Goal: Task Accomplishment & Management: Use online tool/utility

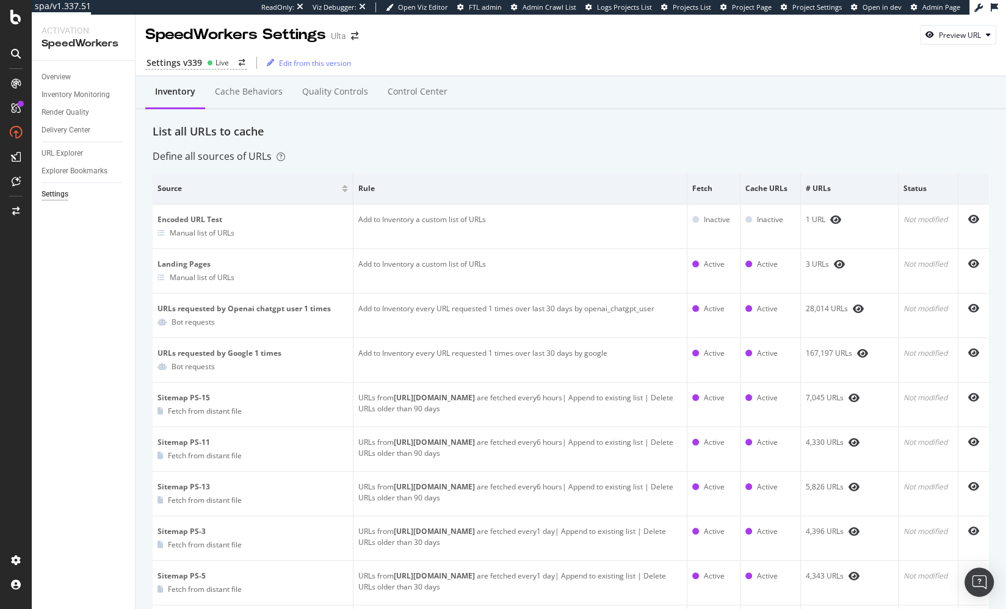
drag, startPoint x: 889, startPoint y: 118, endPoint x: 917, endPoint y: 121, distance: 28.2
click at [893, 118] on div "Inventory Cache behaviors Quality Controls Control Center" at bounding box center [571, 104] width 836 height 39
drag, startPoint x: 448, startPoint y: 140, endPoint x: 186, endPoint y: 107, distance: 264.5
click at [63, 71] on div "Overview" at bounding box center [56, 77] width 29 height 13
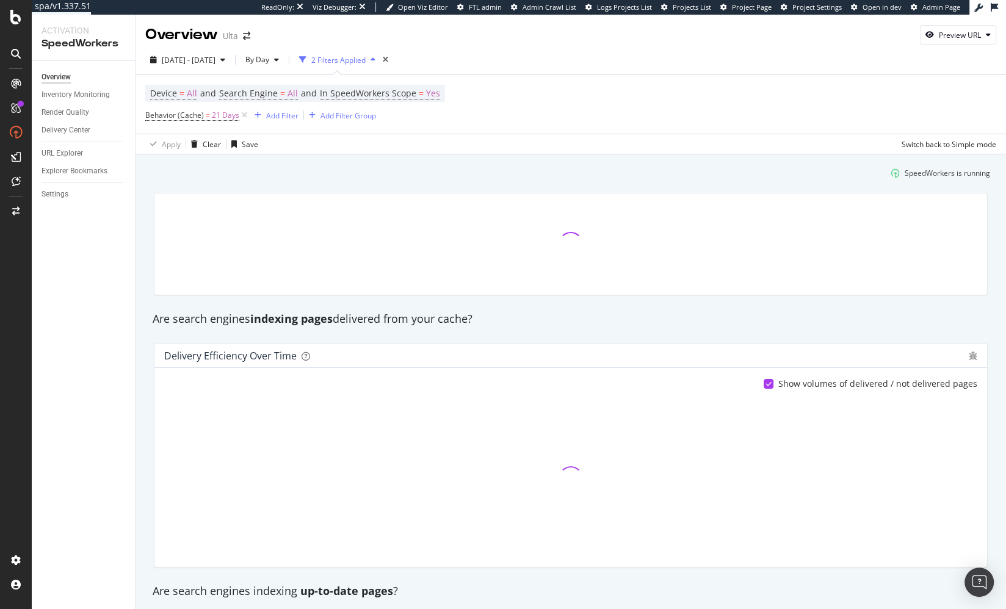
click at [341, 167] on div "SpeedWorkers is running" at bounding box center [570, 173] width 848 height 20
click at [573, 319] on div "Are search engines indexing pages delivered from your cache?" at bounding box center [570, 319] width 849 height 16
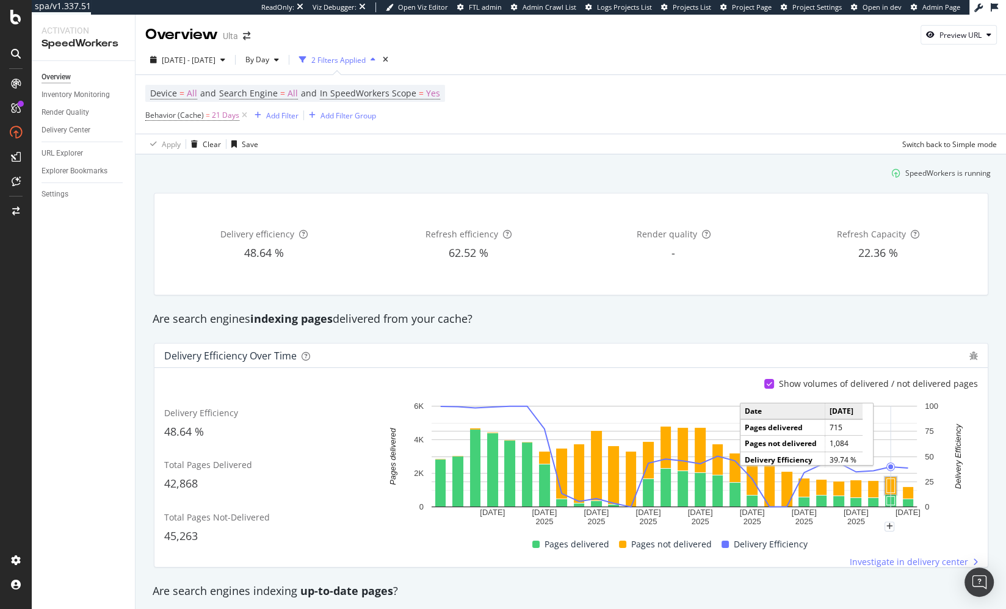
click at [891, 483] on rect "A chart." at bounding box center [891, 486] width 8 height 14
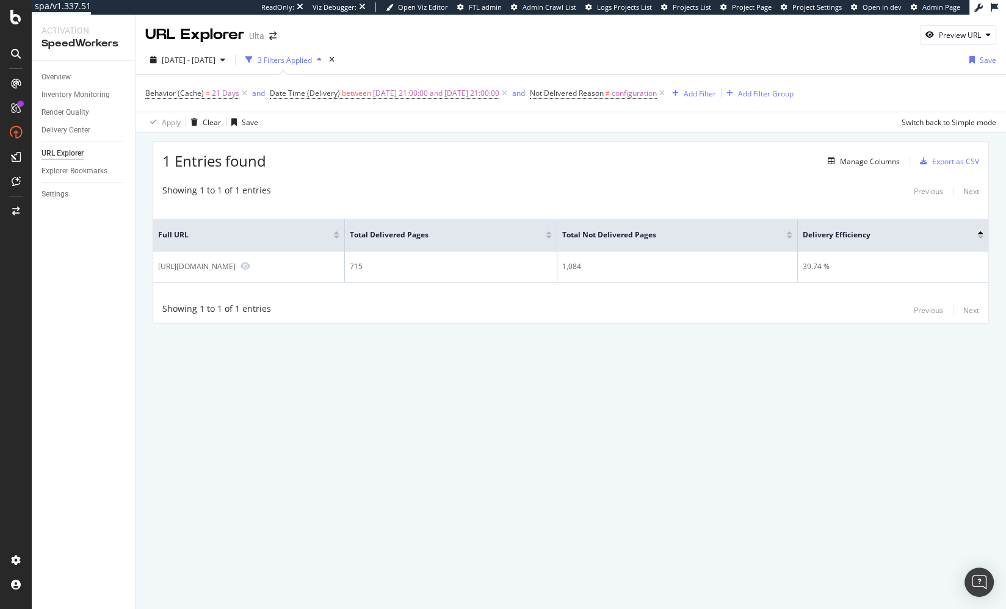
click at [607, 315] on div "Showing 1 to 1 of 1 entries Previous Next" at bounding box center [570, 310] width 835 height 15
click at [385, 175] on div "1 Entries found Manage Columns Export as CSV Showing 1 to 1 of 1 entries Previo…" at bounding box center [571, 232] width 836 height 183
click at [385, 186] on div "Showing 1 to 1 of 1 entries Previous Next" at bounding box center [570, 191] width 835 height 15
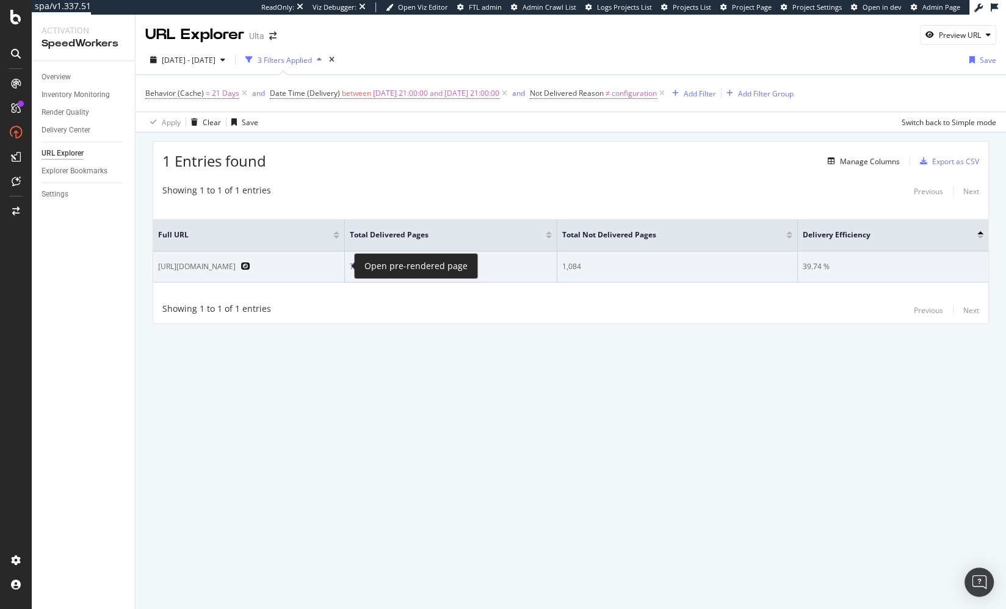
click at [250, 264] on icon "Preview https://www.ulta.com/promotion/21-days-of-beauty" at bounding box center [245, 266] width 10 height 9
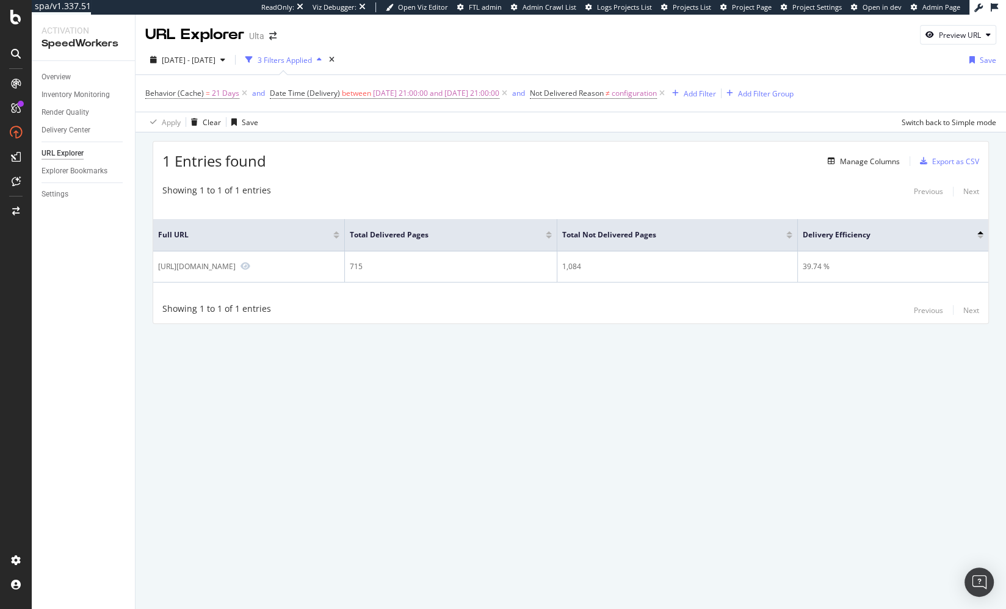
click at [459, 133] on div "1 Entries found Manage Columns Export as CSV Showing 1 to 1 of 1 entries Previo…" at bounding box center [571, 249] width 870 height 234
click at [453, 130] on div "Apply Clear Save Switch back to Simple mode" at bounding box center [571, 122] width 870 height 20
click at [570, 143] on div "1 Entries found Manage Columns Export as CSV" at bounding box center [570, 157] width 835 height 30
click at [500, 54] on div "2025 Sep. 4th - Oct. 1st 3 Filters Applied Save" at bounding box center [571, 62] width 870 height 24
drag, startPoint x: 568, startPoint y: 143, endPoint x: 551, endPoint y: 151, distance: 18.8
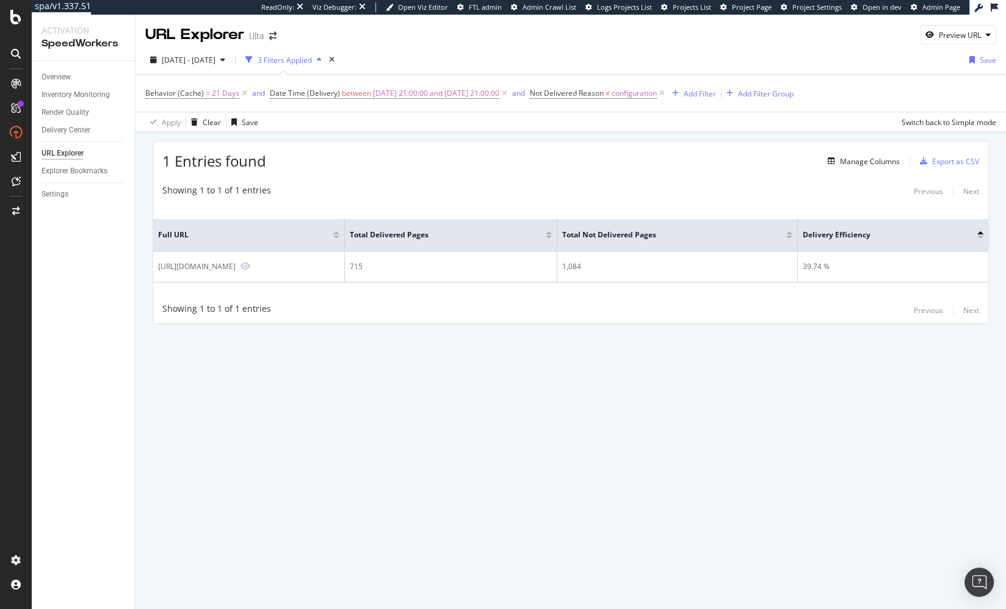
click at [568, 143] on div "1 Entries found Manage Columns Export as CSV" at bounding box center [570, 157] width 835 height 30
click at [601, 39] on div "URL Explorer Ulta Preview URL" at bounding box center [571, 30] width 870 height 31
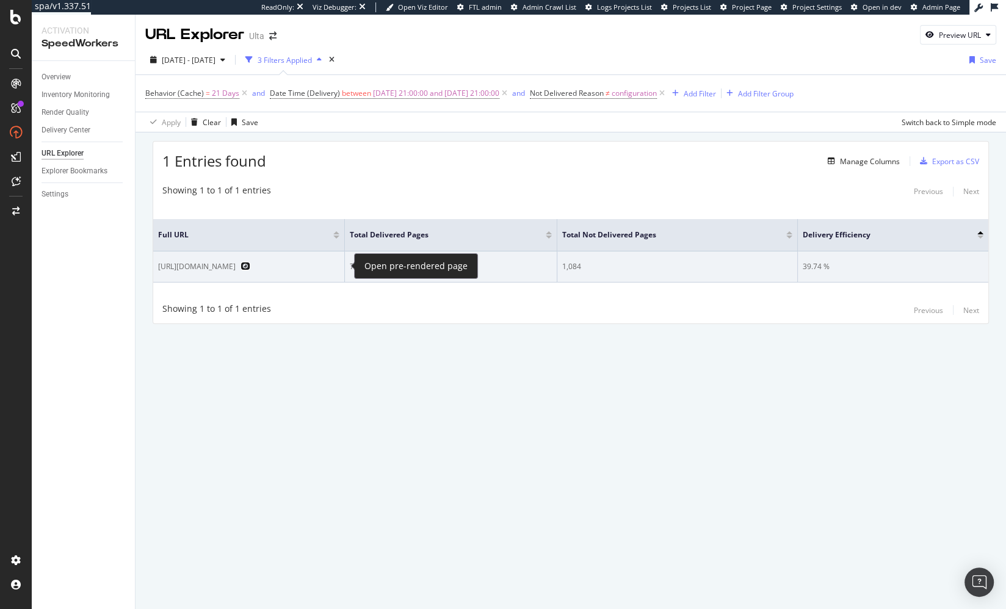
click at [250, 263] on icon "Preview https://www.ulta.com/promotion/21-days-of-beauty" at bounding box center [245, 266] width 10 height 9
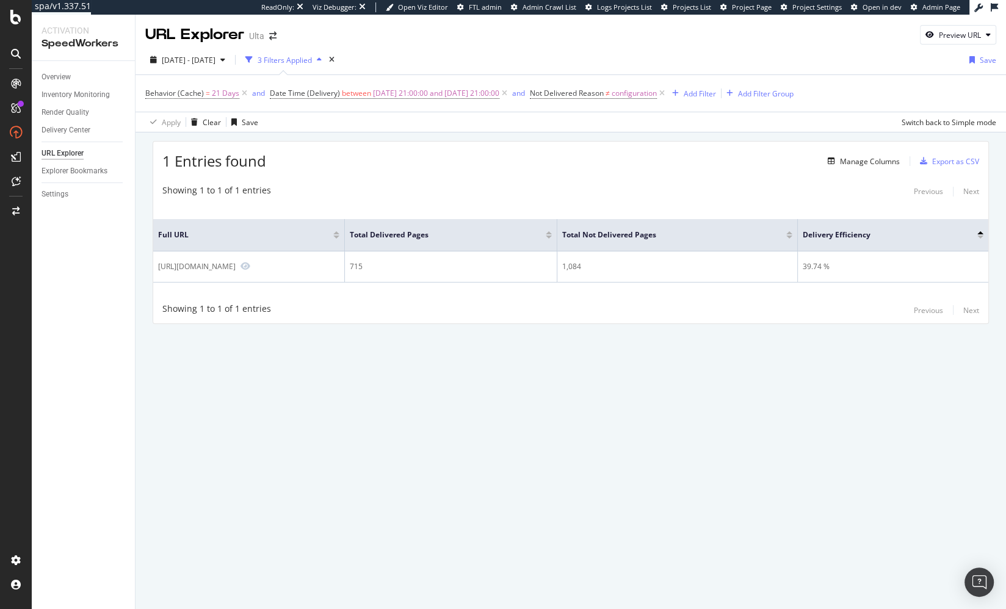
click at [530, 165] on div "1 Entries found Manage Columns Export as CSV" at bounding box center [570, 157] width 835 height 30
click at [588, 438] on div "URL Explorer Ulta Preview URL 2025 Sep. 4th - Oct. 1st 3 Filters Applied Save B…" at bounding box center [571, 312] width 870 height 595
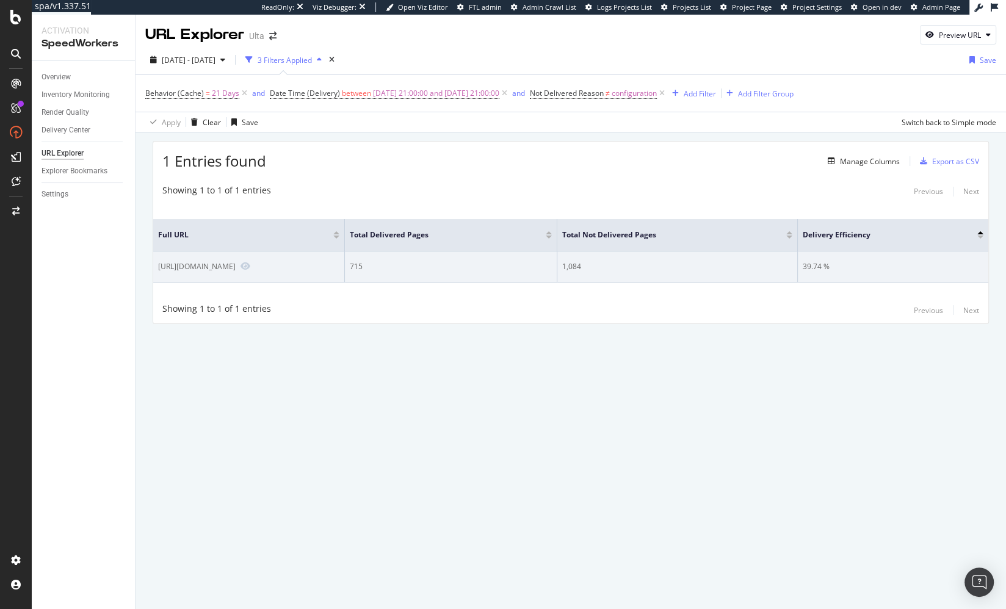
click at [236, 267] on div "[URL][DOMAIN_NAME]" at bounding box center [197, 266] width 78 height 10
copy div "[URL][DOMAIN_NAME]"
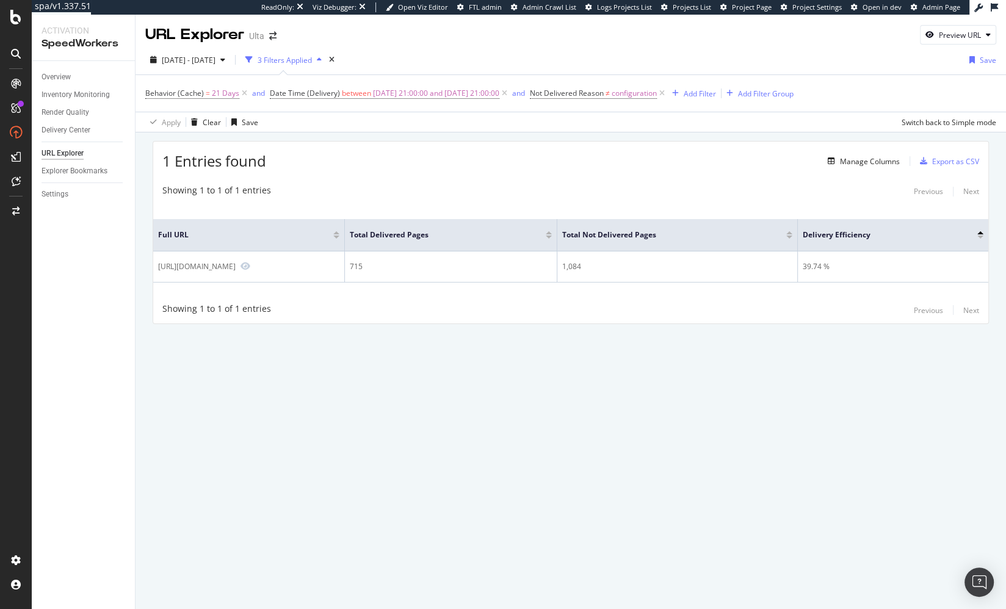
drag, startPoint x: 521, startPoint y: 372, endPoint x: 522, endPoint y: 360, distance: 11.7
click at [521, 372] on div "URL Explorer Ulta Preview URL 2025 Sep. 4th - Oct. 1st 3 Filters Applied Save B…" at bounding box center [571, 312] width 870 height 595
click at [721, 164] on div "1 Entries found Manage Columns Export as CSV" at bounding box center [570, 157] width 835 height 30
click at [872, 157] on div "Manage Columns" at bounding box center [870, 161] width 60 height 10
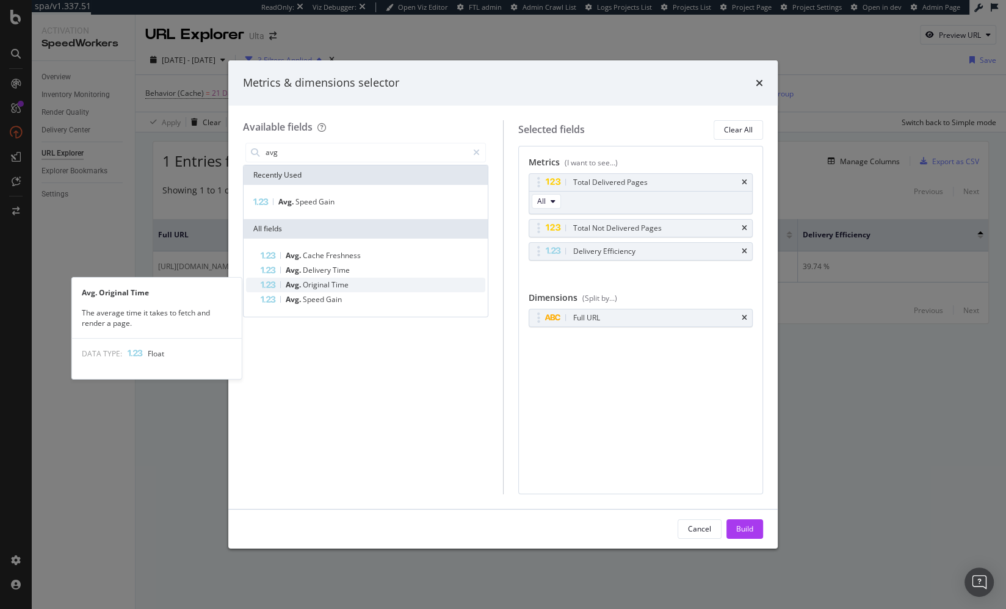
type input "avg"
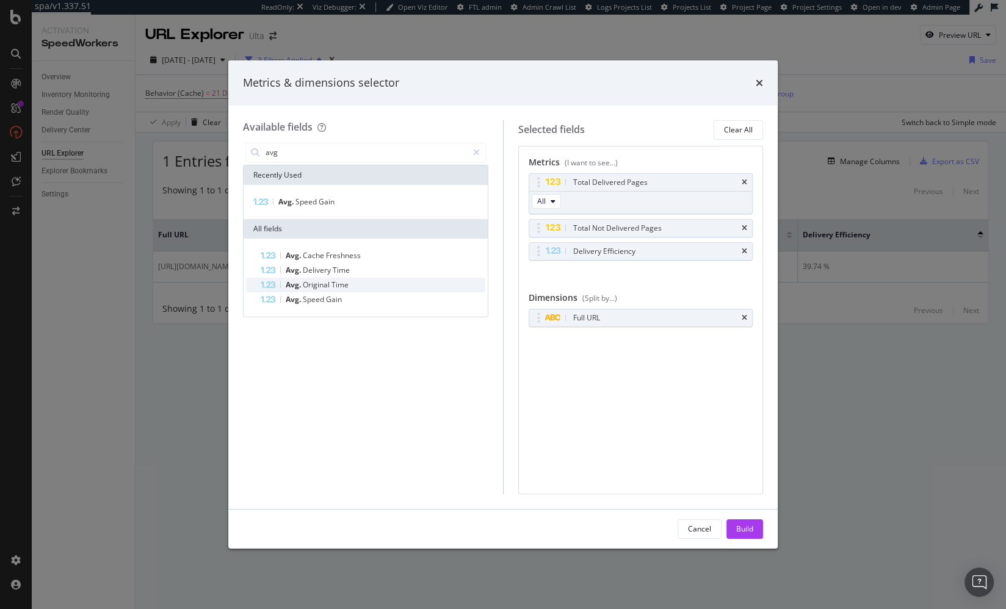
click at [322, 280] on span "Original" at bounding box center [317, 285] width 29 height 10
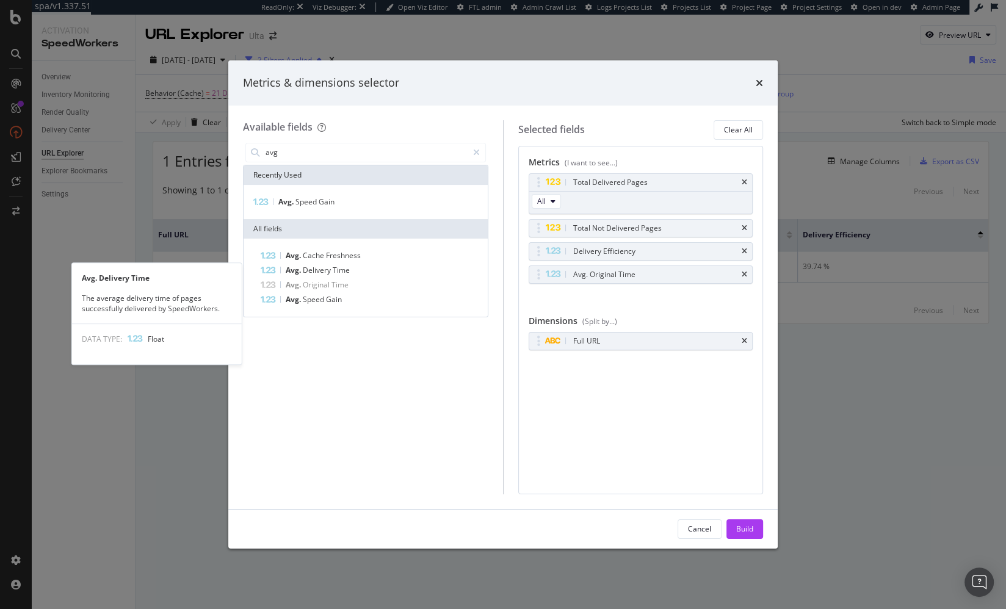
drag, startPoint x: 325, startPoint y: 266, endPoint x: 331, endPoint y: 236, distance: 30.5
click at [325, 266] on span "Delivery" at bounding box center [318, 270] width 30 height 10
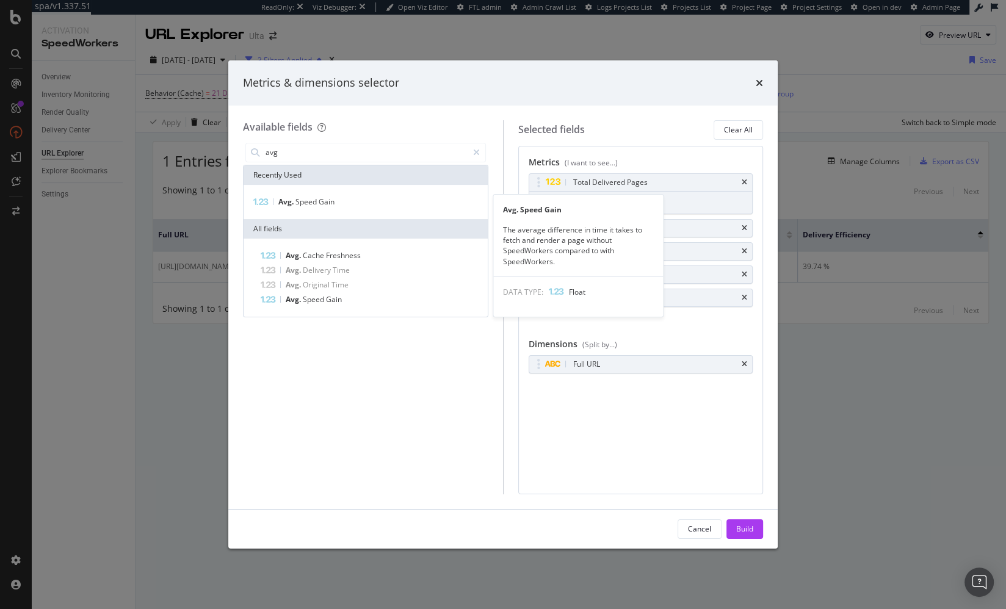
click at [331, 203] on span "Gain" at bounding box center [327, 202] width 16 height 10
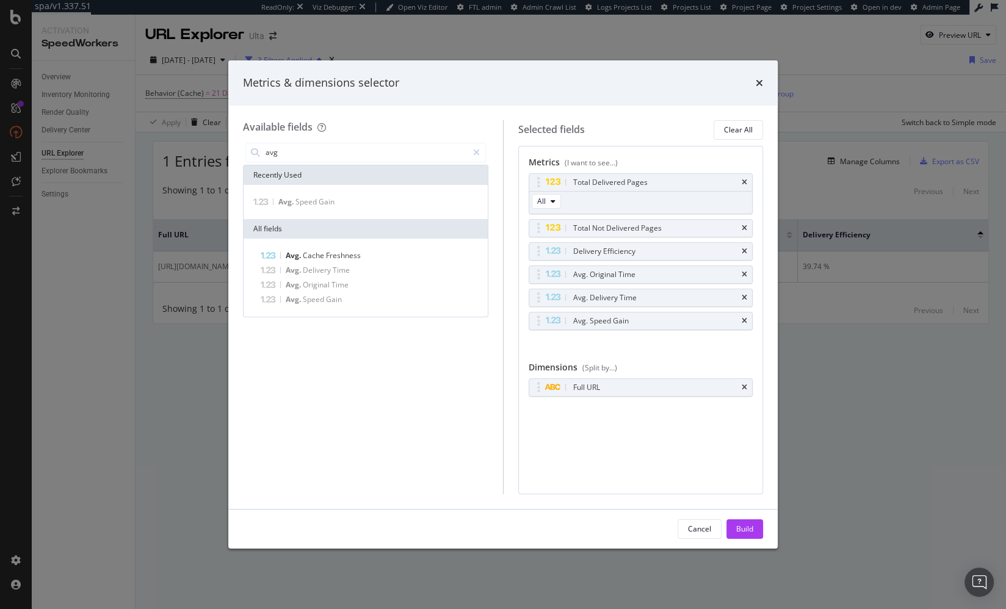
click at [745, 525] on div "Build" at bounding box center [744, 529] width 17 height 10
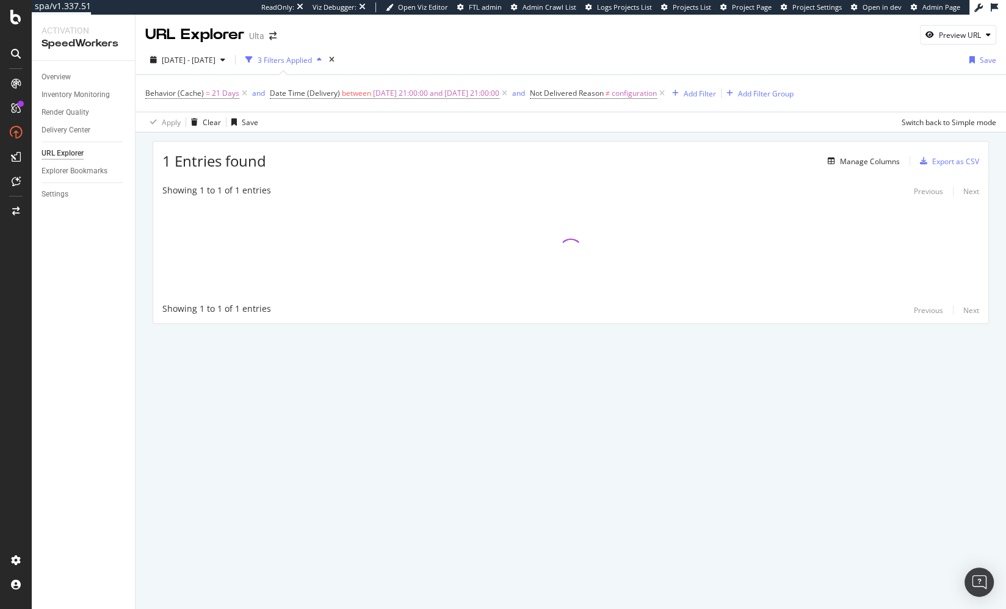
click at [563, 60] on div "2025 Sep. 4th - Oct. 1st 3 Filters Applied Save" at bounding box center [571, 62] width 870 height 24
click at [561, 61] on div "2025 Sep. 4th - Oct. 1st 3 Filters Applied Save" at bounding box center [571, 62] width 870 height 24
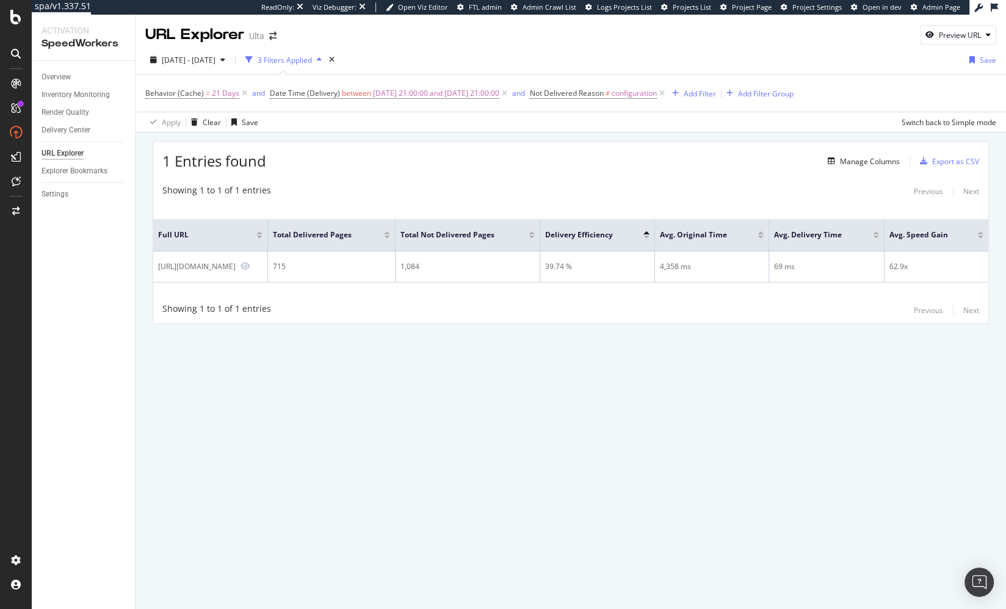
click at [552, 200] on div "Showing 1 to 1 of 1 entries Previous Next Full URL Total Delivered Pages Total …" at bounding box center [570, 251] width 835 height 146
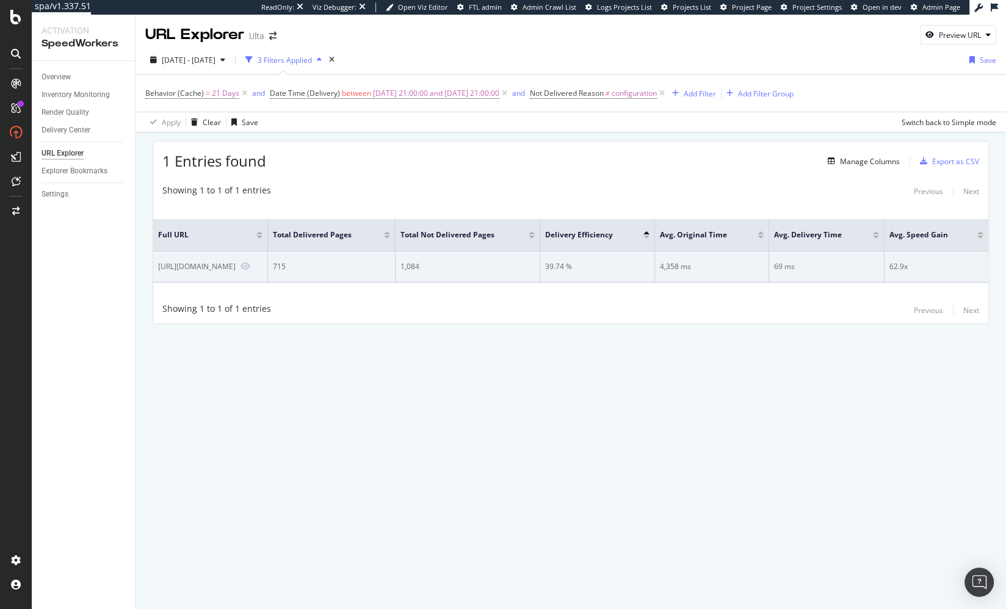
click at [708, 267] on div "4,358 ms" at bounding box center [712, 266] width 104 height 11
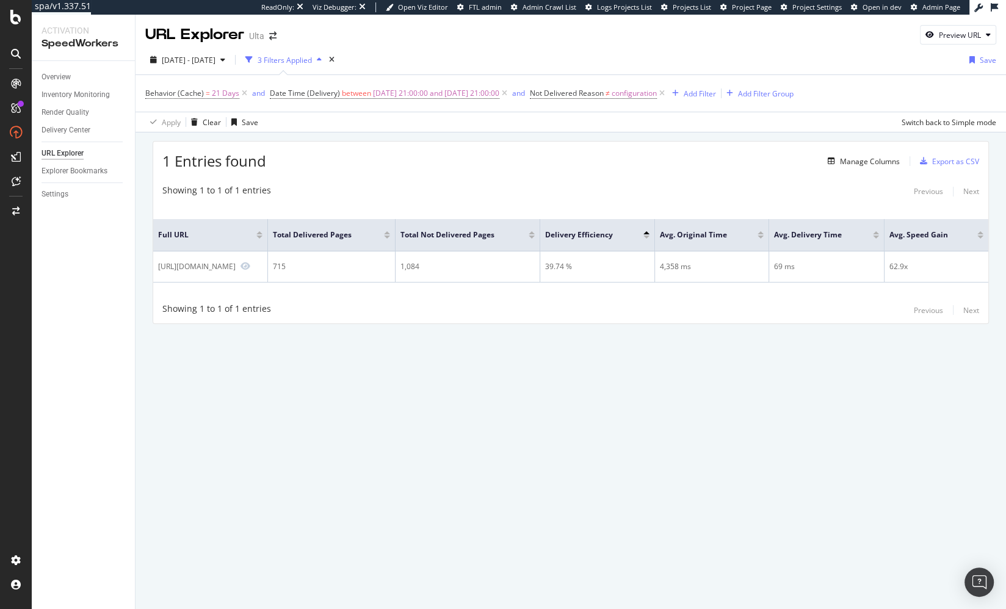
click at [715, 291] on div "Full URL Total Delivered Pages Total Not Delivered Pages Delivery Efficiency Av…" at bounding box center [570, 251] width 835 height 92
click at [688, 188] on div "Showing 1 to 1 of 1 entries Previous Next" at bounding box center [570, 191] width 835 height 15
click at [471, 173] on div "1 Entries found Manage Columns Export as CSV Showing 1 to 1 of 1 entries Previo…" at bounding box center [571, 232] width 836 height 183
drag, startPoint x: 416, startPoint y: 344, endPoint x: 451, endPoint y: 284, distance: 69.2
click at [416, 344] on div "1 Entries found Manage Columns Export as CSV Showing 1 to 1 of 1 entries Previo…" at bounding box center [571, 249] width 870 height 234
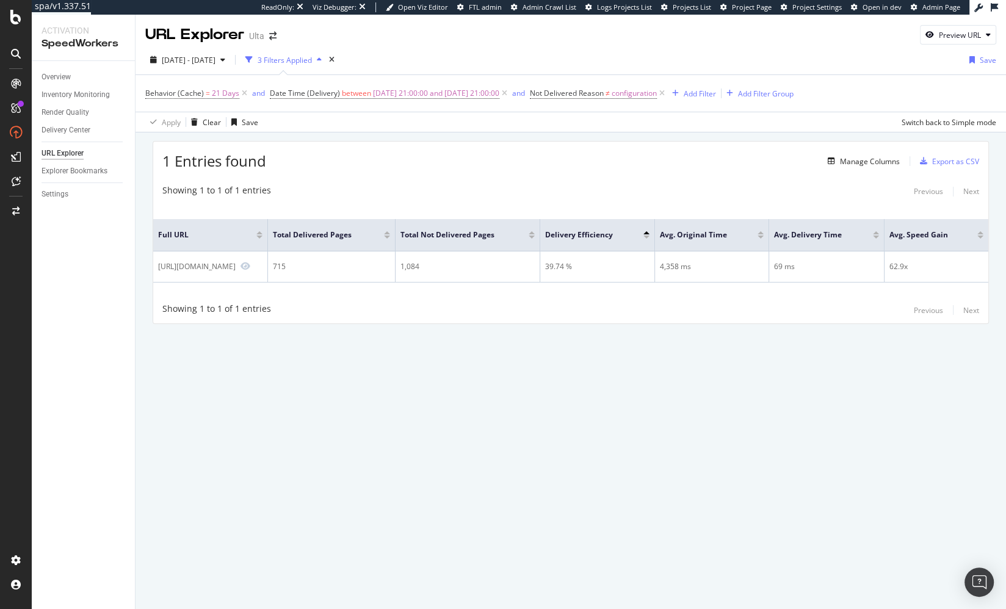
click at [542, 157] on div "1 Entries found Manage Columns Export as CSV" at bounding box center [570, 157] width 835 height 30
click at [873, 161] on div "Manage Columns" at bounding box center [870, 161] width 60 height 10
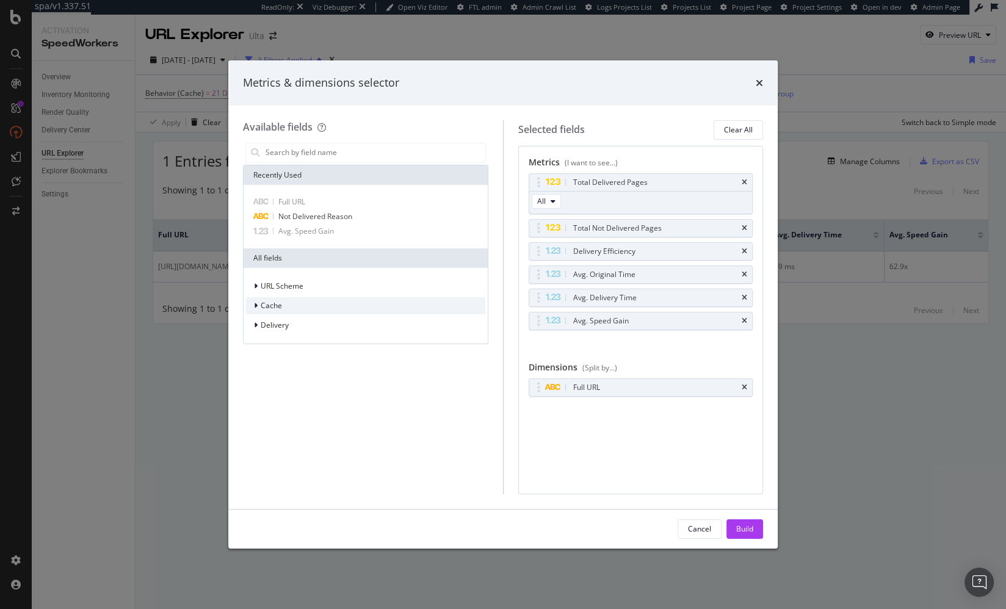
click at [269, 306] on span "Cache" at bounding box center [271, 305] width 21 height 10
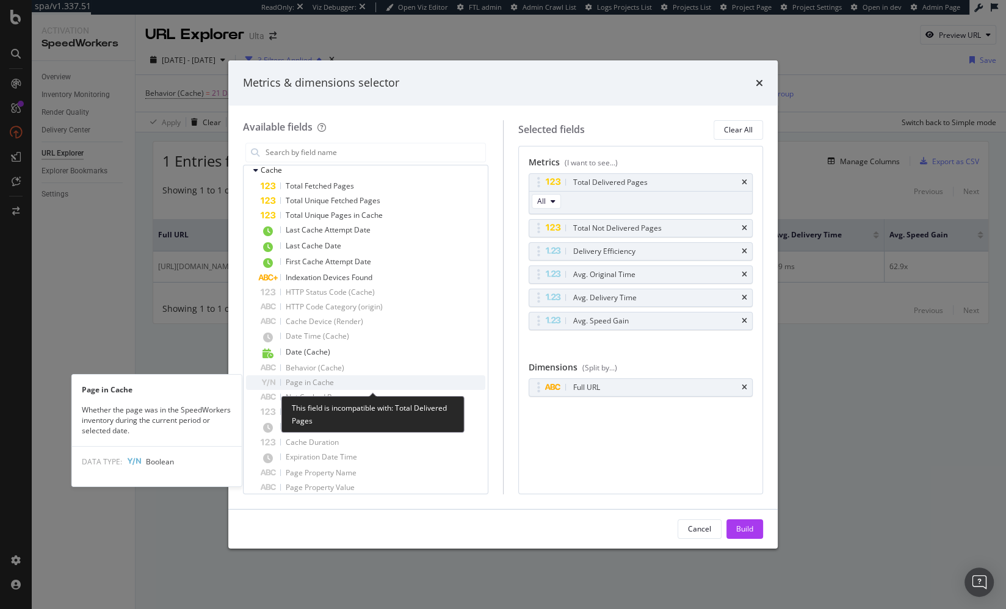
scroll to position [179, 0]
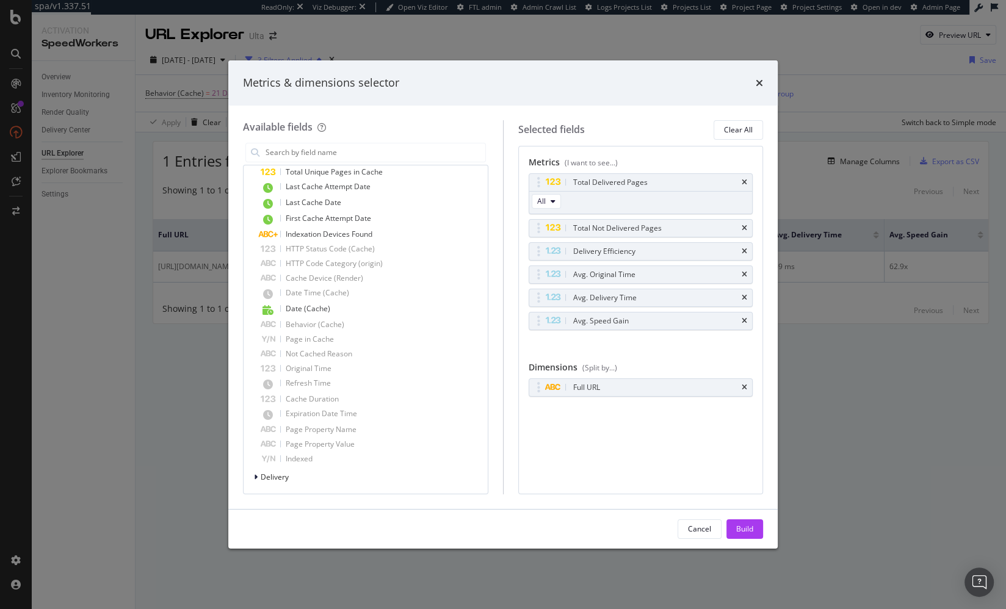
click at [562, 468] on div "Metrics (I want to see...) Total Delivered Pages All Total Not Delivered Pages …" at bounding box center [640, 320] width 245 height 349
click at [559, 471] on div "Metrics (I want to see...) Total Delivered Pages All Total Not Delivered Pages …" at bounding box center [640, 320] width 245 height 349
click at [731, 126] on div "Clear All" at bounding box center [738, 130] width 29 height 10
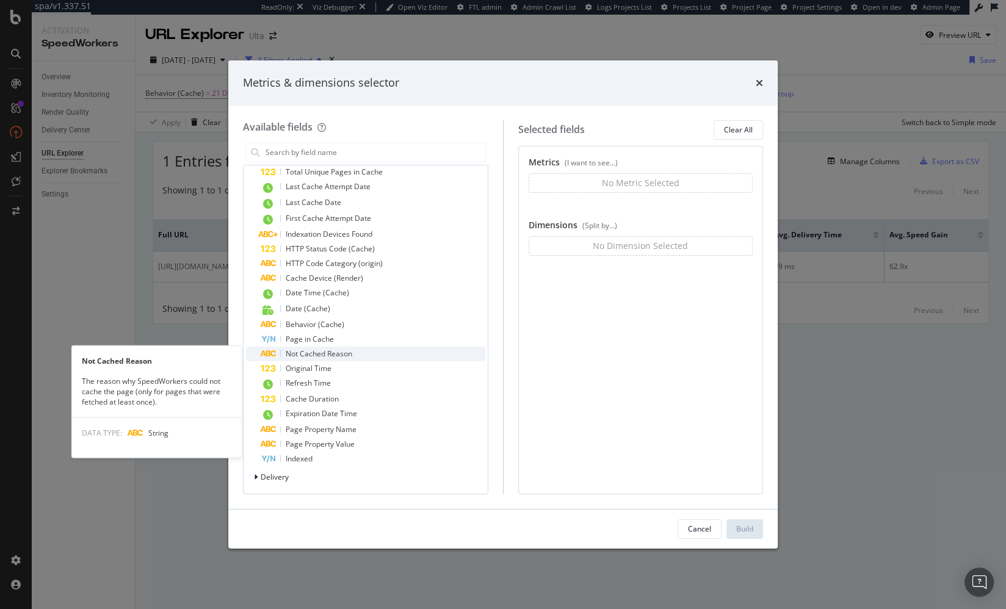
click at [333, 349] on span "Not Cached Reason" at bounding box center [319, 354] width 67 height 10
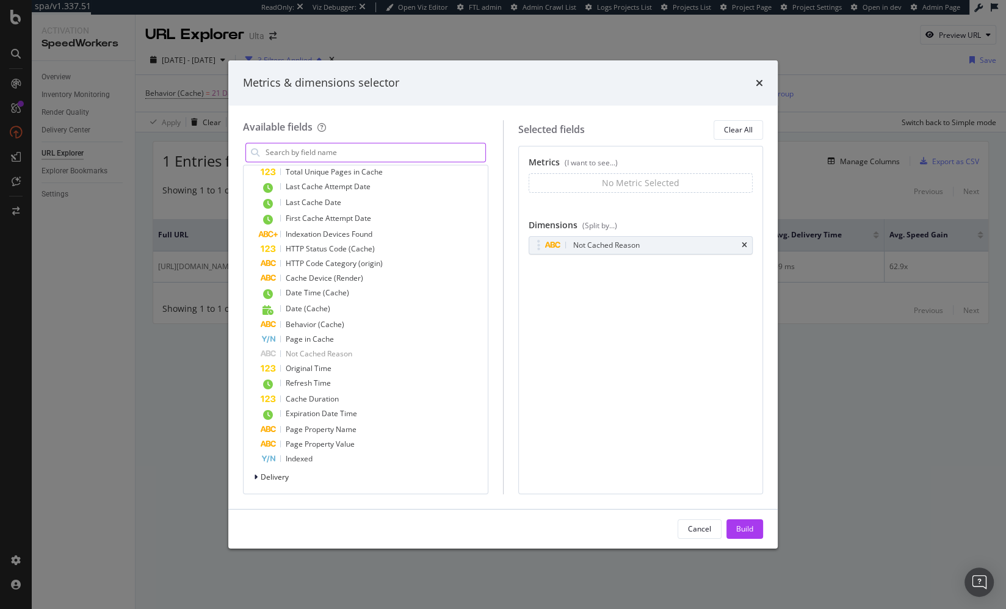
click at [325, 150] on input "modal" at bounding box center [374, 152] width 221 height 18
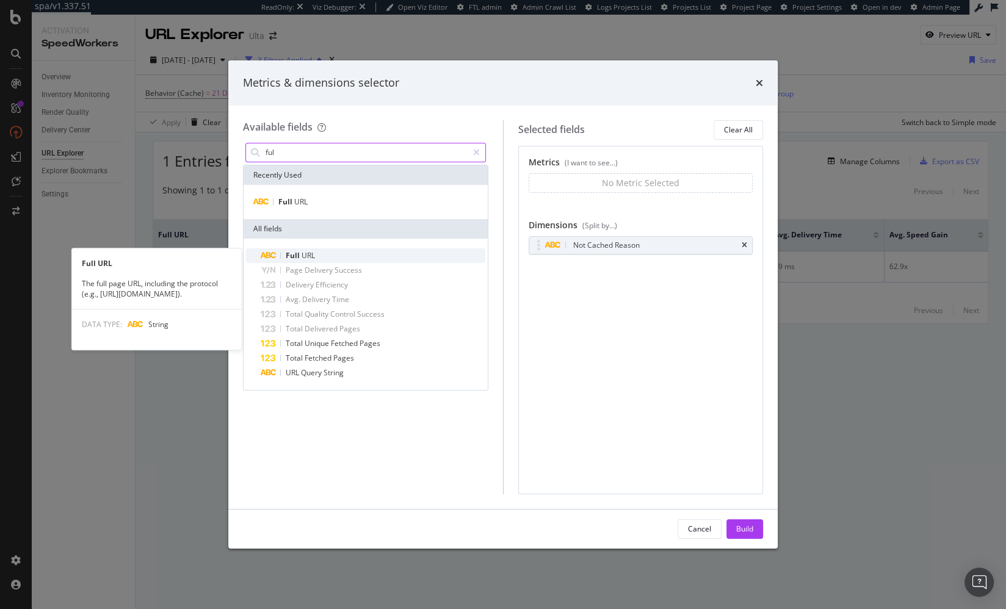
scroll to position [0, 0]
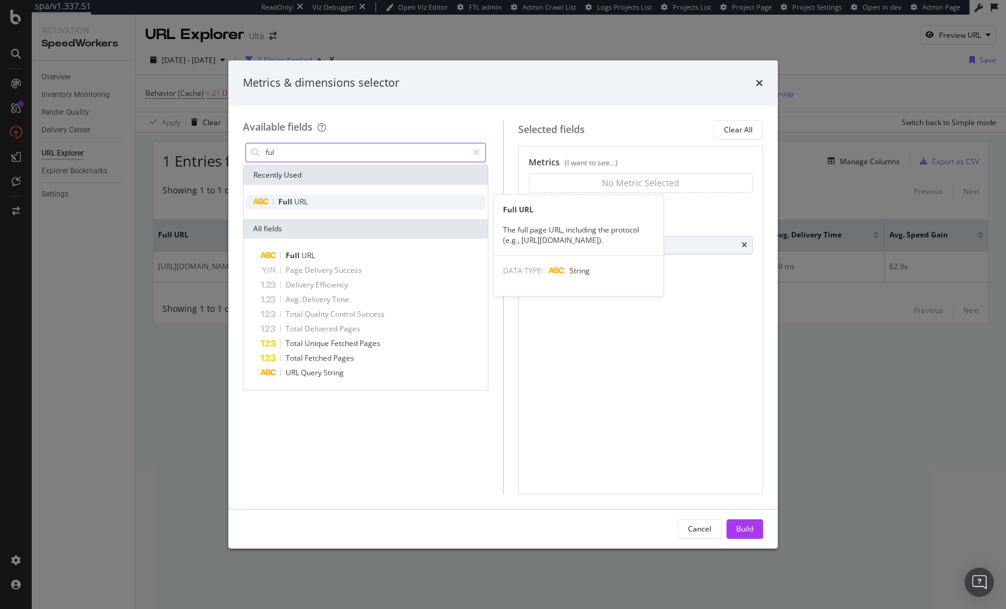
type input "ful"
drag, startPoint x: 340, startPoint y: 201, endPoint x: 425, endPoint y: 225, distance: 88.7
click at [340, 201] on div "Full URL" at bounding box center [365, 202] width 239 height 15
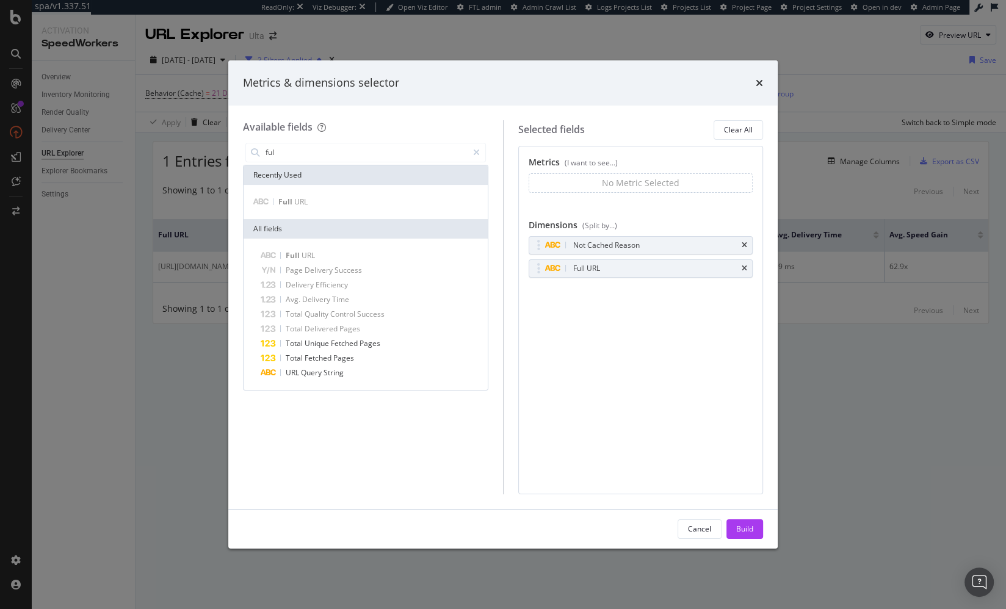
click at [751, 529] on div "Build" at bounding box center [744, 529] width 17 height 10
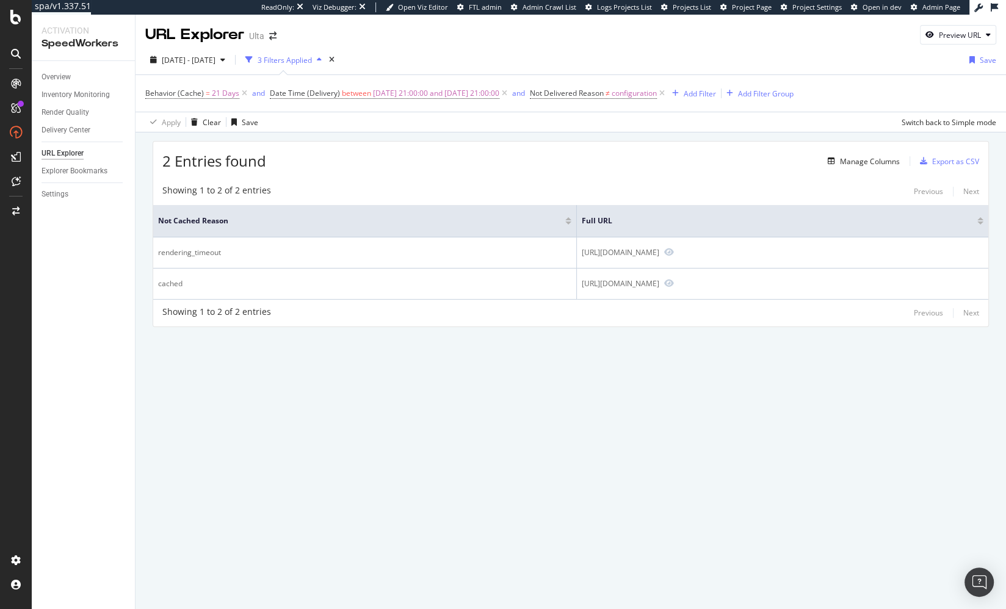
click at [380, 427] on div "URL Explorer Ulta Preview URL 2025 Sep. 4th - Oct. 1st 3 Filters Applied Save B…" at bounding box center [571, 312] width 870 height 595
click at [391, 178] on div "Showing 1 to 2 of 2 entries Previous Next Not Cached Reason Full URL rendering_…" at bounding box center [570, 252] width 835 height 148
click at [441, 165] on div "2 Entries found Manage Columns Export as CSV" at bounding box center [570, 157] width 835 height 30
click at [849, 162] on div "Manage Columns" at bounding box center [870, 161] width 60 height 10
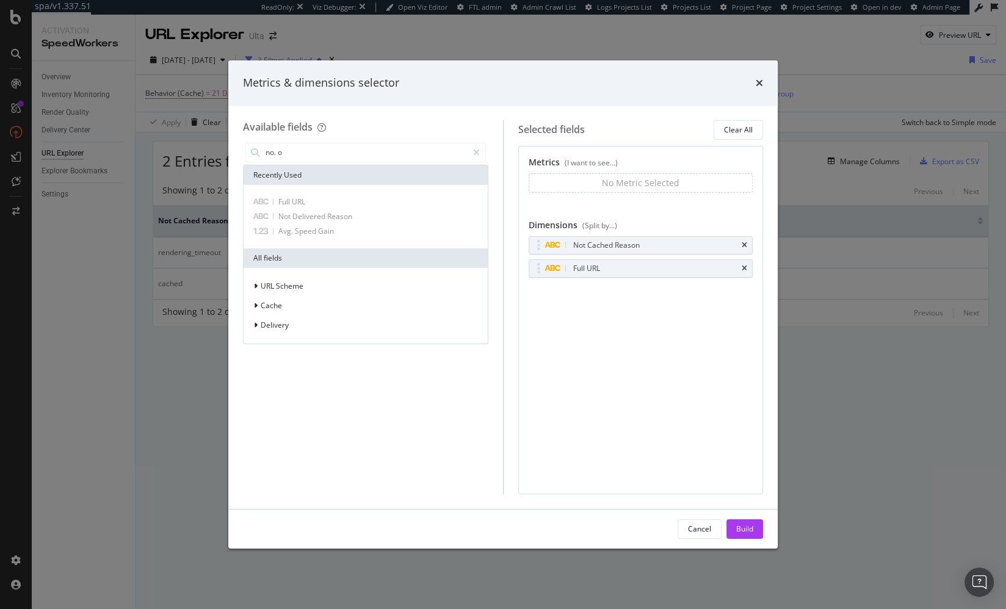
type input "no. of"
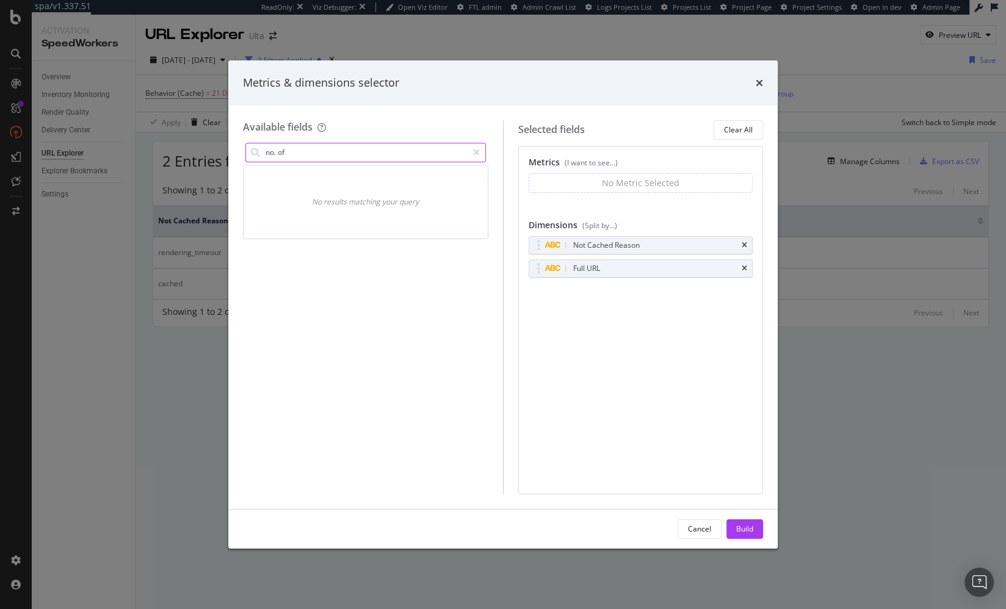
click at [376, 153] on input "no. of" at bounding box center [365, 152] width 203 height 18
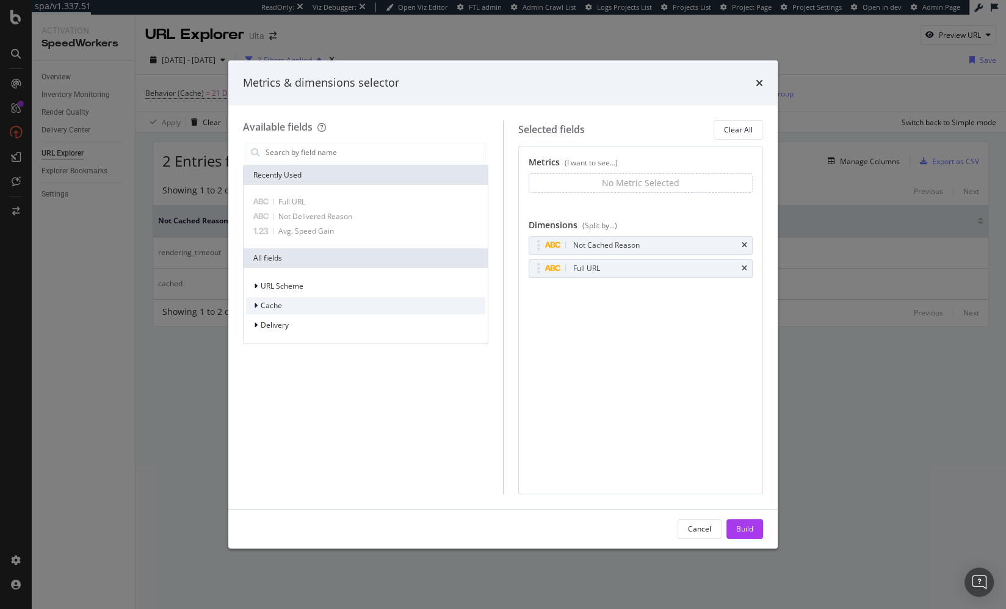
click at [269, 305] on span "Cache" at bounding box center [271, 305] width 21 height 10
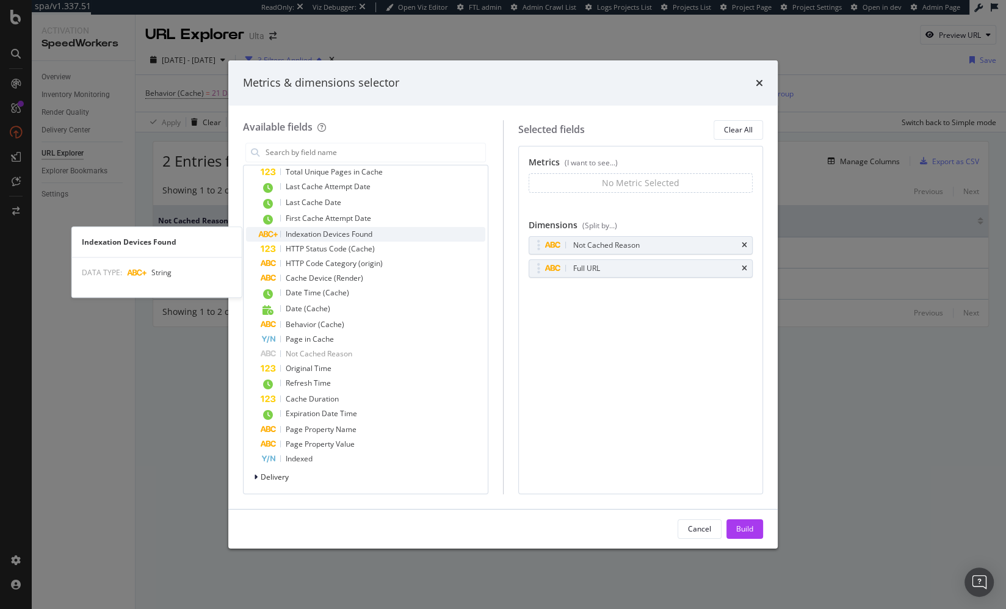
scroll to position [178, 0]
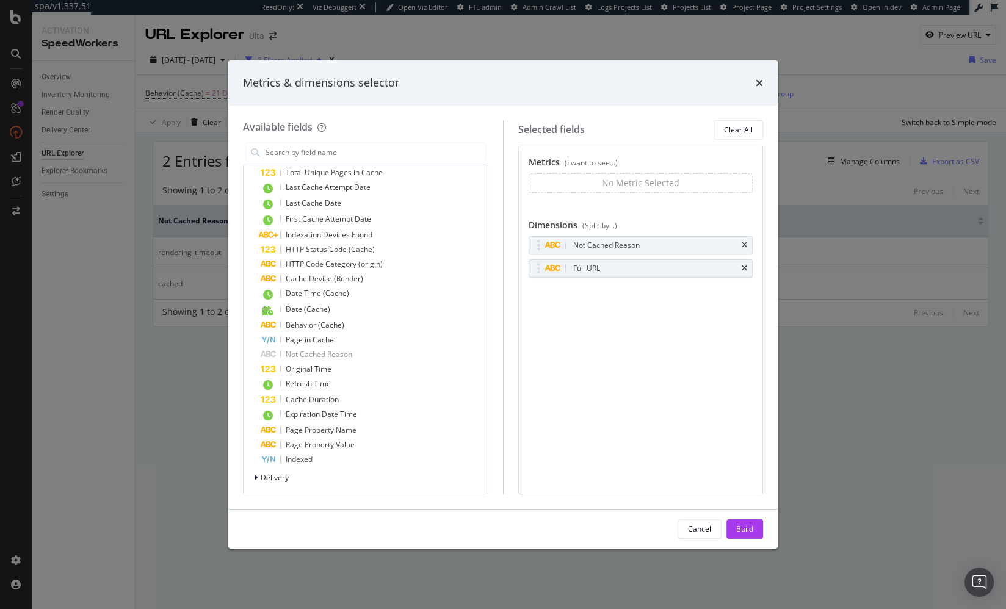
click at [564, 409] on div "Metrics (I want to see...) No Metric Selected You can use this field as a metri…" at bounding box center [640, 320] width 245 height 349
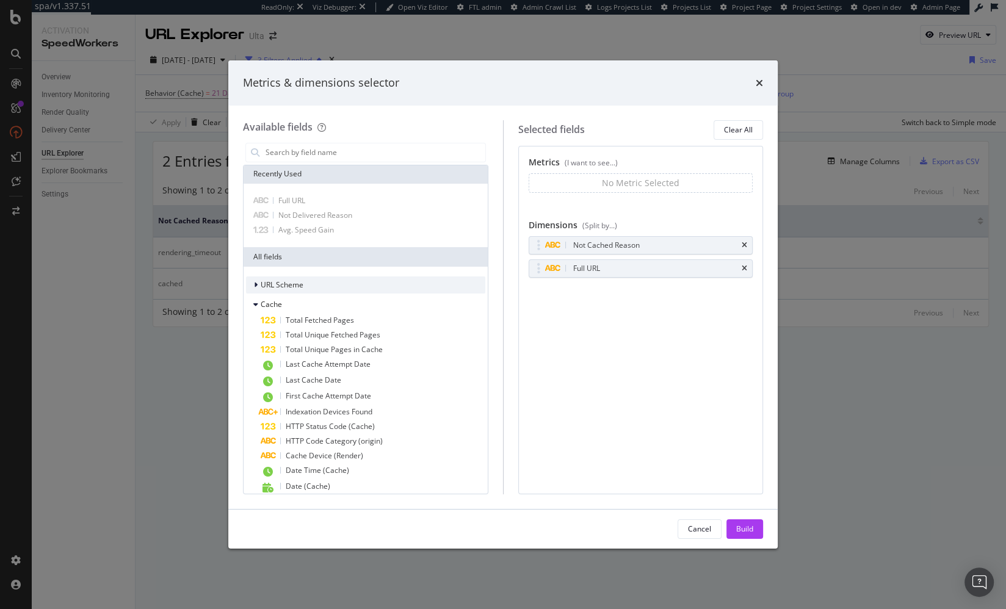
scroll to position [0, 0]
click at [277, 308] on span "Cache" at bounding box center [271, 305] width 21 height 10
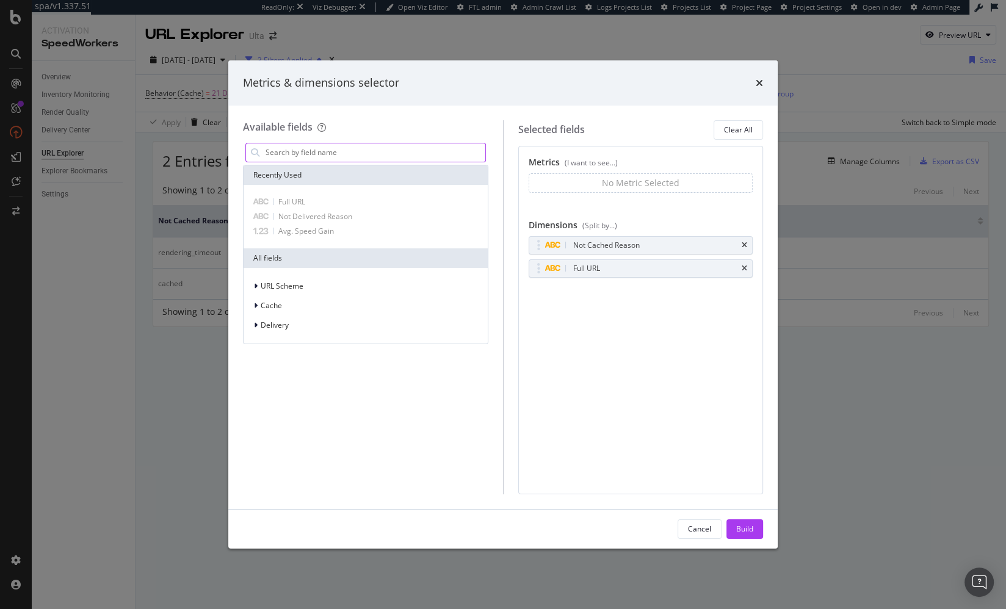
click at [308, 150] on input "modal" at bounding box center [374, 152] width 221 height 18
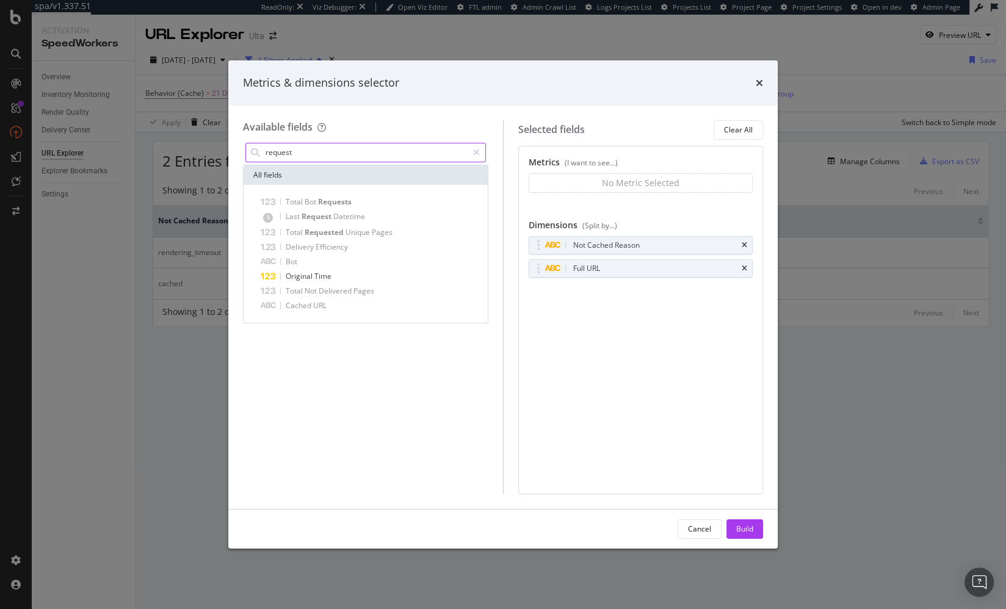
type input "request"
click at [635, 385] on div "Metrics (I want to see...) No Metric Selected You can use this field as a metri…" at bounding box center [640, 320] width 245 height 349
click at [709, 534] on div "Cancel" at bounding box center [699, 529] width 23 height 17
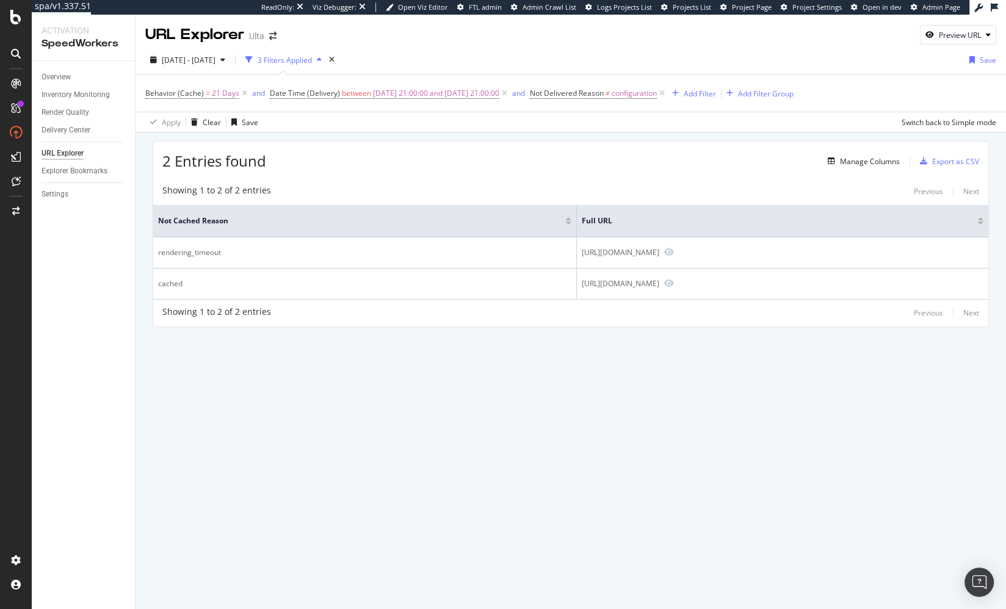
click at [570, 386] on div "URL Explorer Ulta Preview URL 2025 Sep. 4th - Oct. 1st 3 Filters Applied Save B…" at bounding box center [571, 312] width 870 height 595
click at [598, 145] on div "2 Entries found Manage Columns Export as CSV" at bounding box center [570, 157] width 835 height 30
click at [493, 158] on div "2 Entries found Manage Columns Export as CSV" at bounding box center [570, 157] width 835 height 30
click at [548, 333] on div "2 Entries found Manage Columns Export as CSV Showing 1 to 2 of 2 entries Previo…" at bounding box center [571, 250] width 870 height 237
drag, startPoint x: 399, startPoint y: 122, endPoint x: 259, endPoint y: 72, distance: 149.0
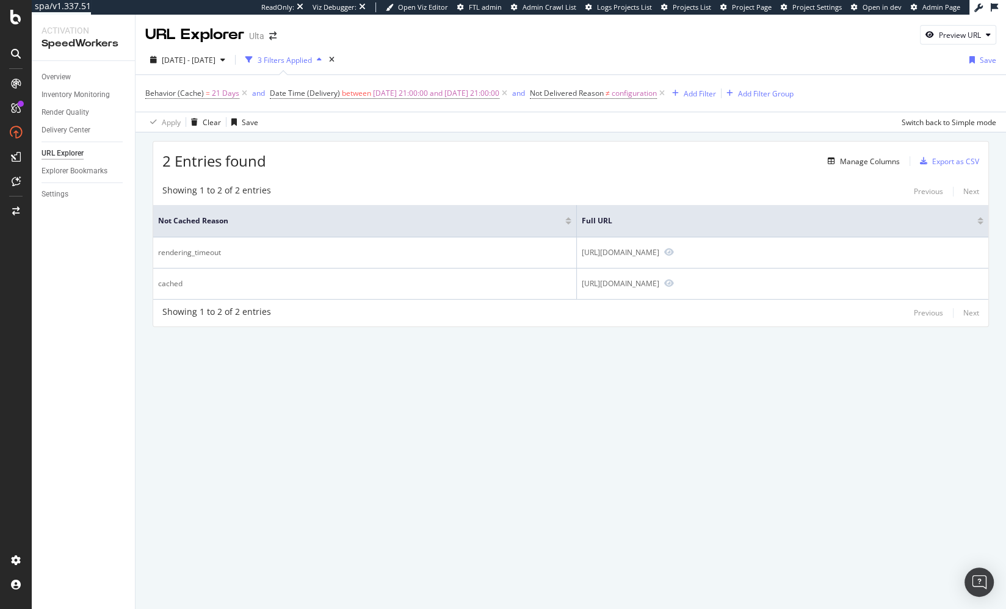
click at [398, 121] on div "Apply Clear Save Switch back to Simple mode" at bounding box center [571, 122] width 870 height 20
click at [525, 184] on div "Showing 1 to 2 of 2 entries Previous Next" at bounding box center [570, 191] width 835 height 15
click at [844, 156] on div "Manage Columns" at bounding box center [870, 161] width 60 height 10
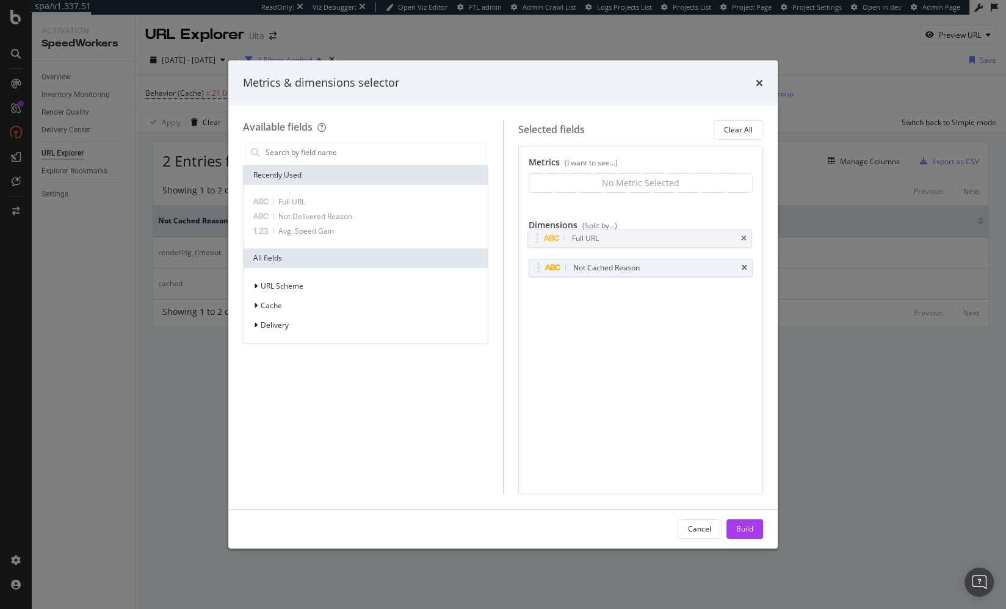
drag, startPoint x: 538, startPoint y: 267, endPoint x: 538, endPoint y: 253, distance: 13.4
click at [538, 239] on body "spa/v1.337.51 ReadOnly: Viz Debugger: Open Viz Editor FTL admin Admin Crawl Lis…" at bounding box center [503, 304] width 1006 height 609
drag, startPoint x: 671, startPoint y: 355, endPoint x: 671, endPoint y: 371, distance: 15.9
click at [671, 355] on div "Metrics (I want to see...) No Metric Selected You can use this field as a metri…" at bounding box center [640, 320] width 245 height 349
click at [759, 84] on icon "times" at bounding box center [759, 83] width 7 height 10
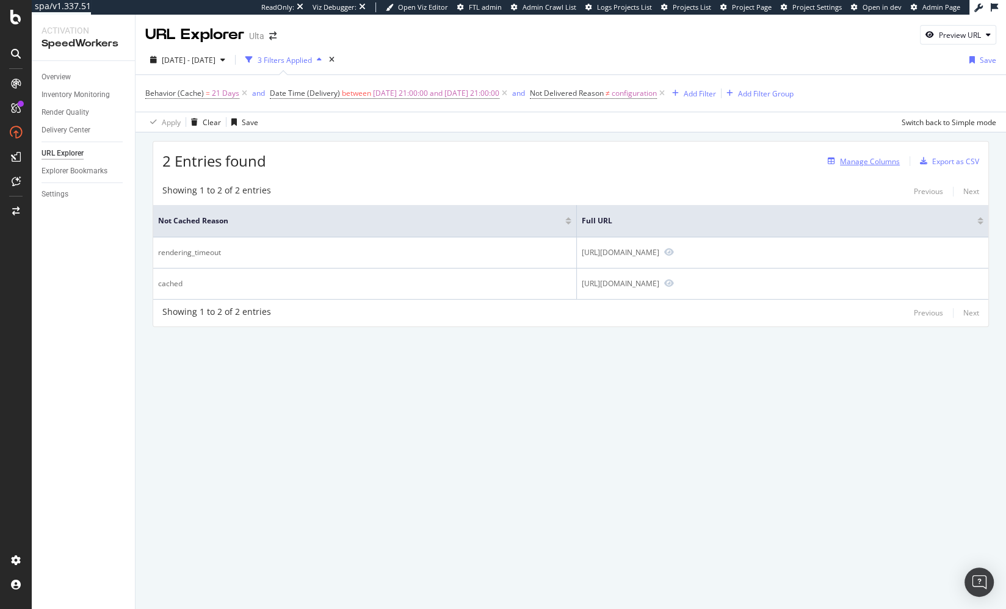
click at [877, 164] on div "Manage Columns" at bounding box center [870, 161] width 60 height 10
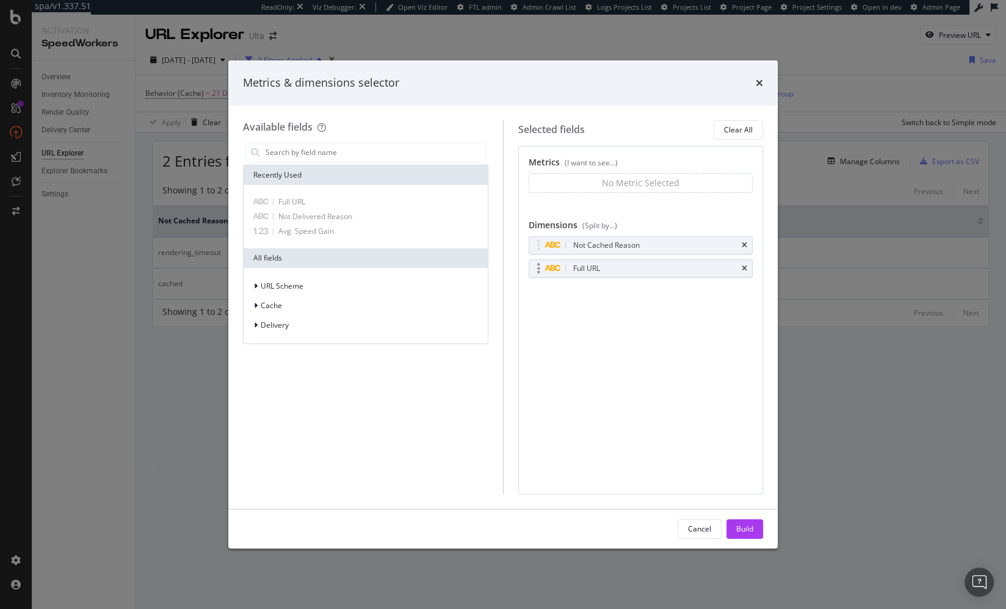
drag, startPoint x: 748, startPoint y: 267, endPoint x: 719, endPoint y: 262, distance: 29.1
click at [748, 267] on div "Full URL" at bounding box center [640, 268] width 223 height 17
click at [328, 152] on input "modal" at bounding box center [374, 152] width 221 height 18
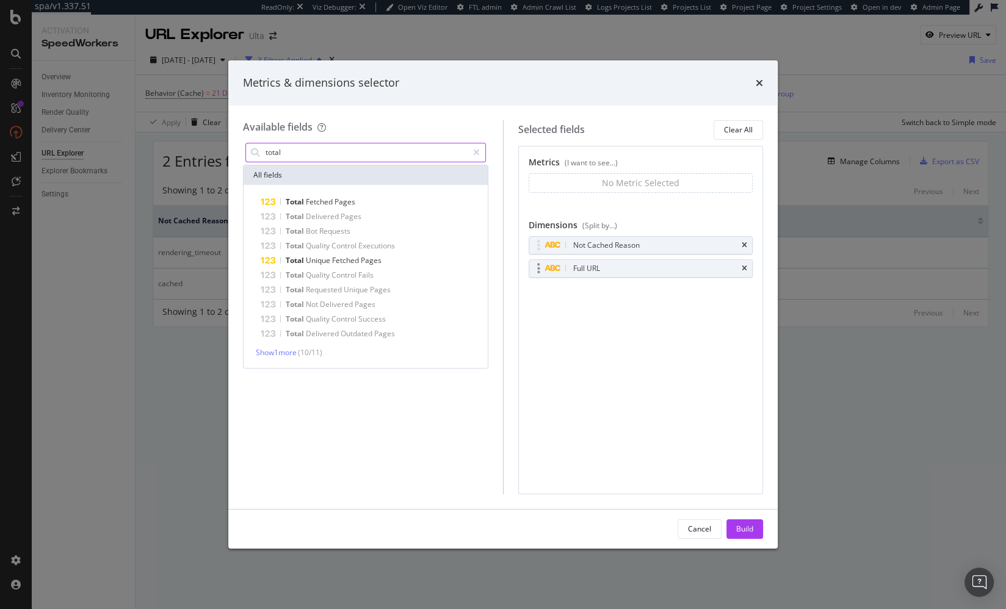
type input "total"
click at [747, 266] on div "Full URL" at bounding box center [640, 268] width 223 height 17
click at [748, 266] on div "Full URL" at bounding box center [640, 268] width 223 height 17
click at [745, 267] on icon "times" at bounding box center [744, 268] width 5 height 7
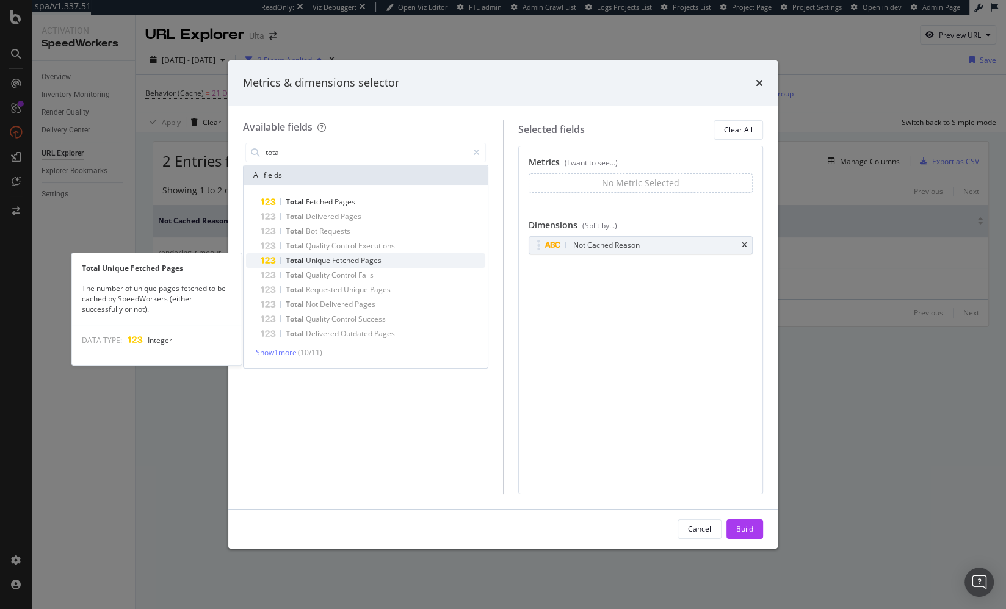
click at [403, 258] on div "Total Unique Fetched Pages" at bounding box center [373, 260] width 225 height 15
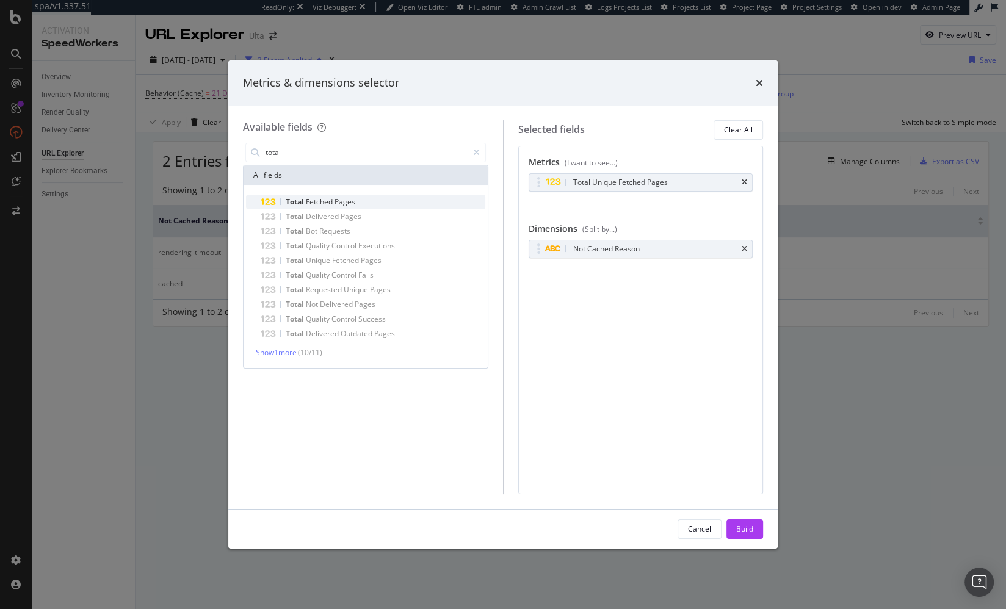
click at [367, 193] on div "Total Fetched Pages Total Delivered Pages Total Bot Requests Total Quality Cont…" at bounding box center [366, 276] width 244 height 183
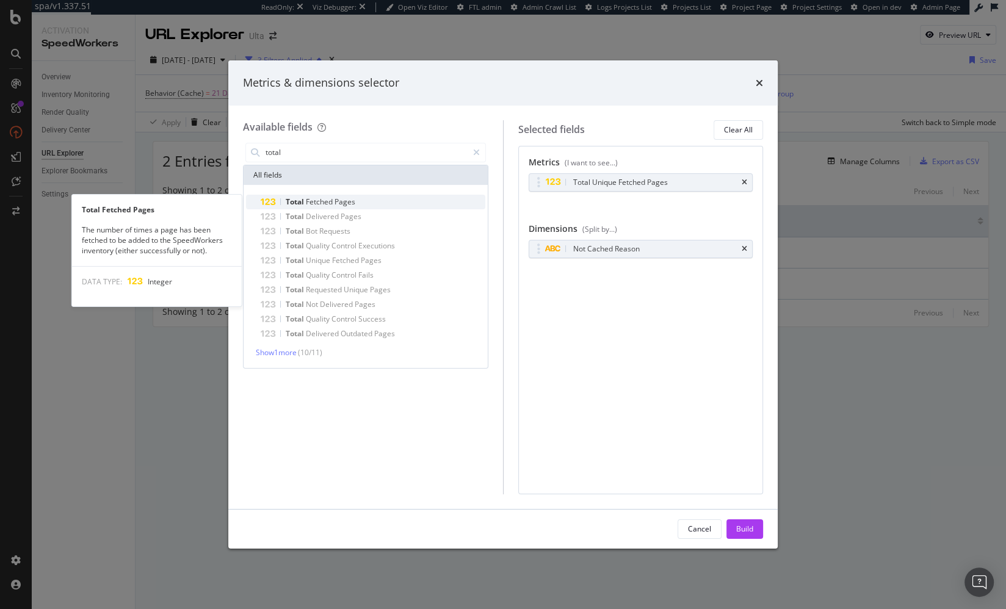
click at [366, 199] on div "Total Fetched Pages" at bounding box center [373, 202] width 225 height 15
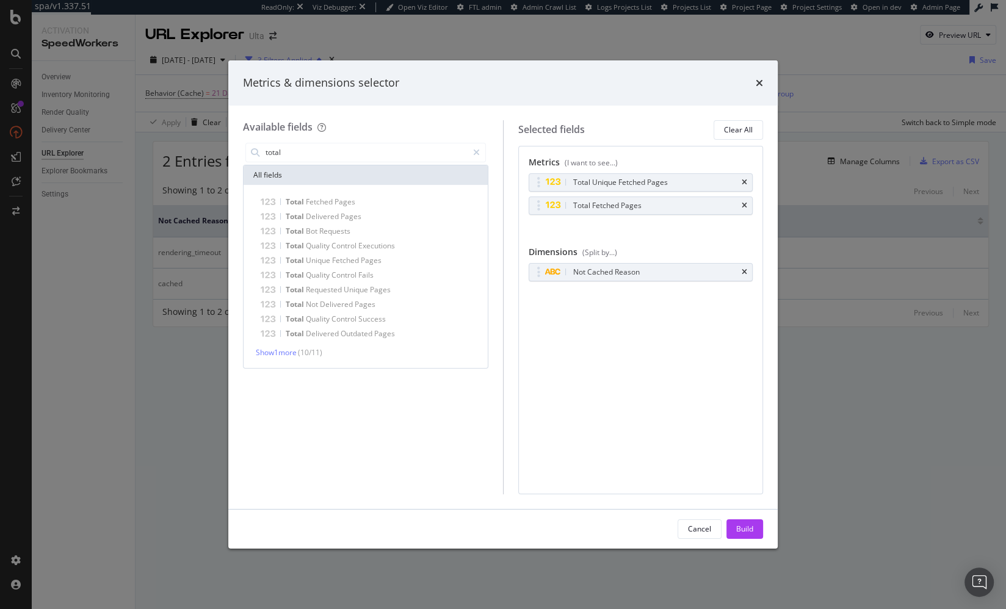
drag, startPoint x: 749, startPoint y: 532, endPoint x: 723, endPoint y: 530, distance: 26.4
click at [749, 532] on div "Build" at bounding box center [744, 529] width 17 height 10
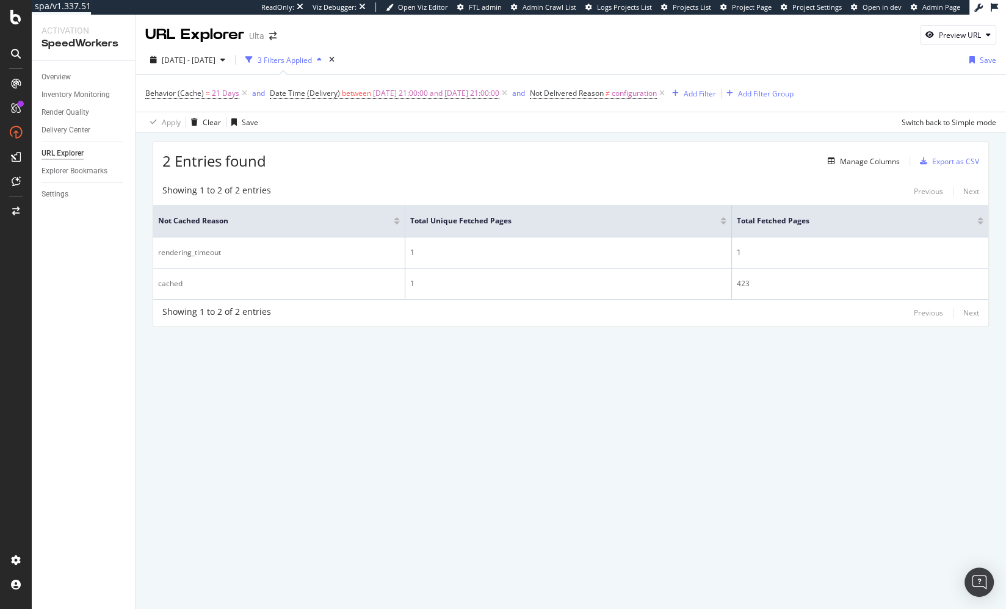
click at [350, 394] on div "URL Explorer Ulta Preview URL 2025 Sep. 4th - Oct. 1st 3 Filters Applied Save B…" at bounding box center [571, 312] width 870 height 595
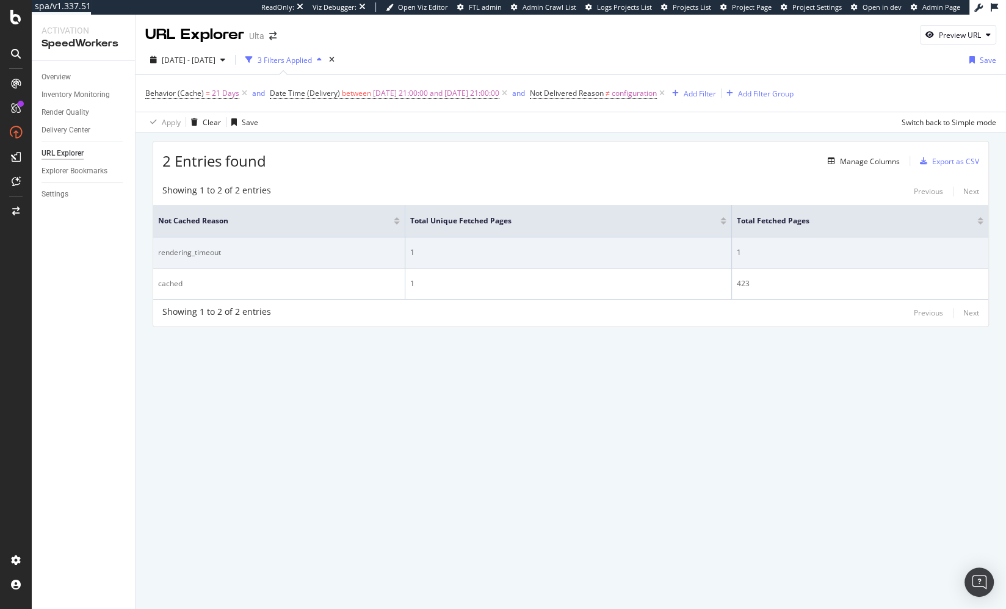
click at [508, 259] on td "1" at bounding box center [568, 252] width 327 height 31
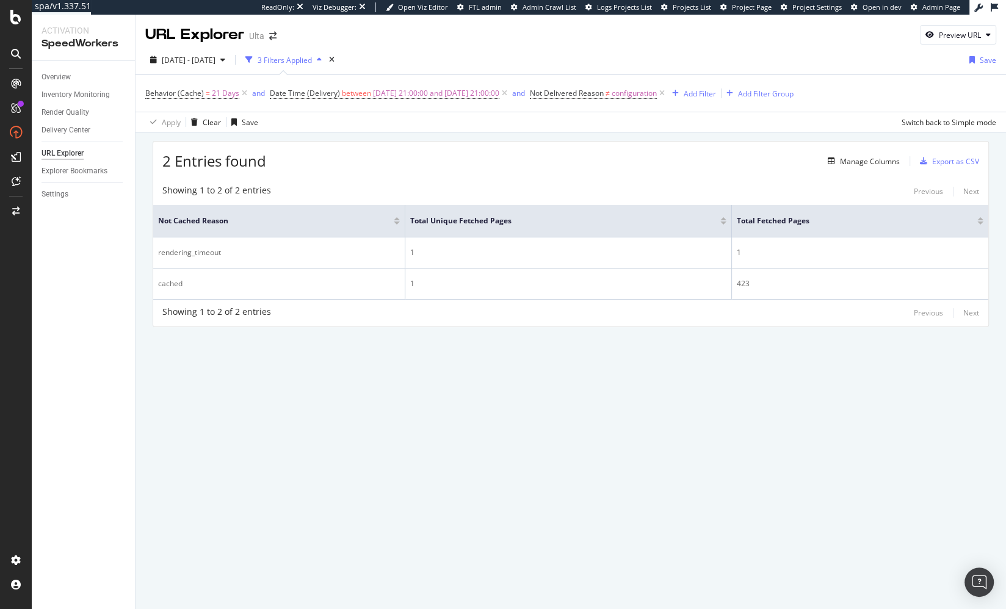
click at [526, 334] on div "2 Entries found Manage Columns Export as CSV Showing 1 to 2 of 2 entries Previo…" at bounding box center [571, 250] width 870 height 237
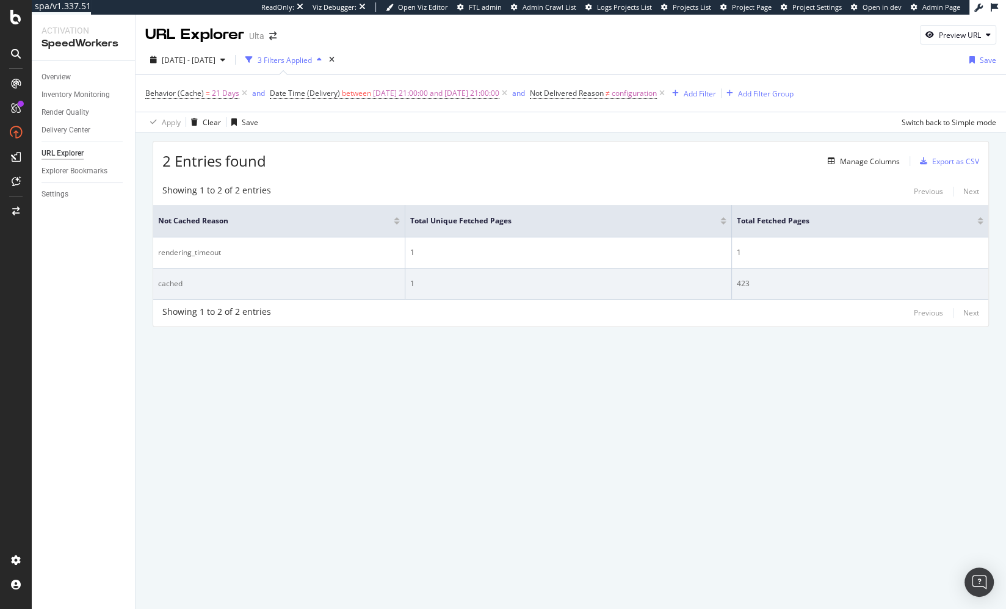
click at [513, 278] on div "1" at bounding box center [568, 283] width 316 height 11
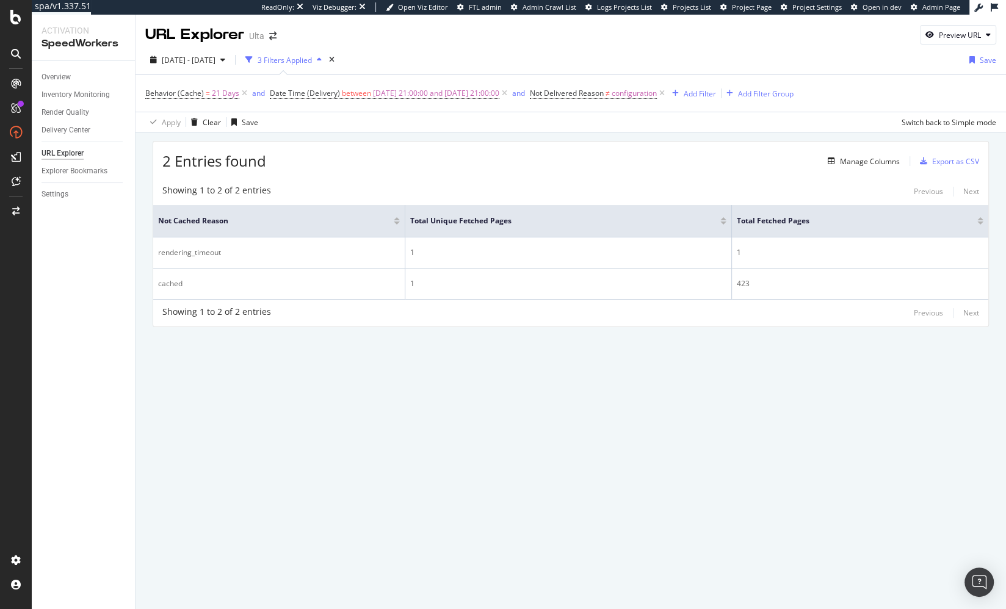
click at [529, 165] on div "2 Entries found Manage Columns Export as CSV" at bounding box center [570, 157] width 835 height 30
click at [488, 138] on div "2 Entries found Manage Columns Export as CSV Showing 1 to 2 of 2 entries Previo…" at bounding box center [571, 250] width 870 height 237
click at [403, 128] on div "Apply Clear Save Switch back to Simple mode" at bounding box center [571, 122] width 870 height 20
click at [409, 92] on span "2025-09-29 21:00:00 and 2025-09-30 21:00:00" at bounding box center [436, 93] width 126 height 17
click at [335, 149] on input "2025-09-29 17:00:00" at bounding box center [345, 144] width 134 height 20
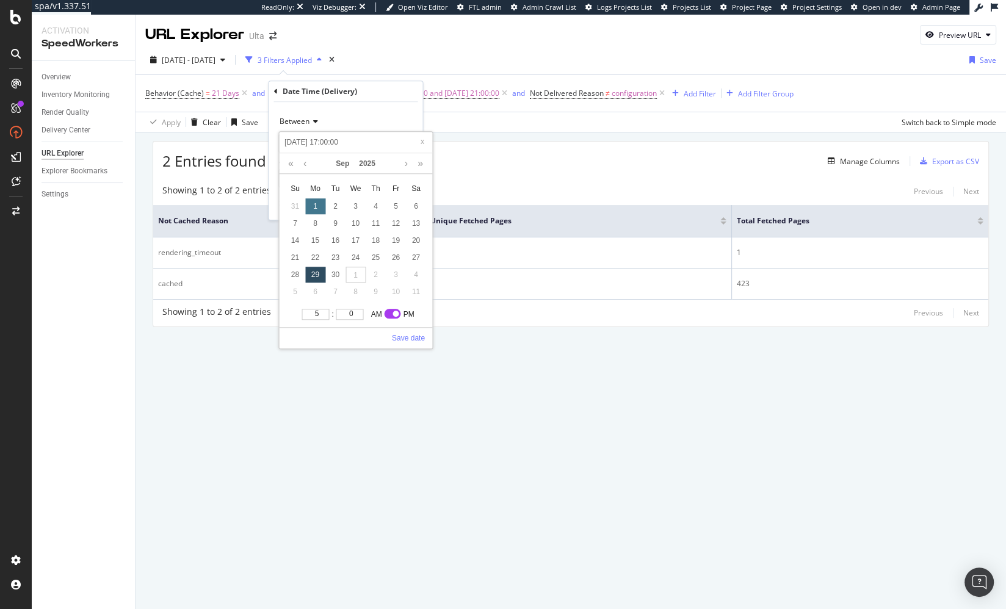
click at [313, 208] on div "1" at bounding box center [315, 206] width 20 height 16
type input "2025-09-01 17:00:00"
drag, startPoint x: 411, startPoint y: 336, endPoint x: 407, endPoint y: 308, distance: 27.9
click at [411, 336] on link "Save date" at bounding box center [408, 338] width 33 height 11
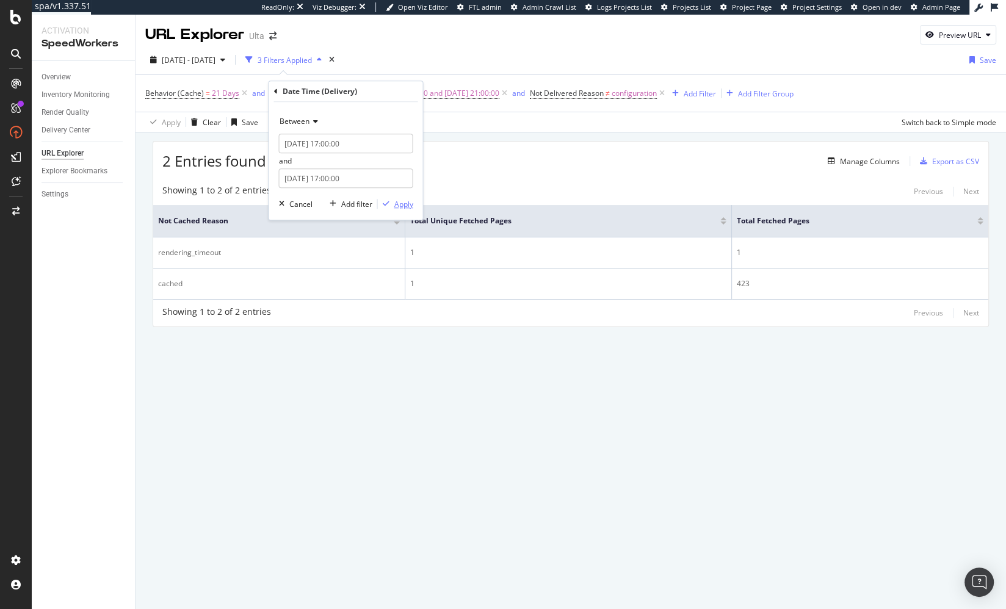
click at [407, 201] on div "Apply" at bounding box center [403, 204] width 19 height 10
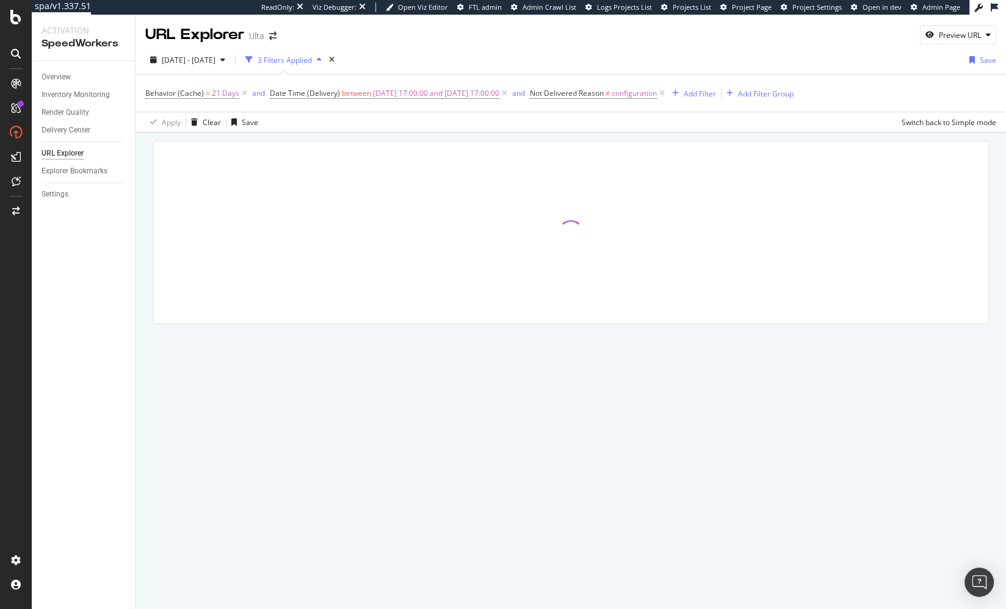
click at [415, 142] on div at bounding box center [570, 233] width 835 height 182
click at [422, 133] on div at bounding box center [571, 249] width 870 height 234
drag, startPoint x: 406, startPoint y: 48, endPoint x: 402, endPoint y: 54, distance: 7.1
click at [406, 48] on div "2025 Sep. 4th - Oct. 1st 3 Filters Applied Save Behavior (Cache) = 21 Days and …" at bounding box center [571, 88] width 870 height 87
click at [425, 134] on div at bounding box center [571, 249] width 870 height 234
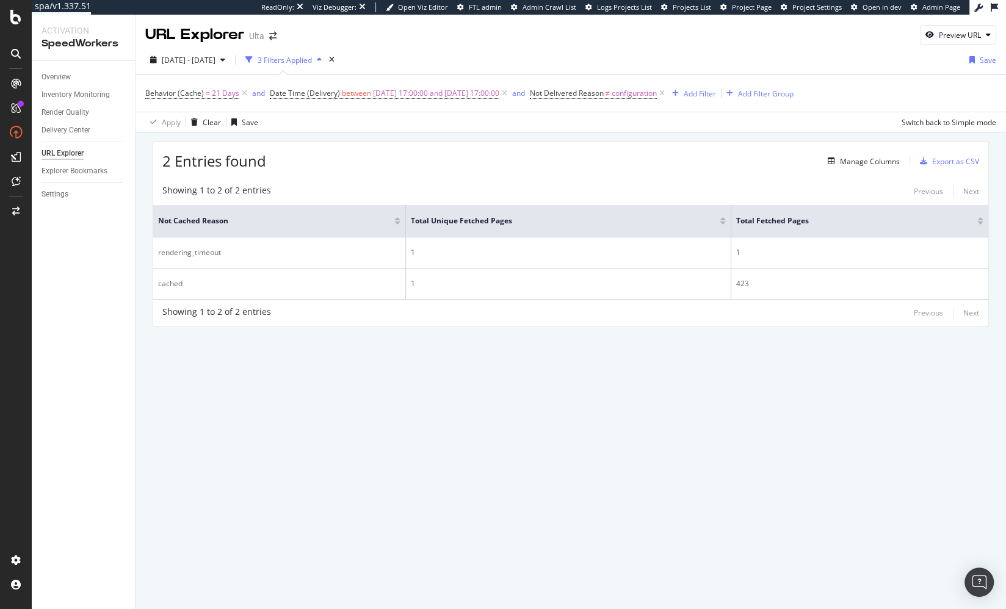
click at [372, 385] on div "URL Explorer Ulta Preview URL 2025 Sep. 4th - Oct. 1st 3 Filters Applied Save B…" at bounding box center [571, 312] width 870 height 595
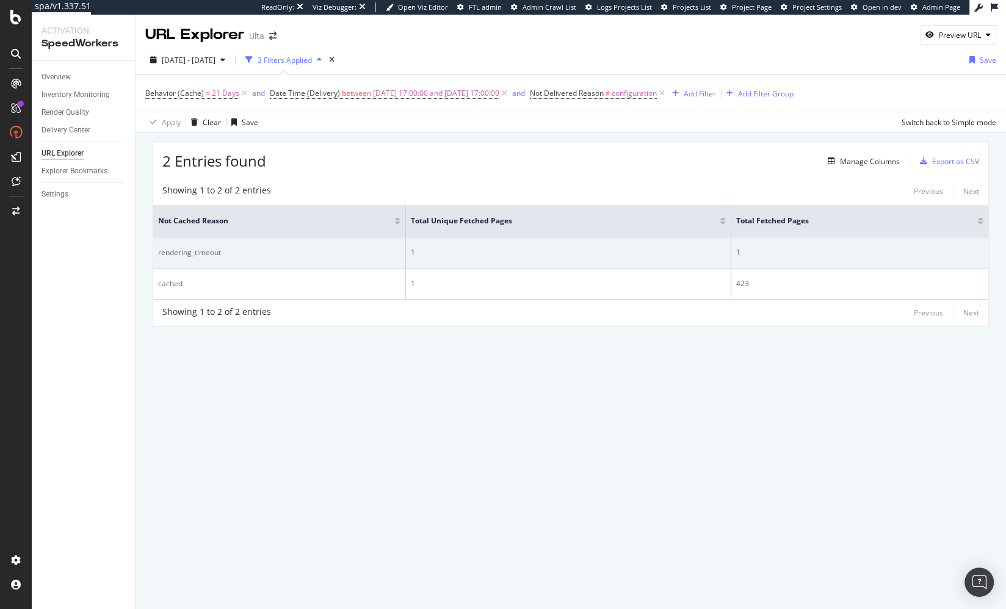
click at [203, 252] on div "rendering_timeout" at bounding box center [279, 252] width 242 height 11
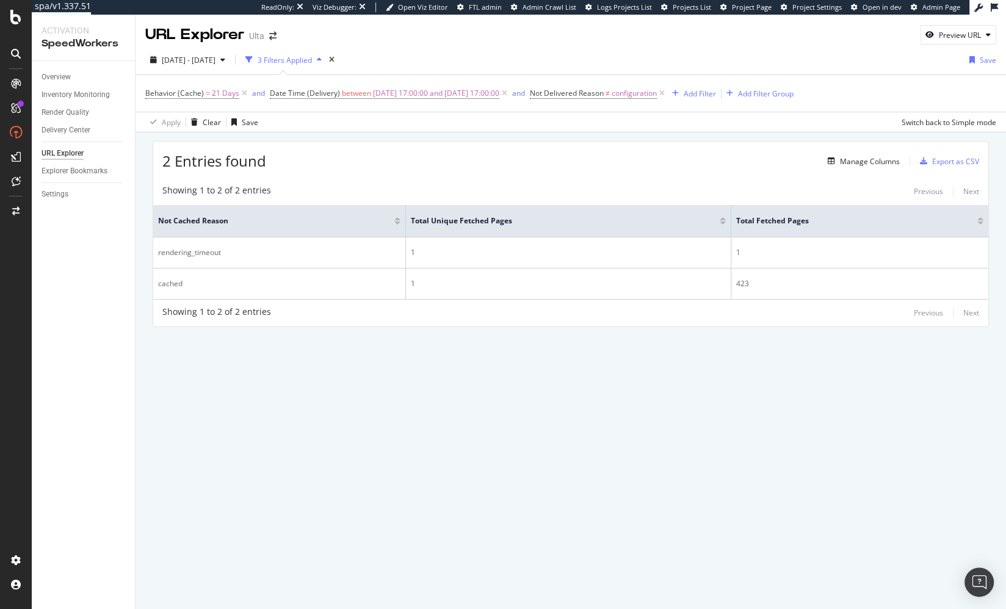
drag, startPoint x: 372, startPoint y: 145, endPoint x: 372, endPoint y: 164, distance: 18.9
click at [372, 146] on div "2 Entries found Manage Columns Export as CSV" at bounding box center [570, 157] width 835 height 30
click at [63, 195] on div "Settings" at bounding box center [55, 194] width 27 height 13
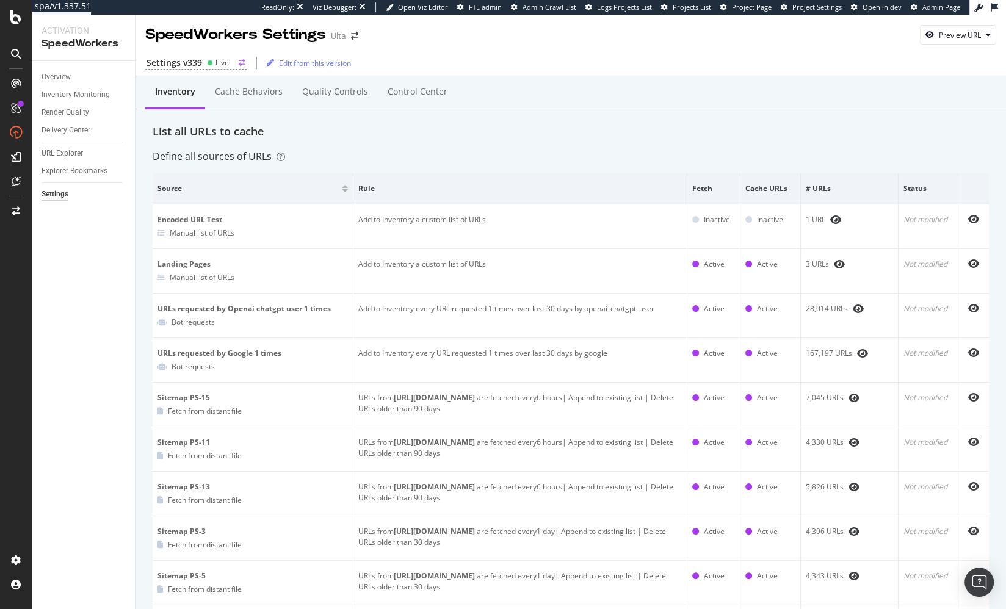
click at [196, 64] on div "Settings v339" at bounding box center [174, 63] width 56 height 12
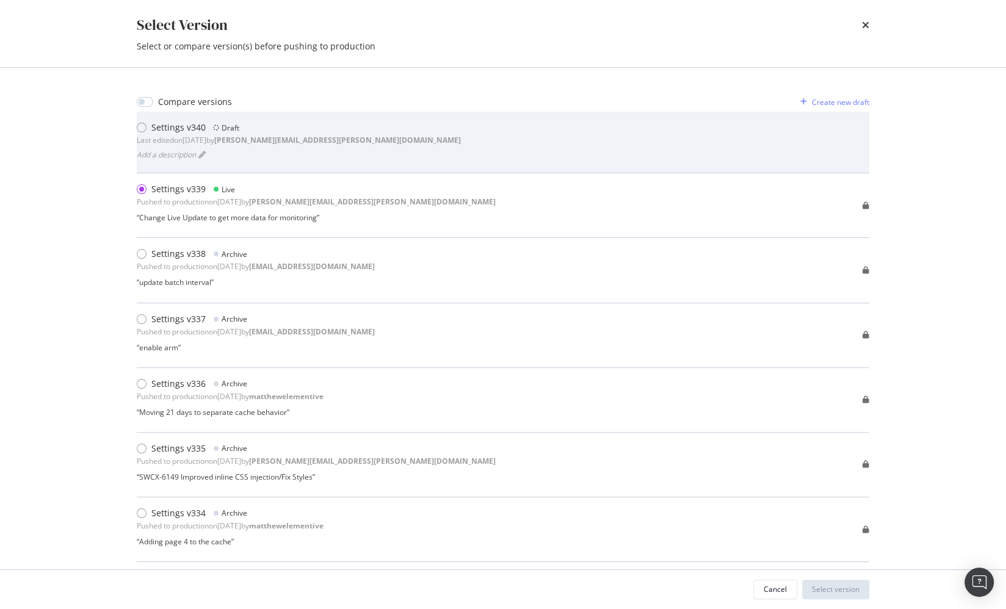
click at [466, 153] on div "Settings v340 Draft Last edited on 2025 Sep 23rd by benjamin.bussiere@botify.co…" at bounding box center [503, 142] width 732 height 42
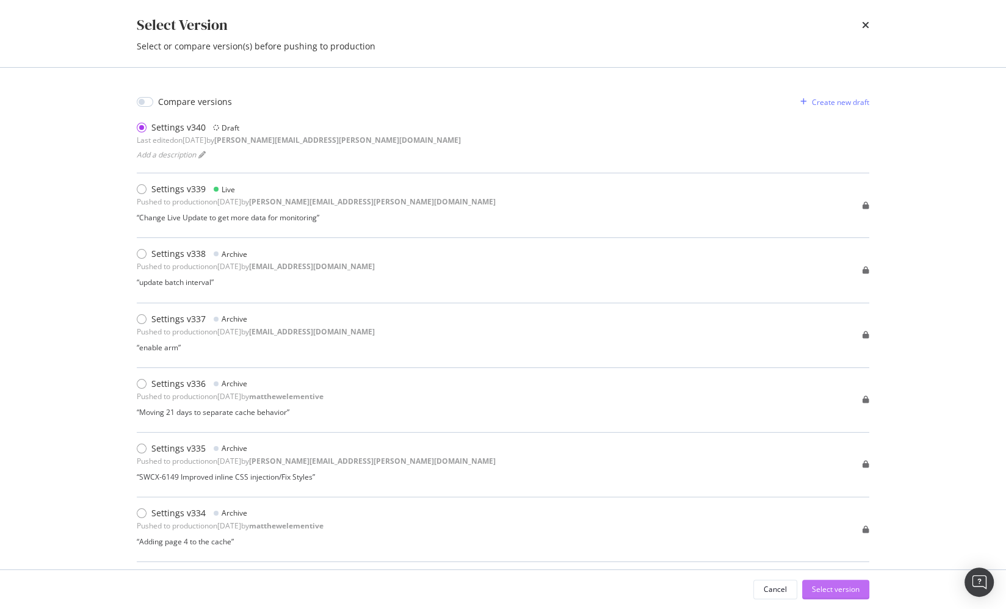
click at [844, 595] on div "Select version" at bounding box center [836, 589] width 48 height 18
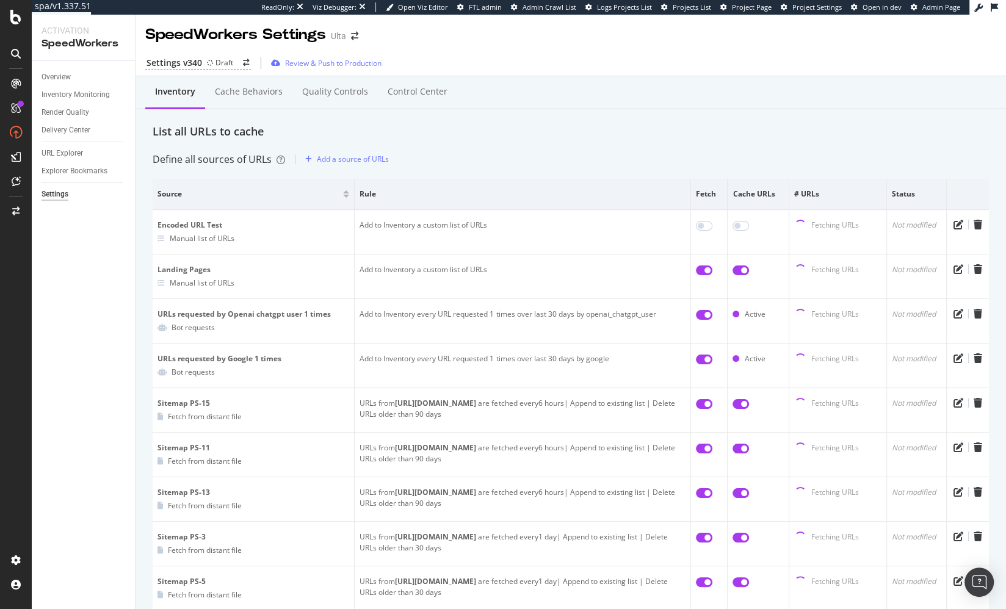
click at [591, 156] on div "Define all sources of URLs Add a source of URLs" at bounding box center [571, 160] width 836 height 20
click at [329, 158] on div "Add a source of URLs" at bounding box center [353, 159] width 72 height 10
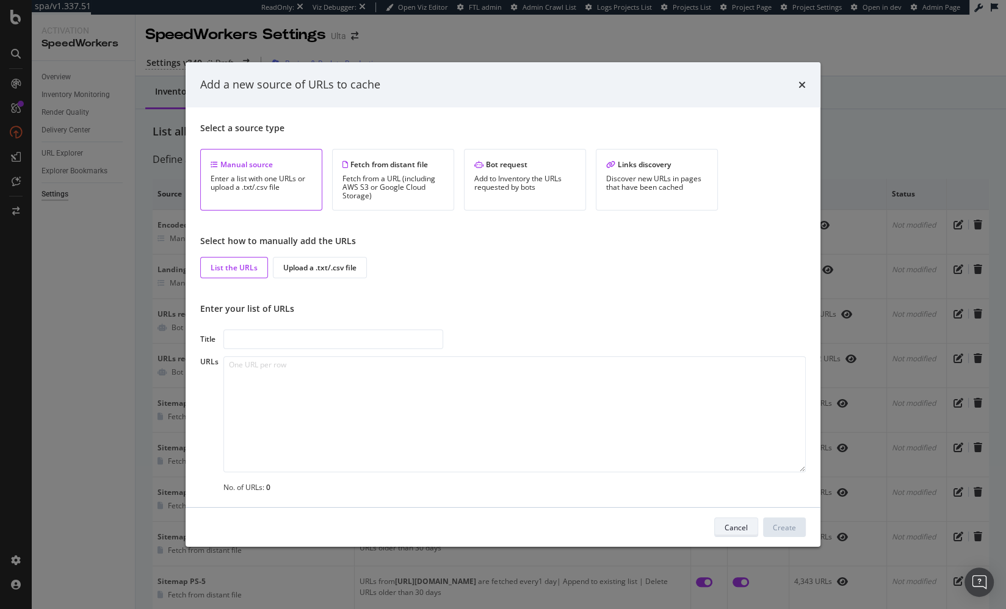
click at [736, 526] on div "Cancel" at bounding box center [736, 527] width 23 height 10
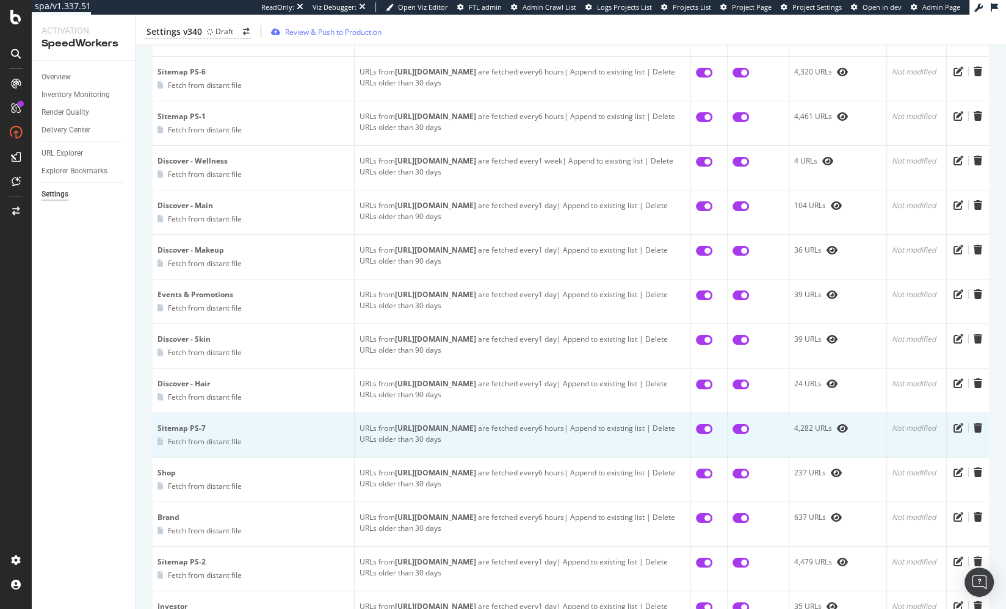
scroll to position [1635, 0]
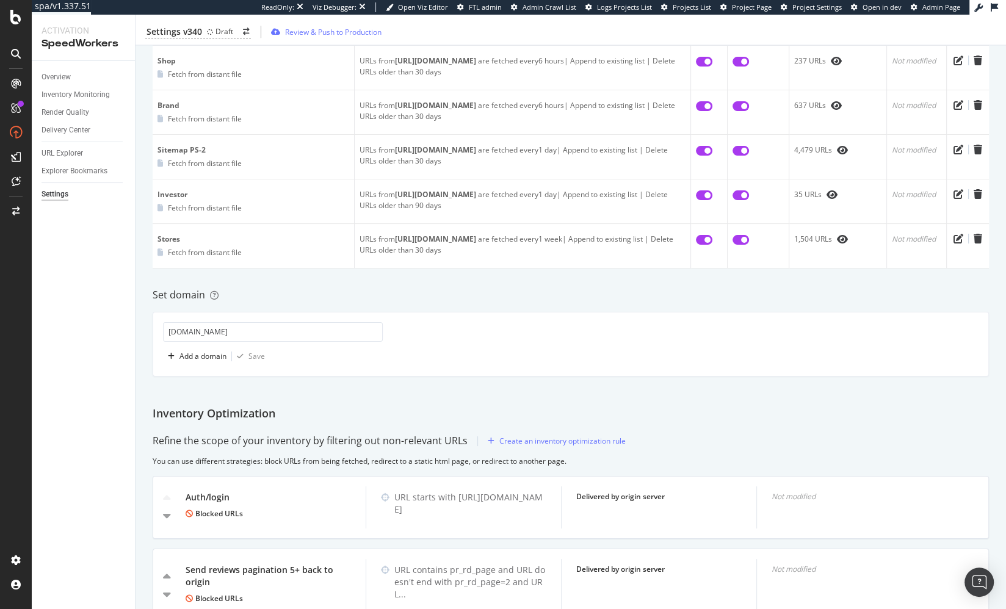
click at [472, 406] on div "Inventory Optimization" at bounding box center [571, 414] width 836 height 16
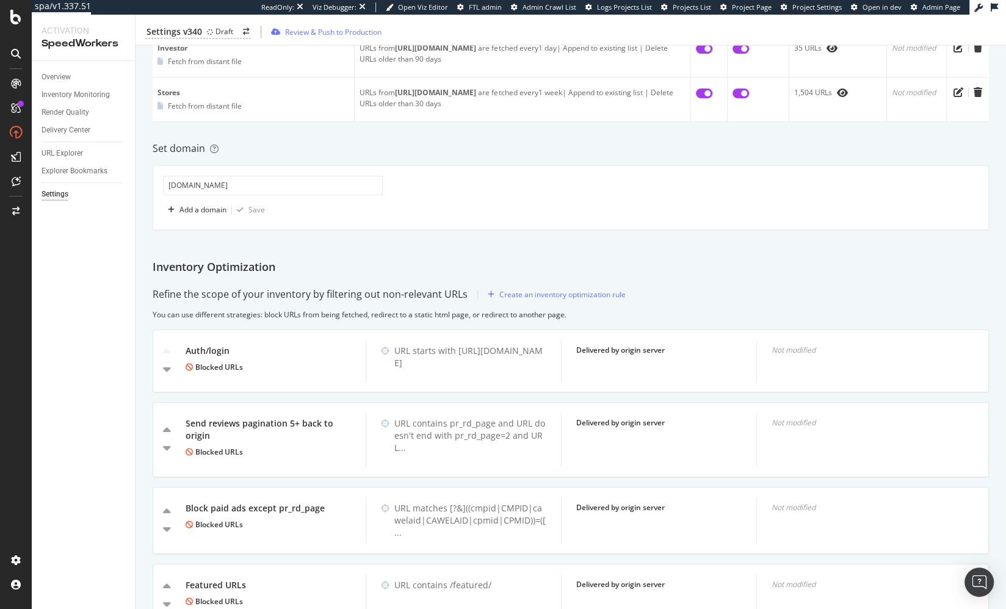
scroll to position [1773, 0]
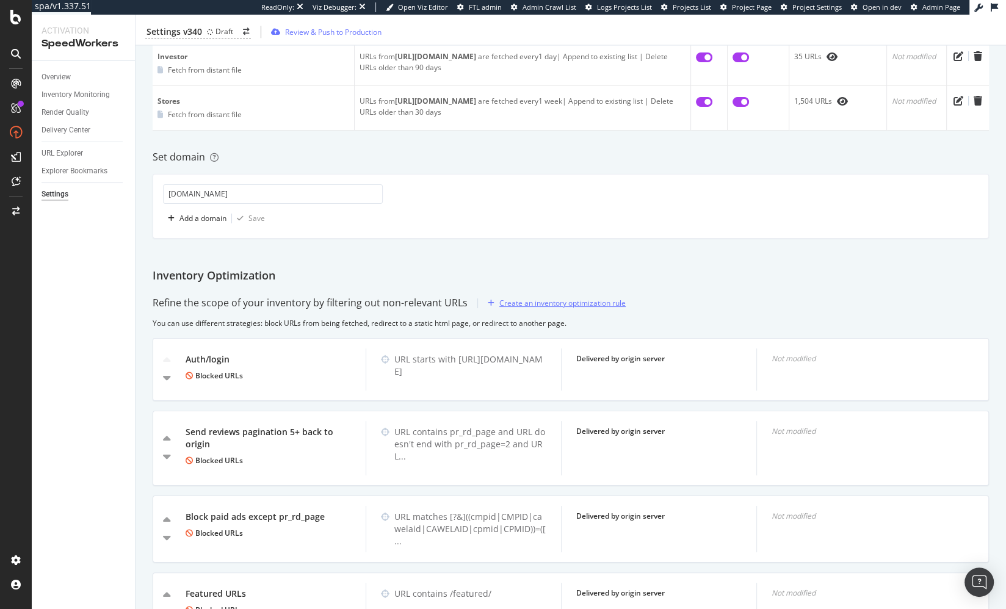
click at [523, 298] on div "Create an inventory optimization rule" at bounding box center [562, 303] width 126 height 10
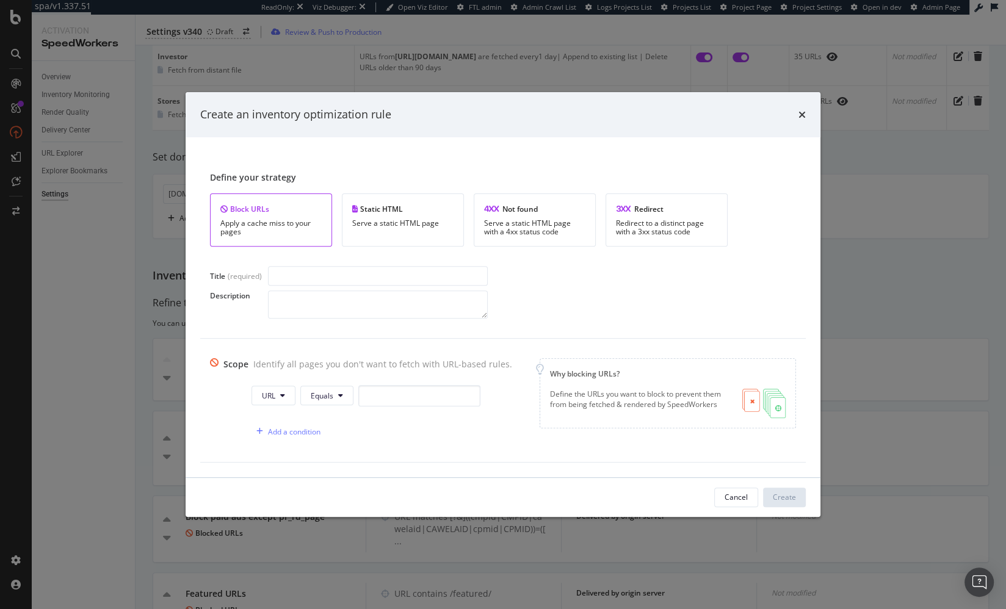
click at [482, 435] on div "Add a condition" at bounding box center [381, 431] width 261 height 21
click at [735, 492] on div "Cancel" at bounding box center [736, 497] width 23 height 10
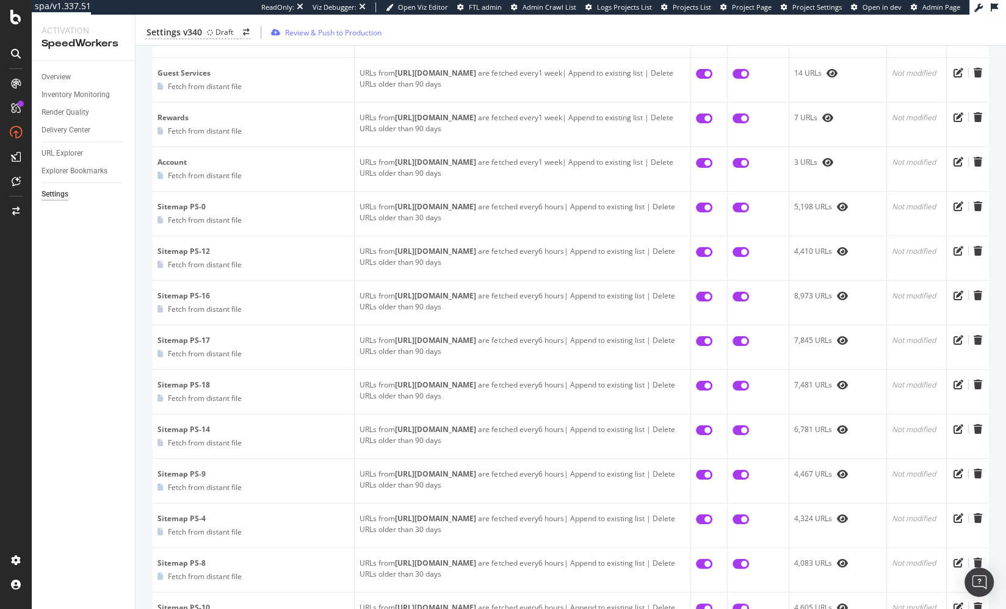
scroll to position [0, 0]
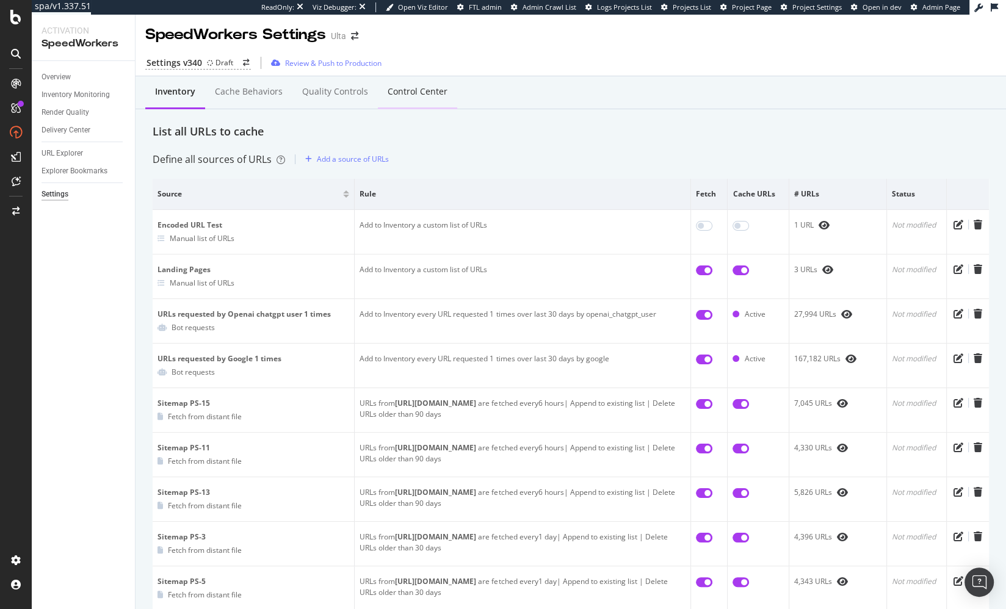
click at [402, 98] on div "Control Center" at bounding box center [417, 93] width 79 height 34
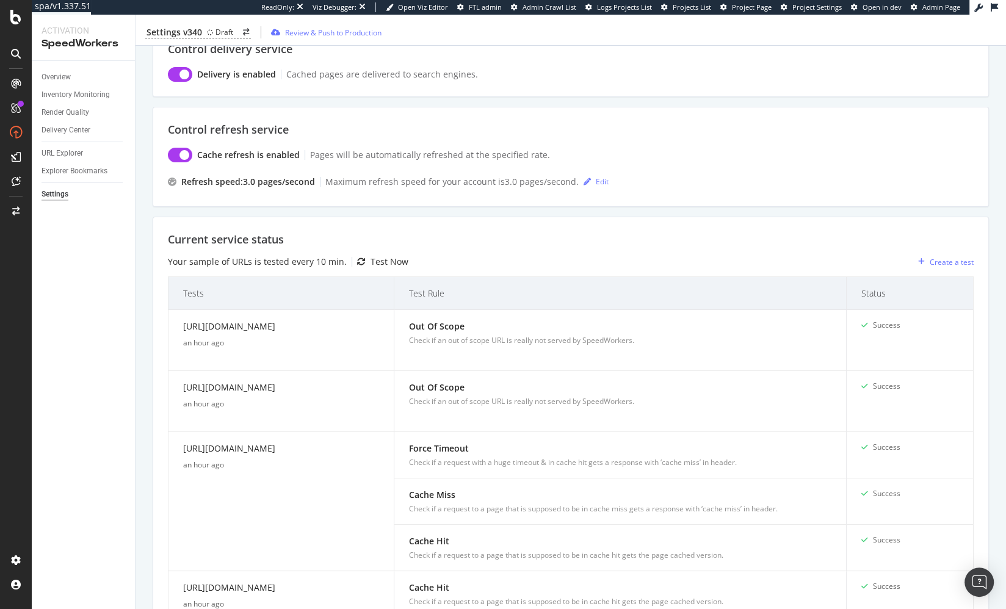
scroll to position [1331, 0]
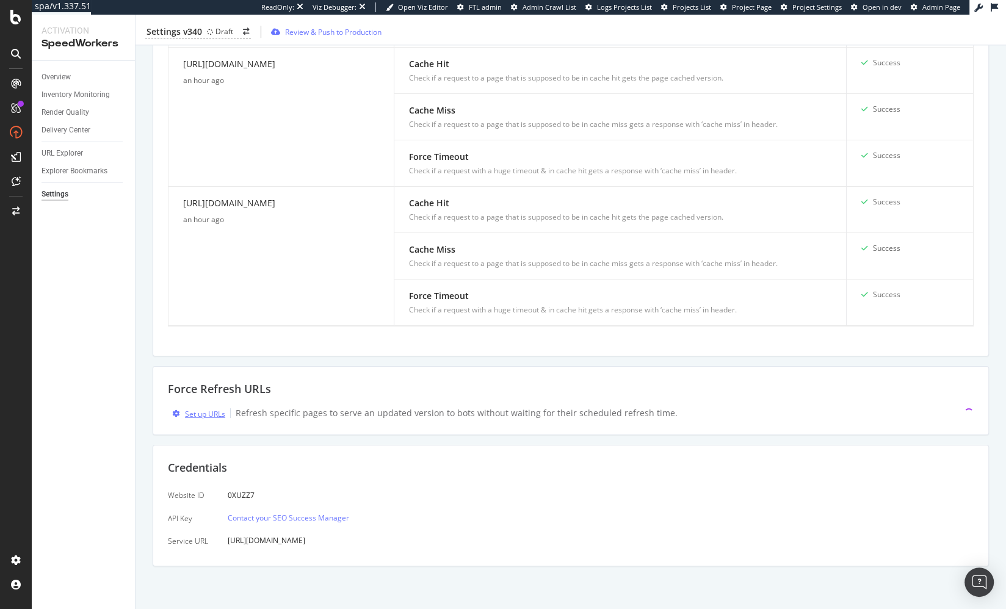
click at [197, 413] on div "Set up URLs" at bounding box center [205, 414] width 40 height 10
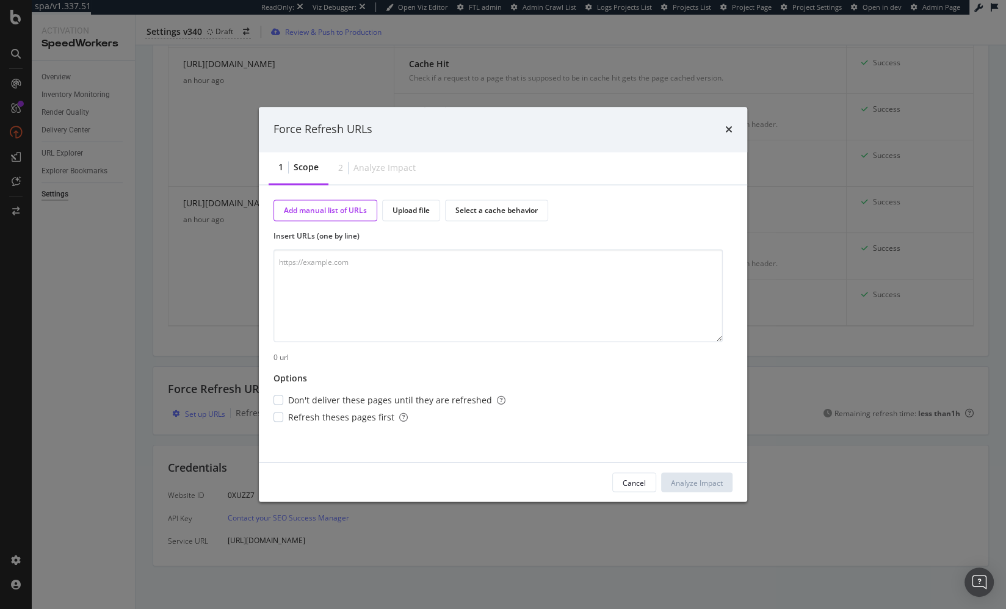
click at [632, 477] on div "Cancel" at bounding box center [634, 482] width 23 height 10
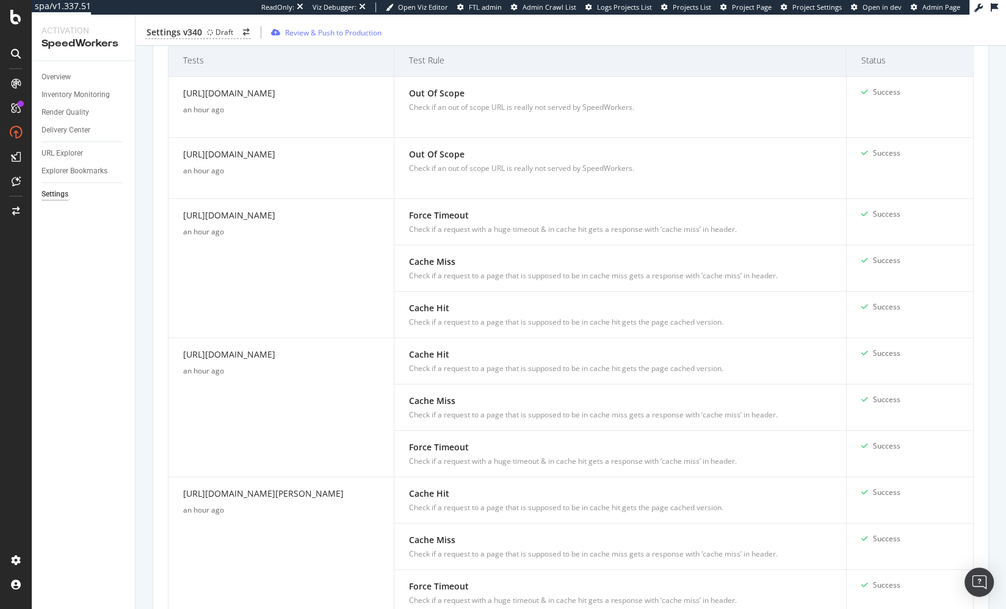
scroll to position [0, 0]
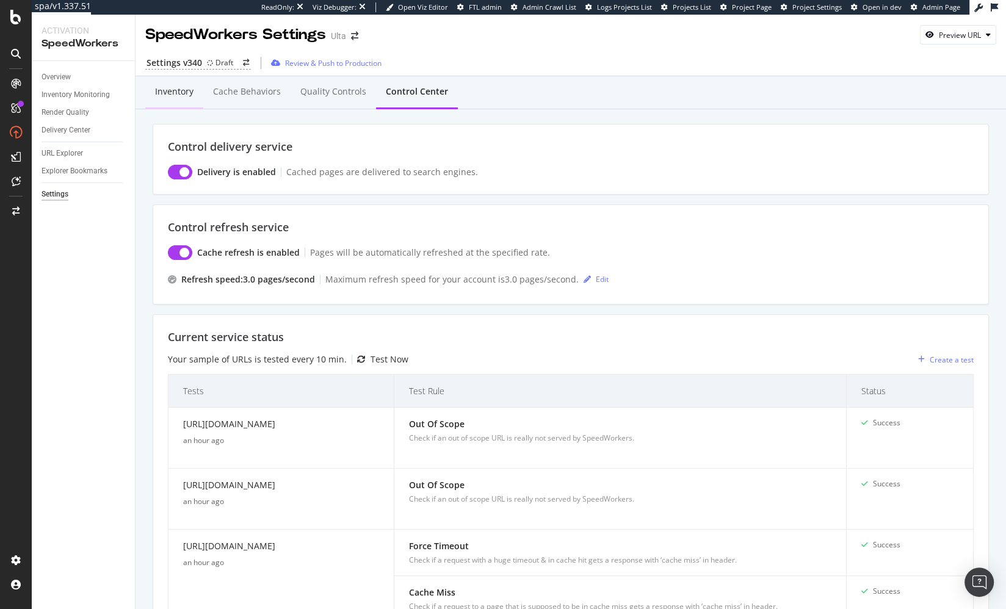
click at [157, 90] on div "Inventory" at bounding box center [174, 91] width 38 height 12
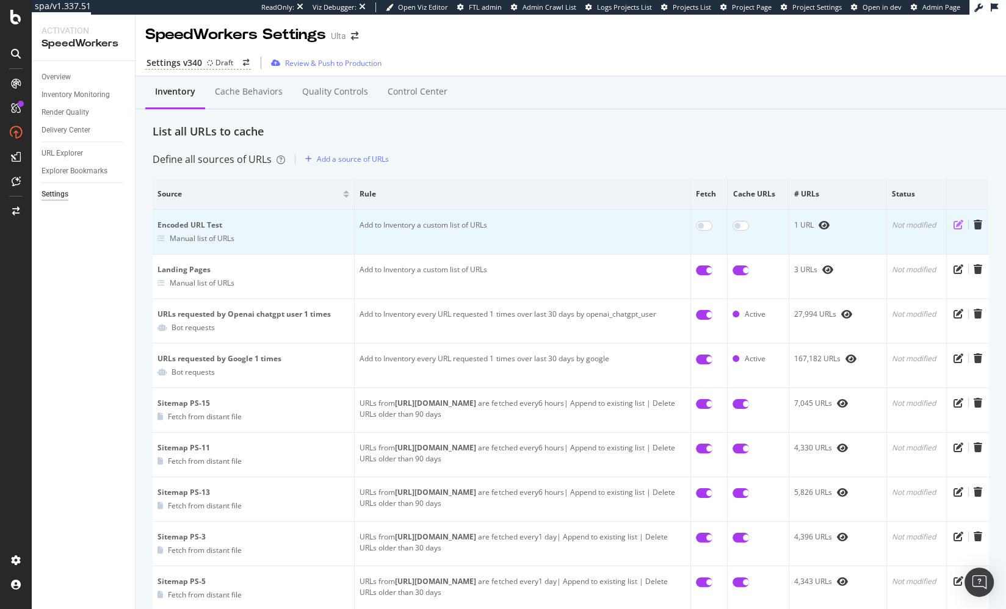
click at [953, 225] on icon "pen-to-square" at bounding box center [958, 225] width 10 height 10
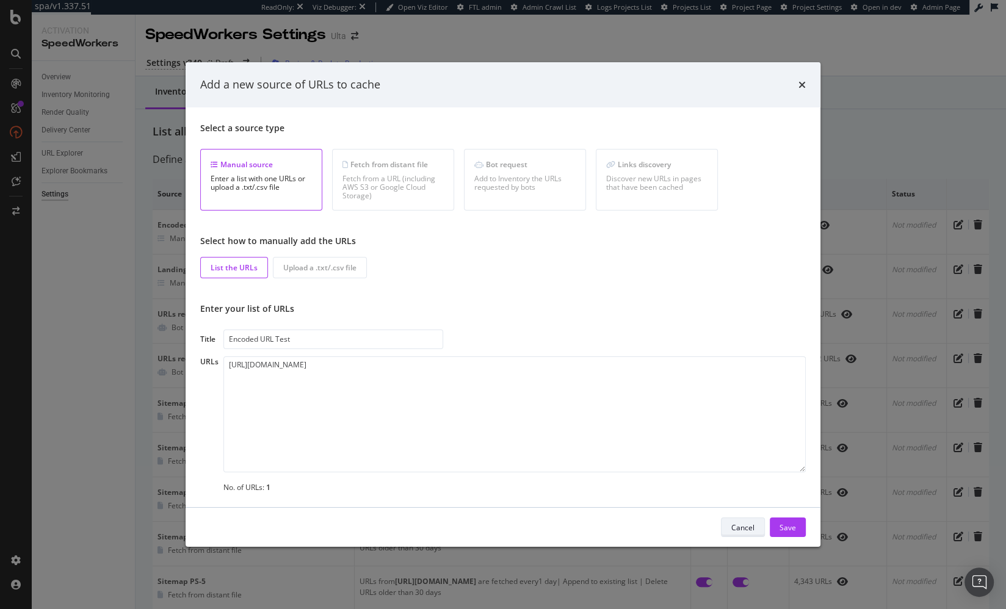
click at [751, 527] on div "Cancel" at bounding box center [742, 527] width 23 height 10
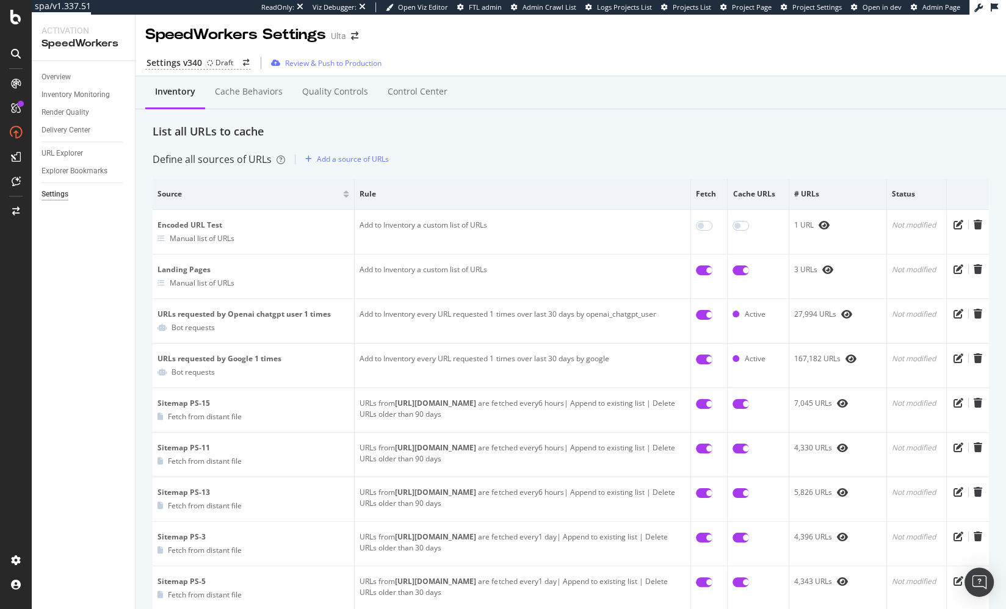
click at [444, 117] on div "Inventory Cache behaviors Quality Controls Control Center" at bounding box center [571, 104] width 836 height 39
drag, startPoint x: 266, startPoint y: 123, endPoint x: 275, endPoint y: 118, distance: 10.2
click at [266, 124] on div "List all URLs to cache" at bounding box center [571, 132] width 836 height 16
click at [244, 92] on div "Cache behaviors" at bounding box center [249, 91] width 68 height 12
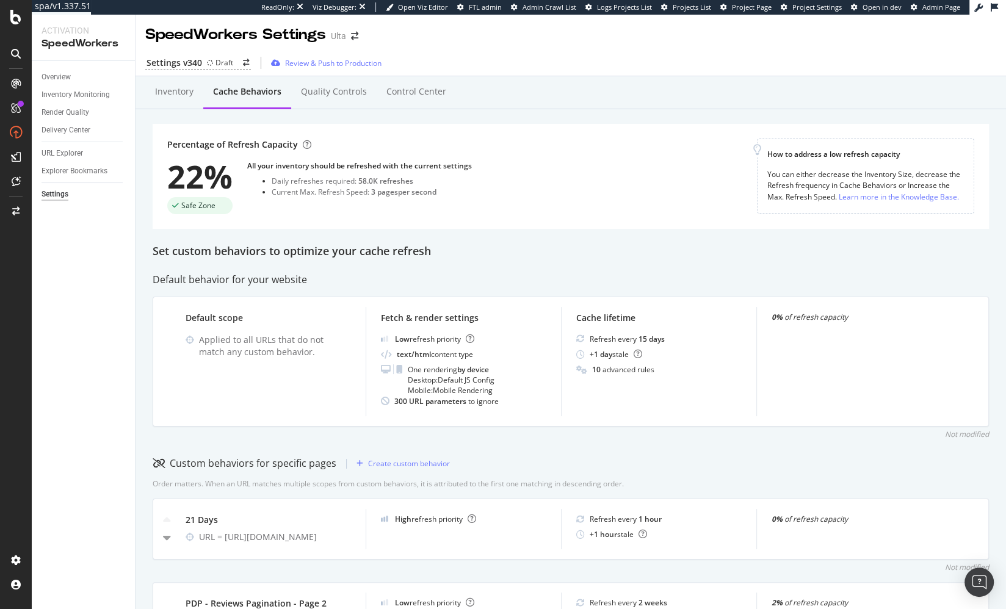
click at [170, 91] on div "Inventory" at bounding box center [174, 91] width 38 height 12
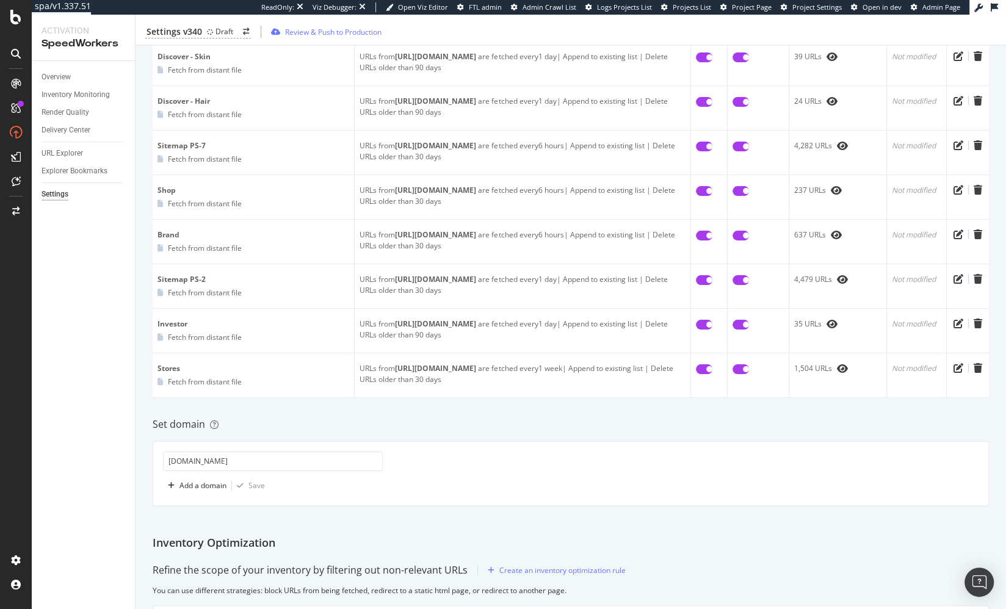
scroll to position [1769, 0]
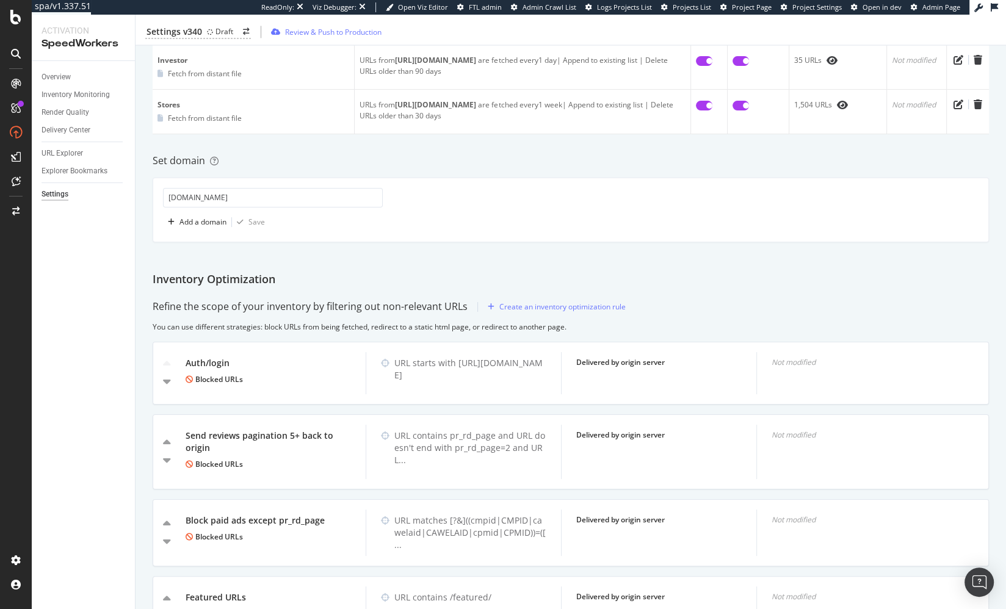
click at [677, 297] on div "Refine the scope of your inventory by filtering out non-relevant URLs Create an…" at bounding box center [571, 307] width 836 height 20
drag, startPoint x: 499, startPoint y: 252, endPoint x: 485, endPoint y: 252, distance: 14.0
click at [89, 239] on div "Overview Inventory Monitoring Render Quality Delivery Center URL Explorer Explo…" at bounding box center [83, 335] width 103 height 548
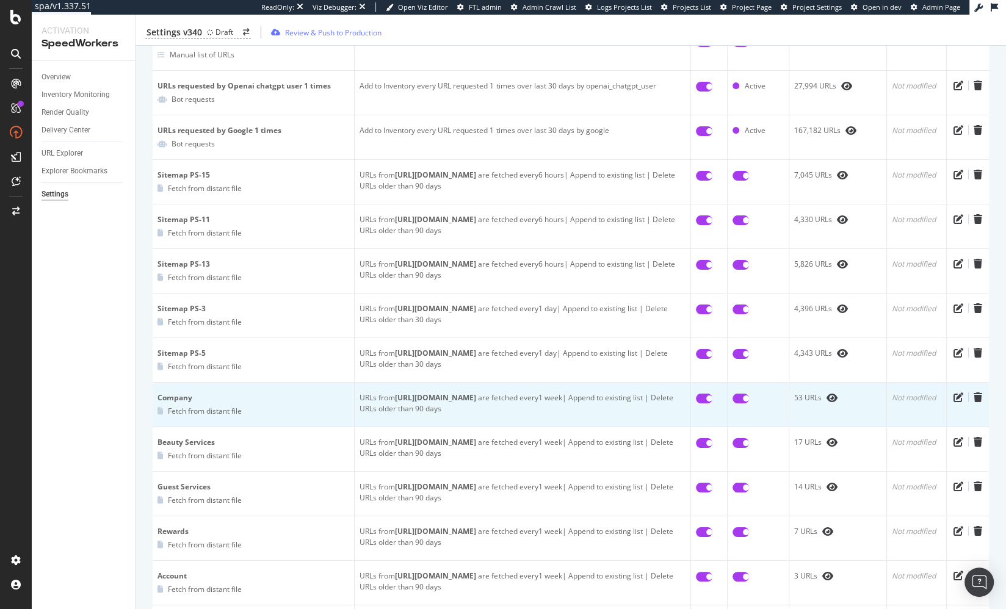
scroll to position [0, 0]
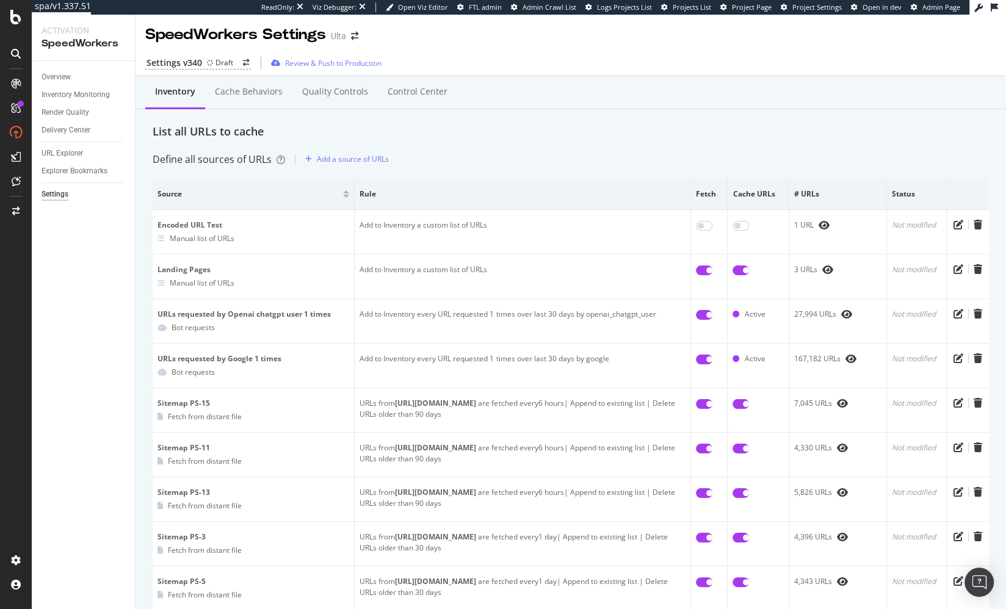
click at [566, 154] on div "Define all sources of URLs Add a source of URLs" at bounding box center [571, 160] width 836 height 20
click at [641, 154] on div "Define all sources of URLs Add a source of URLs" at bounding box center [571, 160] width 836 height 20
click at [570, 127] on div "List all URLs to cache" at bounding box center [571, 132] width 836 height 16
click at [422, 102] on div "Control Center" at bounding box center [417, 93] width 79 height 34
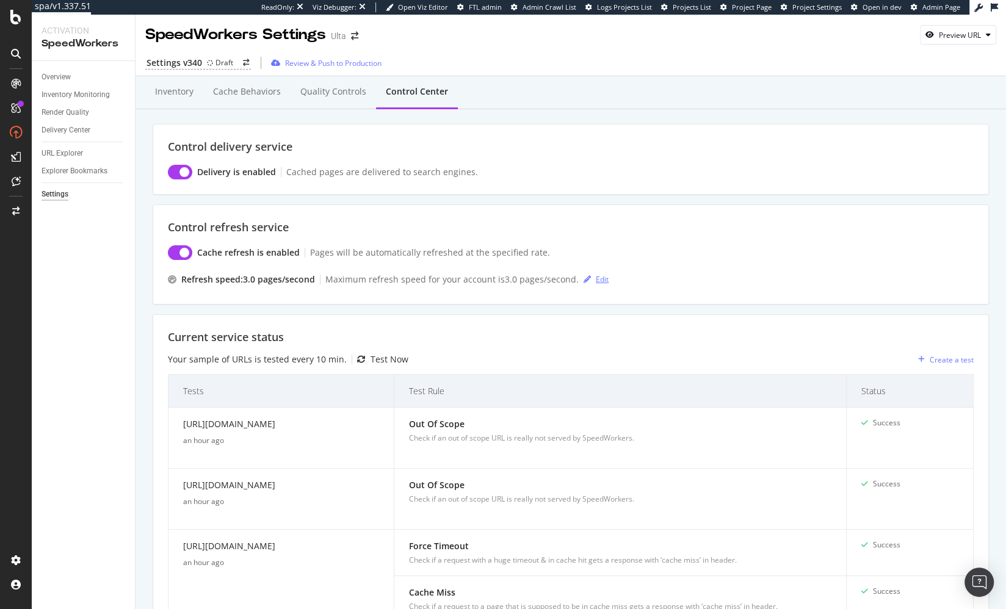
click at [597, 284] on div "Edit" at bounding box center [594, 279] width 30 height 18
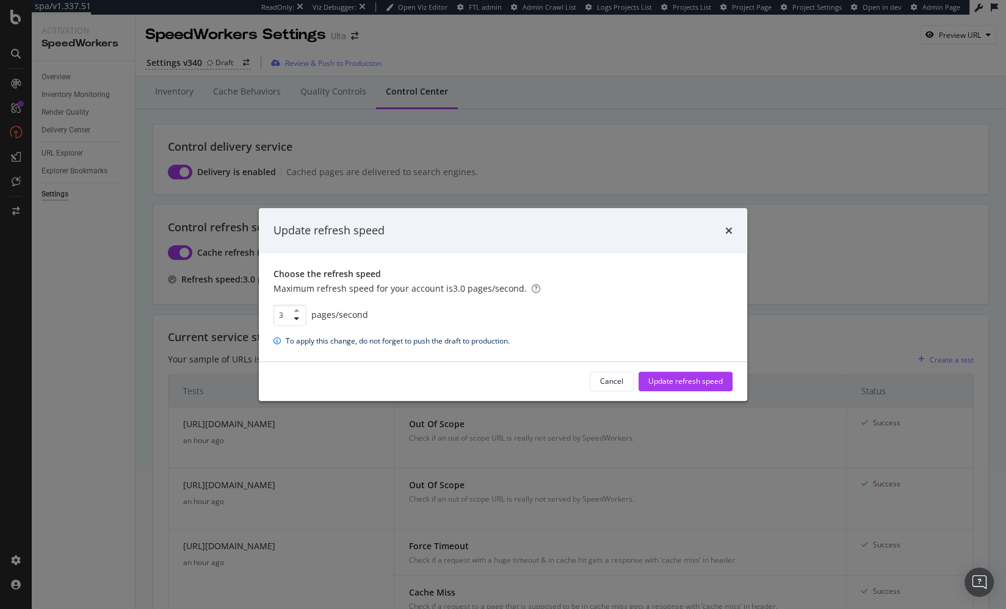
click at [614, 375] on div "Cancel" at bounding box center [611, 381] width 23 height 17
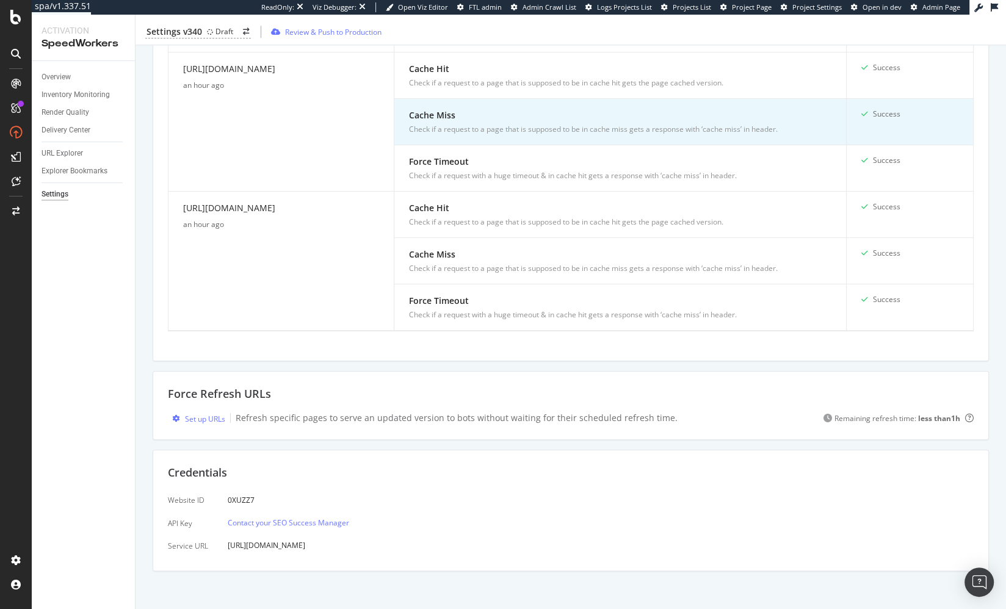
scroll to position [1331, 0]
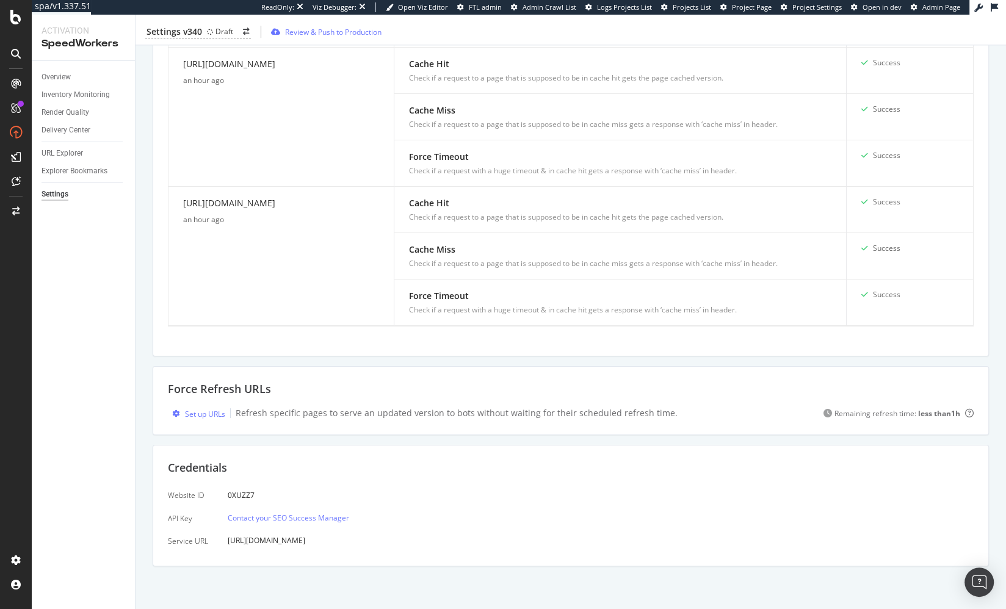
click at [900, 389] on link "View the latest refreshed URLs" at bounding box center [882, 392] width 104 height 10
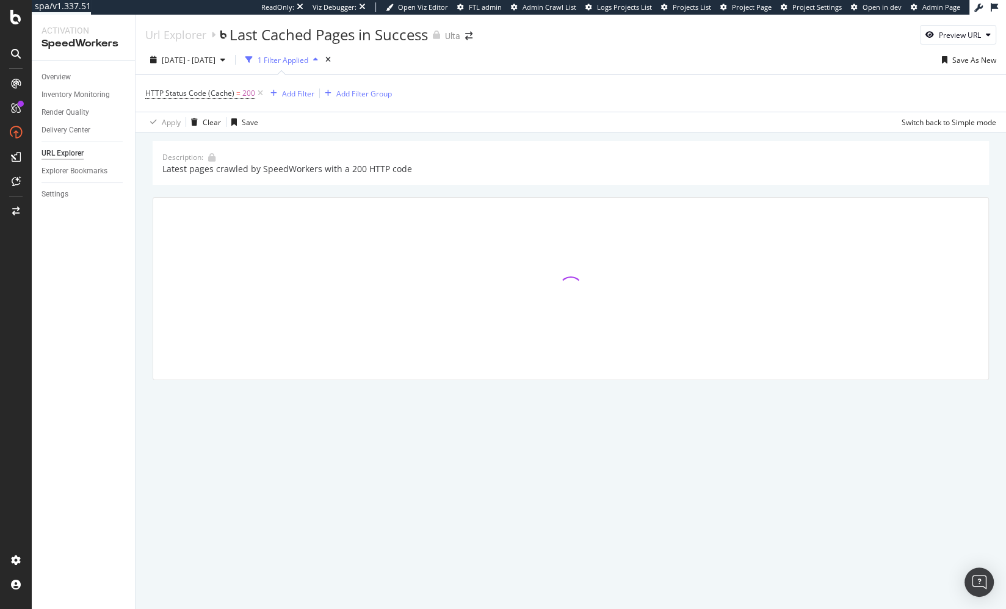
click at [318, 190] on div "Description: Latest pages crawled by SpeedWorkers with a 200 HTTP code" at bounding box center [571, 260] width 836 height 239
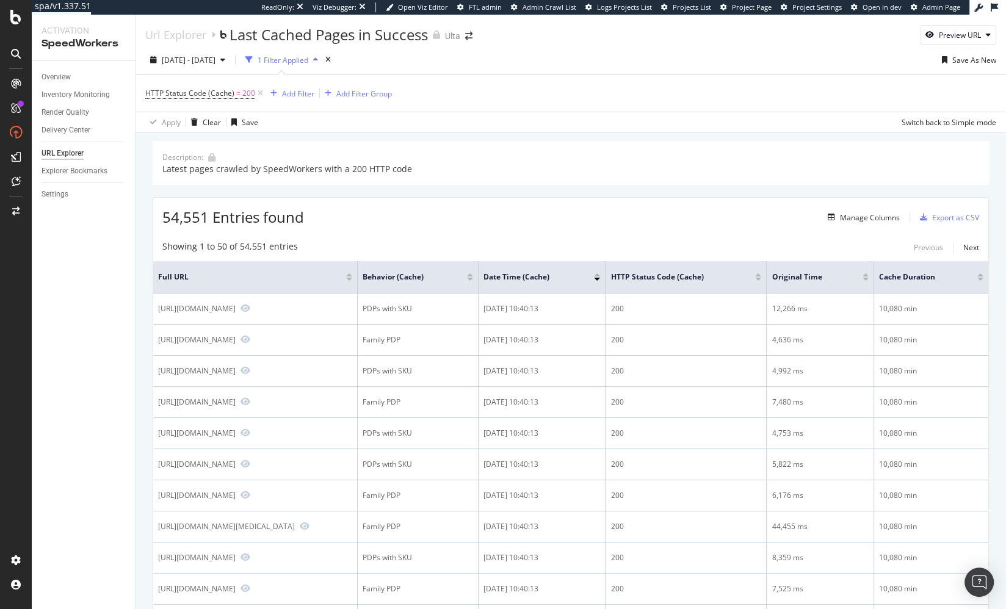
drag, startPoint x: 423, startPoint y: 202, endPoint x: 269, endPoint y: 15, distance: 242.0
click at [421, 201] on div "54,551 Entries found Manage Columns Export as CSV" at bounding box center [570, 213] width 835 height 30
click at [62, 190] on div "Settings" at bounding box center [55, 194] width 27 height 13
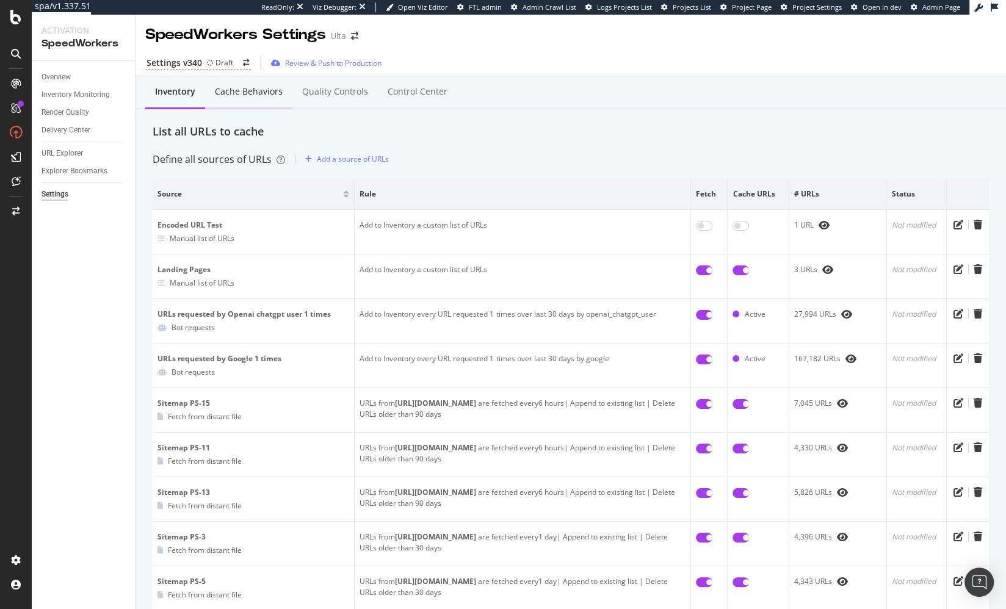
click at [245, 102] on div "Cache behaviors" at bounding box center [248, 93] width 87 height 34
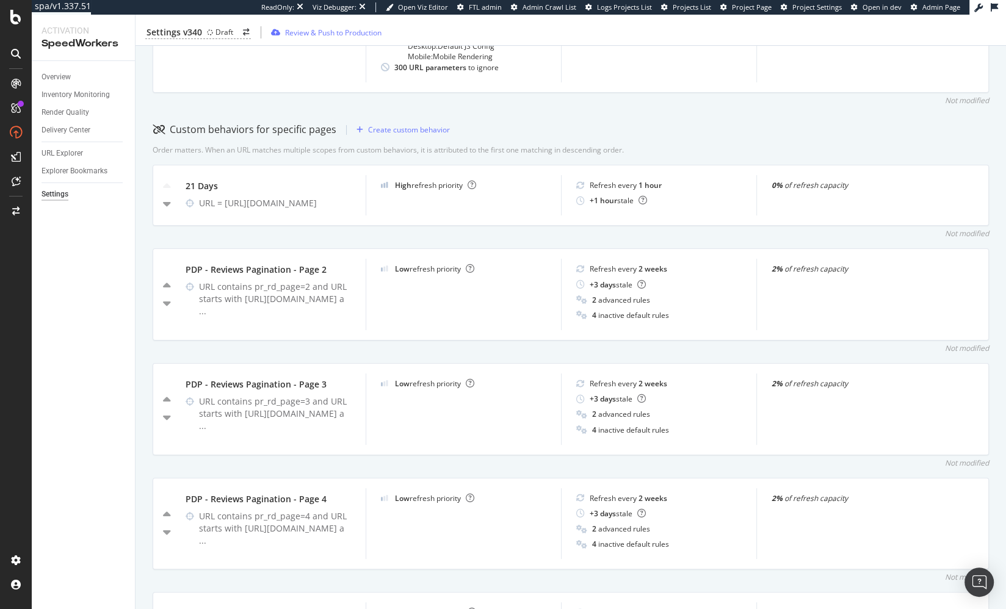
scroll to position [336, 0]
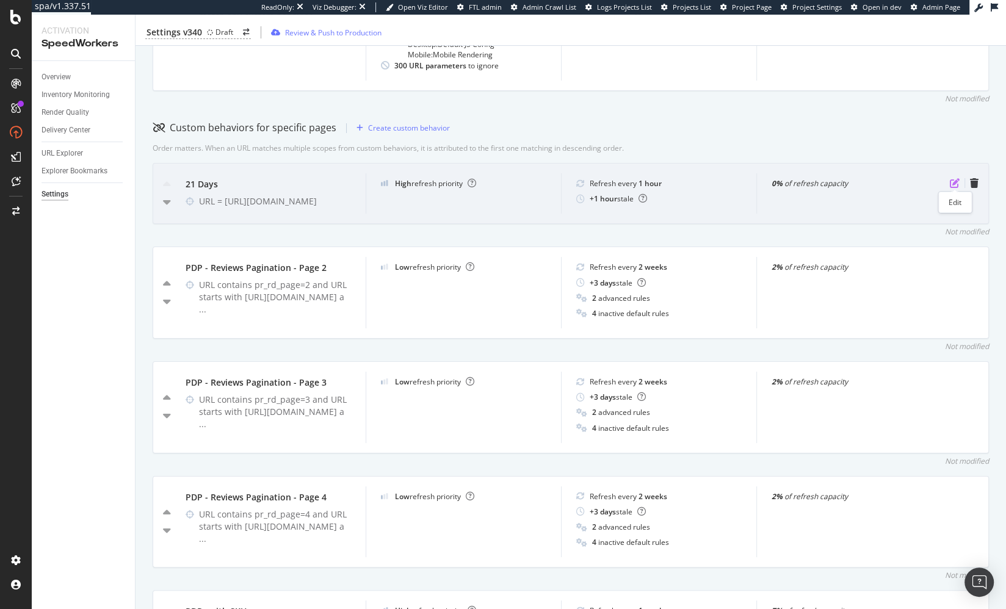
click at [952, 183] on icon "pen-to-square" at bounding box center [955, 183] width 10 height 10
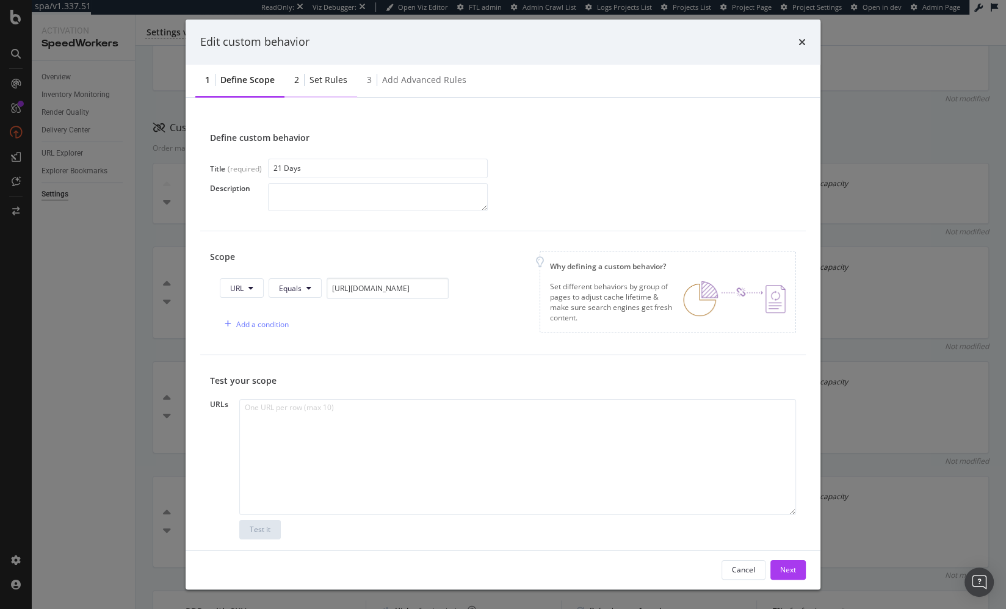
click at [317, 86] on div "2 Set rules" at bounding box center [320, 81] width 73 height 34
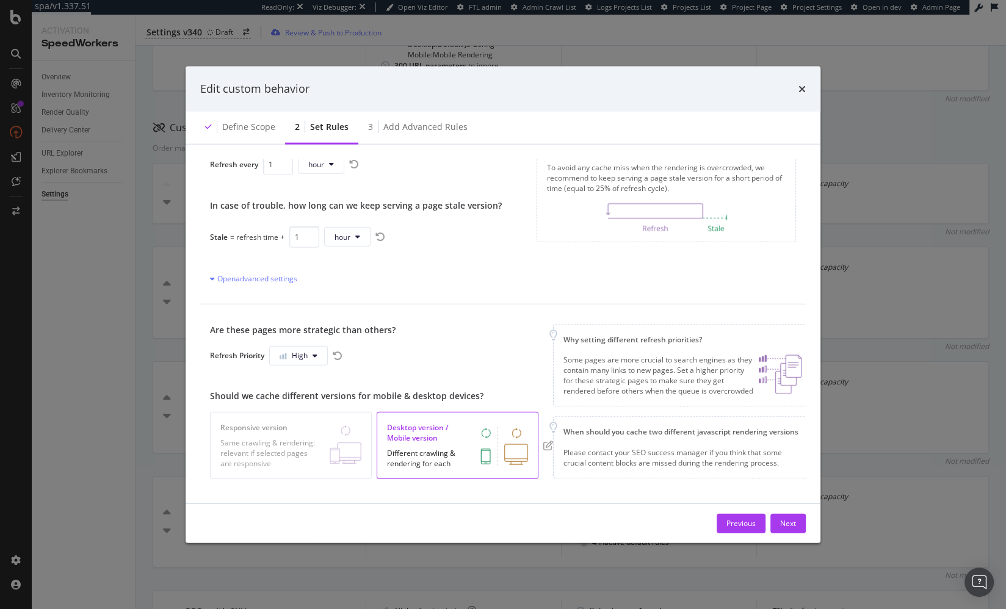
scroll to position [0, 0]
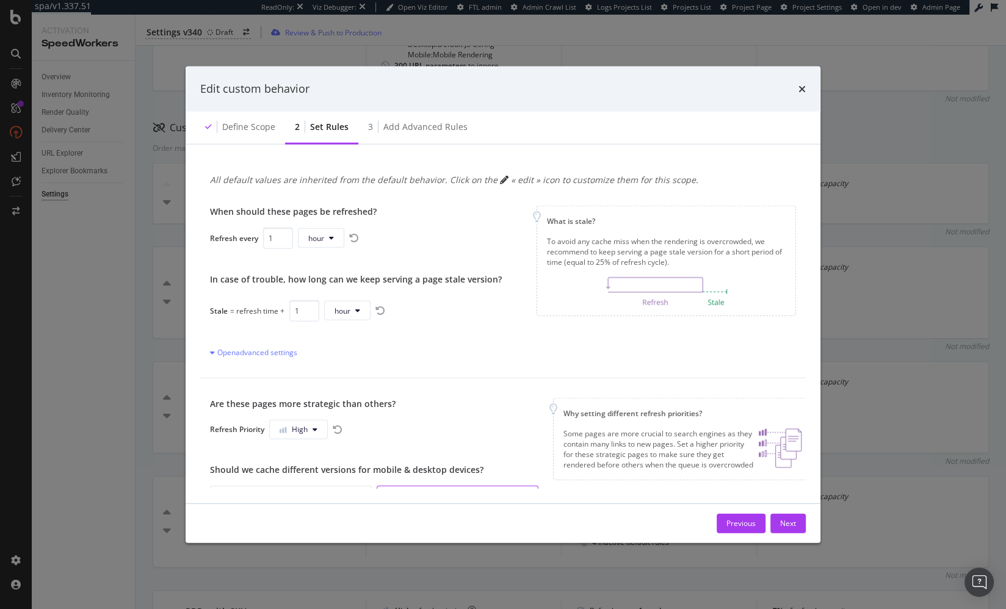
drag, startPoint x: 257, startPoint y: 328, endPoint x: 306, endPoint y: 350, distance: 53.5
click at [257, 328] on div "When should these pages be refreshed? Refresh every 1 hour In case of trouble, …" at bounding box center [356, 281] width 292 height 153
click at [405, 137] on div "3 Add advanced rules" at bounding box center [417, 127] width 119 height 34
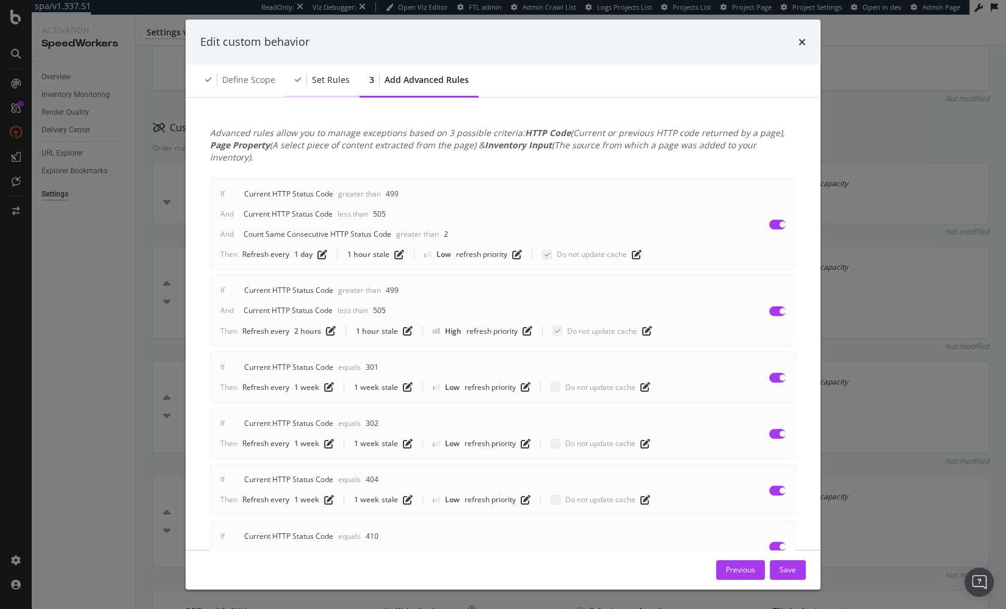
click at [305, 68] on div "Set rules" at bounding box center [322, 81] width 74 height 34
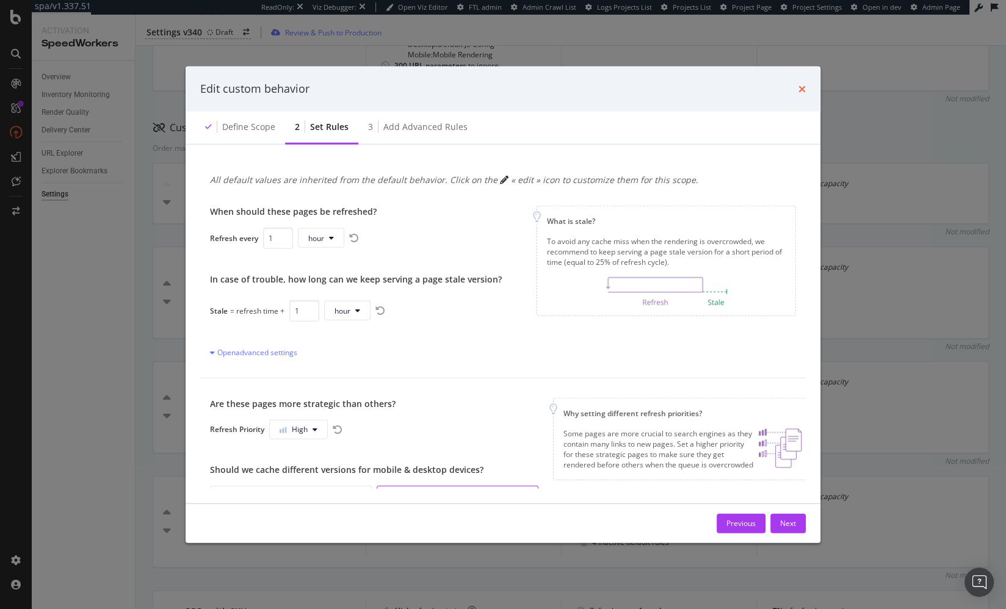
click at [806, 89] on div "Edit custom behavior" at bounding box center [503, 89] width 635 height 45
click at [801, 89] on icon "times" at bounding box center [801, 89] width 7 height 10
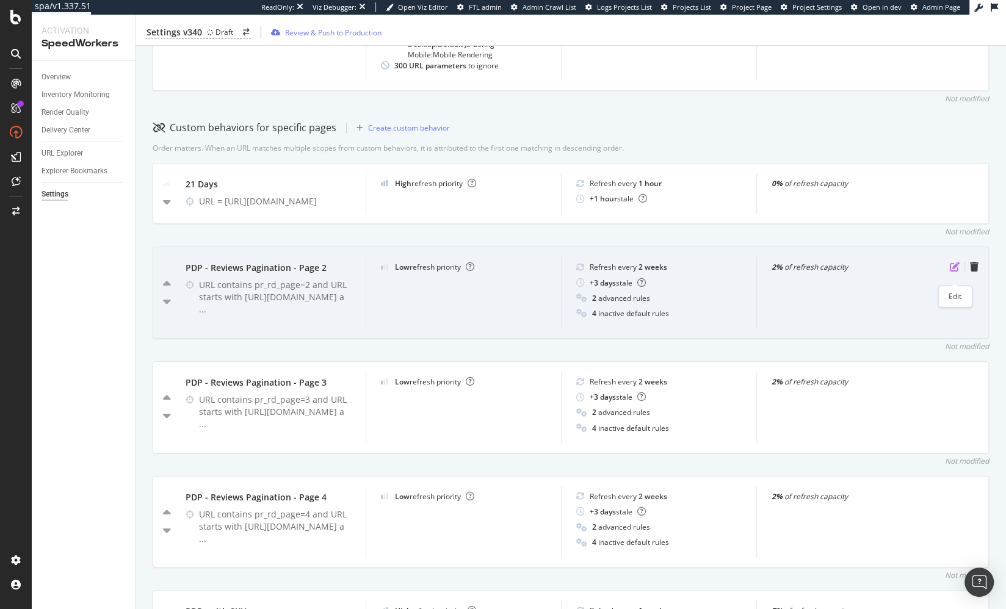
click at [952, 272] on icon "pen-to-square" at bounding box center [955, 267] width 10 height 10
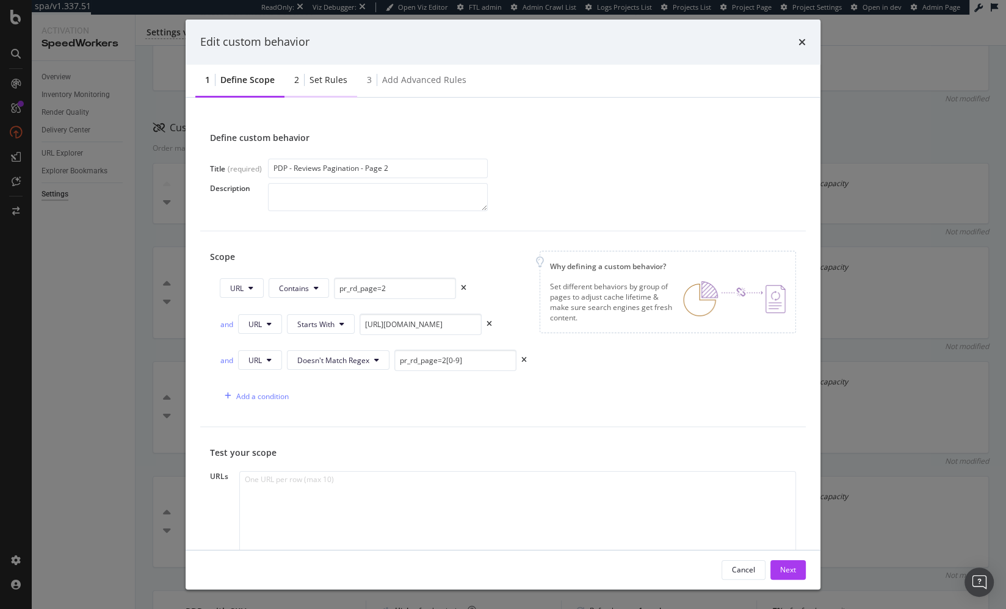
click at [324, 92] on div "2 Set rules" at bounding box center [320, 81] width 73 height 34
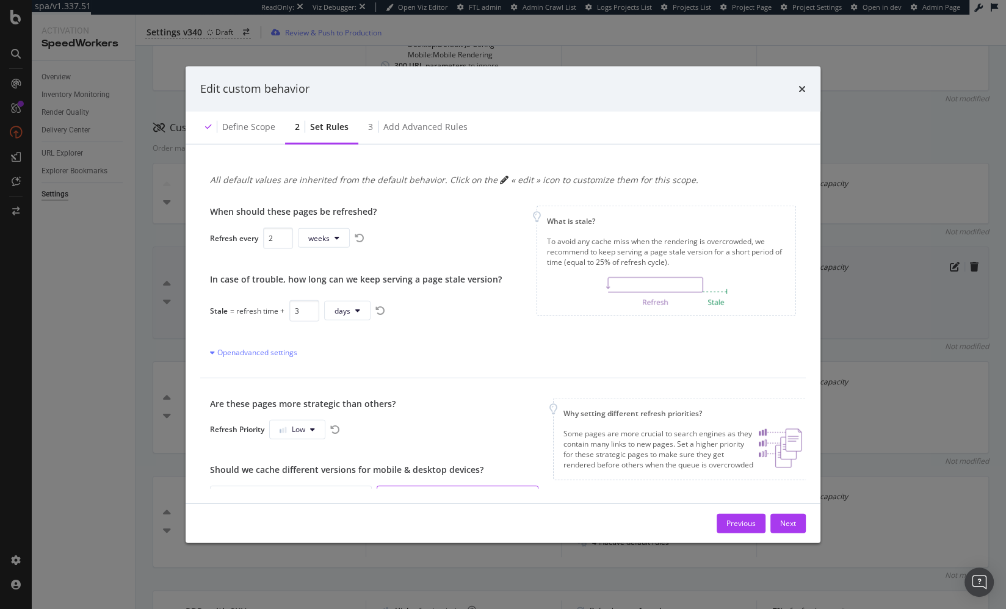
drag, startPoint x: 800, startPoint y: 87, endPoint x: 795, endPoint y: 278, distance: 190.5
click at [800, 87] on icon "times" at bounding box center [801, 89] width 7 height 10
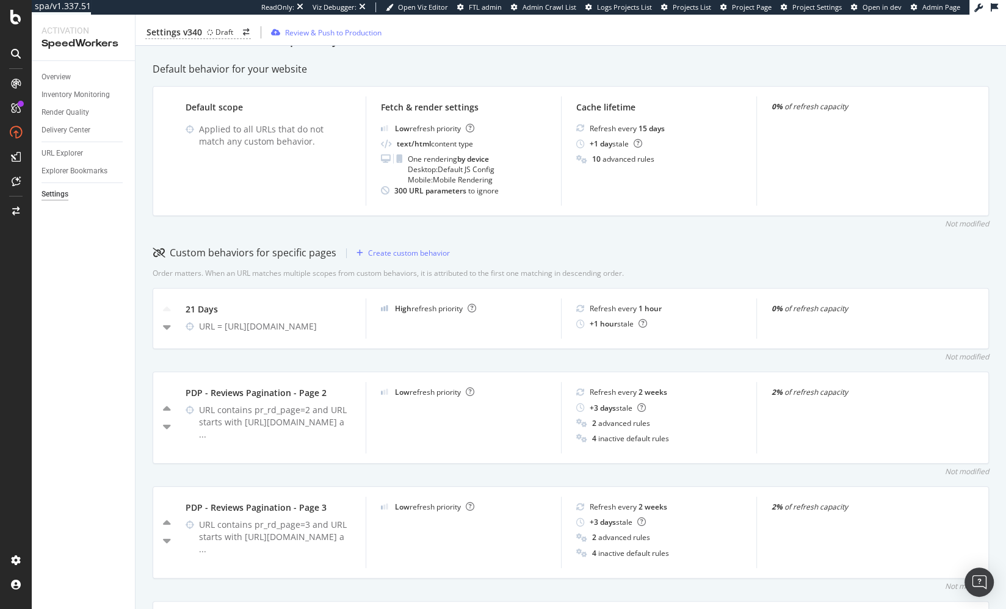
scroll to position [200, 0]
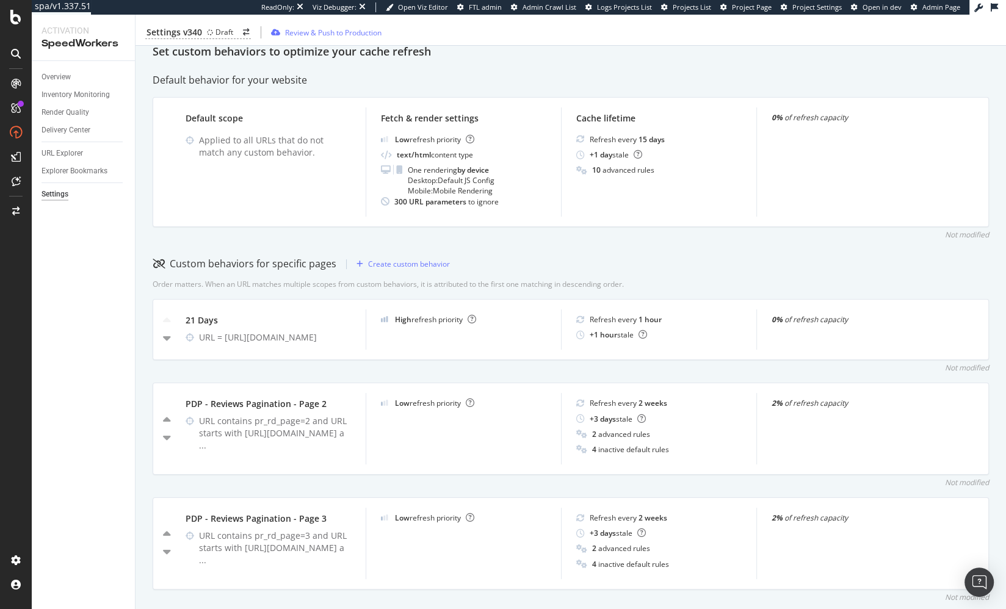
click at [753, 261] on div "Custom behaviors for specific pages Create custom behavior" at bounding box center [571, 265] width 836 height 20
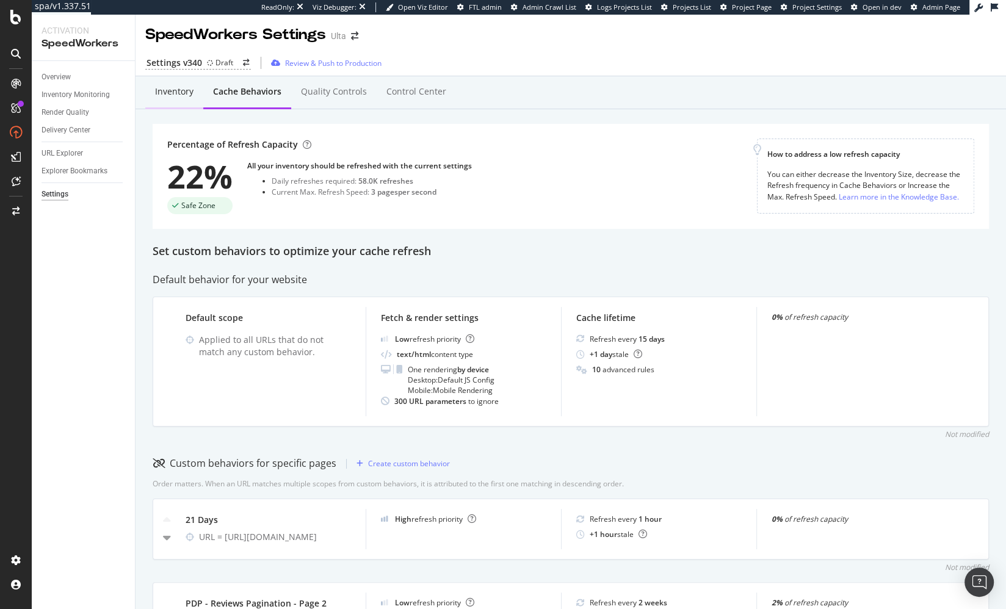
click at [184, 96] on div "Inventory" at bounding box center [174, 91] width 38 height 12
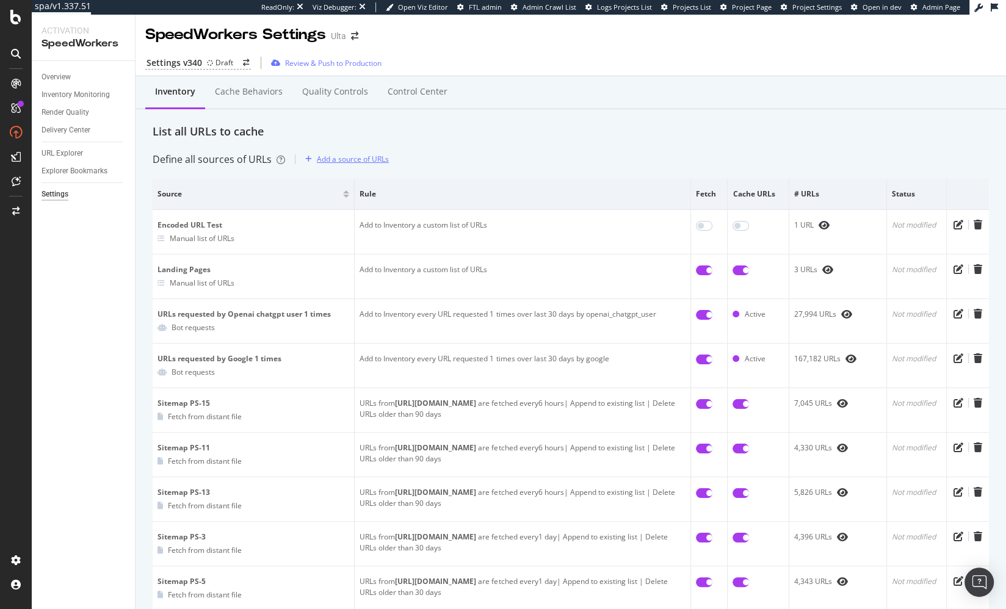
click at [366, 160] on div "Add a source of URLs" at bounding box center [353, 159] width 72 height 10
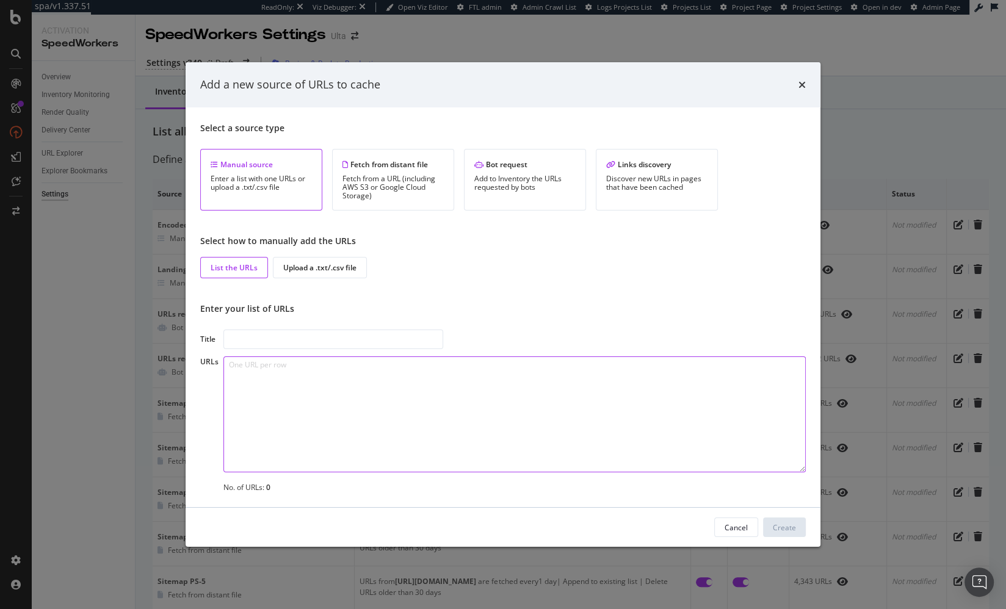
drag, startPoint x: 382, startPoint y: 419, endPoint x: 385, endPoint y: 411, distance: 9.1
click at [382, 419] on textarea "modal" at bounding box center [514, 414] width 582 height 116
click at [461, 311] on div "Enter your list of URLs" at bounding box center [503, 309] width 606 height 12
click at [304, 268] on div "Upload a .txt/.csv file" at bounding box center [319, 267] width 73 height 10
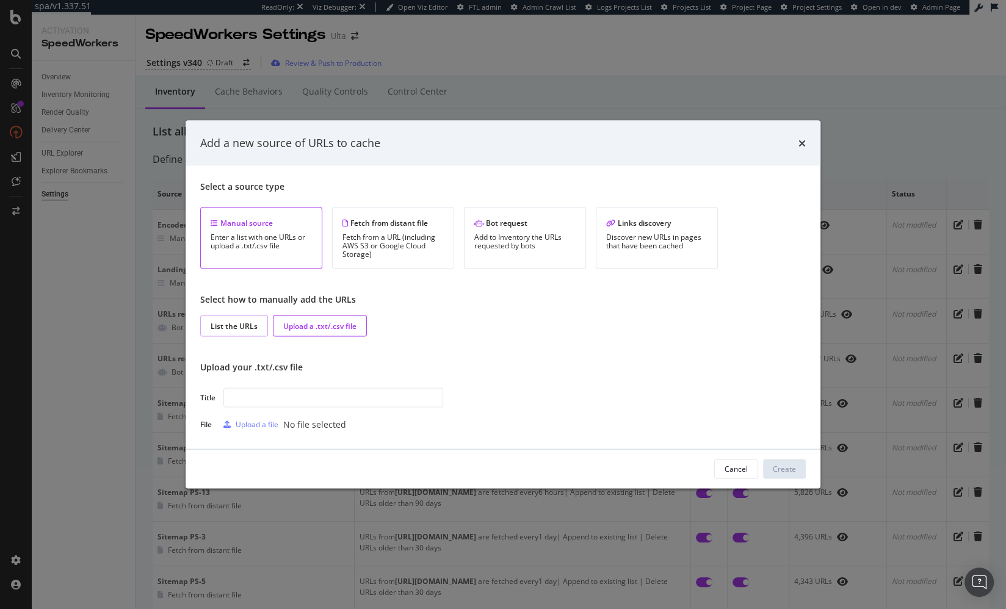
click at [234, 327] on div "List the URLs" at bounding box center [234, 325] width 47 height 10
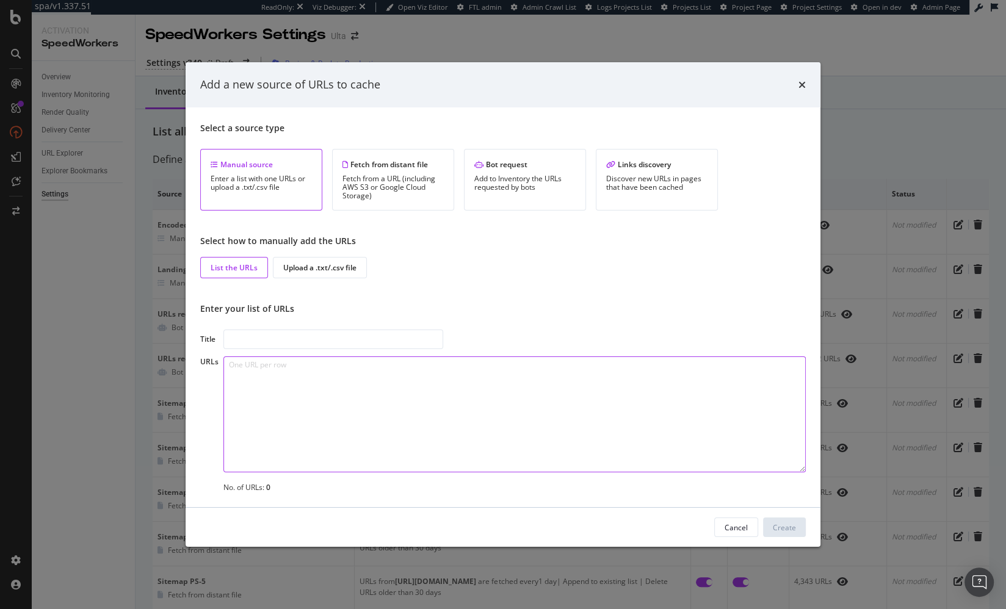
click at [328, 397] on textarea "modal" at bounding box center [514, 414] width 582 height 116
type textarea "asdf"
click at [367, 425] on textarea "asdf" at bounding box center [514, 414] width 582 height 116
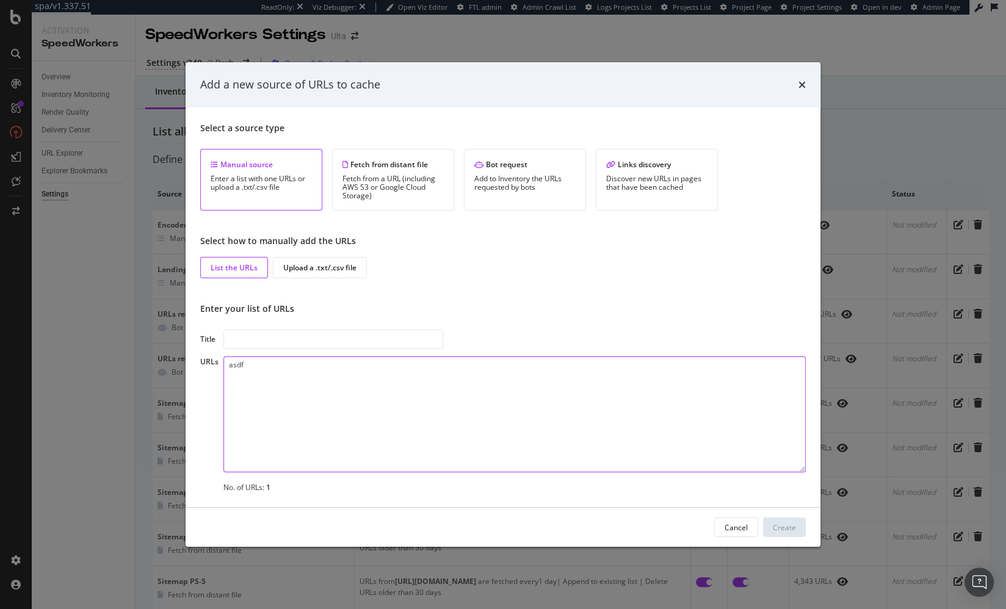
click at [367, 425] on textarea "asdf" at bounding box center [514, 414] width 582 height 116
click at [474, 290] on div "Select a source type Manual source Enter a list with one URLs or upload a .txt/…" at bounding box center [503, 307] width 606 height 371
drag, startPoint x: 236, startPoint y: 278, endPoint x: 278, endPoint y: 265, distance: 44.6
click at [236, 278] on div "Select a source type Manual source Enter a list with one URLs or upload a .txt/…" at bounding box center [503, 307] width 606 height 371
drag, startPoint x: 449, startPoint y: 297, endPoint x: 402, endPoint y: 377, distance: 93.1
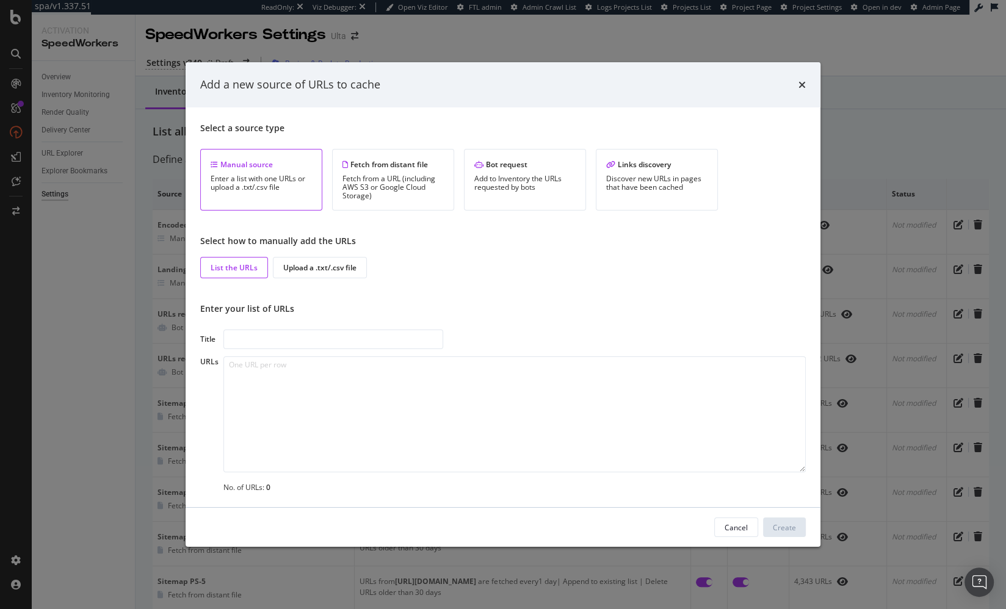
click at [448, 297] on div "Select a source type Manual source Enter a list with one URLs or upload a .txt/…" at bounding box center [503, 307] width 606 height 371
click at [367, 441] on textarea "modal" at bounding box center [514, 414] width 582 height 116
click at [386, 401] on textarea "modal" at bounding box center [514, 414] width 582 height 116
paste textarea "https://www.ulta.com/promotion/21-days-of-beauty"
type textarea "https://www.ulta.com/promotion/21-days-of-beautyasdfasdf"
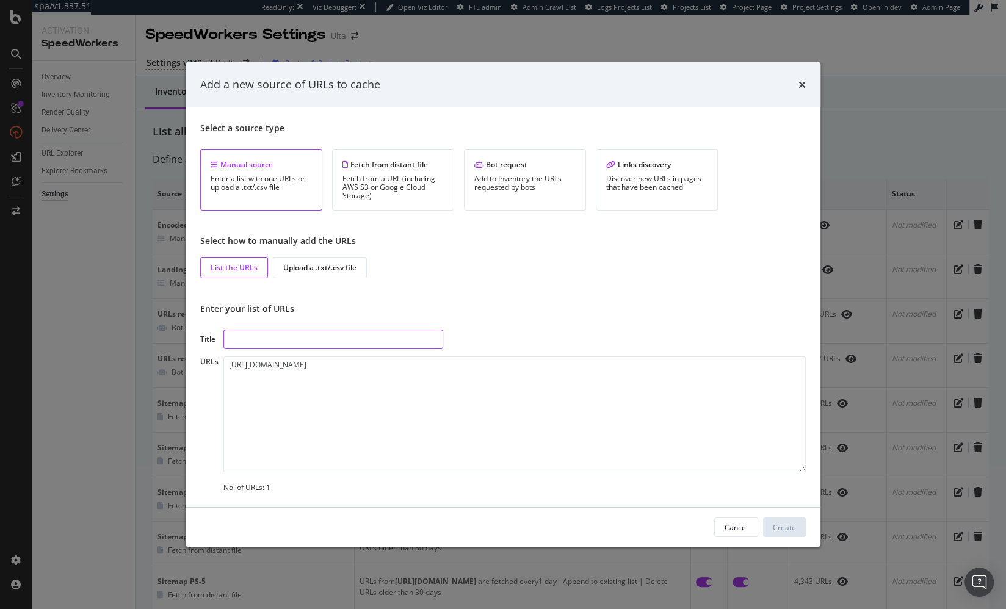
click at [348, 345] on input "modal" at bounding box center [333, 340] width 220 height 20
type input "Test Purge from Cache"
drag, startPoint x: 659, startPoint y: 291, endPoint x: 689, endPoint y: 339, distance: 56.2
click at [662, 295] on div "Select a source type Manual source Enter a list with one URLs or upload a .txt/…" at bounding box center [503, 307] width 606 height 371
click at [784, 526] on div "Create" at bounding box center [784, 527] width 23 height 10
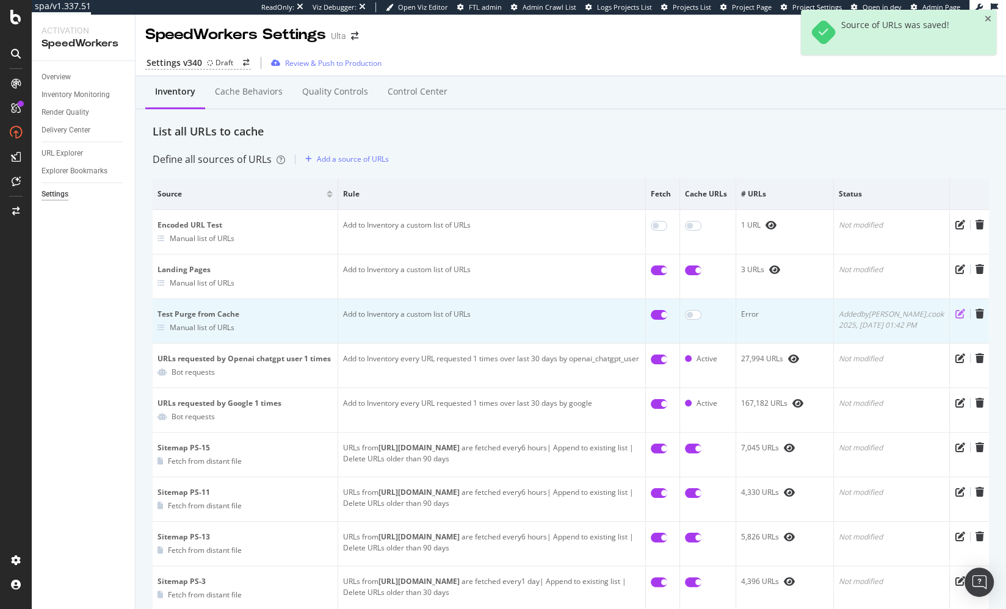
click at [958, 313] on icon "pen-to-square" at bounding box center [960, 314] width 10 height 10
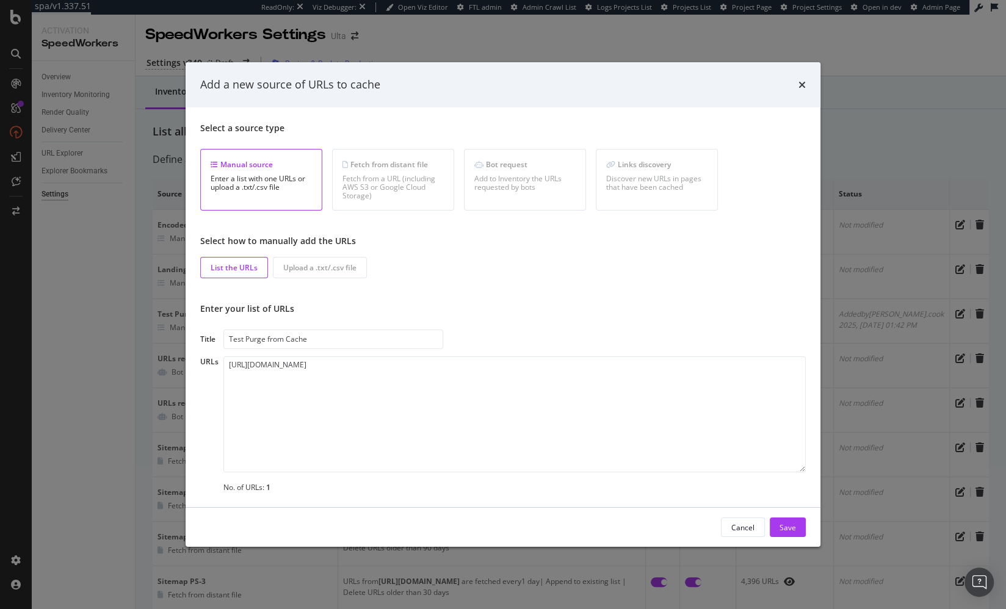
click at [390, 298] on div "Select a source type Manual source Enter a list with one URLs or upload a .txt/…" at bounding box center [503, 307] width 606 height 371
click at [382, 181] on div "Fetch from a URL (including AWS S3 or Google Cloud Storage)" at bounding box center [392, 188] width 101 height 26
drag, startPoint x: 582, startPoint y: 295, endPoint x: 527, endPoint y: 280, distance: 57.0
click at [582, 294] on div "Select a source type Manual source Enter a list with one URLs or upload a .txt/…" at bounding box center [503, 307] width 606 height 371
click at [505, 282] on div "Select a source type Manual source Enter a list with one URLs or upload a .txt/…" at bounding box center [503, 307] width 606 height 371
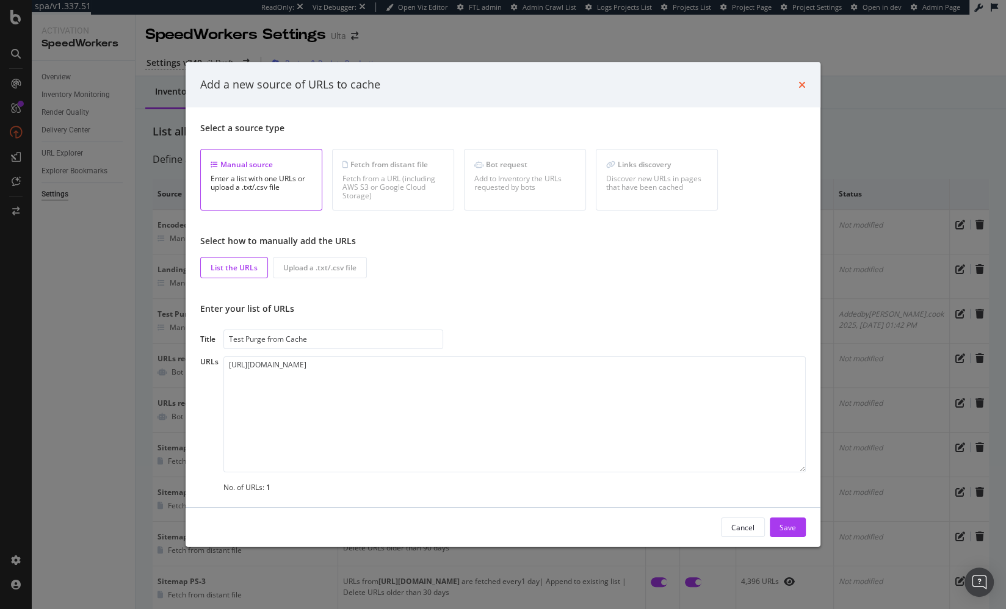
click at [802, 85] on icon "times" at bounding box center [801, 85] width 7 height 10
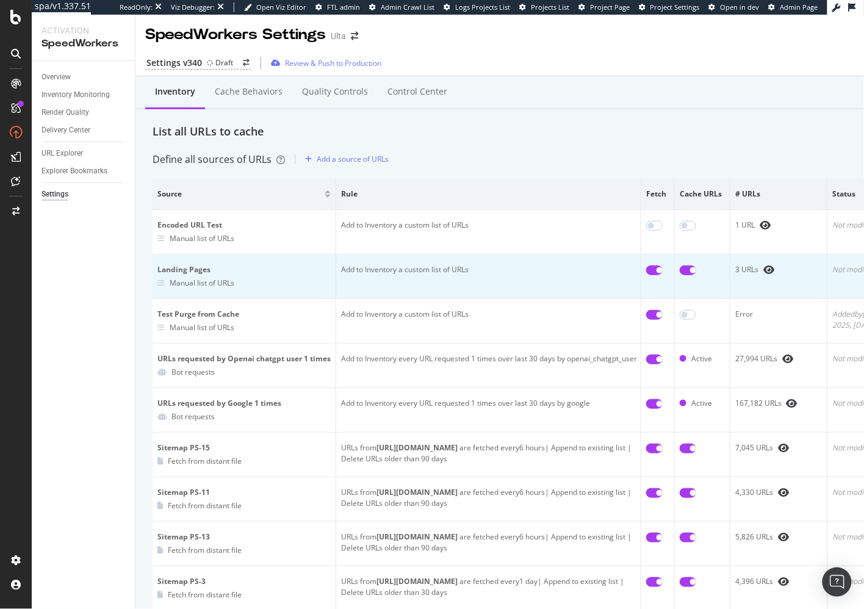
click at [209, 285] on div "Manual list of URLs" at bounding box center [202, 283] width 65 height 10
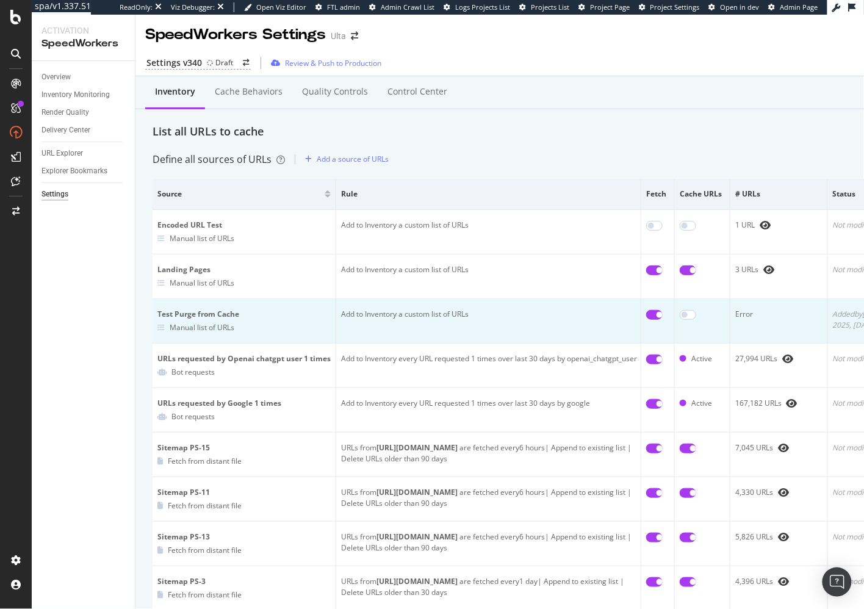
drag, startPoint x: 537, startPoint y: 330, endPoint x: 585, endPoint y: 317, distance: 50.3
click at [537, 330] on td "Add to Inventory a custom list of URLs" at bounding box center [488, 321] width 305 height 45
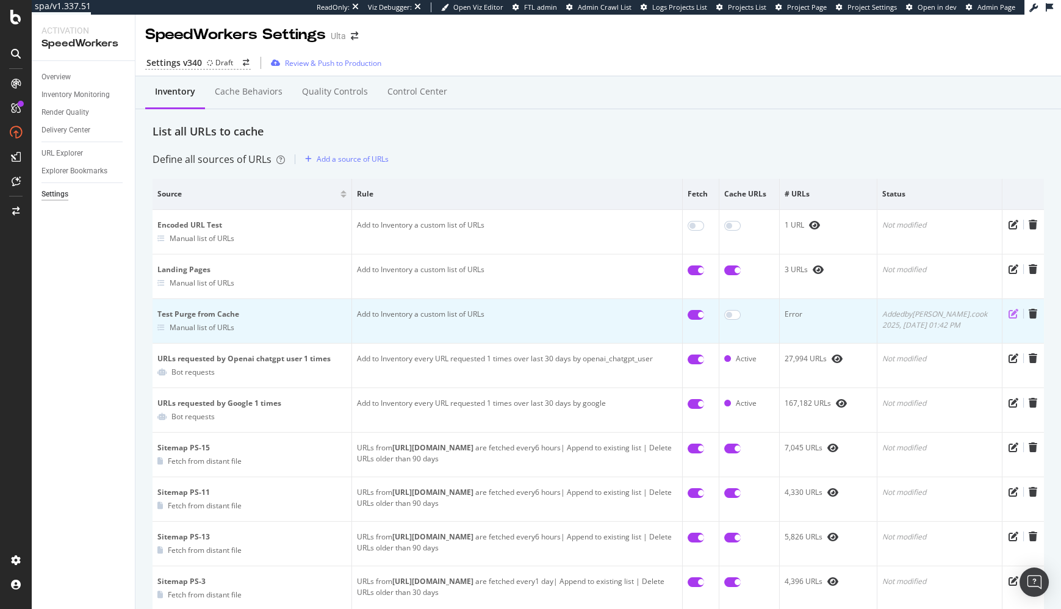
click at [1005, 314] on icon "pen-to-square" at bounding box center [1014, 314] width 10 height 10
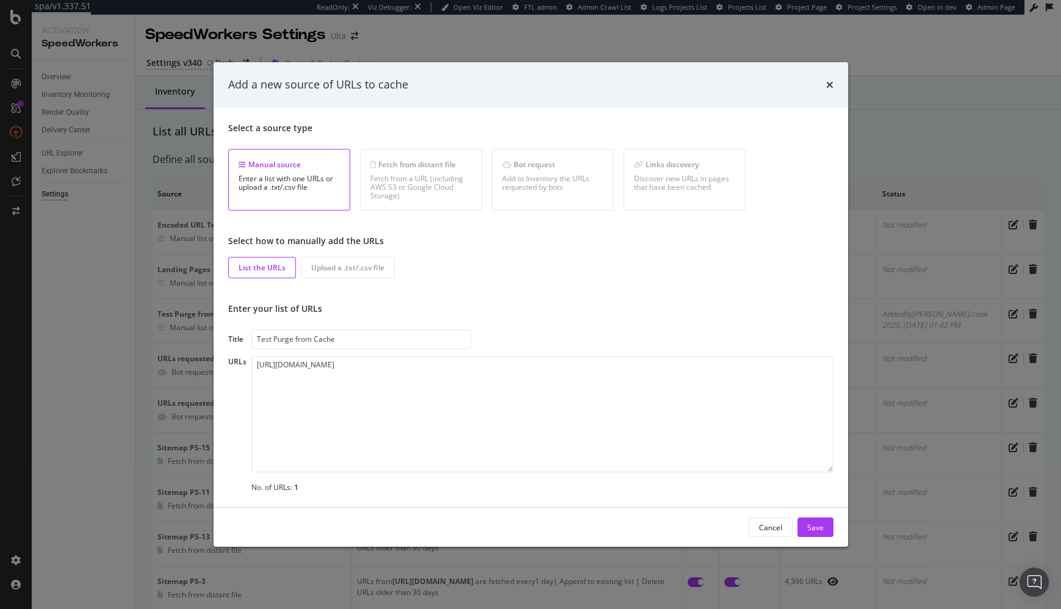
drag, startPoint x: 301, startPoint y: 269, endPoint x: 327, endPoint y: 270, distance: 26.3
click at [302, 269] on div "Upload a .txt/.csv file" at bounding box center [348, 267] width 94 height 21
drag, startPoint x: 341, startPoint y: 270, endPoint x: 336, endPoint y: 318, distance: 47.9
click at [341, 271] on div "Upload a .txt/.csv file" at bounding box center [347, 267] width 73 height 10
click at [335, 338] on input "Test Purge from Cache" at bounding box center [361, 340] width 220 height 20
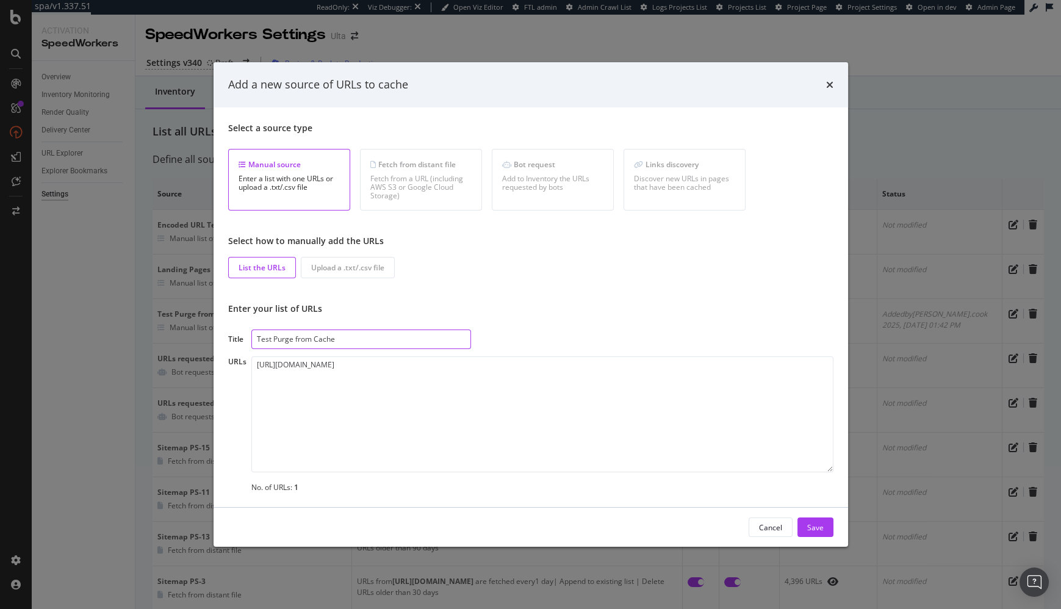
click at [335, 338] on input "Test Purge from Cache" at bounding box center [361, 340] width 220 height 20
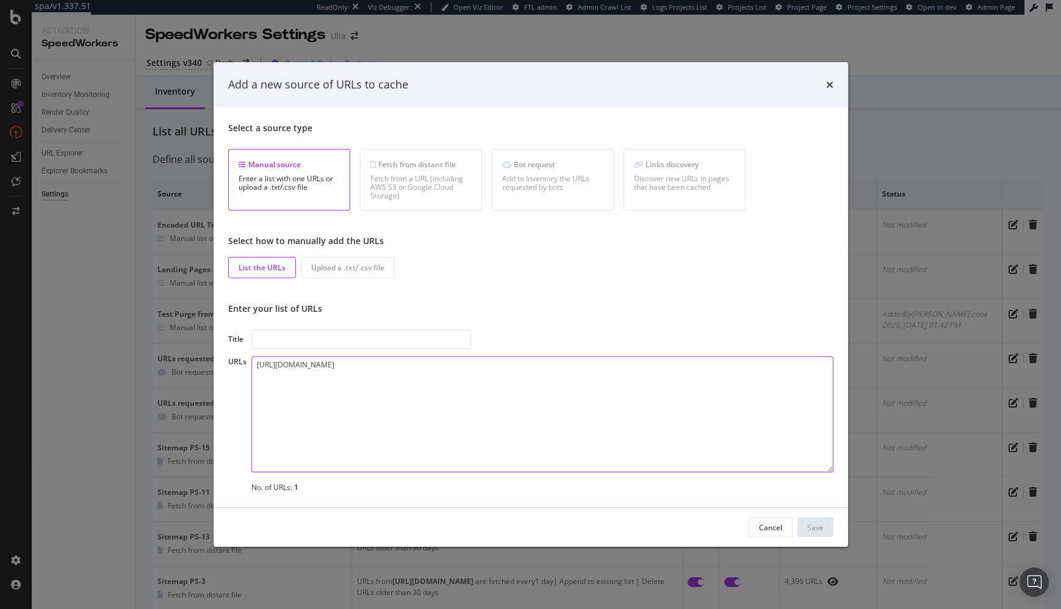
click at [365, 387] on textarea "https://www.ulta.com/promotion/21-days-of-beautyasdfasdf" at bounding box center [542, 414] width 582 height 116
click at [351, 258] on div "Upload a .txt/.csv file" at bounding box center [348, 267] width 94 height 21
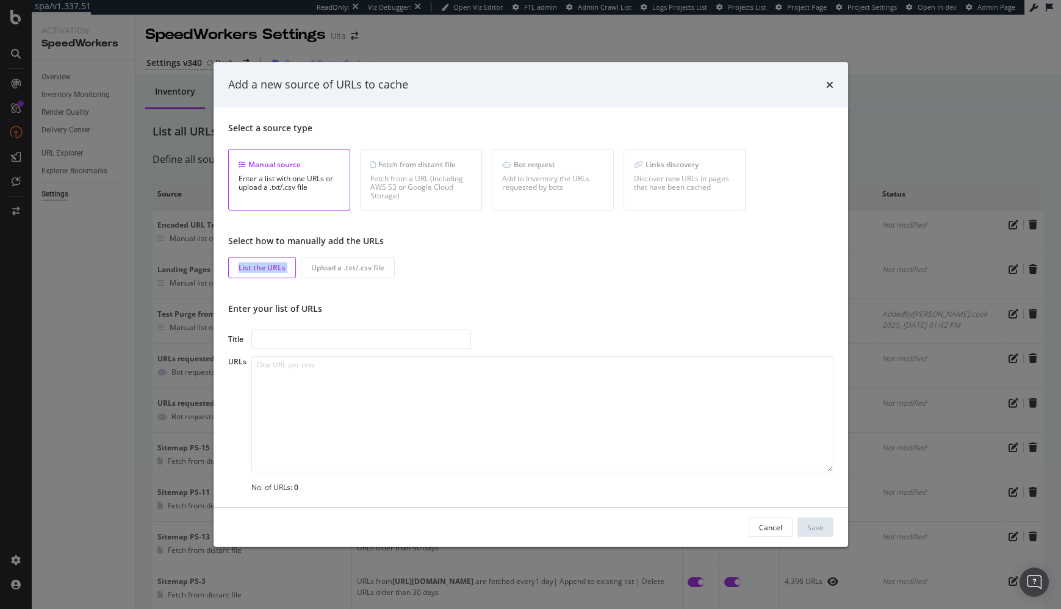
drag, startPoint x: 485, startPoint y: 248, endPoint x: 389, endPoint y: 169, distance: 124.0
click at [475, 244] on div "Select how to manually add the URLs List the URLs Upload a .txt/.csv file" at bounding box center [531, 256] width 606 height 43
drag, startPoint x: 389, startPoint y: 172, endPoint x: 612, endPoint y: 361, distance: 292.8
click at [389, 173] on div "Fetch from distant file Fetch from a URL (including AWS S3 or Google Cloud Stor…" at bounding box center [421, 180] width 122 height 62
click at [766, 519] on div "Cancel" at bounding box center [770, 527] width 23 height 17
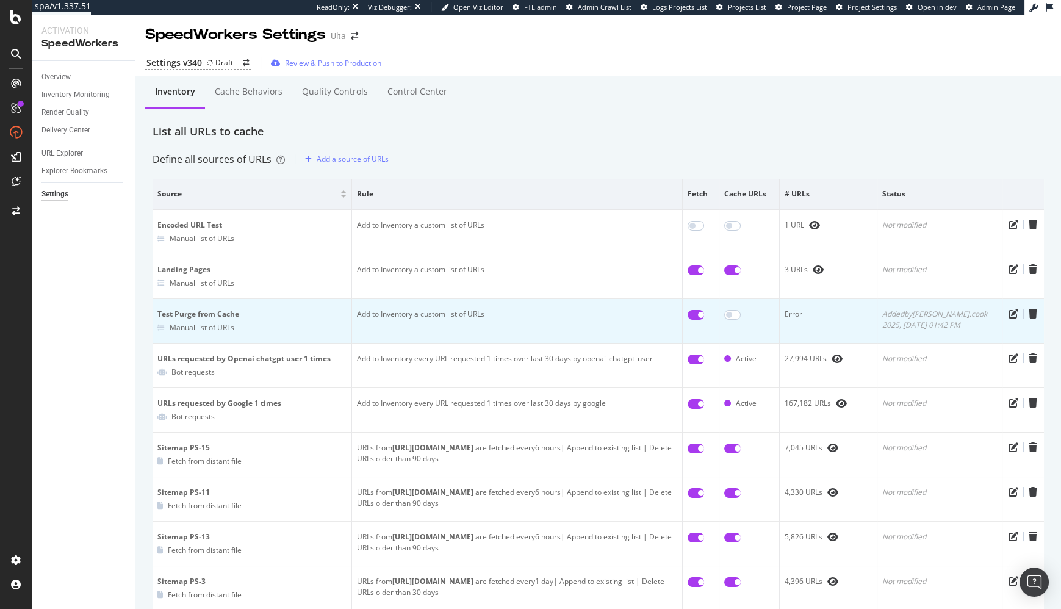
drag, startPoint x: 1033, startPoint y: 311, endPoint x: 1001, endPoint y: 313, distance: 32.4
click at [1005, 311] on icon "trash" at bounding box center [1033, 314] width 9 height 10
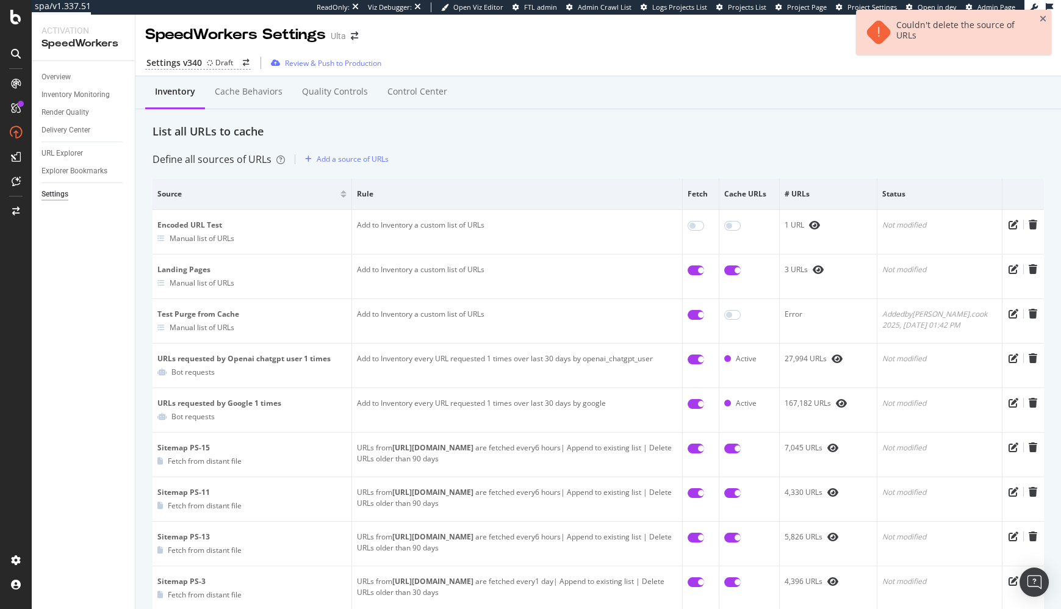
click at [739, 108] on div "Inventory Cache behaviors Quality Controls Control Center" at bounding box center [599, 92] width 926 height 33
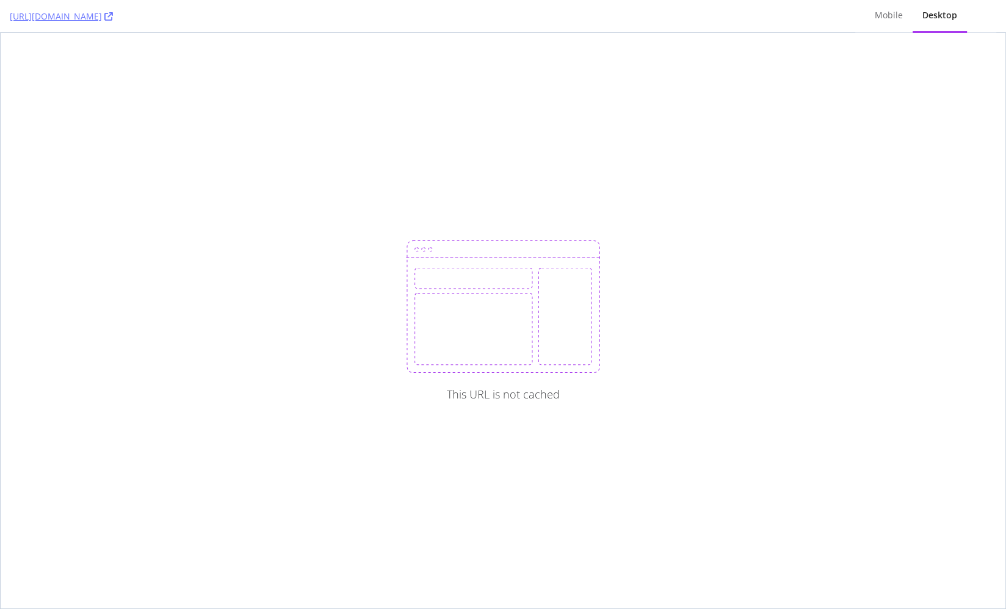
click at [231, 185] on div "This URL is not cached" at bounding box center [503, 321] width 1005 height 576
drag, startPoint x: 305, startPoint y: 49, endPoint x: 267, endPoint y: 16, distance: 50.2
click at [305, 50] on div "This URL is not cached" at bounding box center [503, 321] width 1005 height 576
click at [113, 16] on icon at bounding box center [108, 16] width 9 height 9
click at [892, 20] on div "Mobile" at bounding box center [889, 15] width 28 height 12
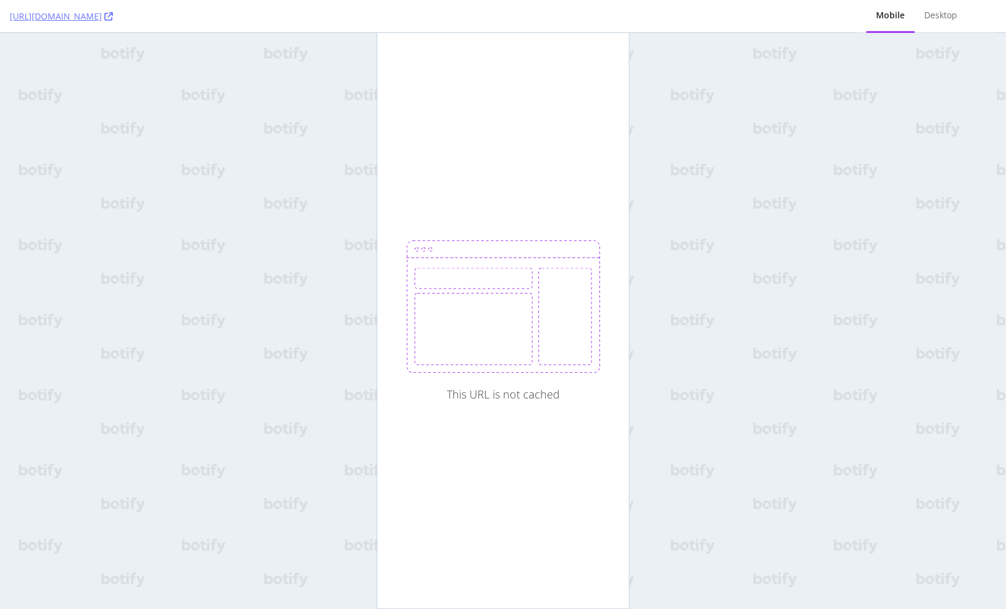
drag, startPoint x: 828, startPoint y: 153, endPoint x: 789, endPoint y: 134, distance: 43.1
click at [828, 153] on div "[URL][DOMAIN_NAME] Mobile Desktop This URL is not cached" at bounding box center [503, 304] width 1006 height 609
click at [939, 20] on div "Desktop" at bounding box center [940, 15] width 33 height 12
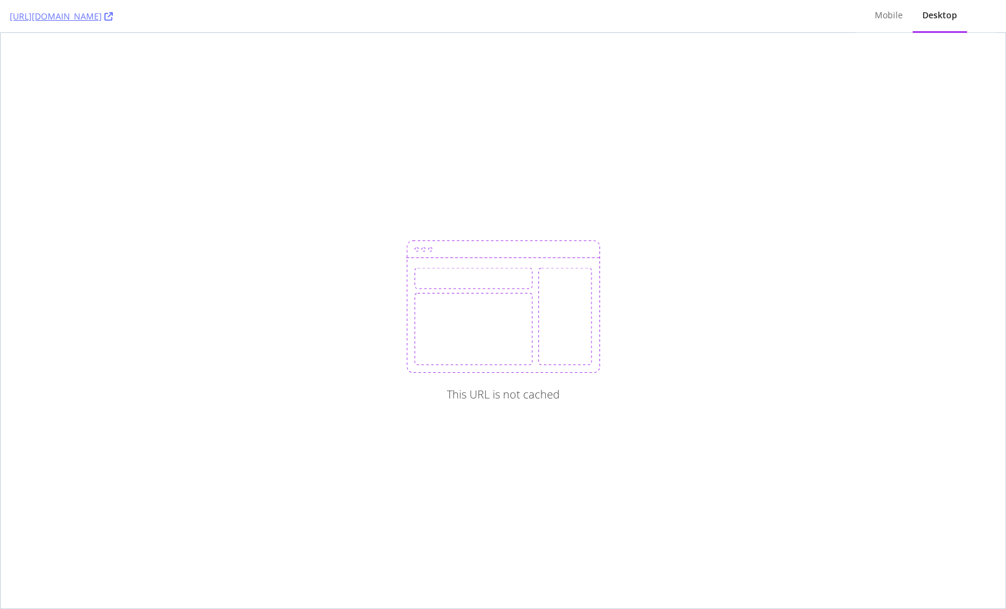
drag, startPoint x: 370, startPoint y: 156, endPoint x: 352, endPoint y: 95, distance: 63.0
click at [366, 149] on div "This URL is not cached" at bounding box center [503, 321] width 1005 height 576
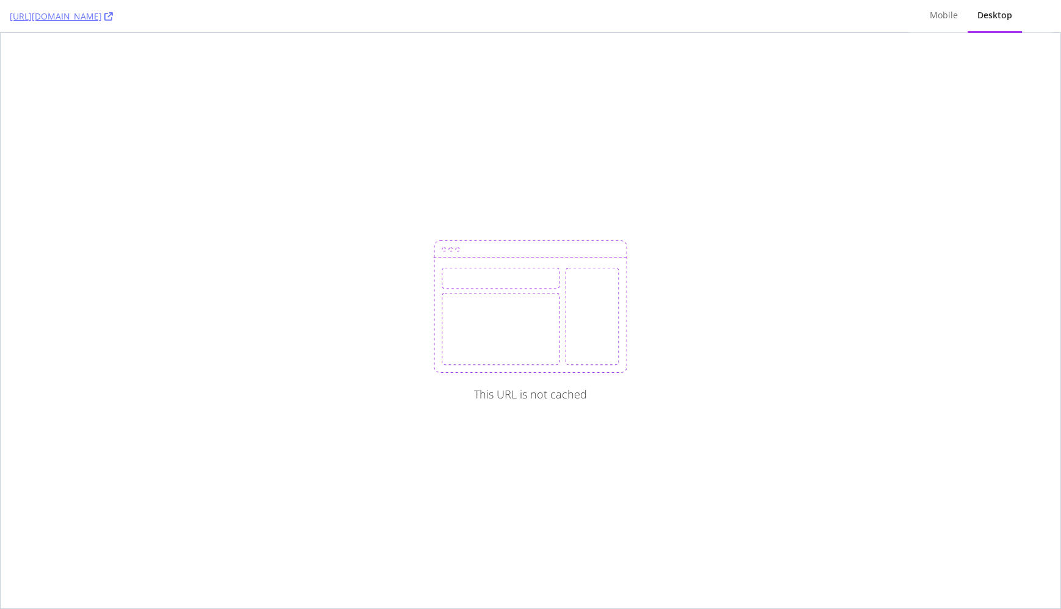
drag, startPoint x: 8, startPoint y: 17, endPoint x: 177, endPoint y: 23, distance: 169.2
click at [177, 23] on div "https://www.ulta.com/promotion/21-days-of-beauty Mobile Desktop" at bounding box center [530, 16] width 1061 height 33
copy link "[URL][DOMAIN_NAME]"
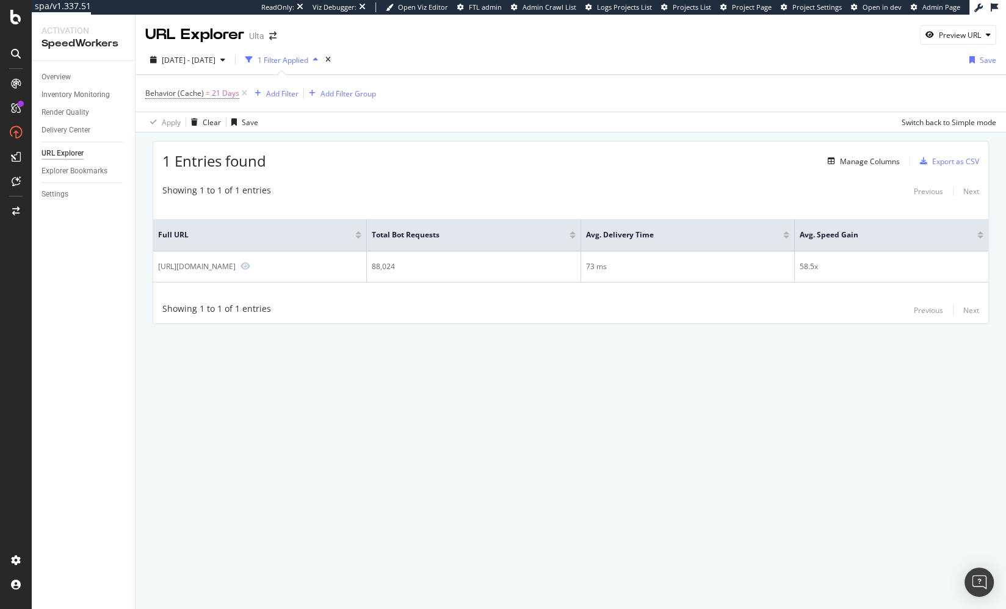
click at [518, 198] on div "Showing 1 to 1 of 1 entries Previous Next Full URL Total Bot Requests Avg. Deli…" at bounding box center [570, 251] width 835 height 146
click at [662, 193] on div "Showing 1 to 1 of 1 entries Previous Next" at bounding box center [570, 191] width 835 height 15
click at [664, 147] on div "1 Entries found Manage Columns Export as CSV" at bounding box center [570, 157] width 835 height 30
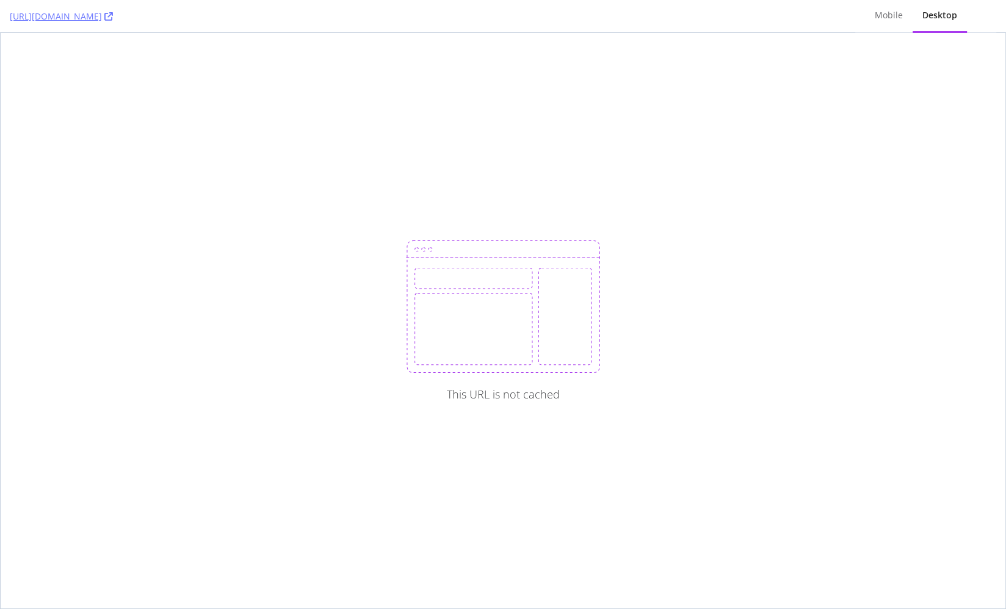
drag, startPoint x: 407, startPoint y: 155, endPoint x: 355, endPoint y: 73, distance: 97.7
click at [407, 154] on div "This URL is not cached" at bounding box center [503, 321] width 1005 height 576
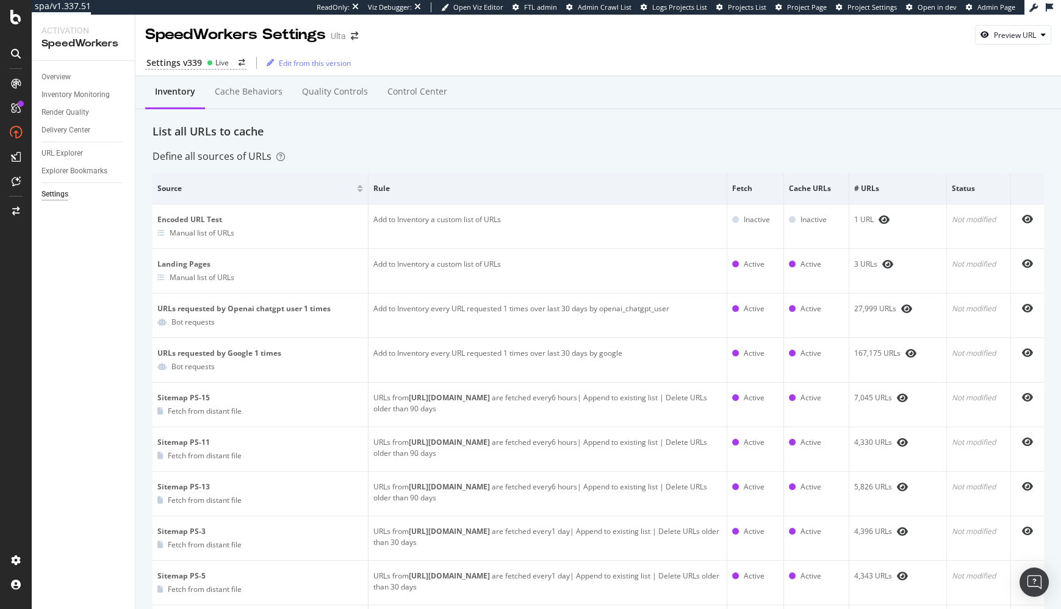
click at [197, 61] on div "Settings v339" at bounding box center [174, 63] width 56 height 12
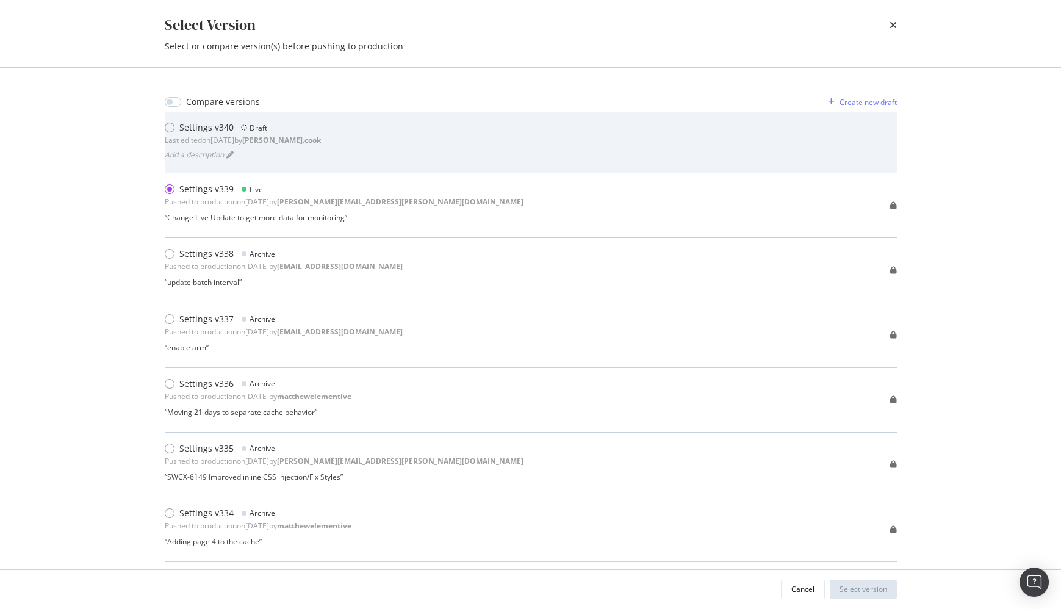
click at [399, 142] on div "Settings v340 Draft Last edited on 2025 Sep 23rd by steven.cook Add a descripti…" at bounding box center [531, 142] width 732 height 42
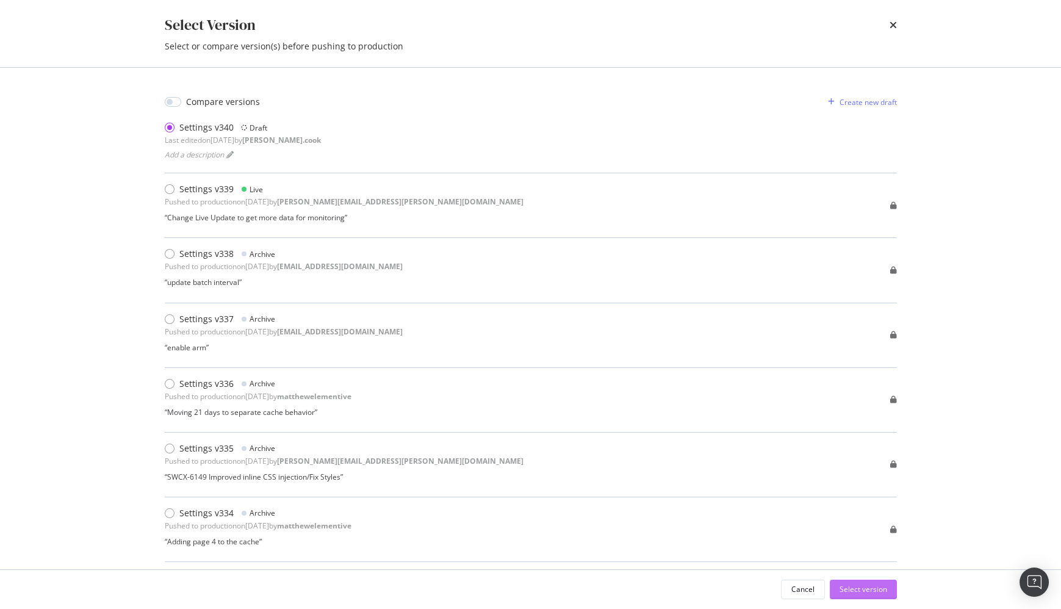
click at [847, 591] on div "Select version" at bounding box center [864, 589] width 48 height 10
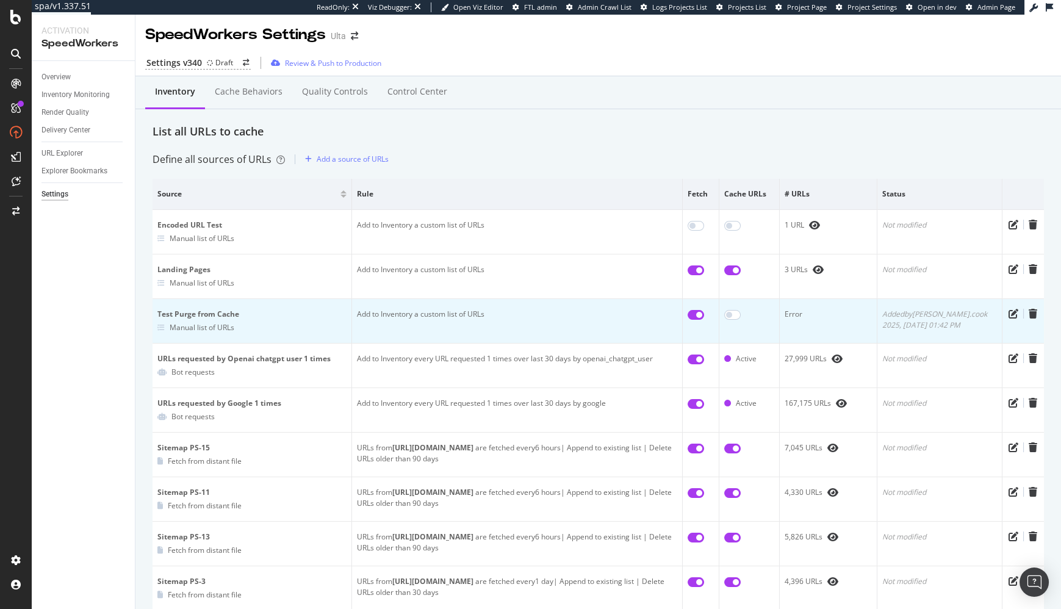
click at [186, 327] on div "Manual list of URLs" at bounding box center [202, 327] width 65 height 10
click at [1011, 313] on icon "pen-to-square" at bounding box center [1014, 314] width 10 height 10
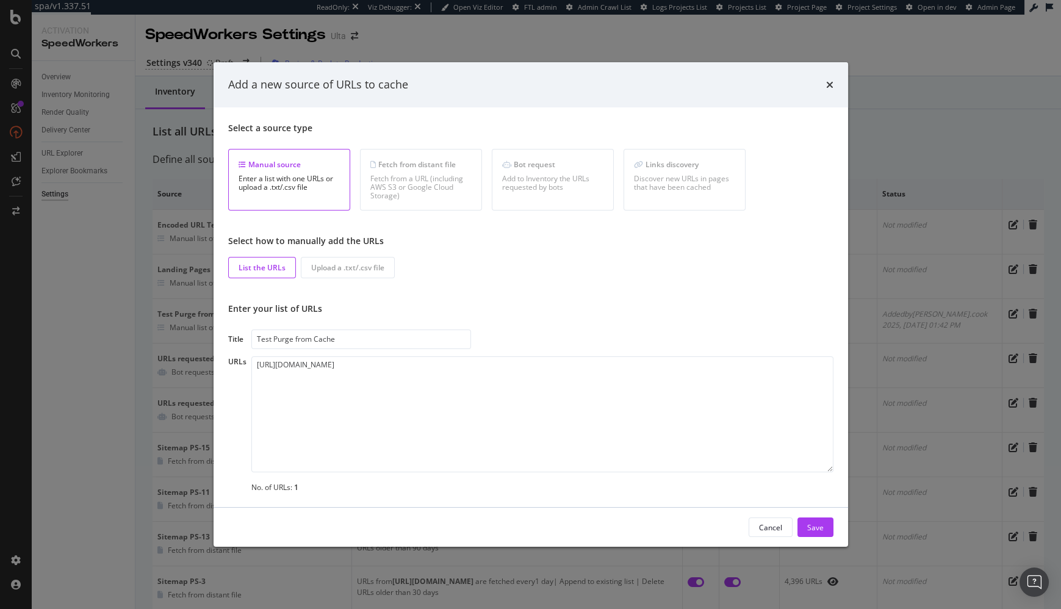
click at [518, 336] on div "Title Test Purge from Cache" at bounding box center [531, 340] width 606 height 20
click at [418, 175] on div "Fetch from a URL (including AWS S3 or Google Cloud Storage)" at bounding box center [421, 188] width 101 height 26
drag, startPoint x: 634, startPoint y: 297, endPoint x: 624, endPoint y: 299, distance: 9.3
click at [634, 297] on div "Select a source type Manual source Enter a list with one URLs or upload a .txt/…" at bounding box center [531, 307] width 606 height 371
click at [831, 85] on icon "times" at bounding box center [829, 85] width 7 height 10
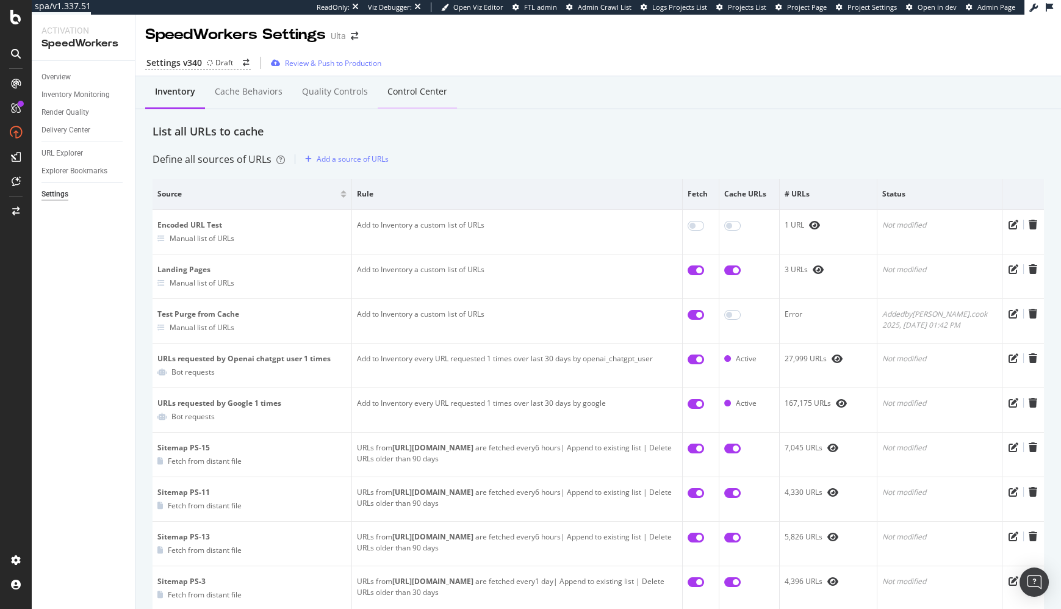
drag, startPoint x: 597, startPoint y: 130, endPoint x: 430, endPoint y: 103, distance: 168.8
click at [597, 130] on div "List all URLs to cache" at bounding box center [599, 132] width 892 height 16
click at [445, 157] on div "Define all sources of URLs Add a source of URLs" at bounding box center [599, 160] width 892 height 20
click at [400, 96] on div "Control Center" at bounding box center [418, 91] width 60 height 12
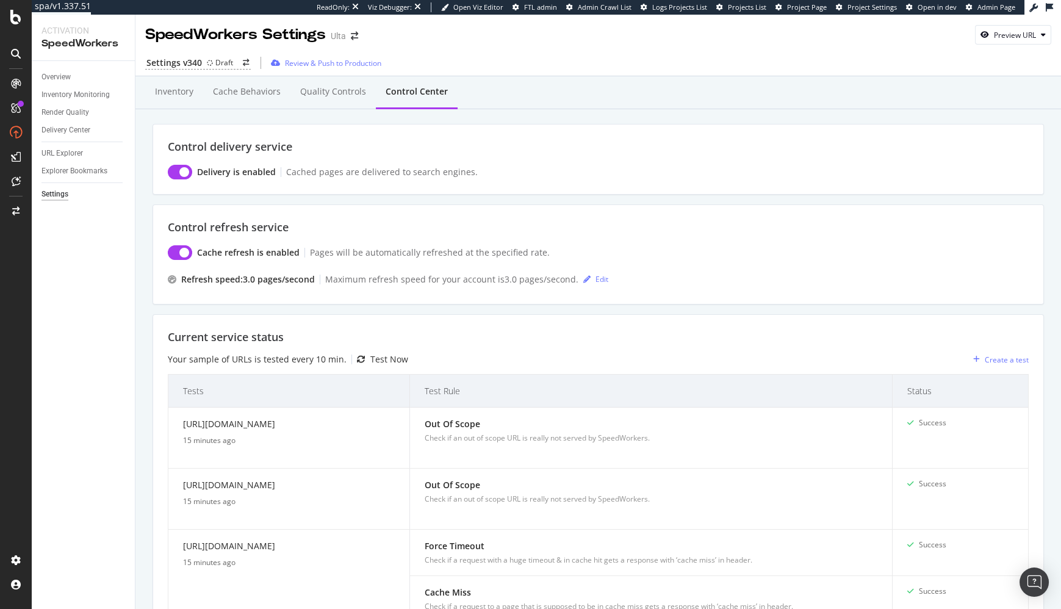
click at [364, 209] on div "Control refresh service Cache refresh is enabled Pages will be automatically re…" at bounding box center [599, 254] width 892 height 100
click at [67, 80] on div "Overview" at bounding box center [56, 77] width 29 height 13
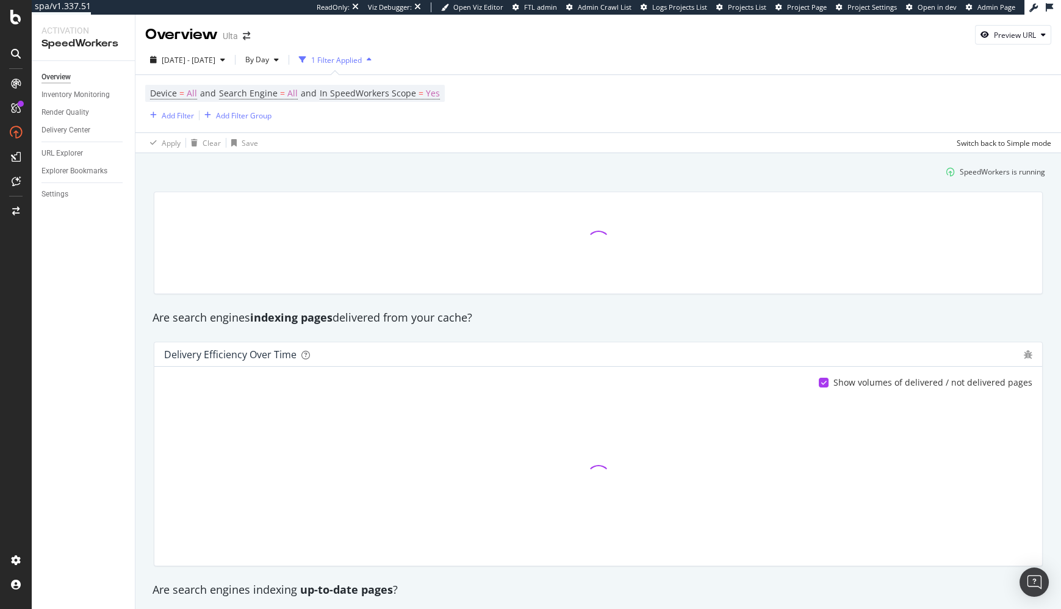
click at [512, 165] on div "SpeedWorkers is running" at bounding box center [598, 172] width 904 height 20
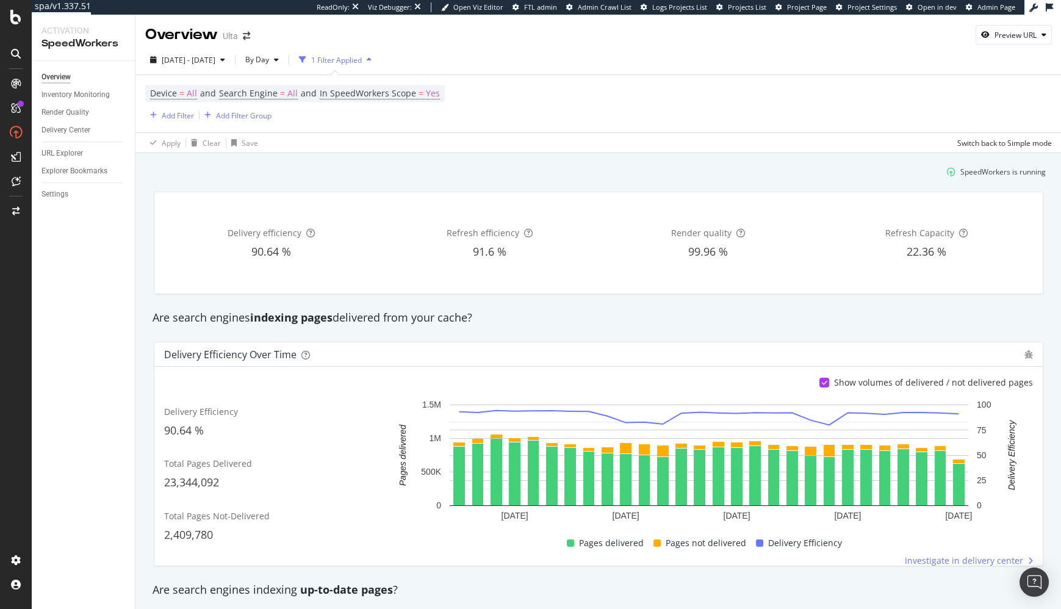
click at [357, 168] on div "SpeedWorkers is running" at bounding box center [598, 172] width 905 height 20
drag, startPoint x: 65, startPoint y: 196, endPoint x: 89, endPoint y: 197, distance: 23.8
click at [65, 196] on div "Settings" at bounding box center [55, 194] width 27 height 13
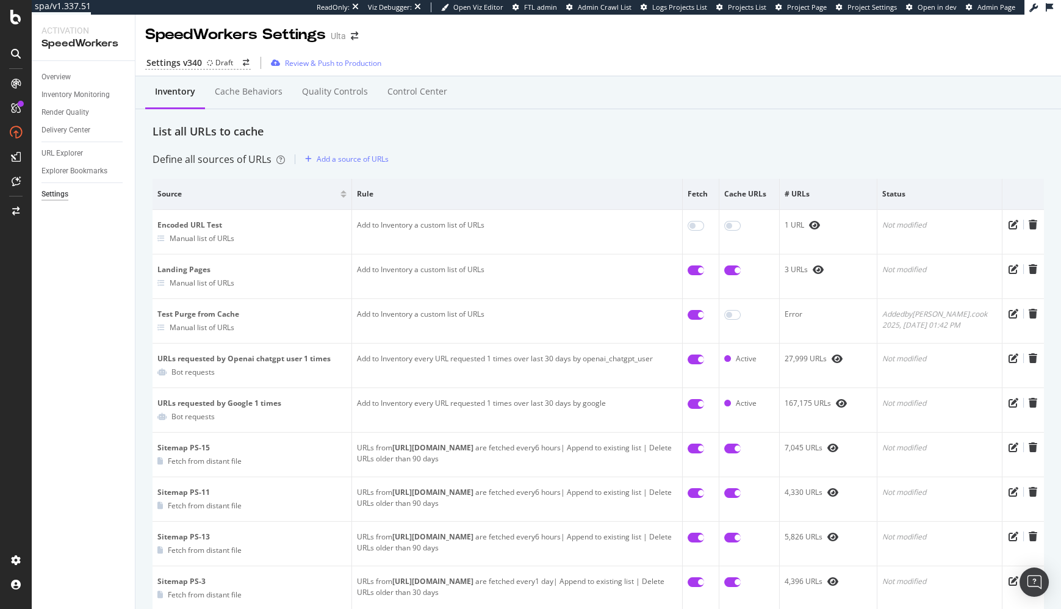
click at [414, 128] on div "List all URLs to cache" at bounding box center [599, 132] width 892 height 16
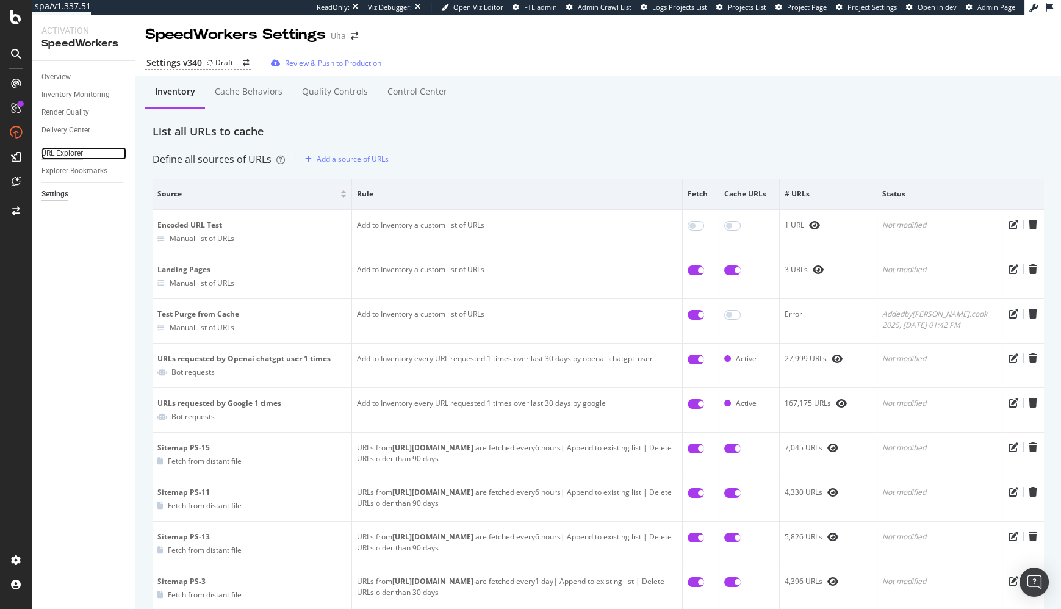
click at [79, 153] on div "URL Explorer" at bounding box center [63, 153] width 42 height 13
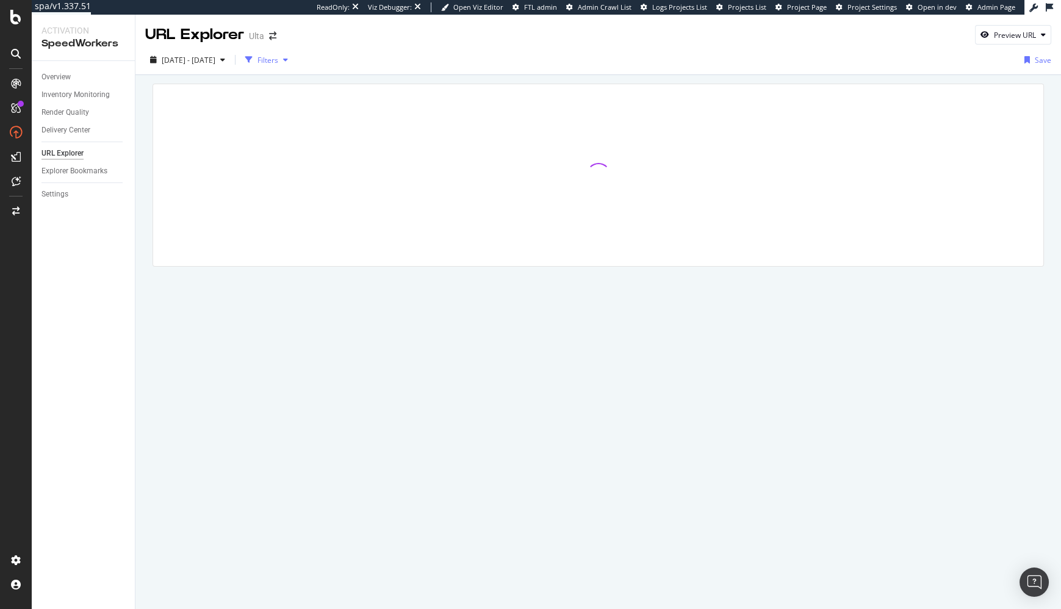
drag, startPoint x: 295, startPoint y: 58, endPoint x: 279, endPoint y: 70, distance: 19.7
click at [278, 58] on div "Filters" at bounding box center [268, 60] width 21 height 10
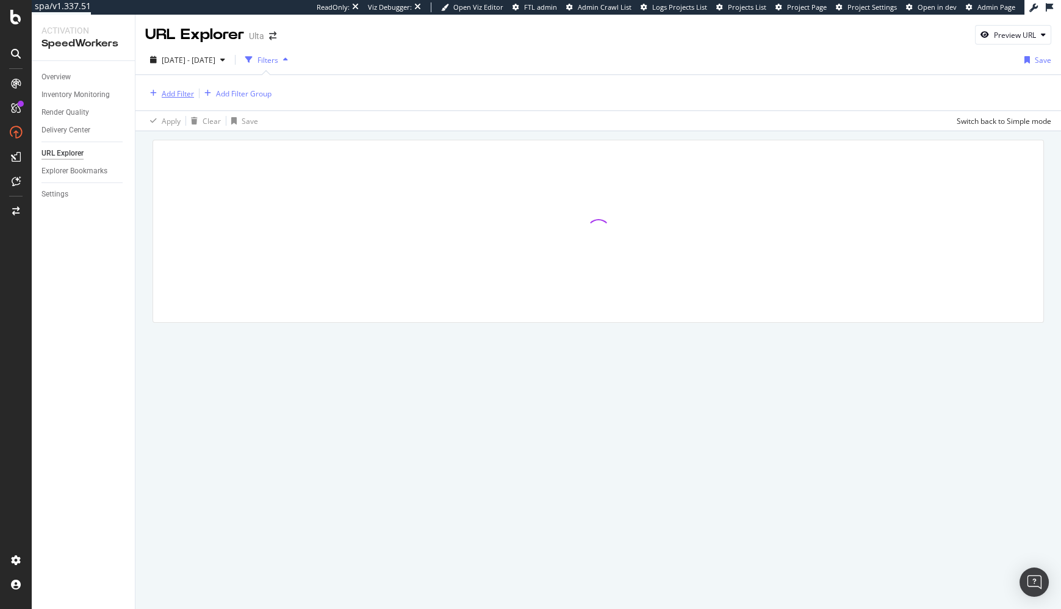
click at [183, 95] on div "Add Filter" at bounding box center [178, 94] width 32 height 10
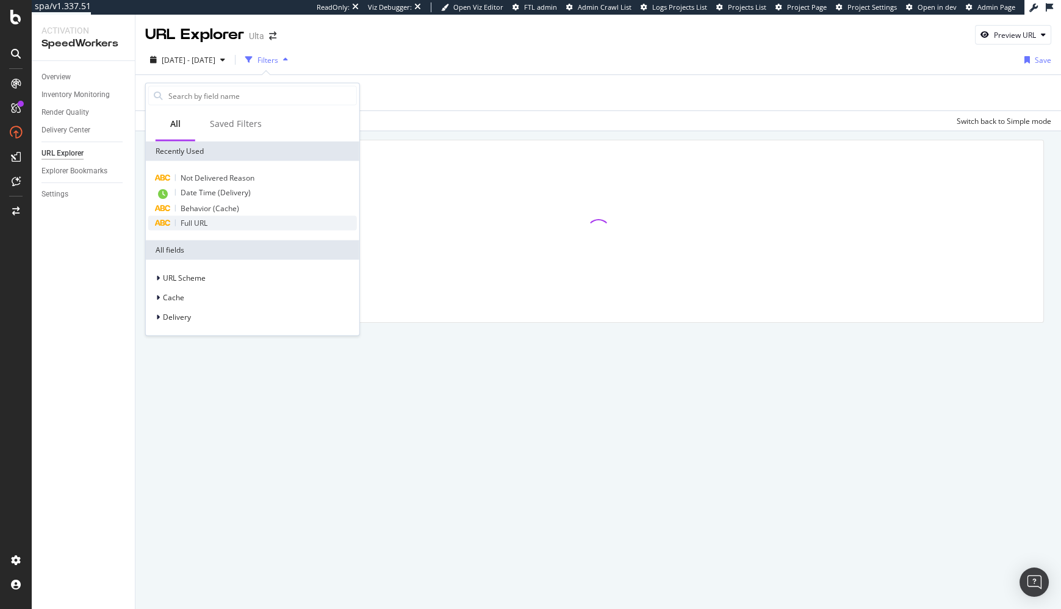
click at [209, 221] on div "Full URL" at bounding box center [252, 223] width 209 height 15
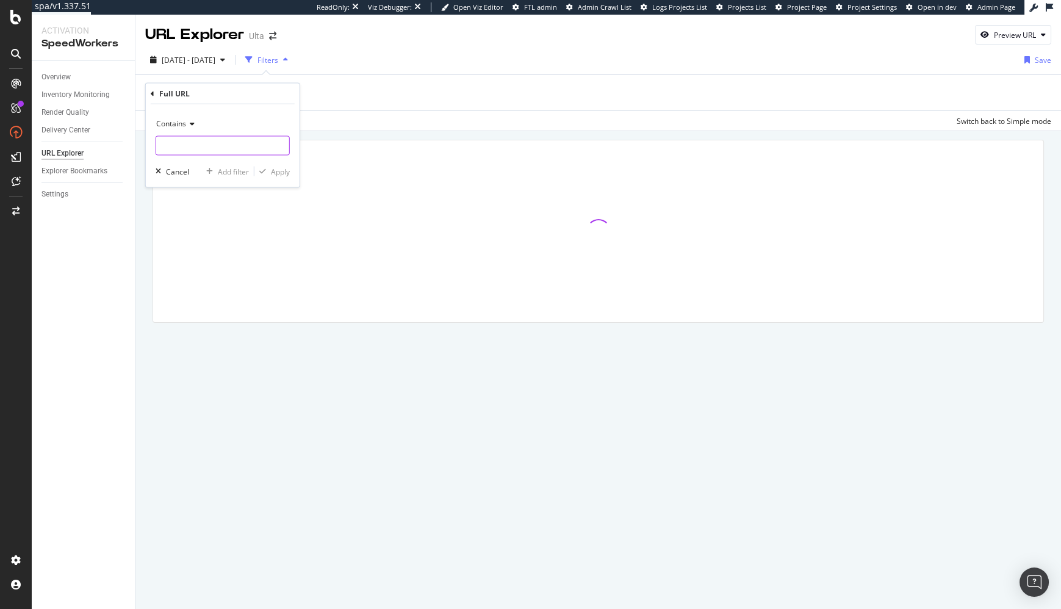
drag, startPoint x: 204, startPoint y: 142, endPoint x: 185, endPoint y: 134, distance: 20.5
click at [204, 142] on input "text" at bounding box center [222, 146] width 133 height 20
paste input "https://www.ulta.com/promotion/21-days-of-beauty"
type input "https://www.ulta.com/promotion/21-days-of-beauty"
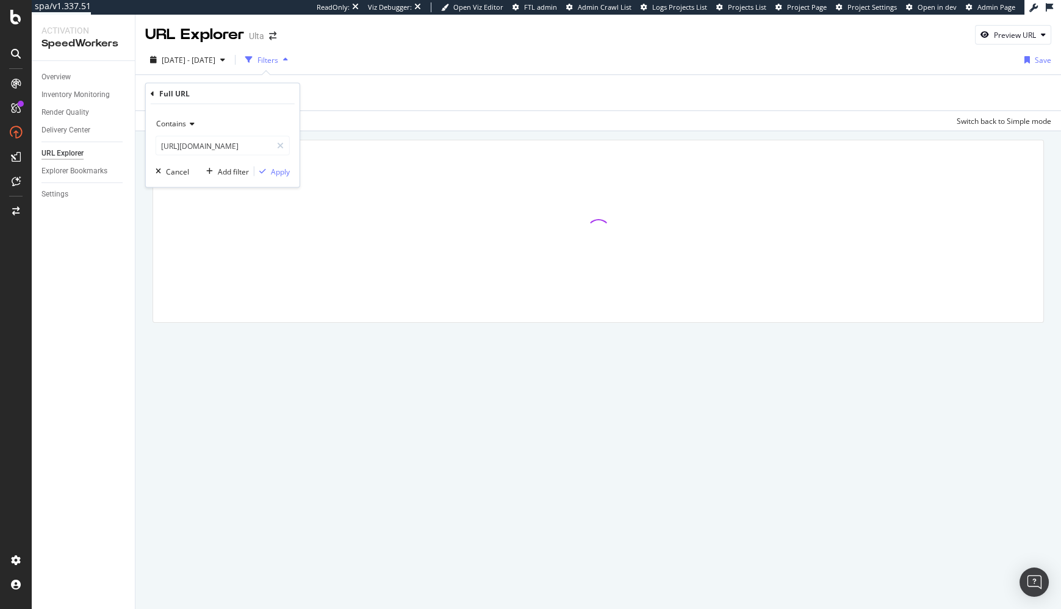
click at [181, 125] on span "Contains" at bounding box center [171, 123] width 30 height 10
click at [186, 153] on span "Equal to" at bounding box center [175, 148] width 27 height 10
click at [234, 149] on input "text" at bounding box center [222, 146] width 133 height 20
paste input "https://www.ulta.com/promotion/21-days-of-beauty"
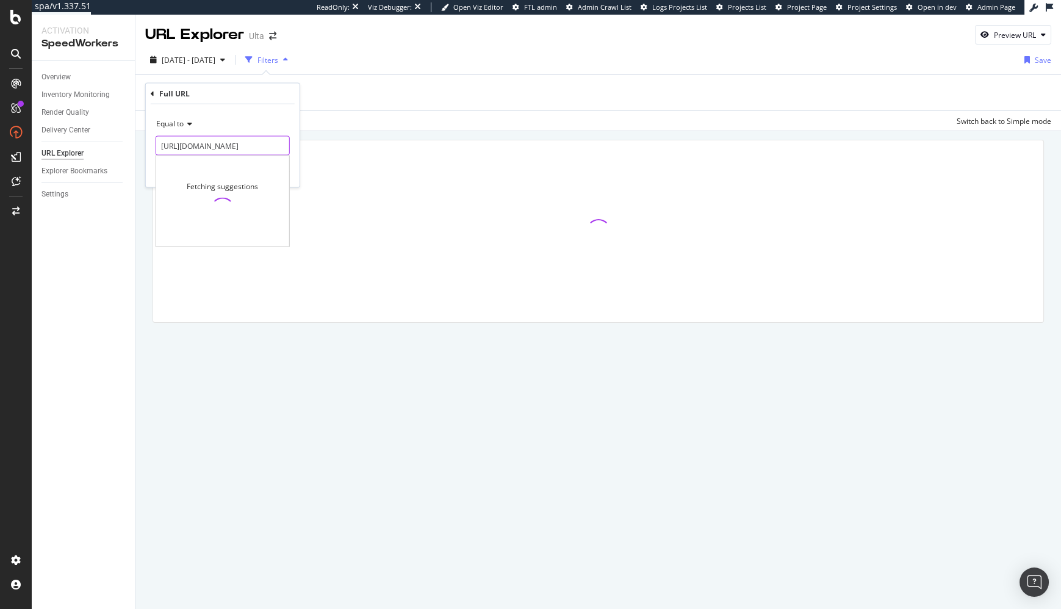
scroll to position [0, 69]
type input "https://www.ulta.com/promotion/21-days-of-beauty"
click at [283, 110] on div "Equal to https://www.ulta.com/promotion/21-days-of-beauty https://www.ulta.com/…" at bounding box center [223, 145] width 154 height 83
click at [277, 170] on div "Apply" at bounding box center [280, 171] width 19 height 10
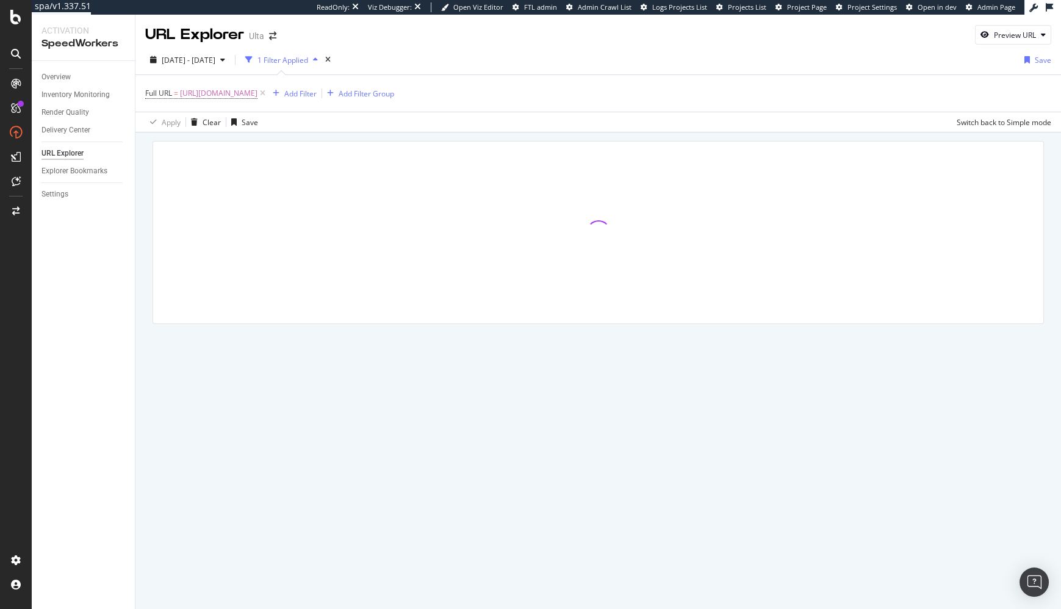
click at [142, 189] on div at bounding box center [599, 249] width 926 height 234
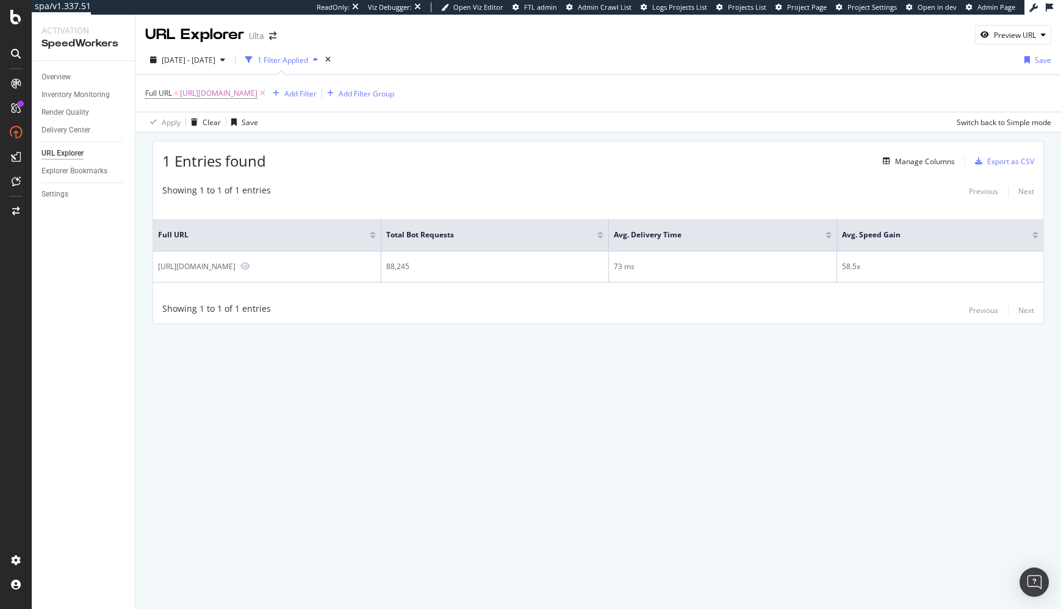
click at [519, 176] on div "1 Entries found Manage Columns Export as CSV Showing 1 to 1 of 1 entries Previo…" at bounding box center [599, 232] width 892 height 183
click at [913, 158] on div "Manage Columns" at bounding box center [925, 161] width 60 height 10
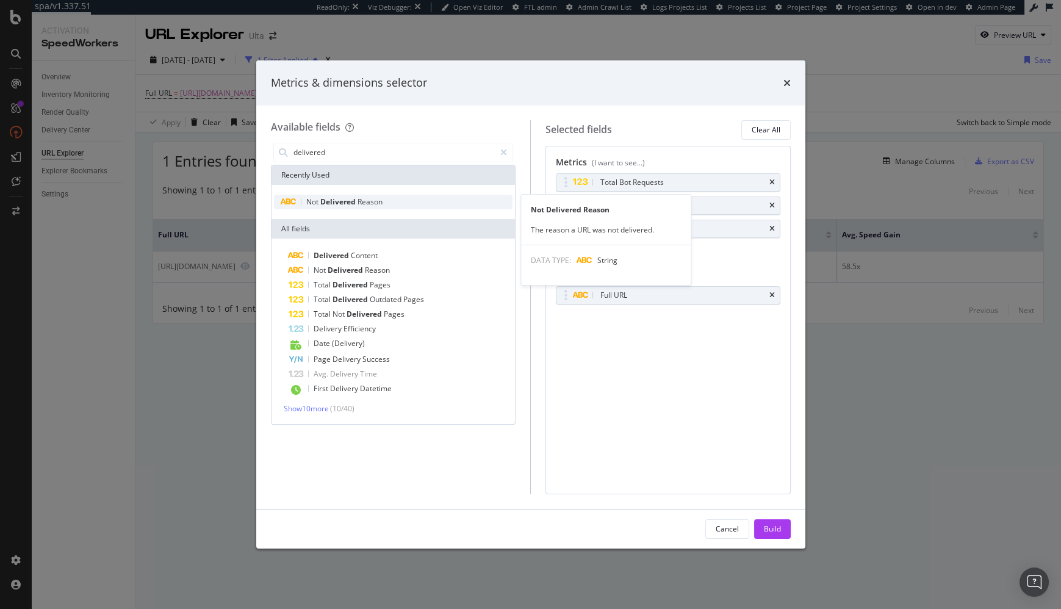
type input "delivered"
click at [387, 197] on div "Not Delivered Reason" at bounding box center [393, 202] width 239 height 15
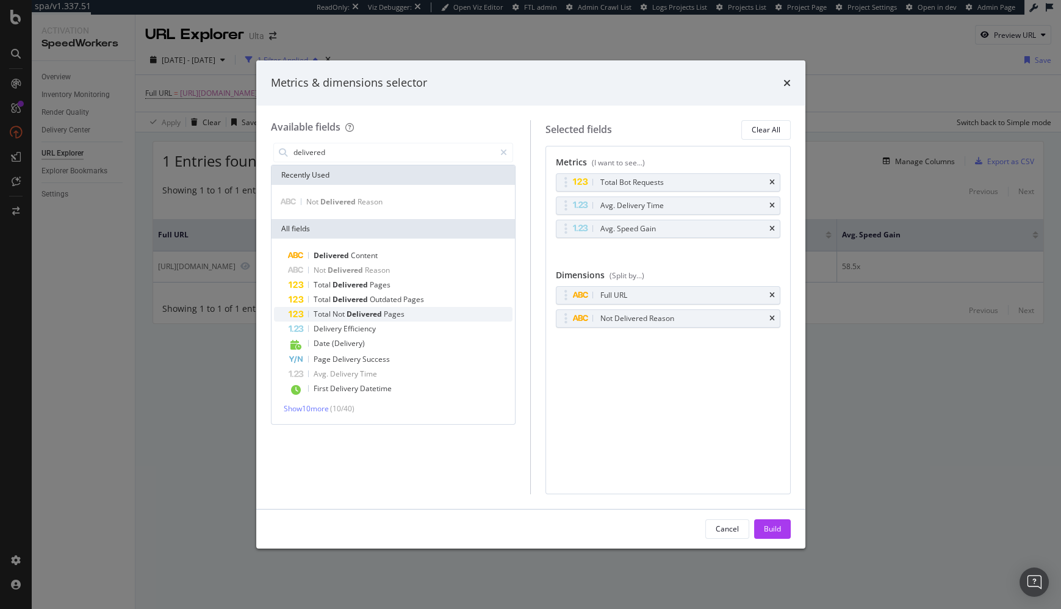
click at [418, 307] on div "Total Not Delivered Pages" at bounding box center [401, 314] width 225 height 15
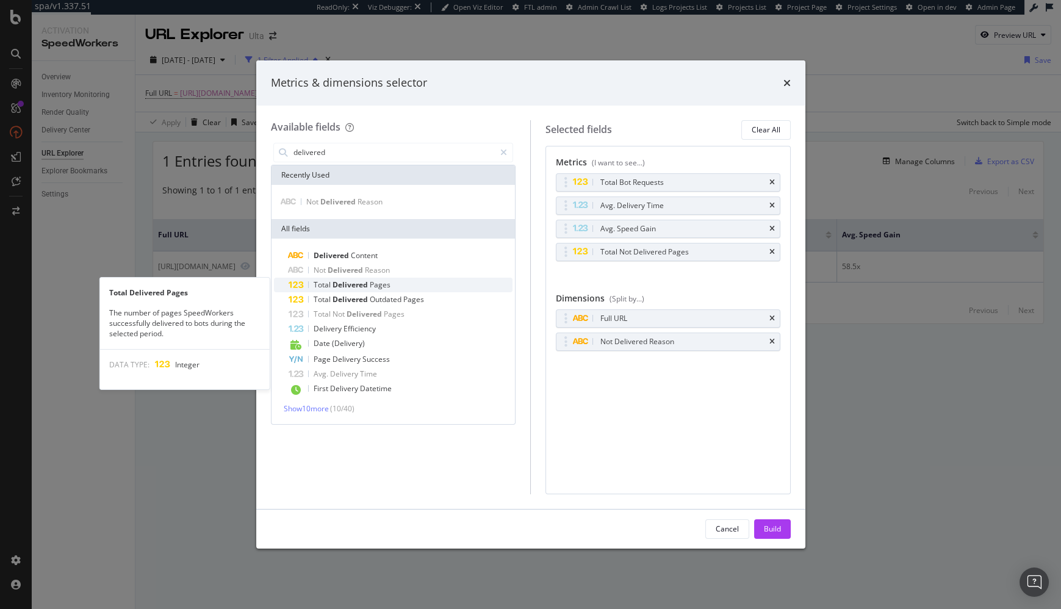
click at [418, 286] on div "Total Delivered Pages" at bounding box center [401, 285] width 225 height 15
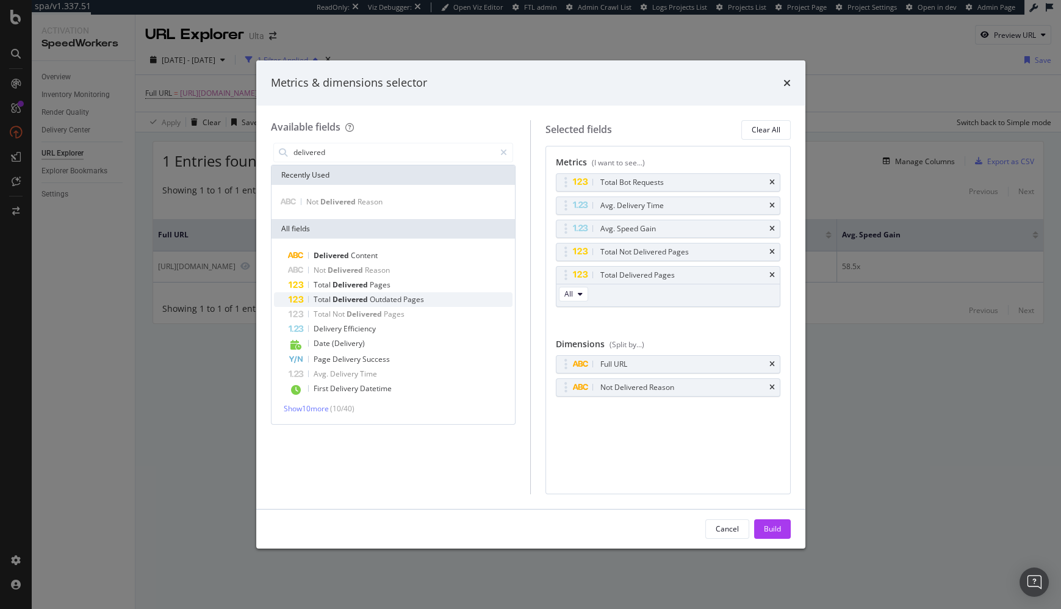
click at [410, 301] on span "Pages" at bounding box center [413, 299] width 21 height 10
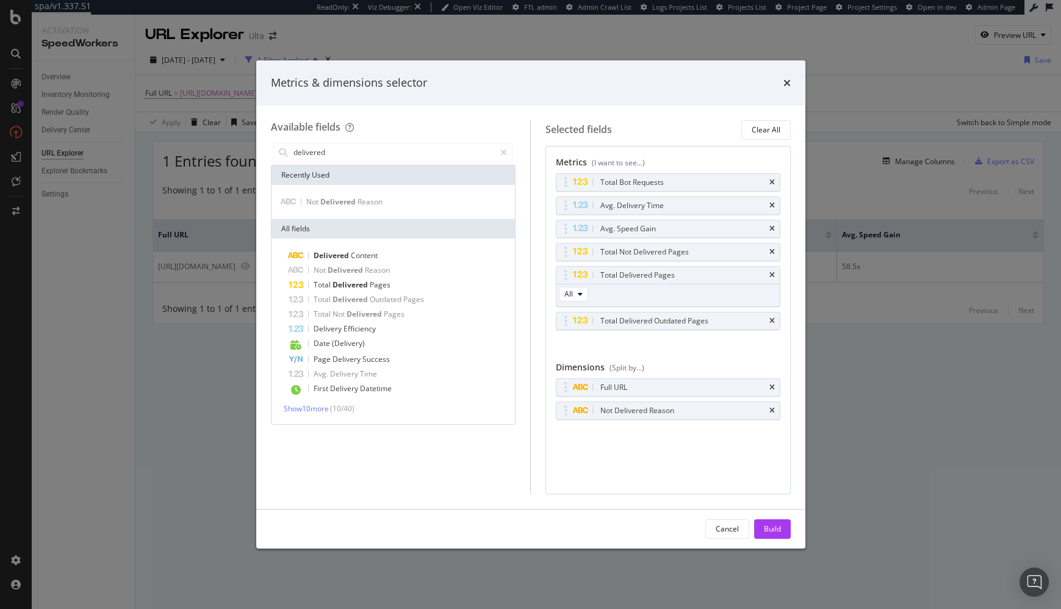
click at [764, 521] on div "Build" at bounding box center [772, 529] width 17 height 18
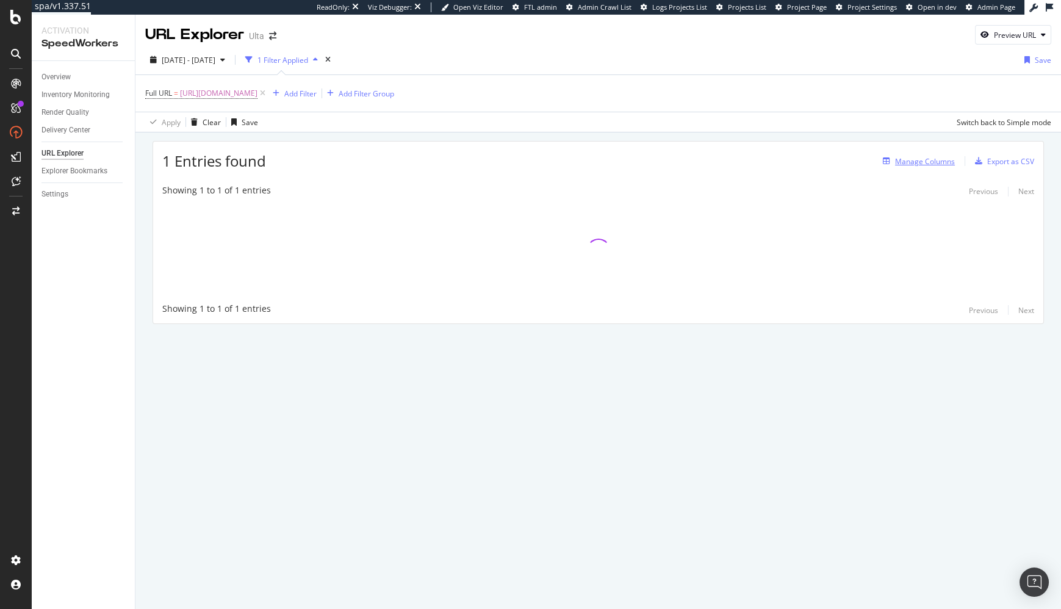
click at [903, 161] on div "Manage Columns" at bounding box center [925, 161] width 60 height 10
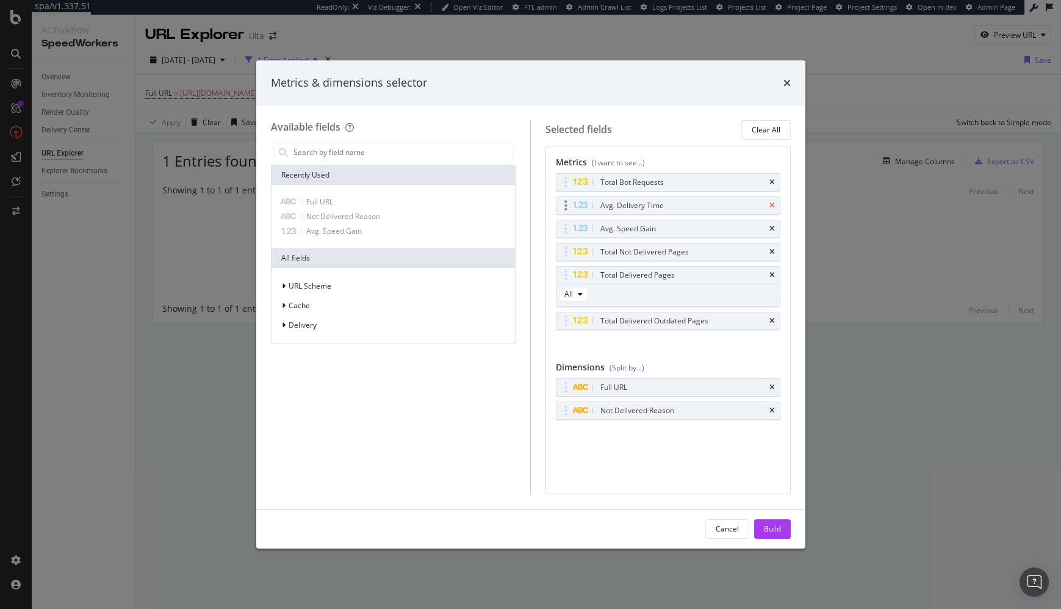
click at [772, 203] on icon "times" at bounding box center [772, 205] width 5 height 7
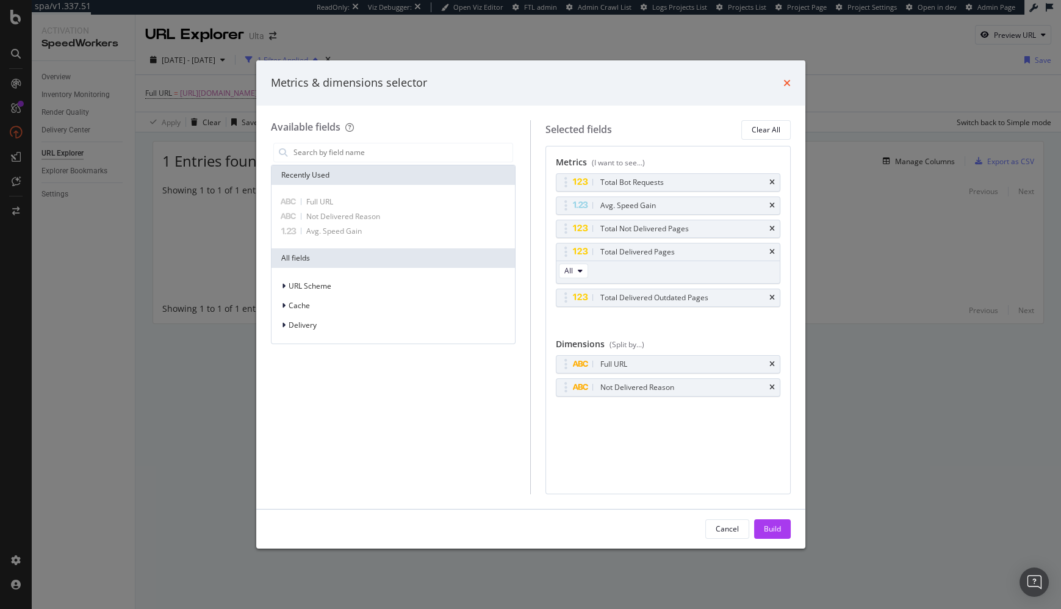
click at [789, 82] on icon "times" at bounding box center [787, 83] width 7 height 10
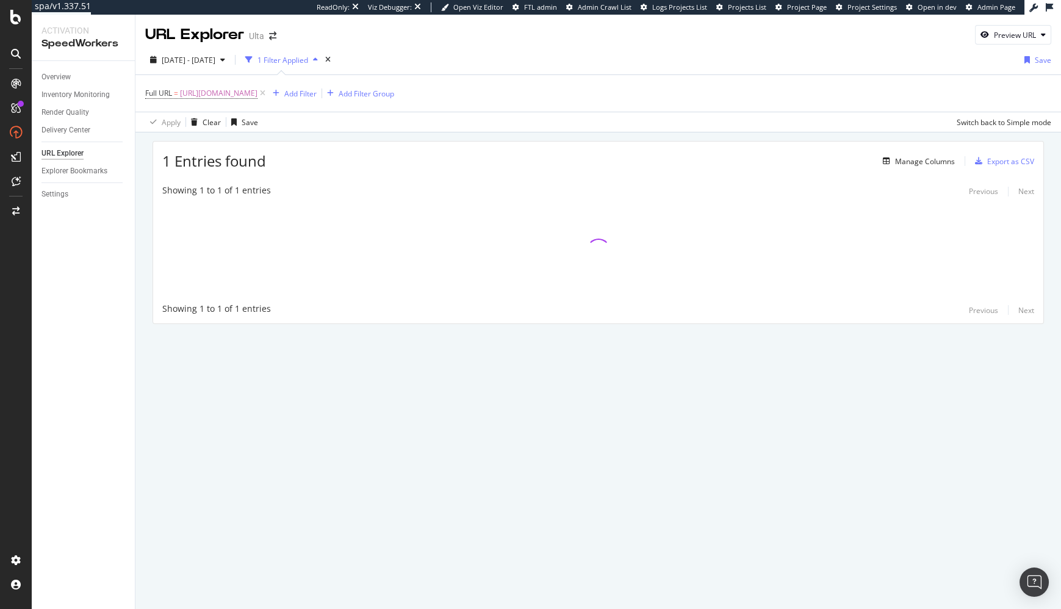
click at [781, 134] on div "1 Entries found Manage Columns Export as CSV Showing 1 to 1 of 1 entries Previo…" at bounding box center [599, 249] width 926 height 234
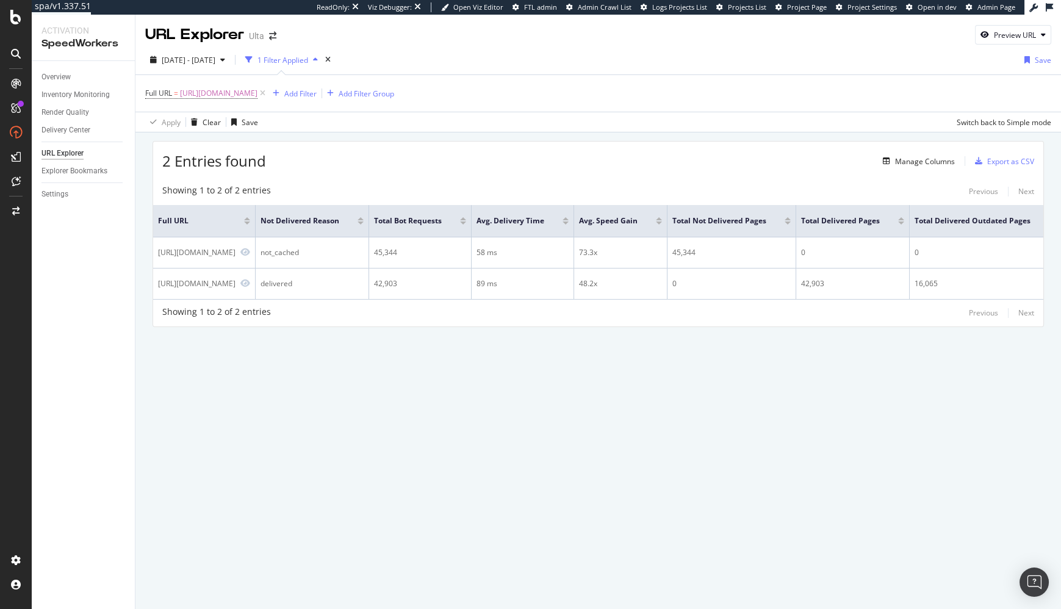
drag, startPoint x: 916, startPoint y: 446, endPoint x: 924, endPoint y: 445, distance: 8.6
click at [918, 446] on div "URL Explorer Ulta Preview URL 2025 Sep. 4th - Oct. 1st 1 Filter Applied Save Fu…" at bounding box center [599, 312] width 926 height 595
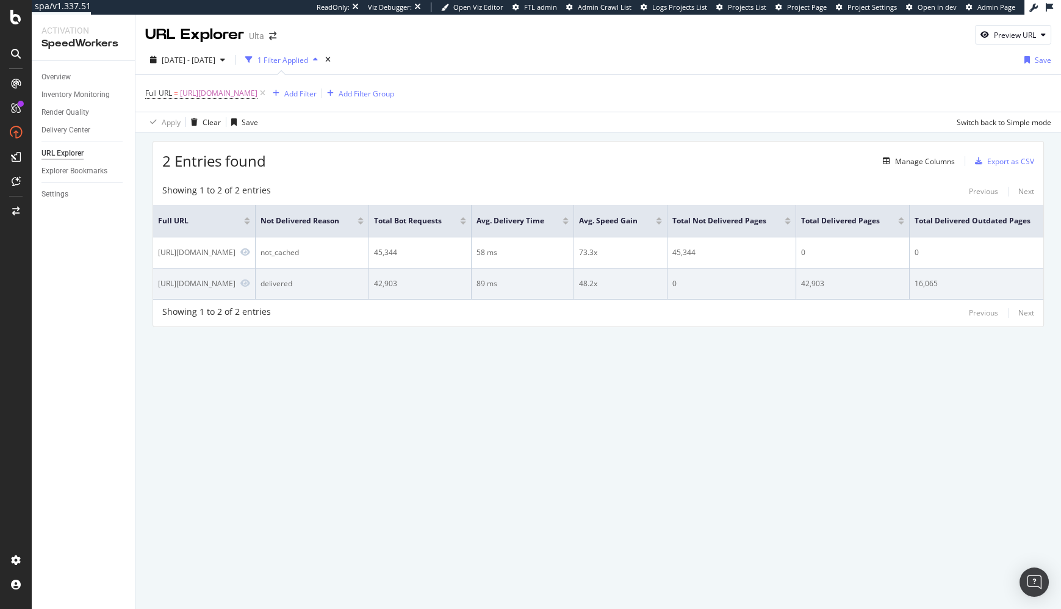
drag, startPoint x: 567, startPoint y: 179, endPoint x: 689, endPoint y: 293, distance: 166.7
click at [567, 179] on div "Showing 1 to 2 of 2 entries Previous Next Full URL Not Delivered Reason Total B…" at bounding box center [598, 252] width 891 height 148
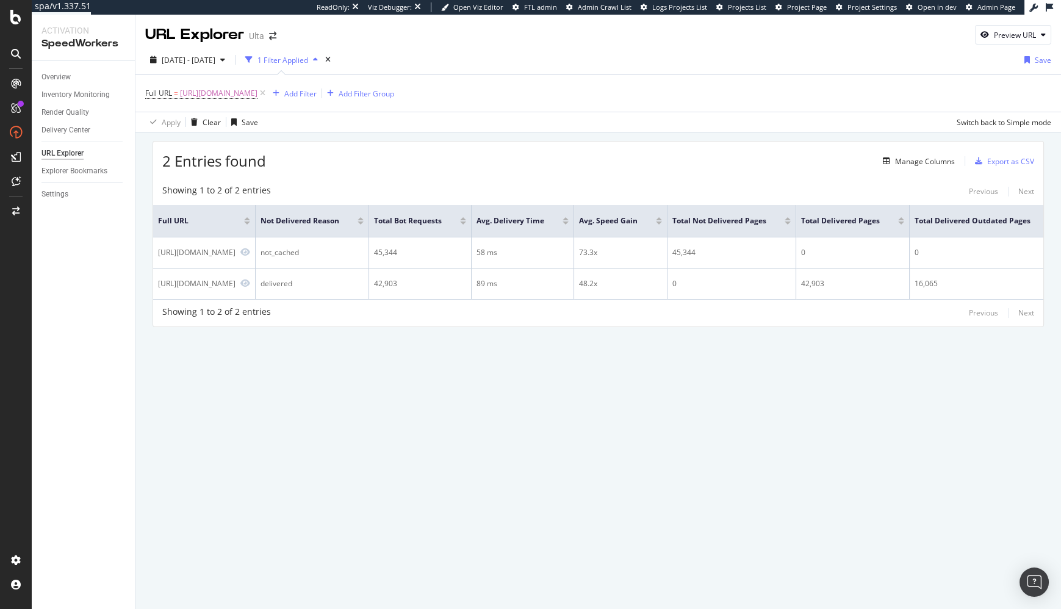
drag, startPoint x: 803, startPoint y: 446, endPoint x: 896, endPoint y: 449, distance: 93.4
click at [808, 445] on div "URL Explorer Ulta Preview URL 2025 Sep. 4th - Oct. 1st 1 Filter Applied Save Fu…" at bounding box center [599, 312] width 926 height 595
drag, startPoint x: 62, startPoint y: 92, endPoint x: 280, endPoint y: 1, distance: 236.4
click at [0, 0] on div "spa/v1.337.51 ReadOnly: Viz Debugger: Open Viz Editor FTL admin Admin Crawl Lis…" at bounding box center [530, 304] width 1061 height 609
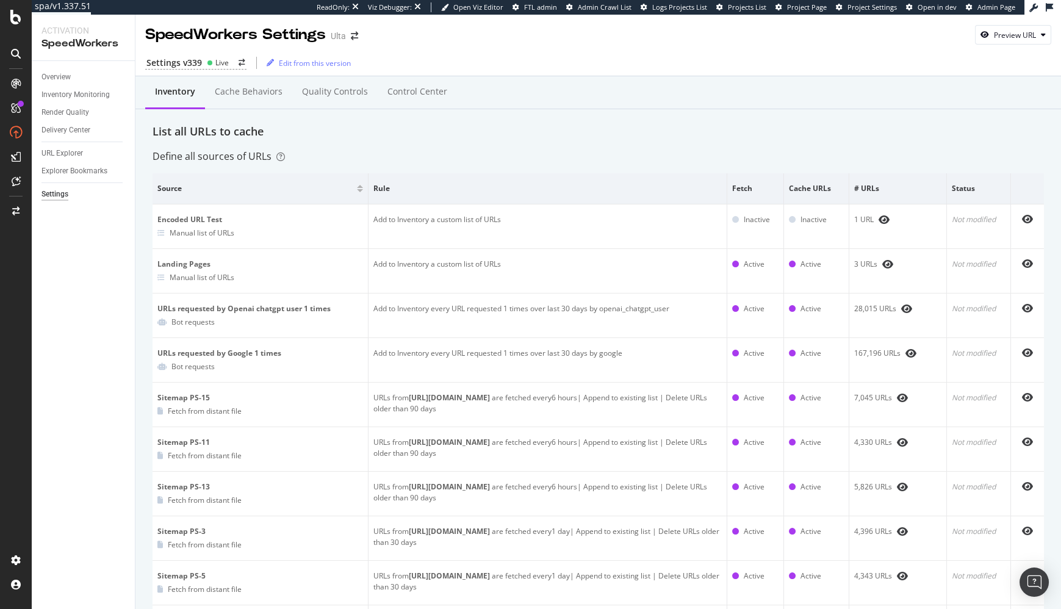
click at [618, 130] on div "List all URLs to cache" at bounding box center [599, 132] width 892 height 16
drag, startPoint x: 493, startPoint y: 139, endPoint x: 316, endPoint y: 93, distance: 183.6
click at [493, 139] on div "List all URLs to cache" at bounding box center [599, 132] width 892 height 16
click at [209, 72] on div "Settings v339 Live Edit from this version" at bounding box center [599, 63] width 926 height 26
click at [213, 69] on div "Settings v339 Live" at bounding box center [195, 63] width 101 height 13
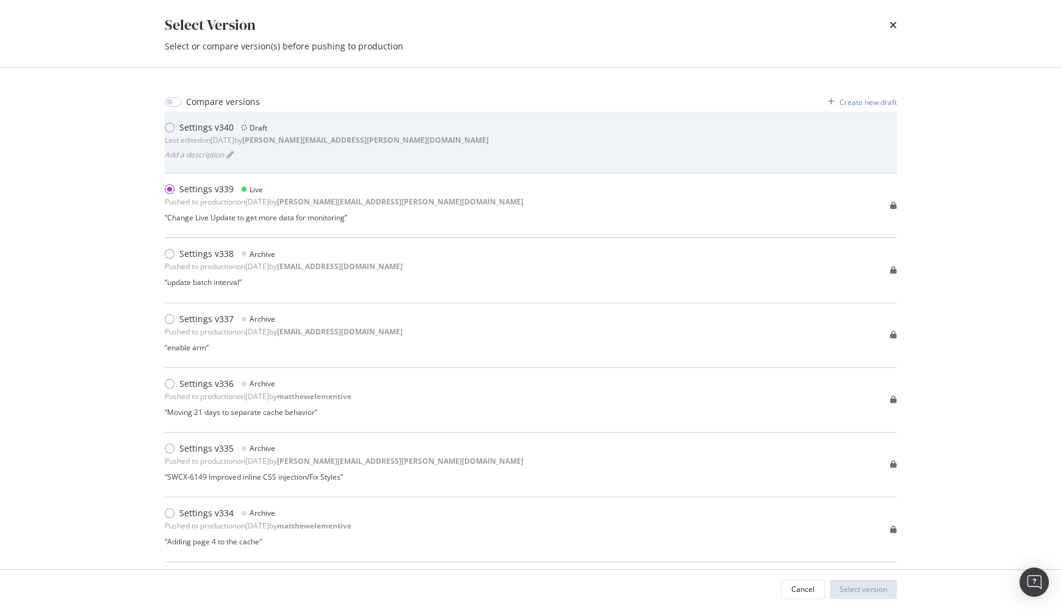
drag, startPoint x: 343, startPoint y: 156, endPoint x: 337, endPoint y: 157, distance: 6.2
click at [343, 156] on div "Add a description" at bounding box center [327, 154] width 324 height 17
click at [620, 146] on div "Settings v340 Draft Last edited on 2025 Sep 23rd by benjamin.bussiere@botify.co…" at bounding box center [531, 142] width 732 height 42
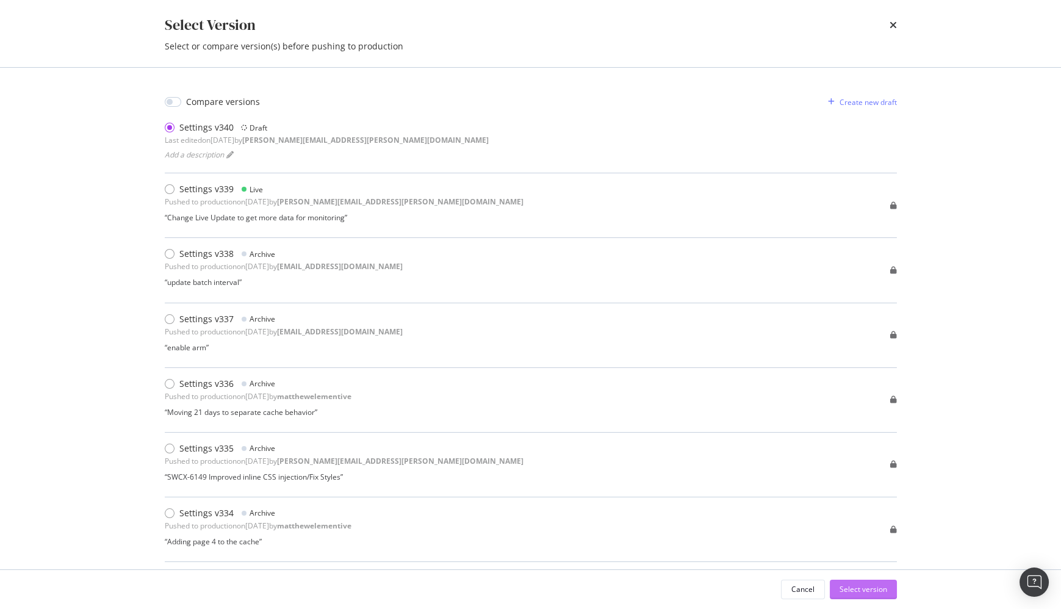
click at [869, 588] on div "Select version" at bounding box center [864, 589] width 48 height 10
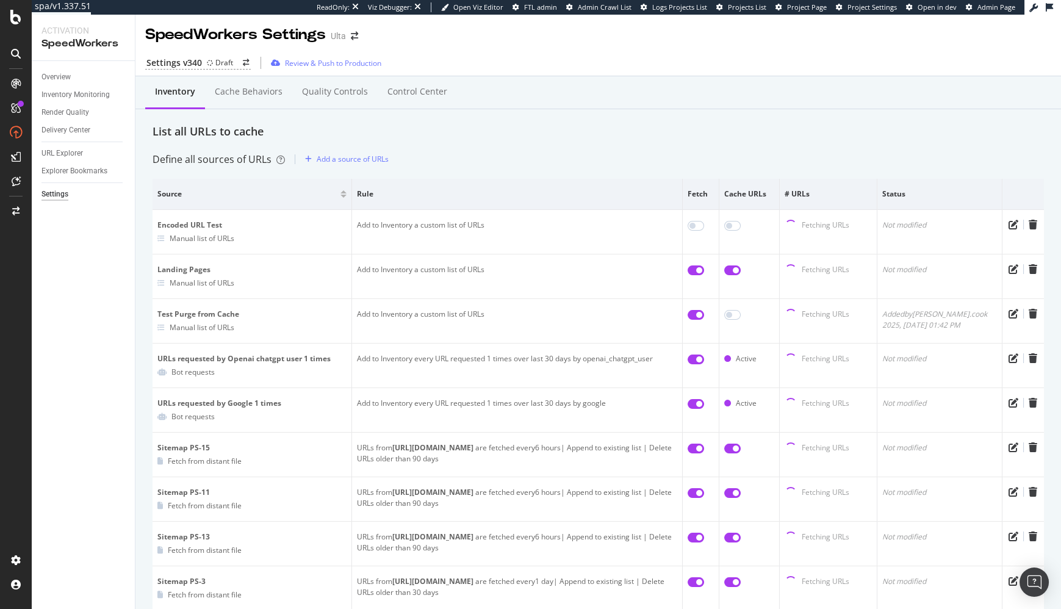
drag, startPoint x: 112, startPoint y: 293, endPoint x: 131, endPoint y: 255, distance: 42.6
click at [115, 286] on div "Overview Inventory Monitoring Render Quality Delivery Center URL Explorer Explo…" at bounding box center [83, 335] width 103 height 548
click at [361, 151] on div "Add a source of URLs" at bounding box center [344, 159] width 89 height 18
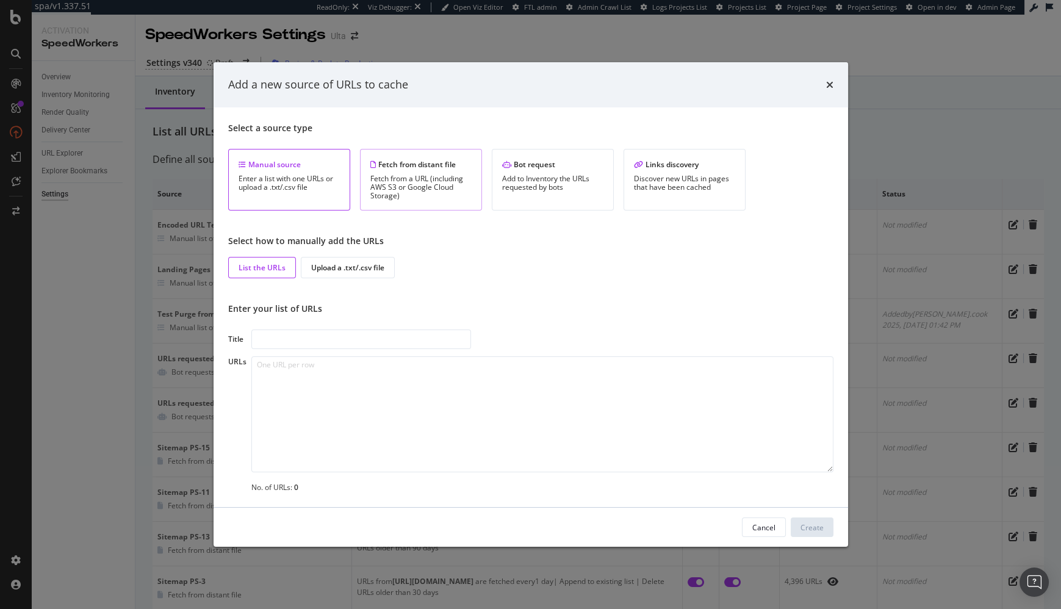
click at [442, 182] on div "Fetch from a URL (including AWS S3 or Google Cloud Storage)" at bounding box center [421, 188] width 101 height 26
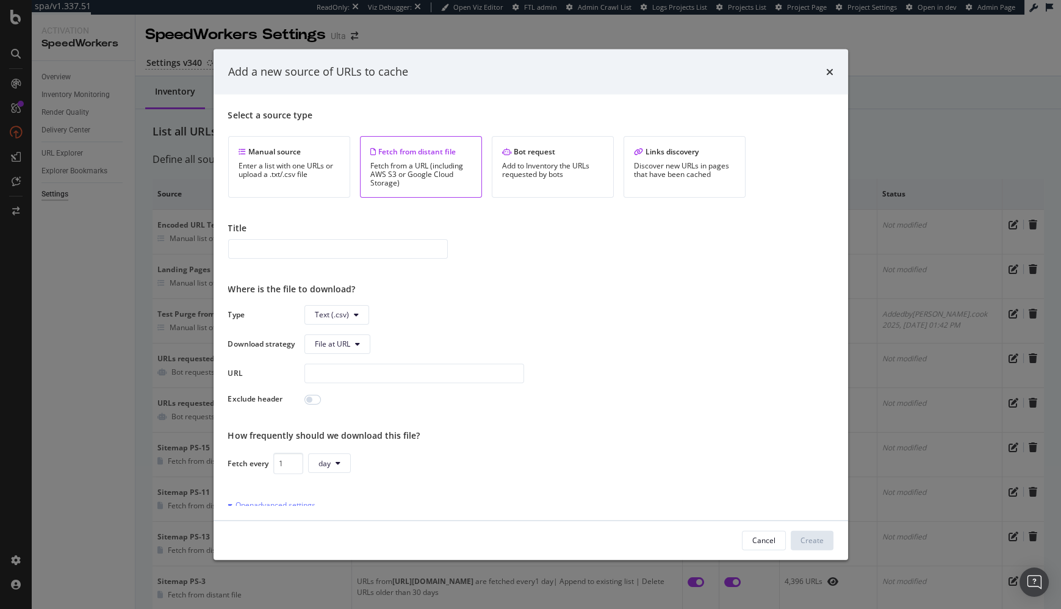
scroll to position [1, 0]
click at [509, 283] on div "Where is the file to download?" at bounding box center [531, 288] width 606 height 12
click at [566, 349] on span "File at URL" at bounding box center [569, 343] width 529 height 20
click at [585, 384] on div "Type Text (.csv) Download strategy File at URL URL Exclude header" at bounding box center [531, 354] width 606 height 100
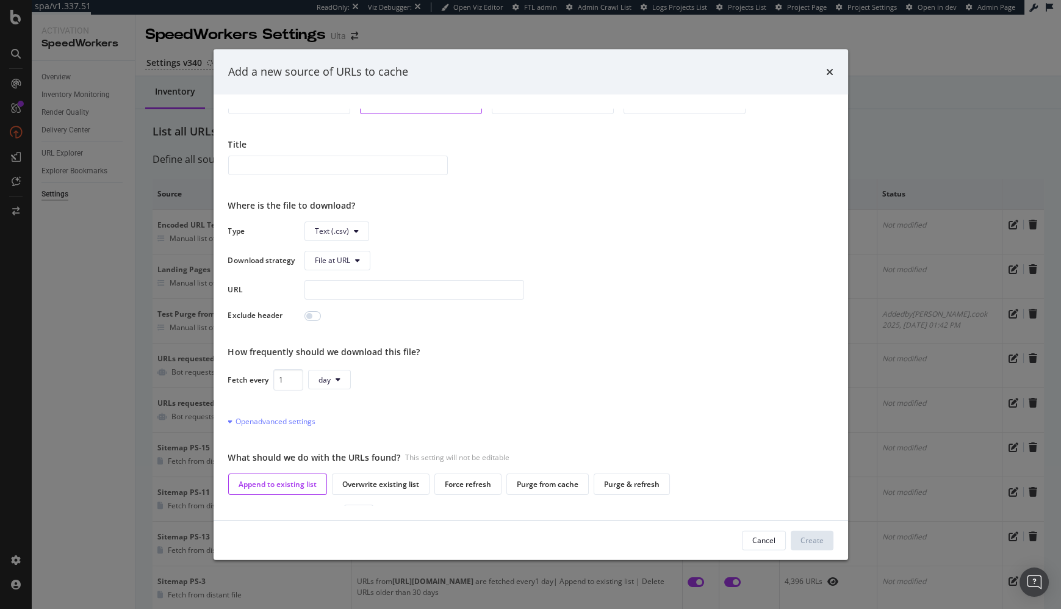
scroll to position [0, 0]
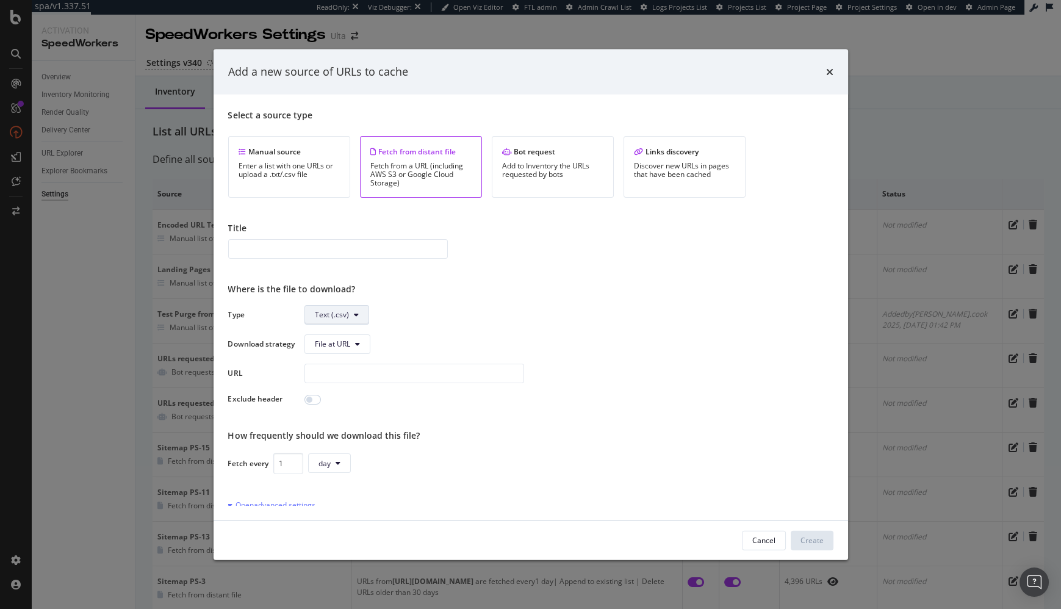
click at [339, 318] on span "Text (.csv)" at bounding box center [332, 314] width 34 height 10
click at [340, 316] on span "Text (.csv)" at bounding box center [332, 314] width 34 height 10
click at [557, 327] on div "Type Text (.csv) Download strategy File at URL URL Exclude header" at bounding box center [531, 355] width 606 height 100
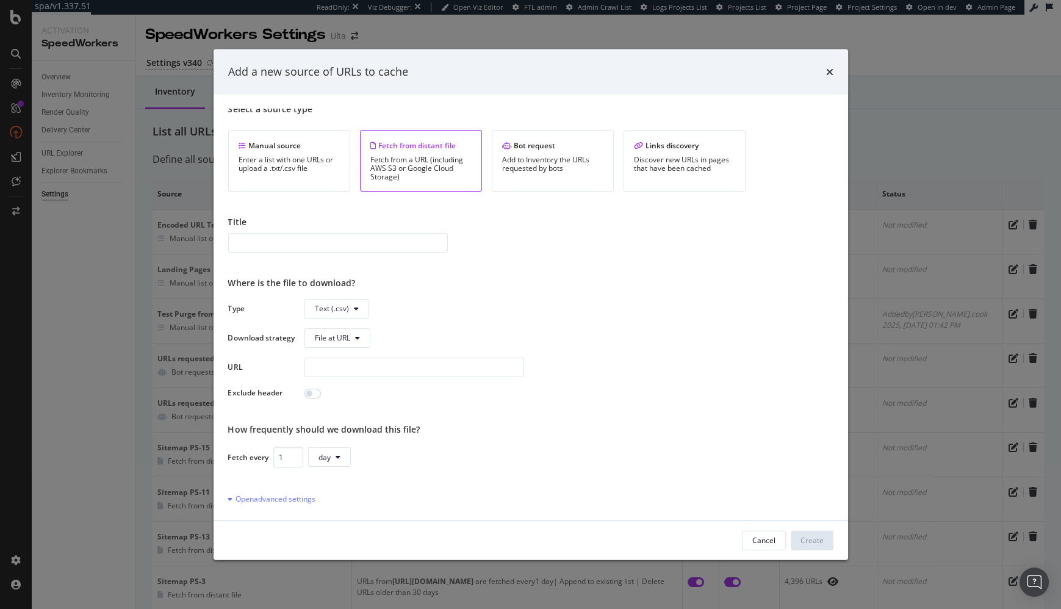
scroll to position [100, 0]
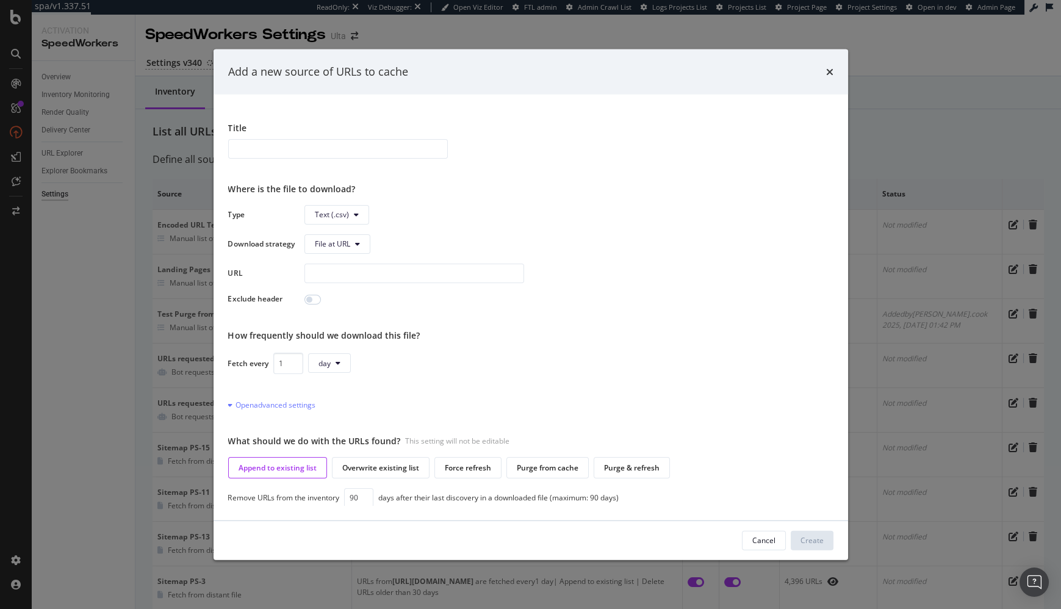
click at [589, 401] on div "Open advanced settings" at bounding box center [531, 404] width 606 height 12
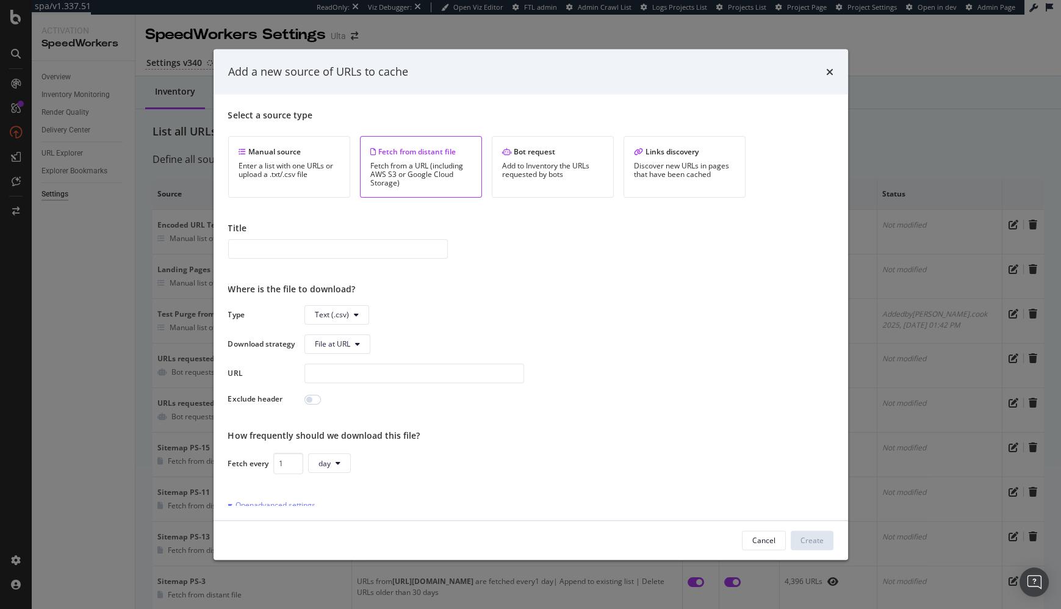
click at [528, 298] on div "Select a source type Manual source Enter a list with one URLs or upload a .txt/…" at bounding box center [531, 307] width 606 height 397
click at [407, 181] on div "Fetch from a URL (including AWS S3 or Google Cloud Storage)" at bounding box center [421, 174] width 101 height 26
click at [498, 231] on div "Title" at bounding box center [531, 228] width 606 height 12
click at [593, 296] on div "Select a source type Manual source Enter a list with one URLs or upload a .txt/…" at bounding box center [531, 307] width 606 height 397
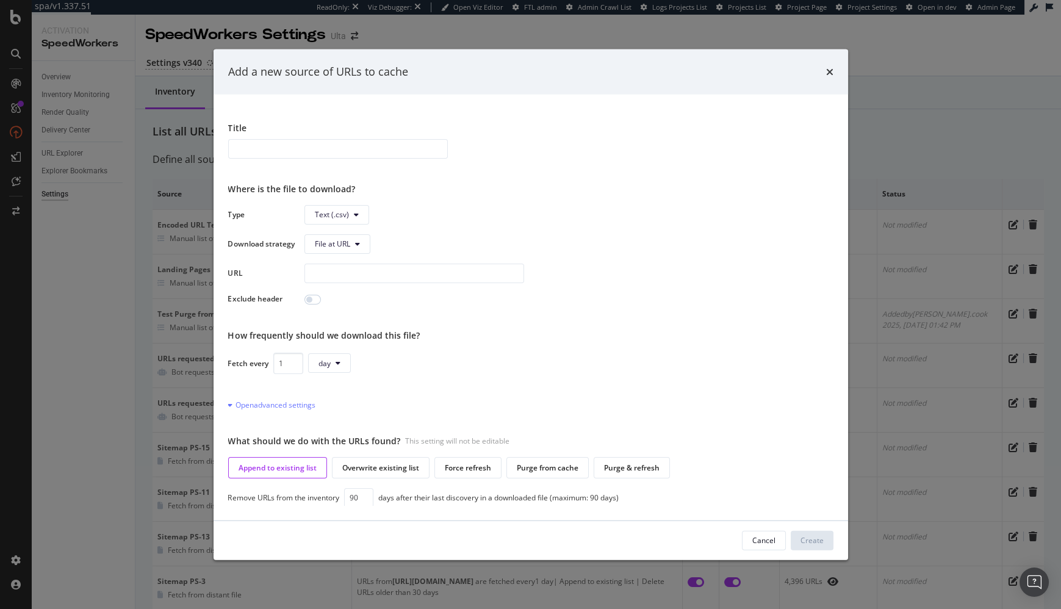
drag, startPoint x: 535, startPoint y: 498, endPoint x: 491, endPoint y: 499, distance: 44.0
click at [535, 498] on div "days after their last discovery in a downloaded file (maximum: 90 days)" at bounding box center [498, 498] width 240 height 10
click at [528, 470] on div "Purge from cache" at bounding box center [548, 467] width 62 height 10
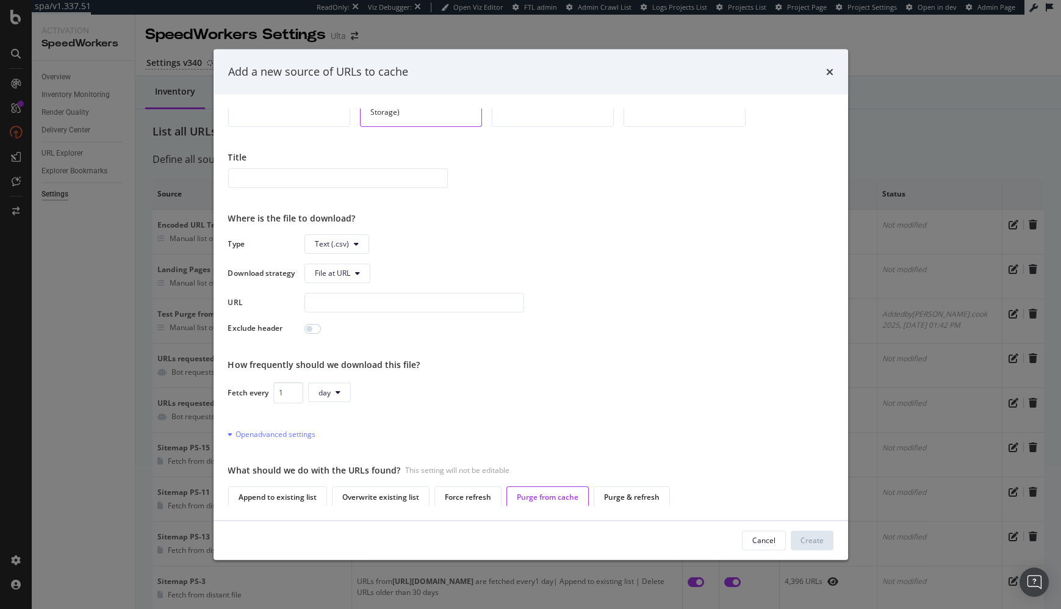
drag, startPoint x: 481, startPoint y: 468, endPoint x: 496, endPoint y: 471, distance: 15.5
click at [481, 468] on div "This setting will not be editable" at bounding box center [457, 470] width 104 height 10
click at [628, 491] on div "Purge & refresh" at bounding box center [632, 496] width 56 height 10
click at [546, 491] on div "Purge from cache" at bounding box center [548, 496] width 62 height 10
click at [545, 441] on div "Select a source type Manual source Enter a list with one URLs or upload a .txt/…" at bounding box center [531, 307] width 606 height 397
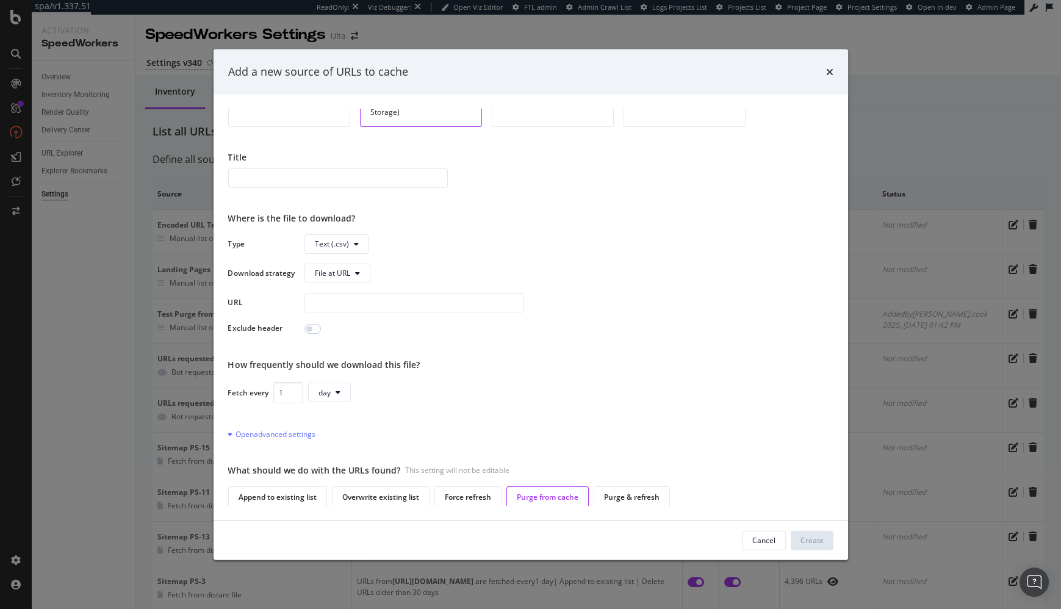
scroll to position [0, 0]
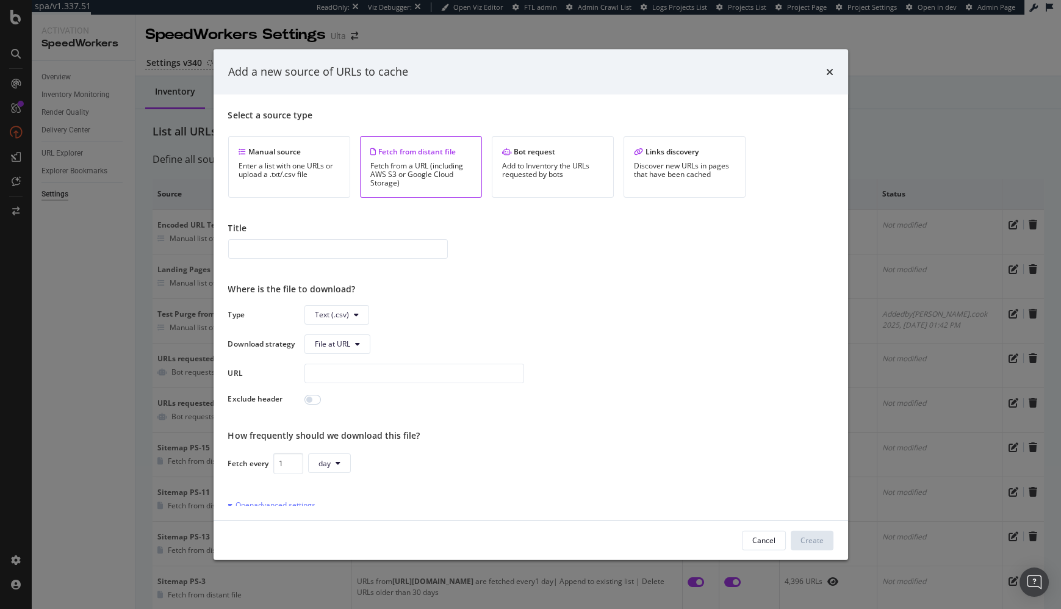
click at [569, 449] on div "Select a source type Manual source Enter a list with one URLs or upload a .txt/…" at bounding box center [531, 307] width 606 height 397
click at [461, 215] on div "Select a source type Manual source Enter a list with one URLs or upload a .txt/…" at bounding box center [531, 307] width 606 height 397
click at [549, 176] on div "Add to Inventory the URLs requested by bots" at bounding box center [552, 169] width 101 height 17
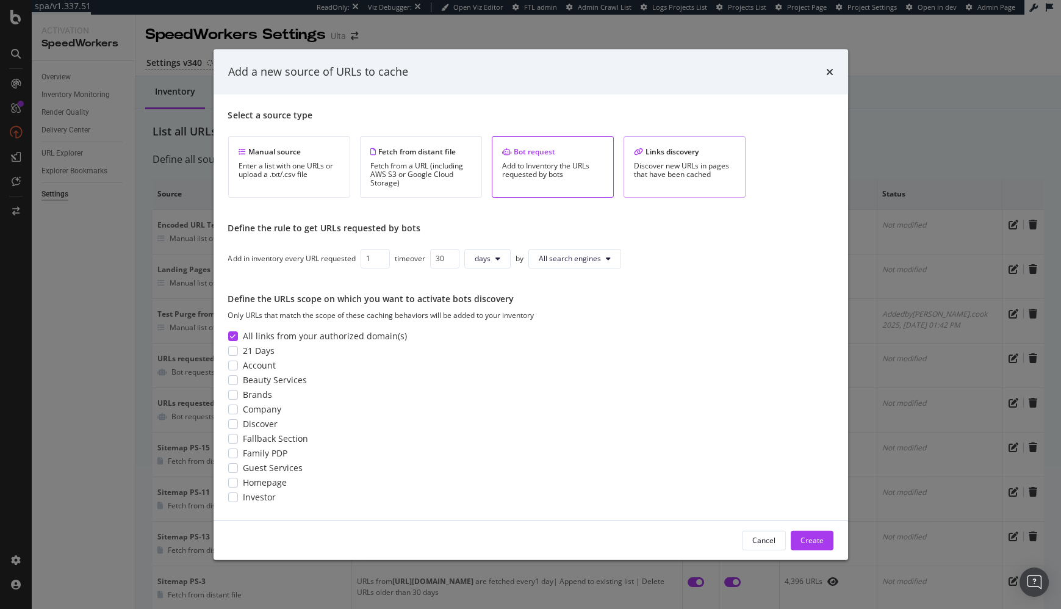
click at [664, 176] on div "Discover new URLs in pages that have been cached" at bounding box center [684, 169] width 101 height 17
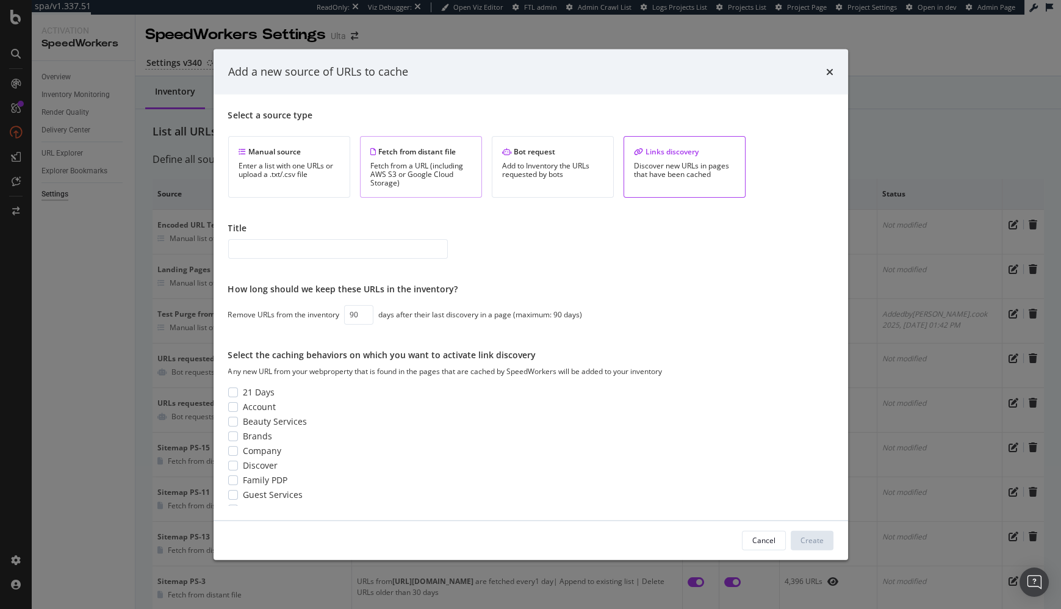
click at [441, 136] on div "Fetch from distant file Fetch from a URL (including AWS S3 or Google Cloud Stor…" at bounding box center [421, 167] width 122 height 62
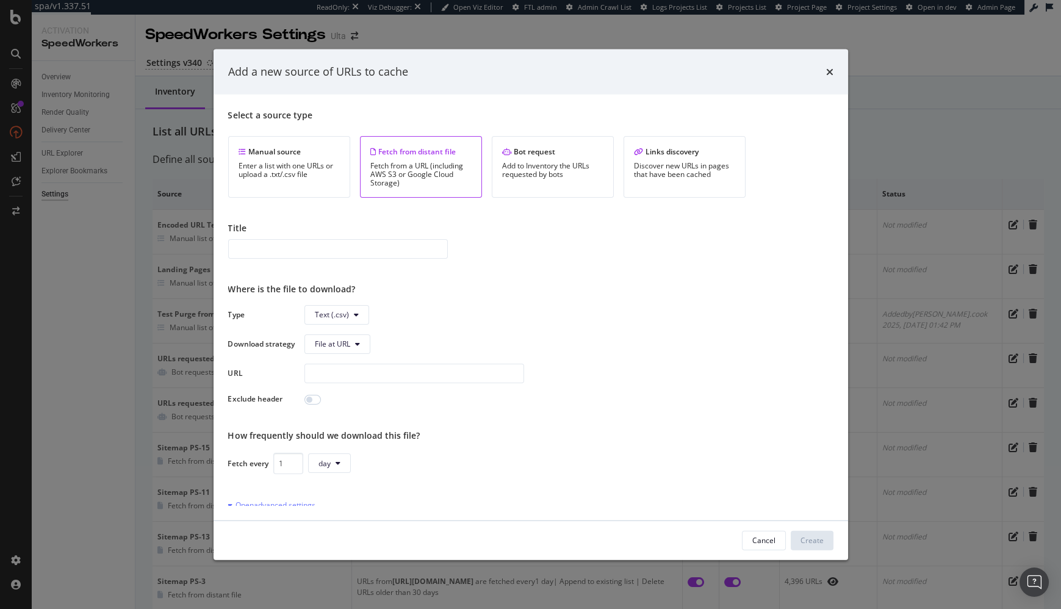
click at [582, 288] on div "Where is the file to download?" at bounding box center [531, 289] width 606 height 12
drag, startPoint x: 610, startPoint y: 299, endPoint x: 622, endPoint y: 281, distance: 22.0
click at [613, 293] on div "Select a source type Manual source Enter a list with one URLs or upload a .txt/…" at bounding box center [531, 307] width 606 height 397
click at [727, 123] on div "Select a source type Manual source Enter a list with one URLs or upload a .txt/…" at bounding box center [531, 153] width 606 height 89
click at [829, 70] on icon "times" at bounding box center [829, 72] width 7 height 10
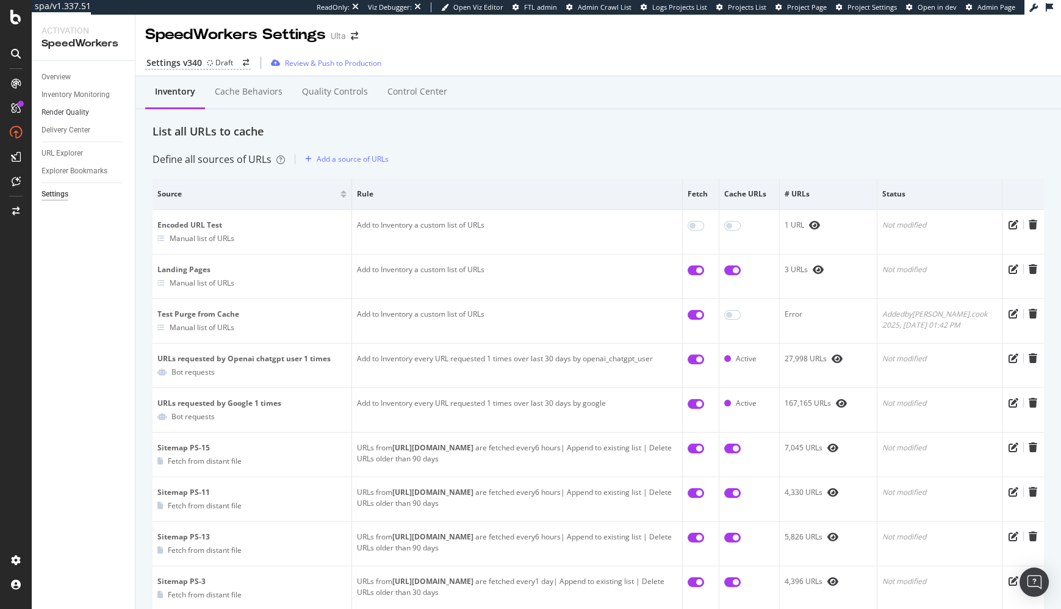
drag, startPoint x: 126, startPoint y: 208, endPoint x: 94, endPoint y: 116, distance: 97.1
click at [126, 208] on div "Overview Inventory Monitoring Render Quality Delivery Center URL Explorer Explo…" at bounding box center [83, 335] width 103 height 548
click at [51, 76] on div "Overview" at bounding box center [56, 77] width 29 height 13
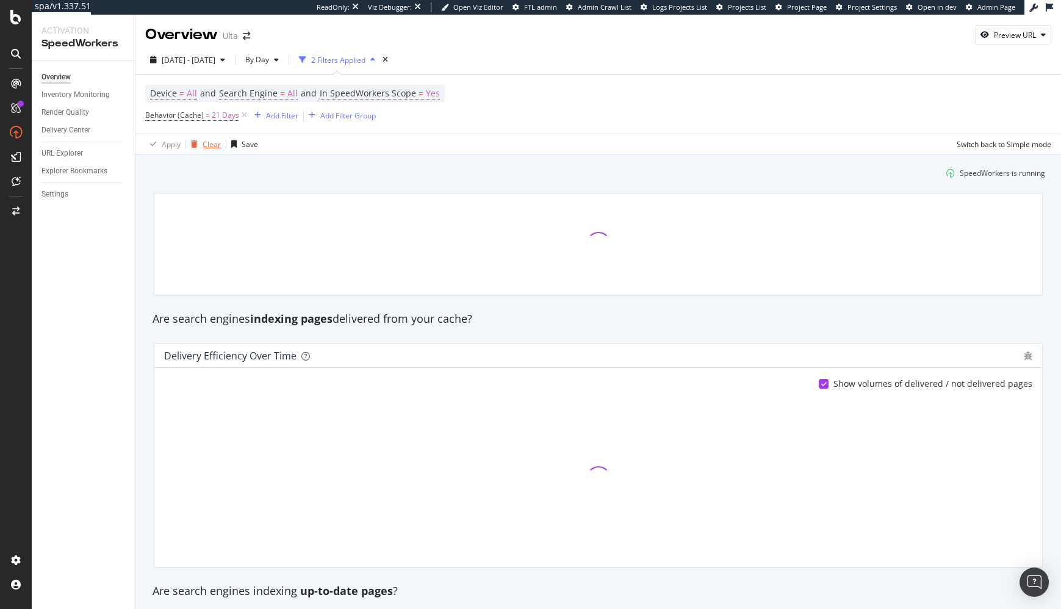
click at [206, 142] on div "Clear" at bounding box center [212, 144] width 18 height 10
click at [63, 89] on div "Inventory Monitoring" at bounding box center [76, 95] width 68 height 13
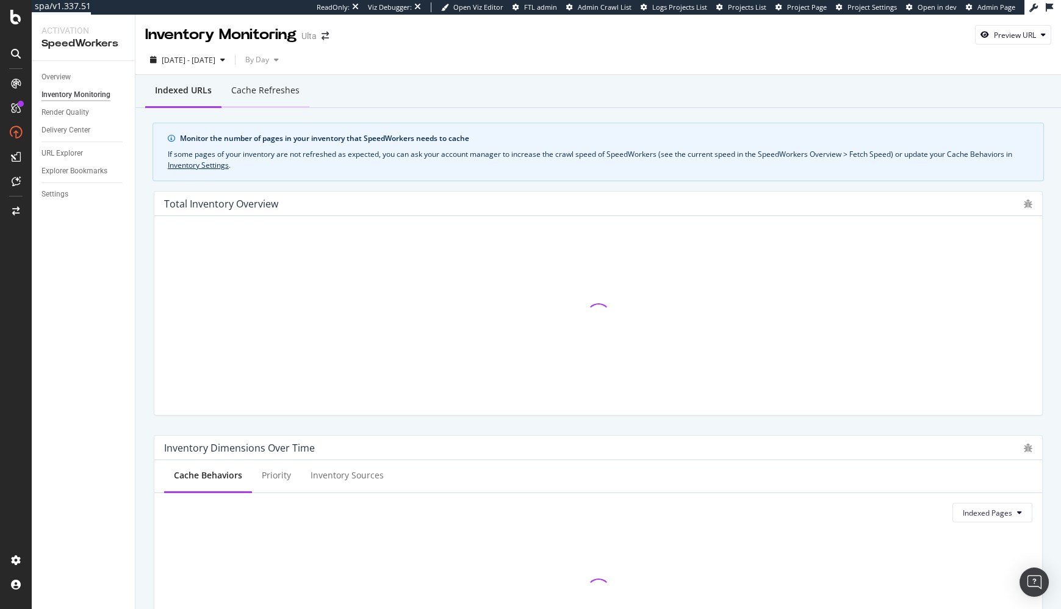
click at [270, 93] on div "Cache refreshes" at bounding box center [265, 90] width 68 height 12
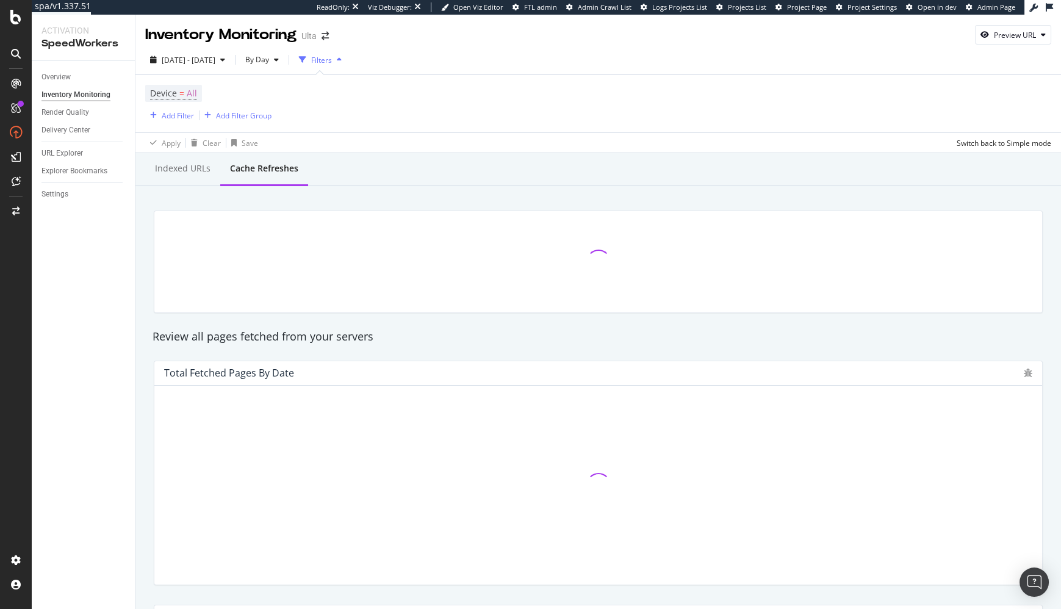
click at [375, 201] on div at bounding box center [598, 262] width 904 height 122
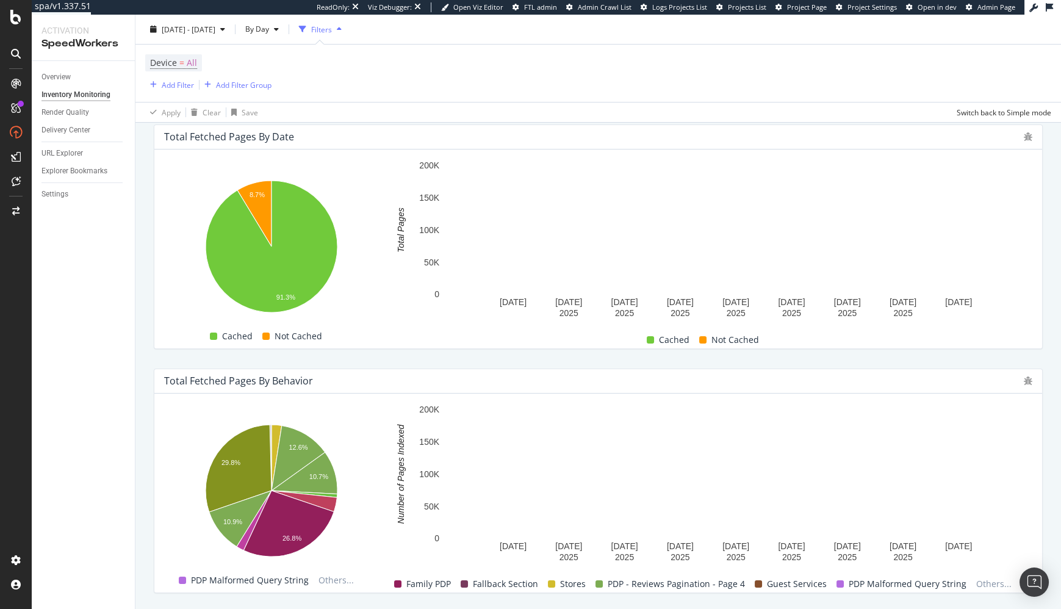
scroll to position [297, 0]
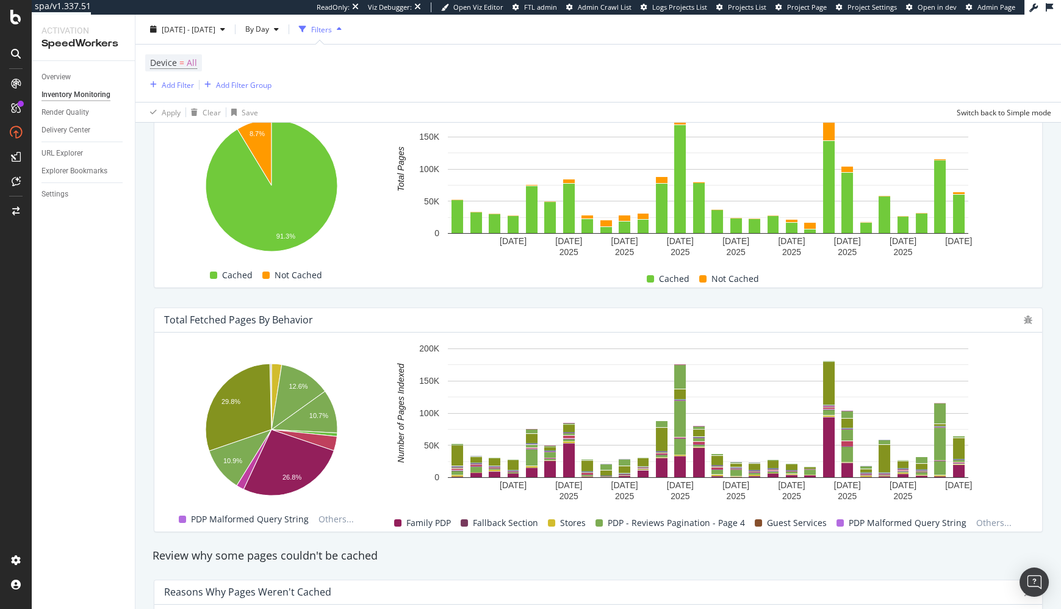
click at [555, 562] on div "Review why some pages couldn't be cached" at bounding box center [598, 556] width 904 height 16
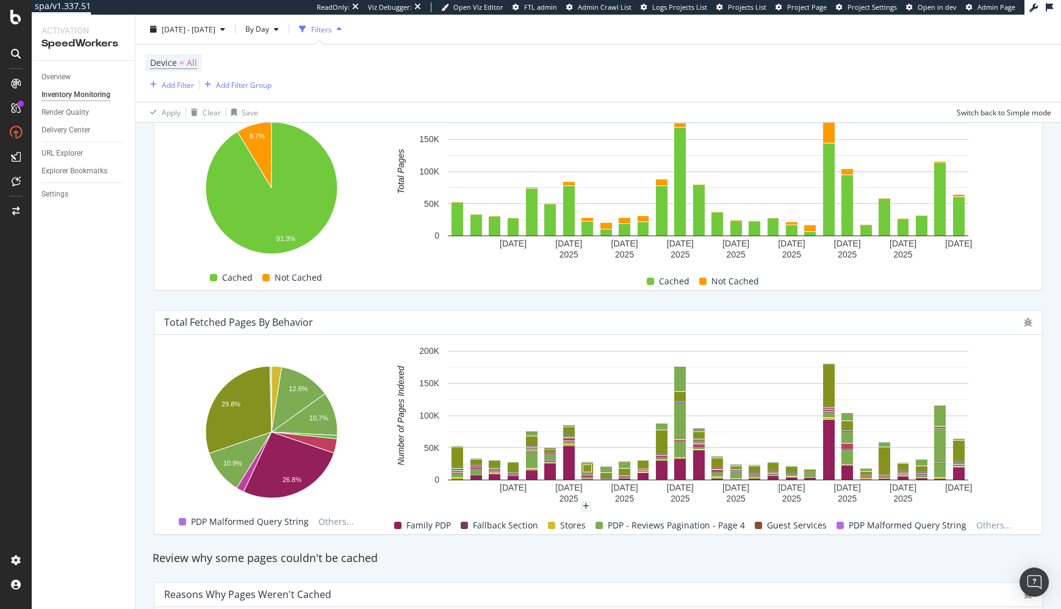
scroll to position [310, 0]
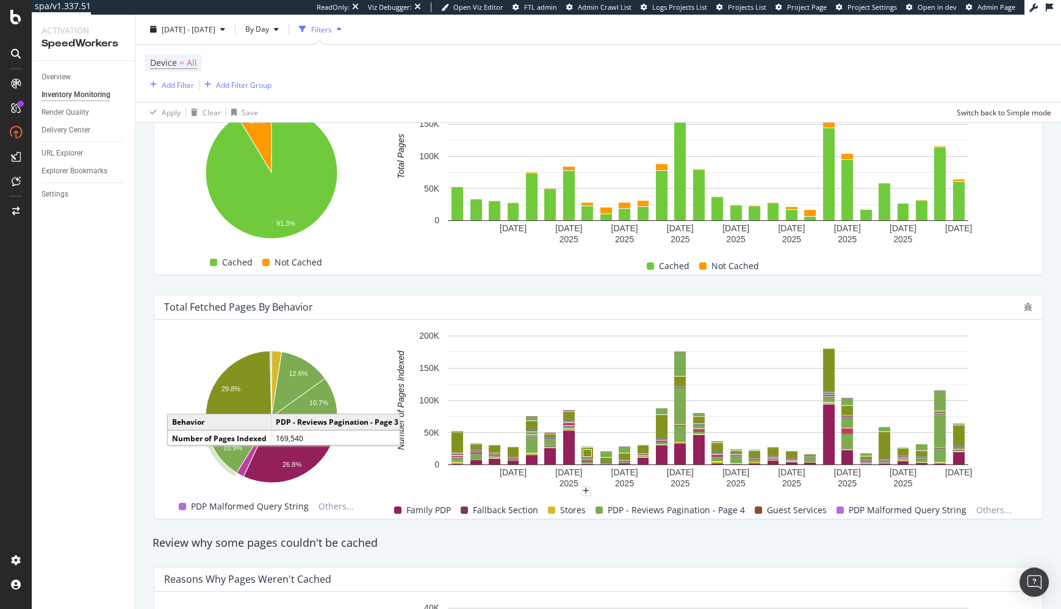
click at [799, 286] on div "Total Fetched Pages by Behavior Hold CMD (⌘) while clicking to filter the repor…" at bounding box center [598, 407] width 904 height 244
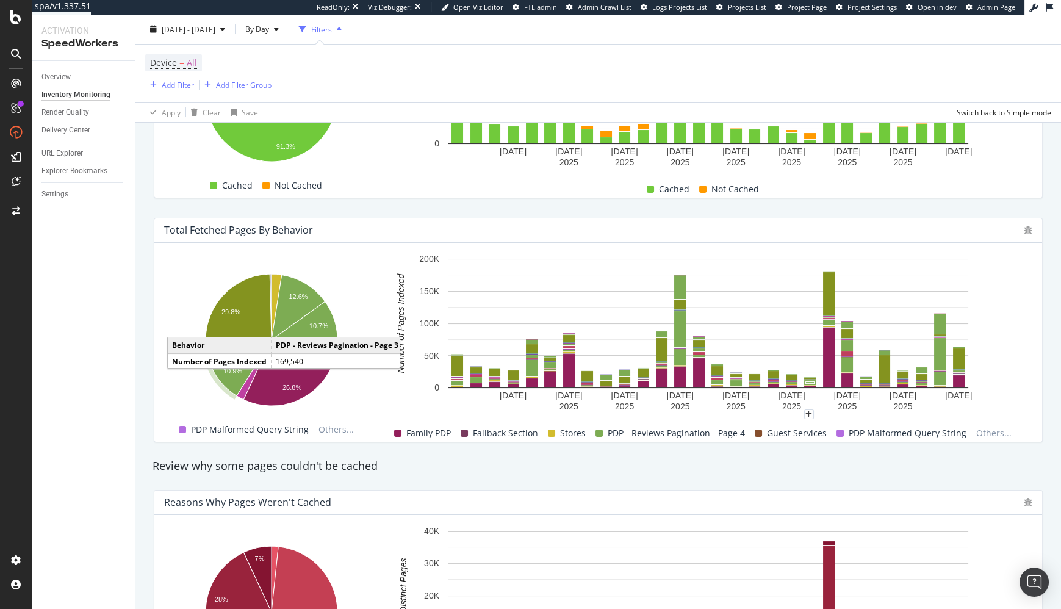
scroll to position [388, 0]
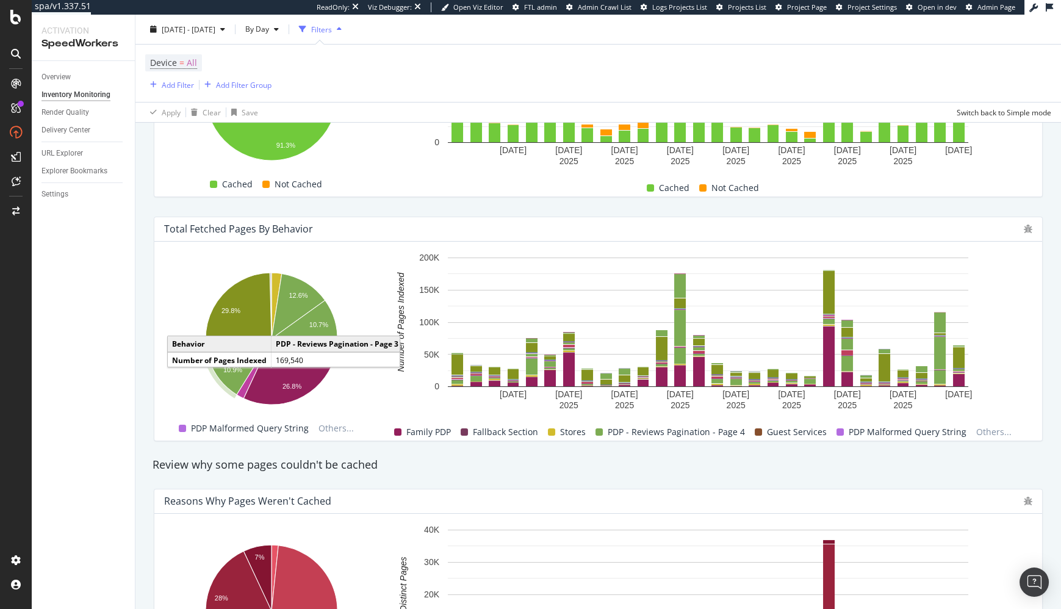
click at [789, 461] on div "Review why some pages couldn't be cached" at bounding box center [598, 465] width 904 height 16
click at [734, 470] on div "Review why some pages couldn't be cached" at bounding box center [598, 465] width 904 height 16
click at [761, 473] on div "Review why some pages couldn't be cached" at bounding box center [598, 465] width 904 height 28
click at [920, 472] on div "Review why some pages couldn't be cached" at bounding box center [598, 465] width 904 height 28
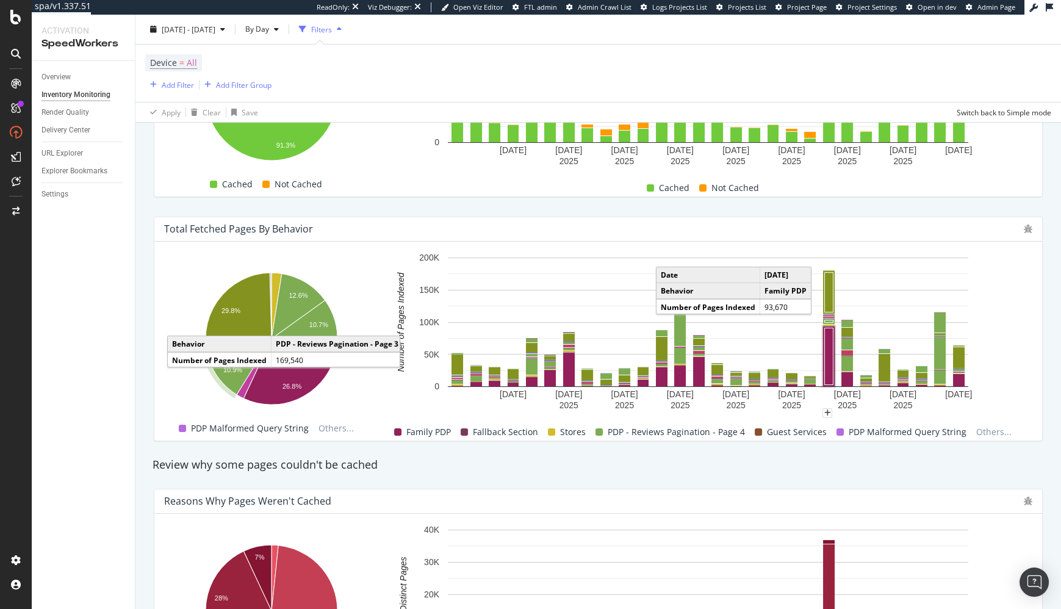
click at [826, 354] on rect "A chart." at bounding box center [829, 356] width 9 height 57
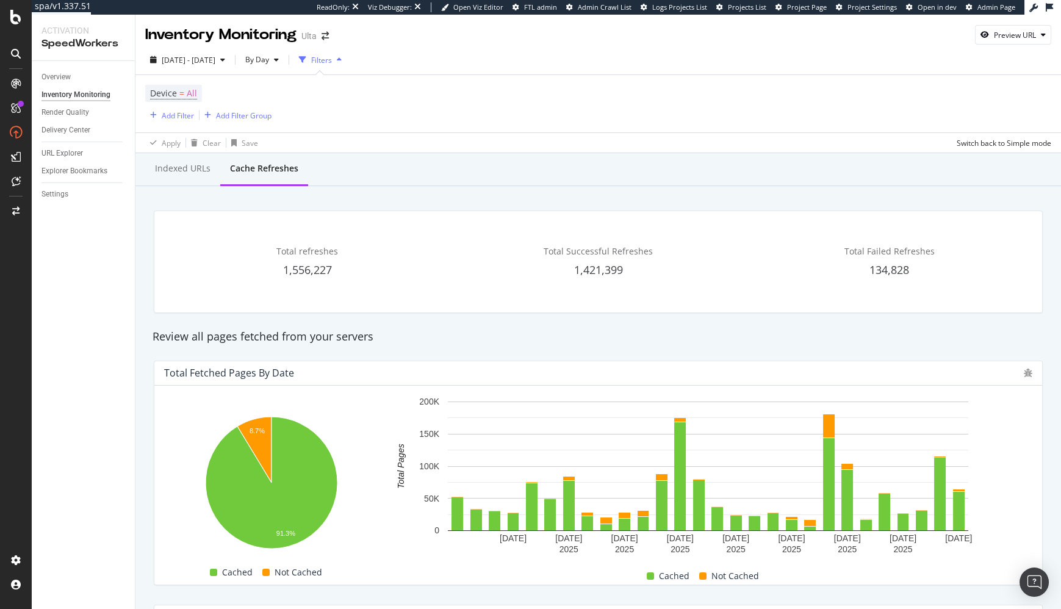
click at [159, 273] on div "Total refreshes 1,556,227 Total Successful Refreshes 1,421,399 Total Failed Ref…" at bounding box center [598, 261] width 888 height 101
click at [147, 263] on div "Total refreshes 1,556,227 Total Successful Refreshes 1,421,399 Total Failed Ref…" at bounding box center [598, 262] width 904 height 122
click at [148, 287] on div "Total refreshes 1,556,227 Total Successful Refreshes 1,421,399 Total Failed Ref…" at bounding box center [598, 262] width 904 height 122
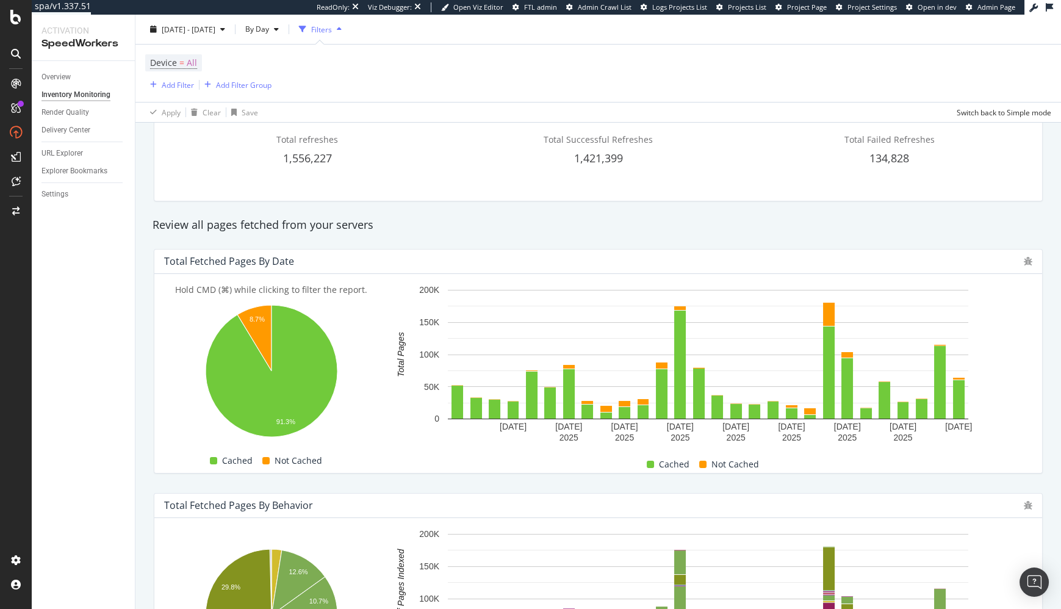
scroll to position [277, 0]
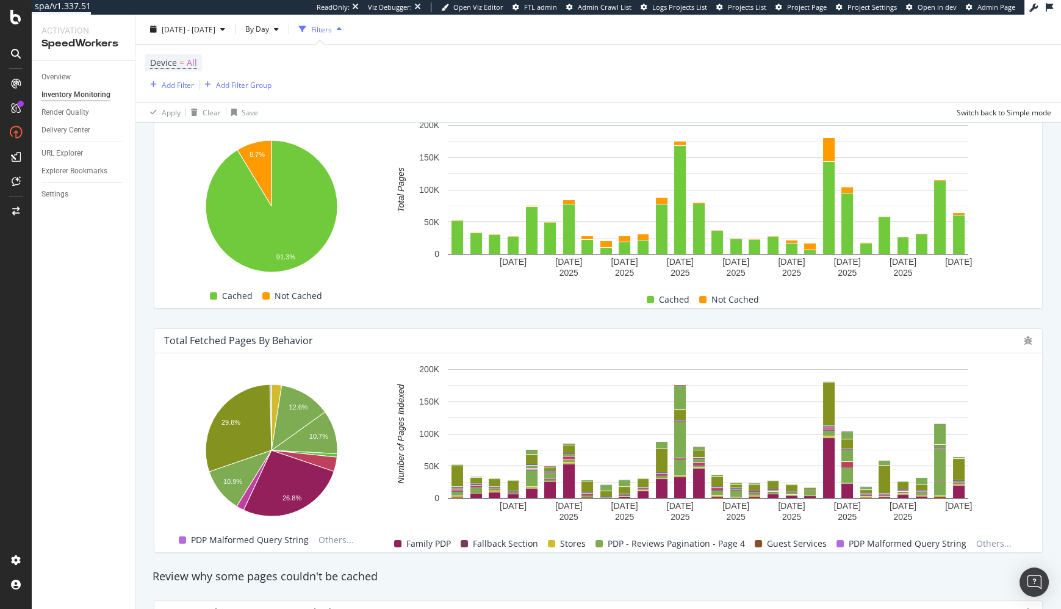
click at [427, 319] on div "Total Fetched Pages by Behavior Hold CMD (⌘) while clicking to filter the repor…" at bounding box center [598, 441] width 904 height 244
click at [62, 188] on div "Settings" at bounding box center [55, 194] width 27 height 13
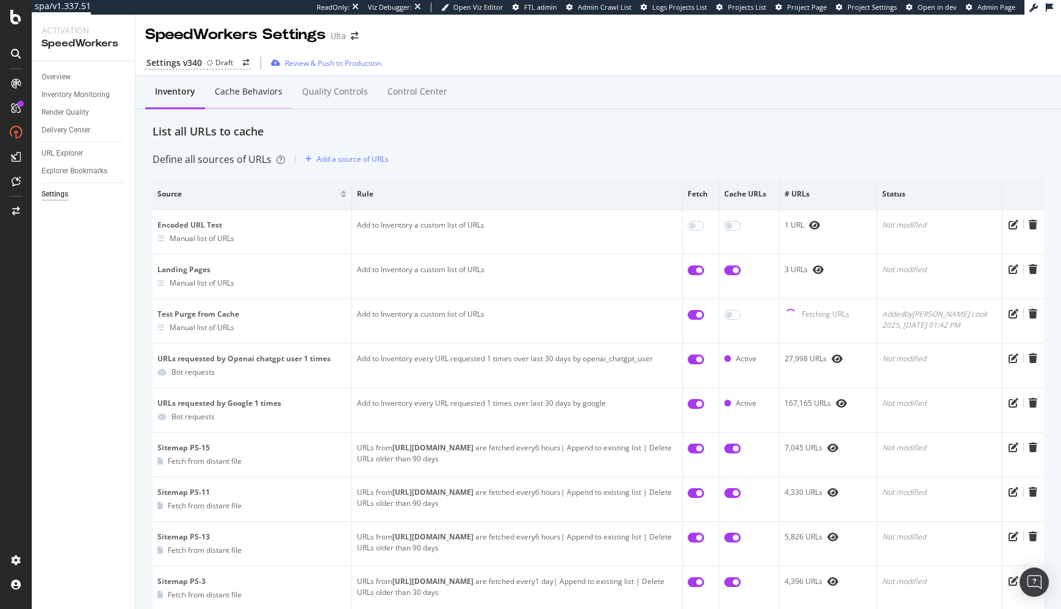
click at [261, 98] on div "Cache behaviors" at bounding box center [248, 93] width 87 height 34
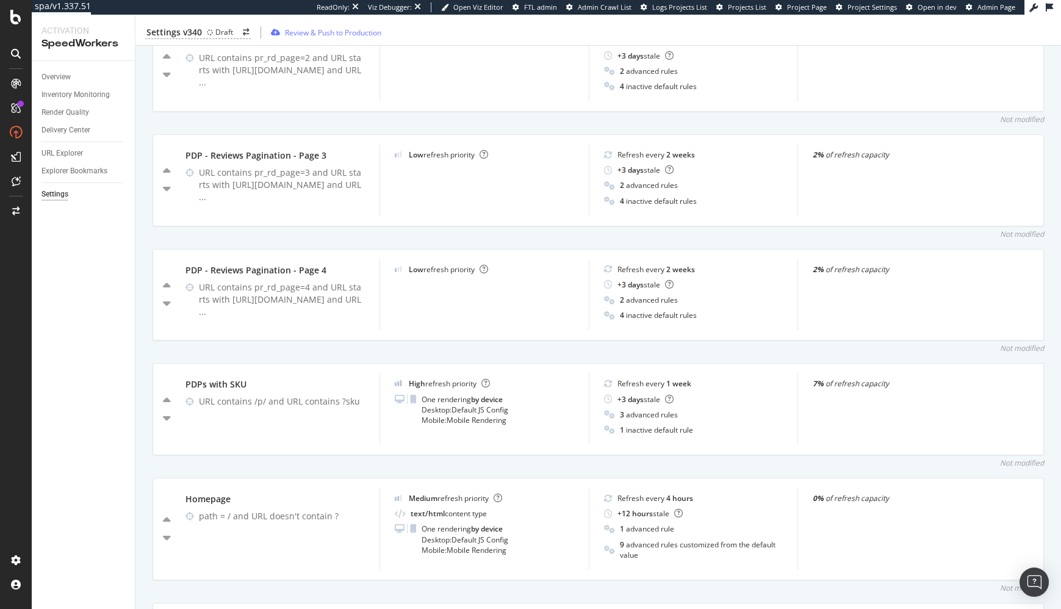
scroll to position [698, 0]
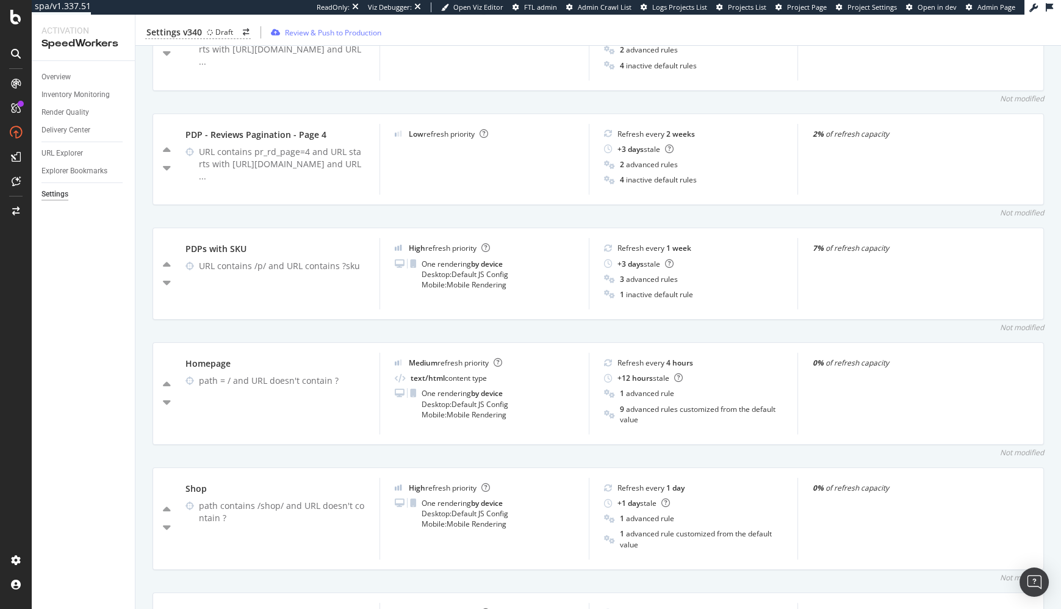
click at [421, 333] on div "Not modified" at bounding box center [599, 327] width 892 height 10
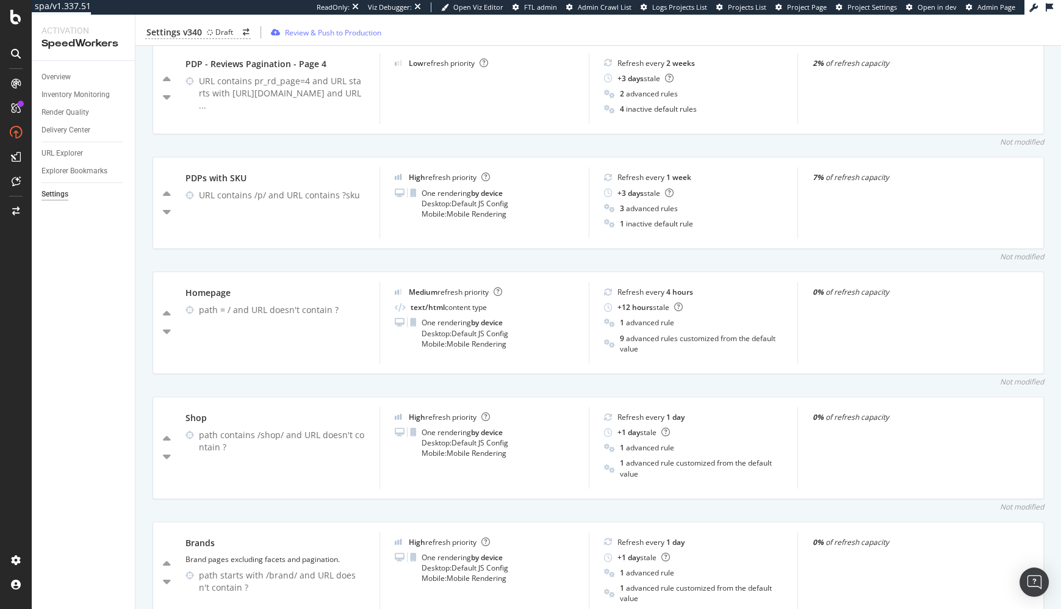
scroll to position [742, 0]
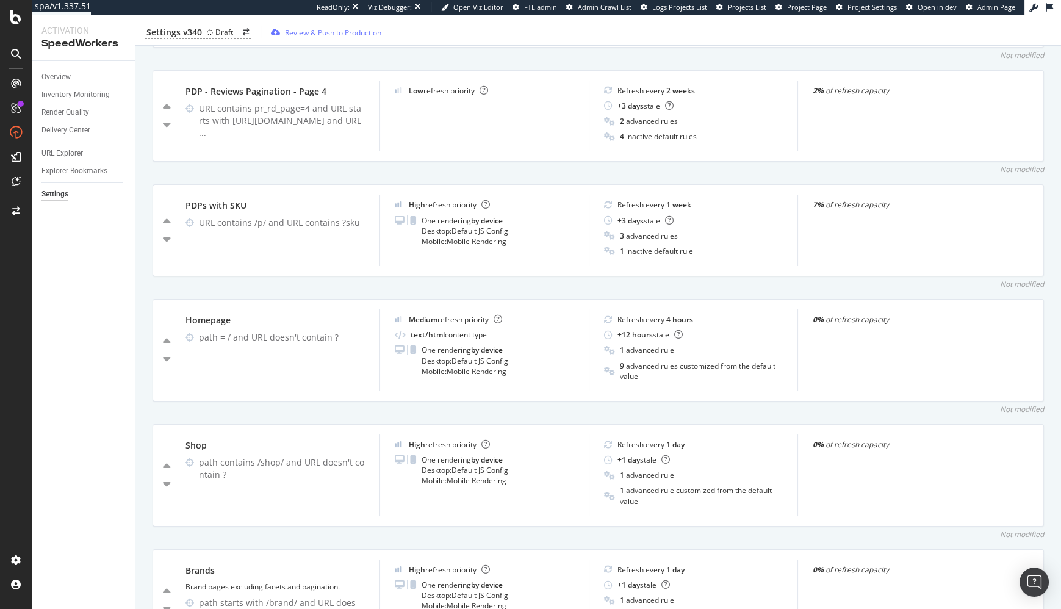
click at [461, 289] on div "Not modified" at bounding box center [599, 284] width 892 height 10
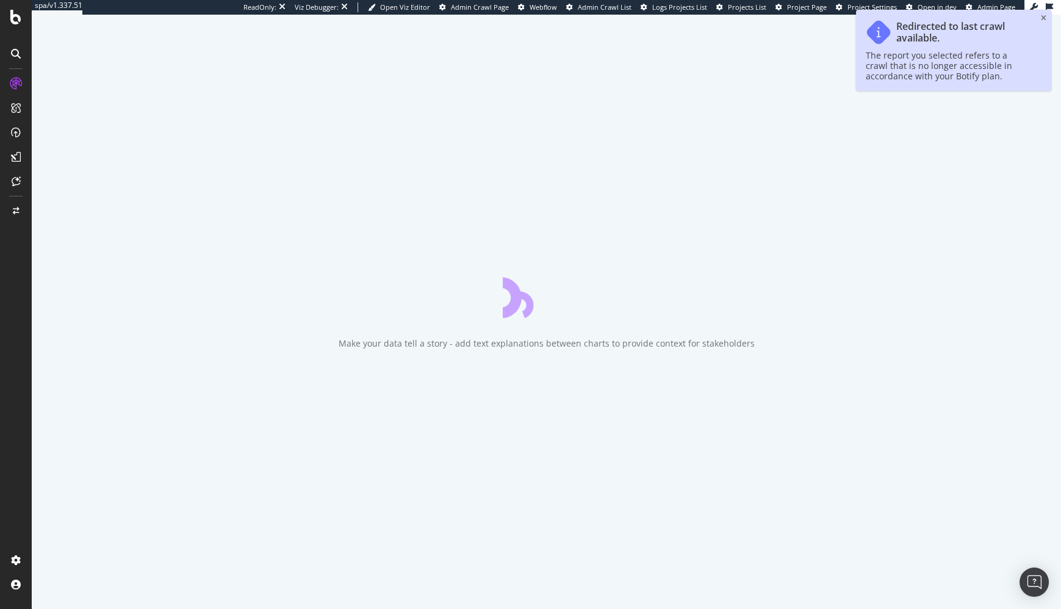
drag, startPoint x: 85, startPoint y: 253, endPoint x: 67, endPoint y: 215, distance: 41.5
click at [84, 251] on div "Make your data tell a story - add text explanations between charts to provide c…" at bounding box center [547, 312] width 1030 height 595
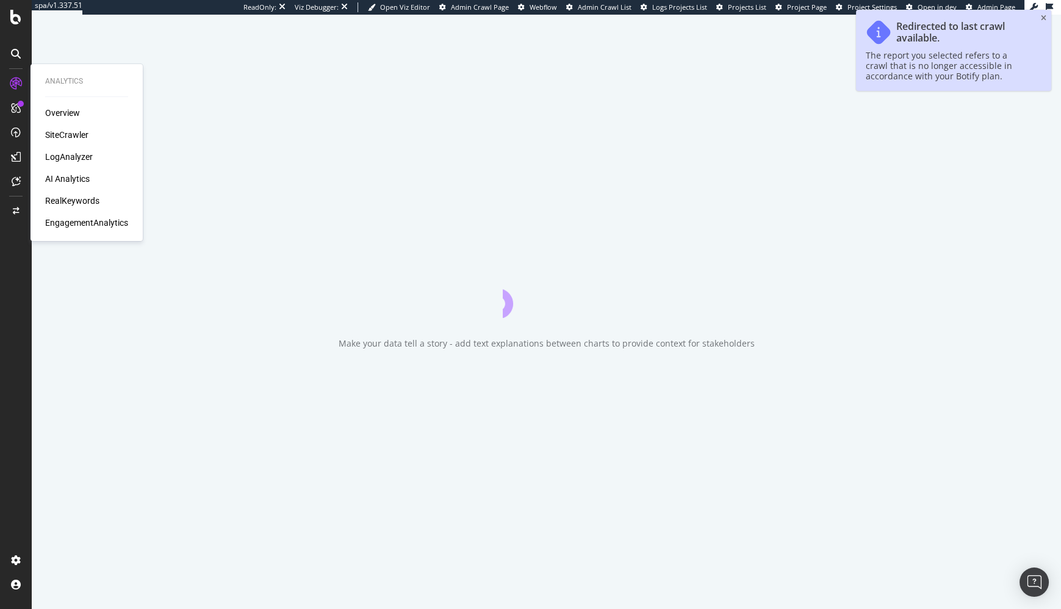
click at [73, 136] on div "SiteCrawler" at bounding box center [66, 135] width 43 height 12
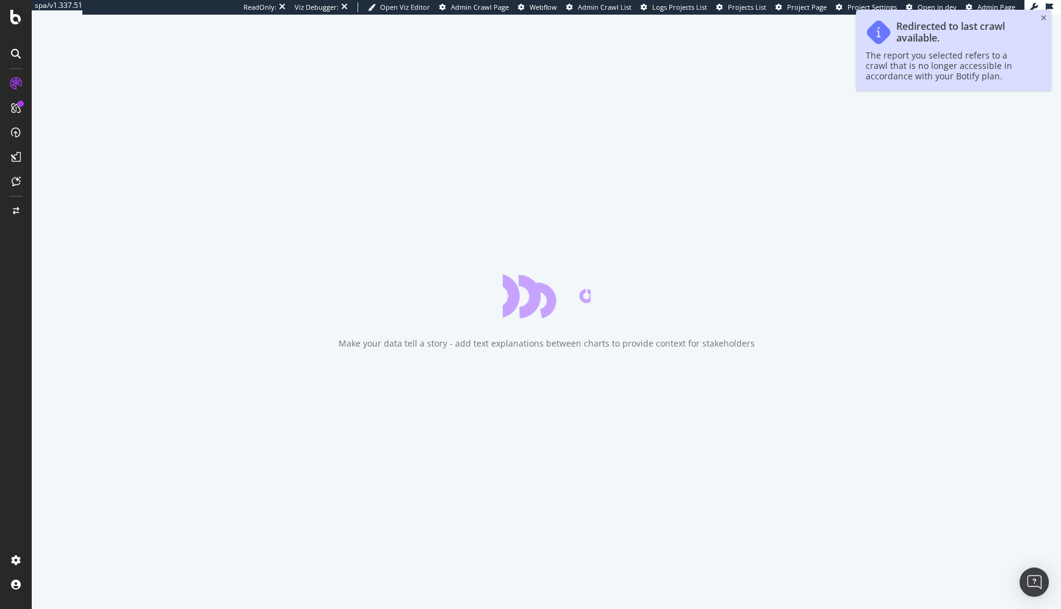
click at [178, 248] on div "Make your data tell a story - add text explanations between charts to provide c…" at bounding box center [547, 312] width 1030 height 595
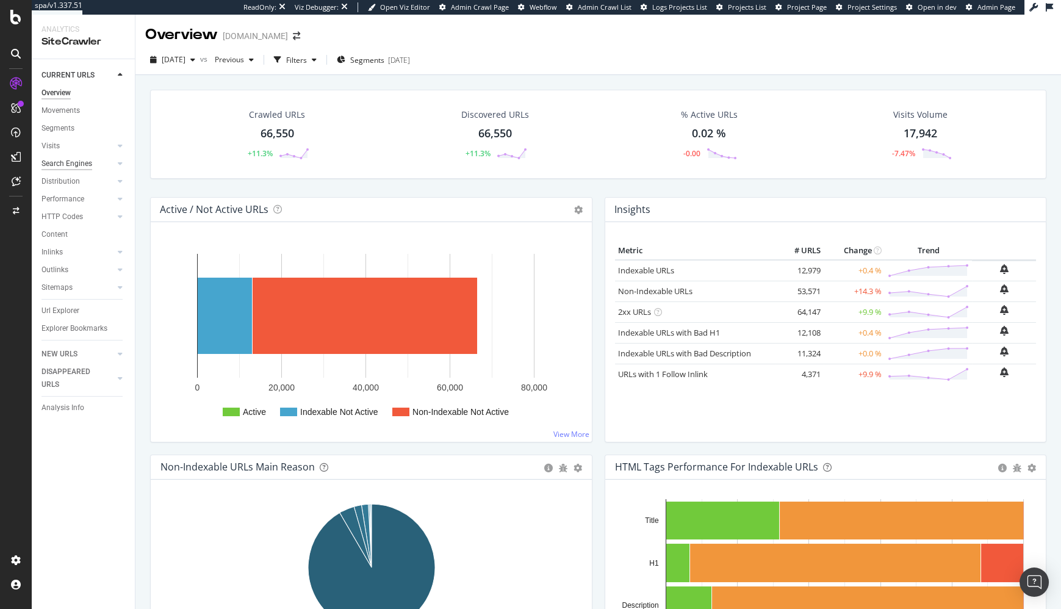
click at [90, 161] on div "Search Engines" at bounding box center [67, 163] width 51 height 13
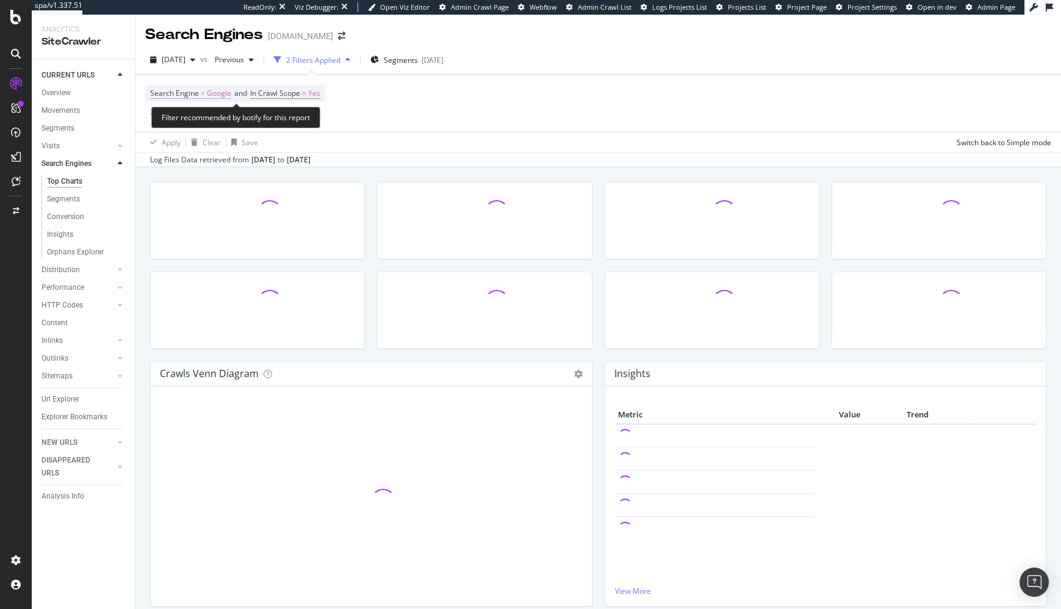
click at [205, 96] on span "Search Engine = Google" at bounding box center [190, 93] width 81 height 11
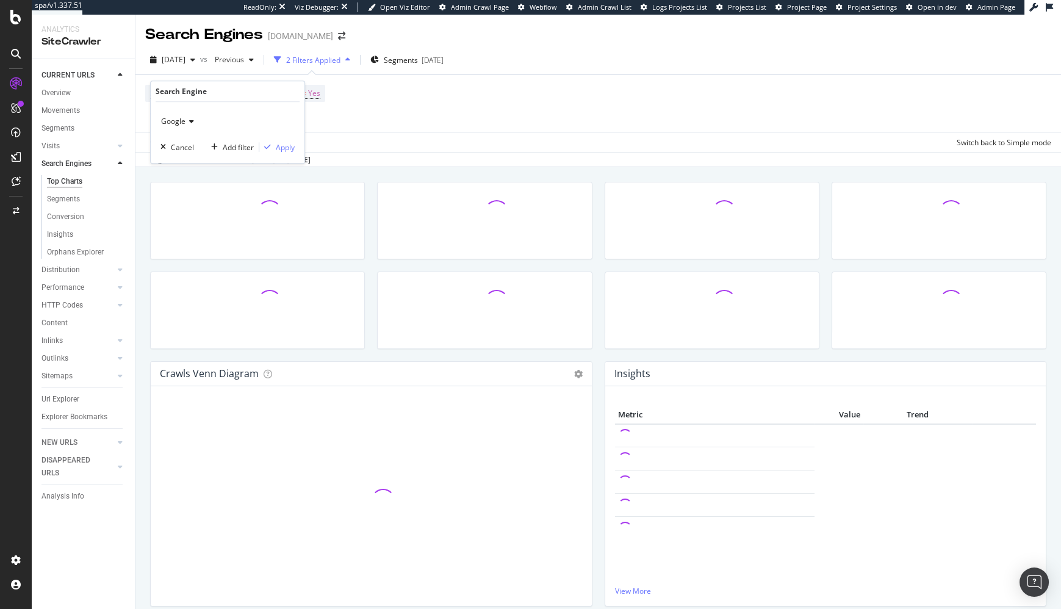
click at [196, 119] on div "Google" at bounding box center [228, 122] width 134 height 20
click at [211, 182] on div "OpenAI" at bounding box center [229, 178] width 131 height 16
click at [290, 146] on div "Apply" at bounding box center [285, 147] width 19 height 10
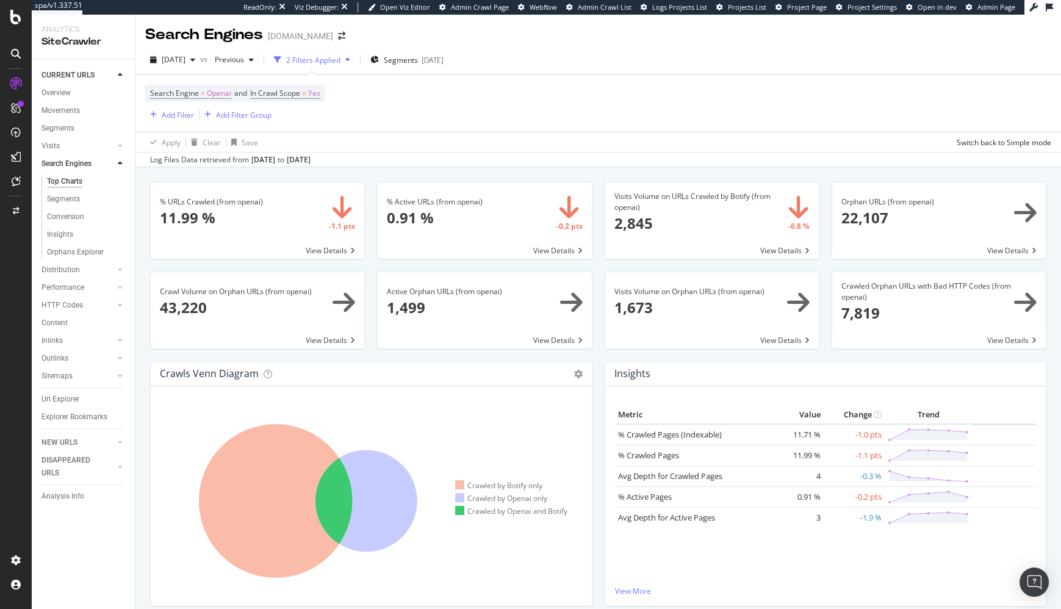
click at [734, 95] on div "Search Engine = Openai and In Crawl Scope = Yes Add Filter Add Filter Group" at bounding box center [598, 103] width 906 height 57
click at [629, 139] on div "Apply Clear Save Switch back to Simple mode" at bounding box center [599, 142] width 926 height 20
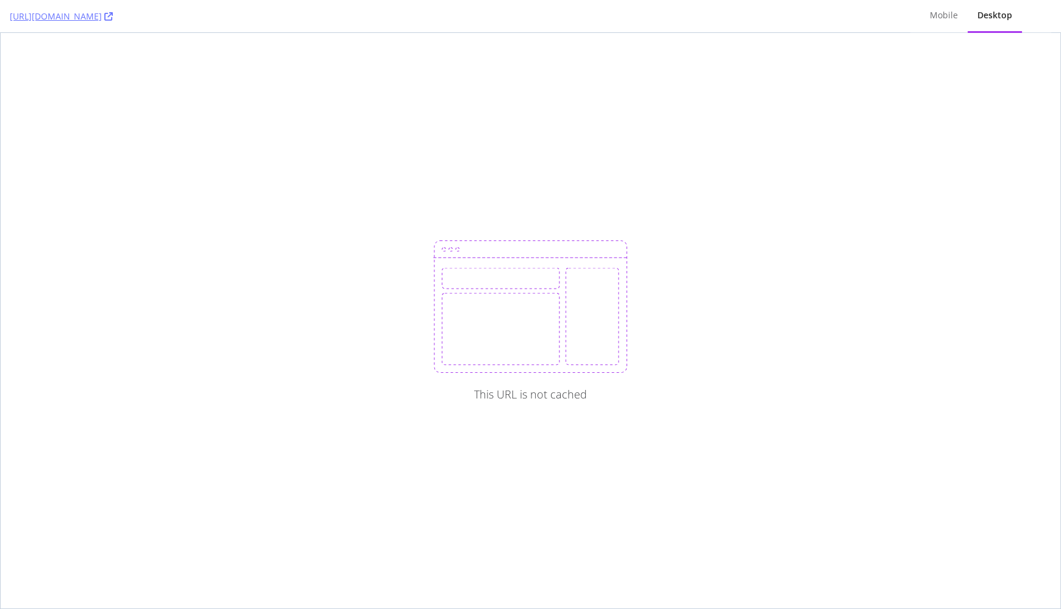
drag, startPoint x: 424, startPoint y: 35, endPoint x: 408, endPoint y: 25, distance: 19.2
click at [422, 33] on div "This URL is not cached" at bounding box center [531, 321] width 1060 height 576
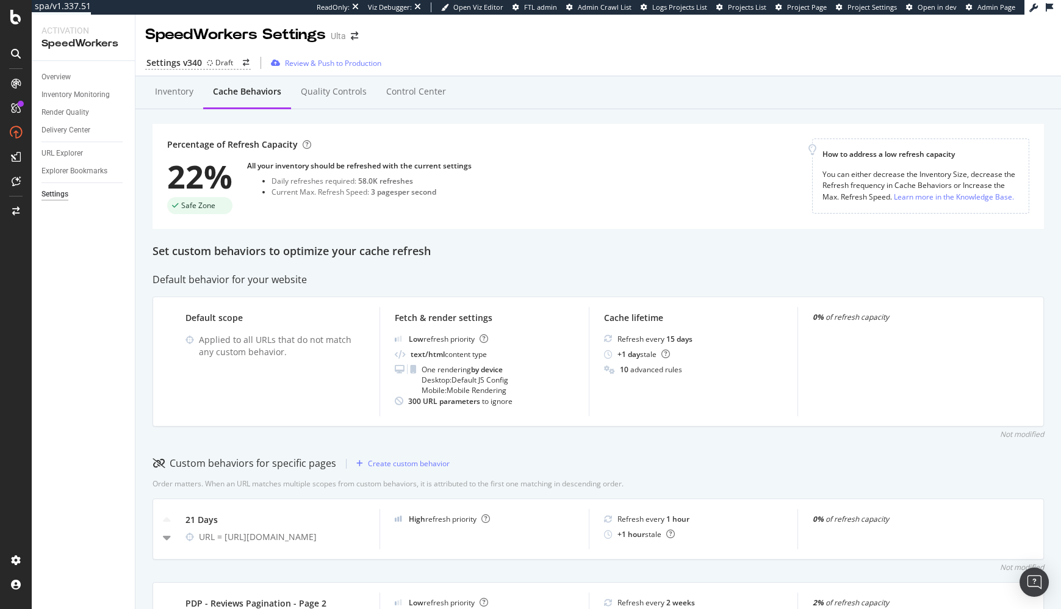
click at [687, 258] on div "Set custom behaviors to optimize your cache refresh" at bounding box center [599, 252] width 892 height 16
drag, startPoint x: 527, startPoint y: 127, endPoint x: 529, endPoint y: 134, distance: 7.1
click at [527, 127] on div "Percentage of Refresh Capacity 22% Safe Zone All your inventory should be refre…" at bounding box center [599, 176] width 892 height 105
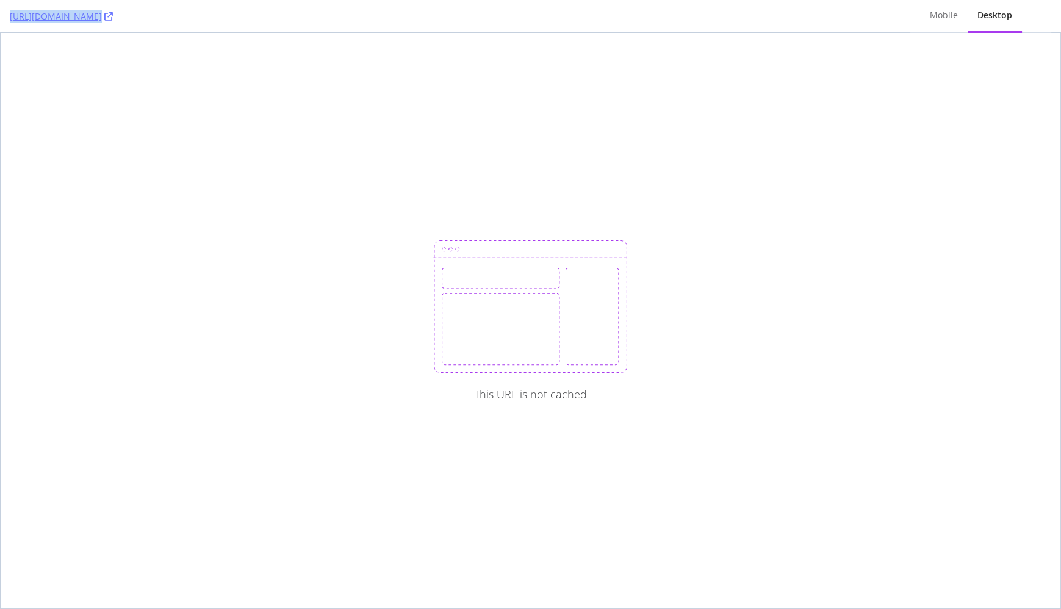
drag, startPoint x: 15, startPoint y: 17, endPoint x: 235, endPoint y: 20, distance: 219.8
click at [235, 20] on div "[URL][DOMAIN_NAME] Mobile Desktop" at bounding box center [530, 16] width 1061 height 33
copy link "[URL][DOMAIN_NAME]"
click at [302, 74] on div "This URL is not cached" at bounding box center [531, 321] width 1060 height 576
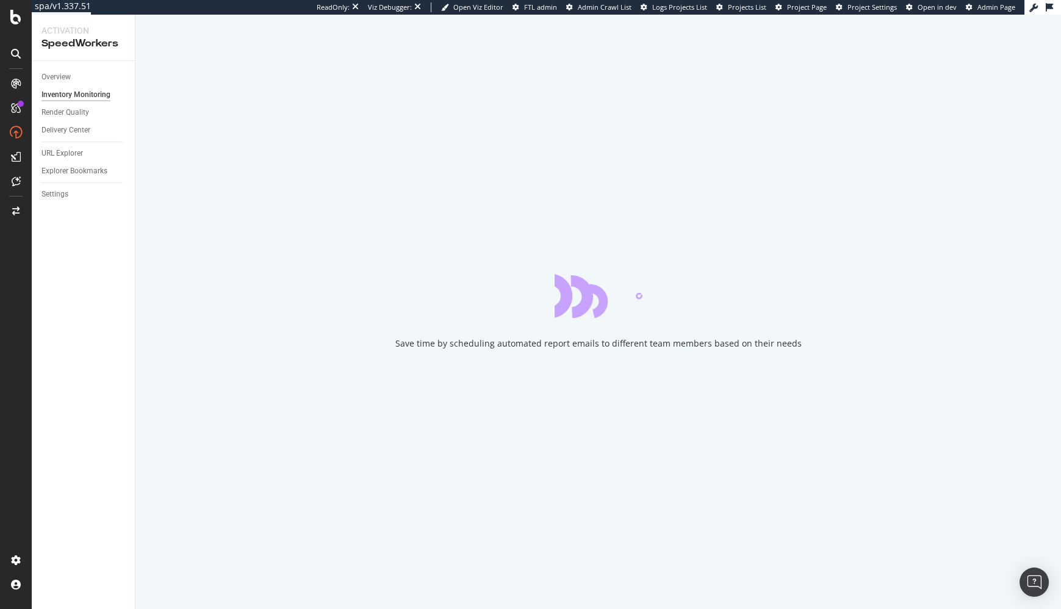
drag, startPoint x: 118, startPoint y: 289, endPoint x: 101, endPoint y: 273, distance: 23.3
click at [118, 289] on div "Overview Inventory Monitoring Render Quality Delivery Center URL Explorer Explo…" at bounding box center [83, 335] width 103 height 548
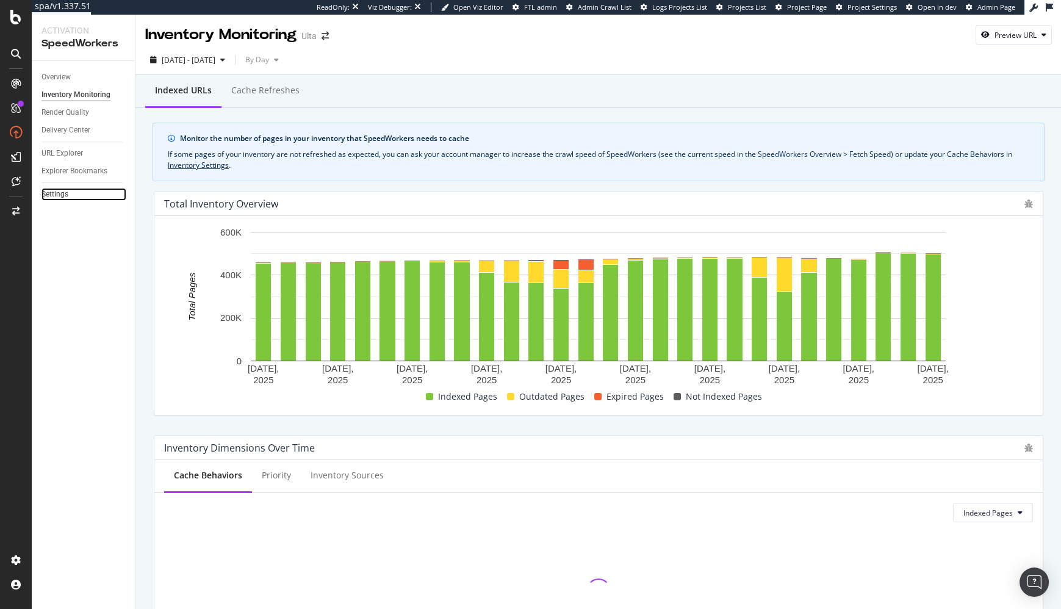
click at [70, 195] on link "Settings" at bounding box center [84, 194] width 85 height 13
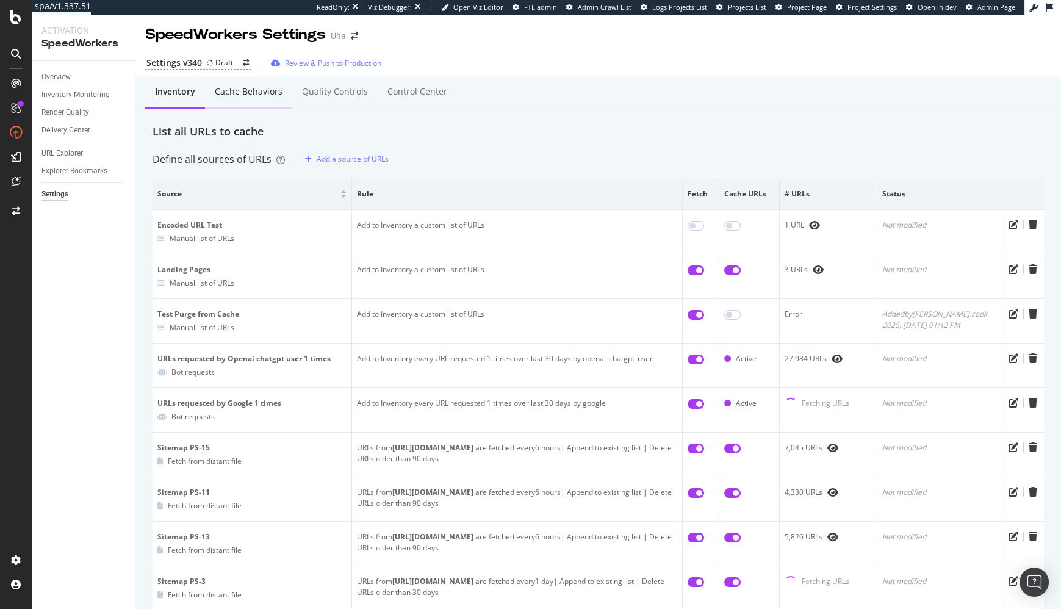
click at [247, 98] on div "Cache behaviors" at bounding box center [248, 93] width 87 height 34
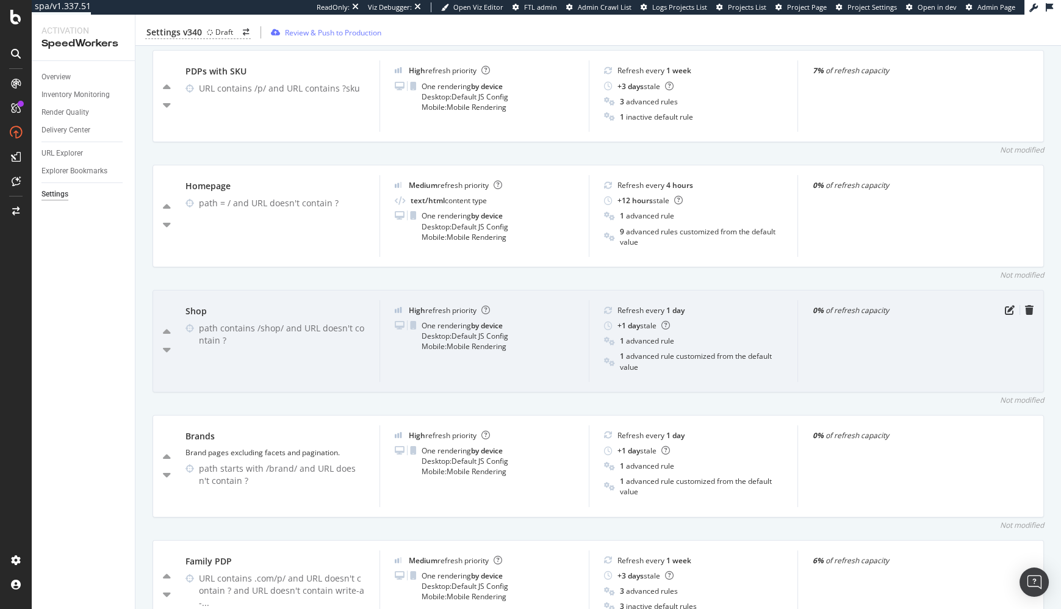
scroll to position [1119, 0]
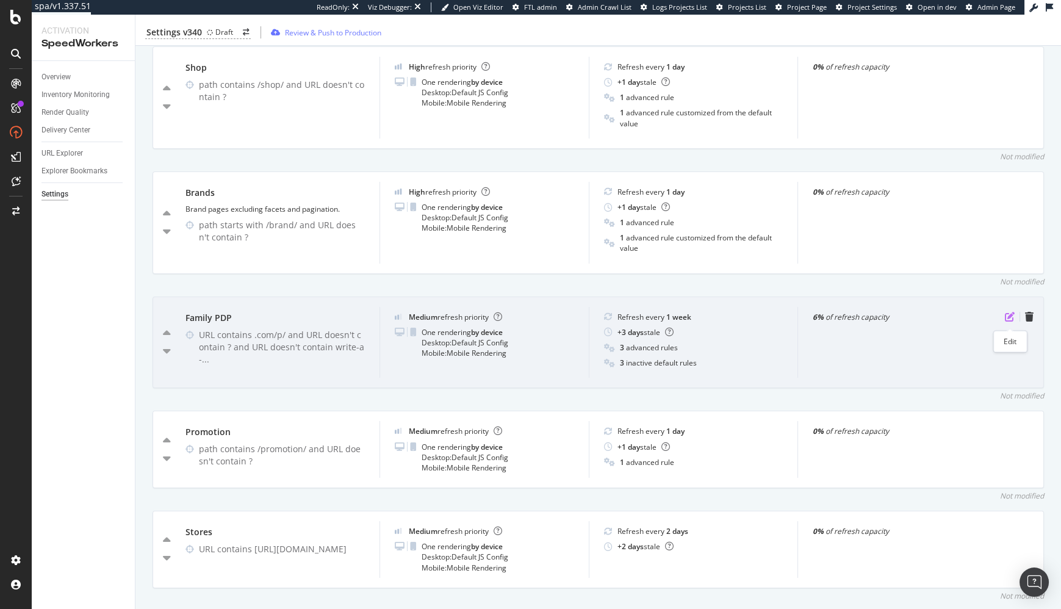
click at [1011, 320] on icon "pen-to-square" at bounding box center [1010, 317] width 10 height 10
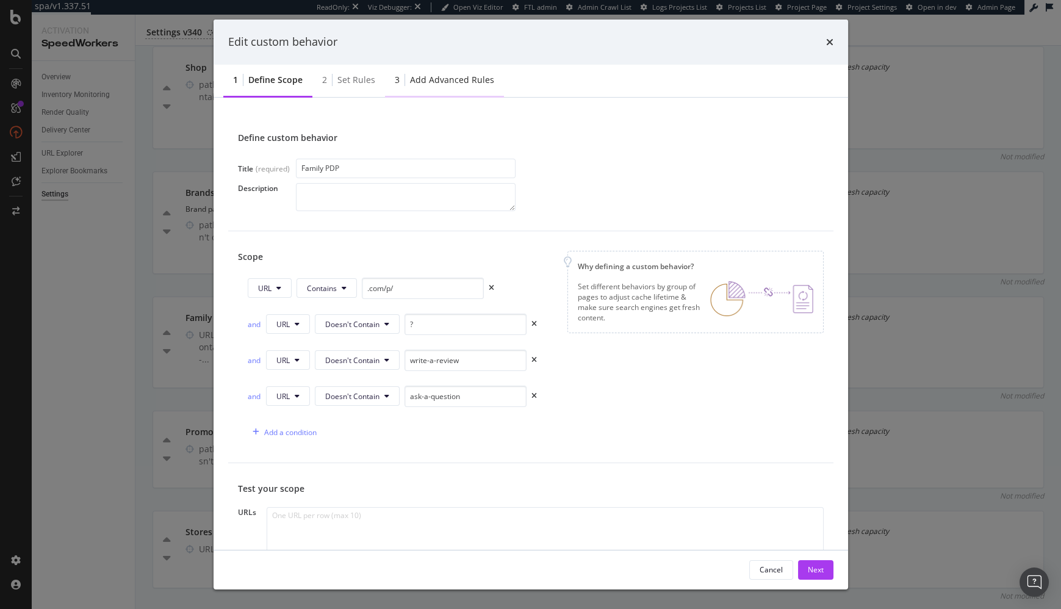
click at [444, 72] on div "3 Add advanced rules" at bounding box center [444, 81] width 119 height 34
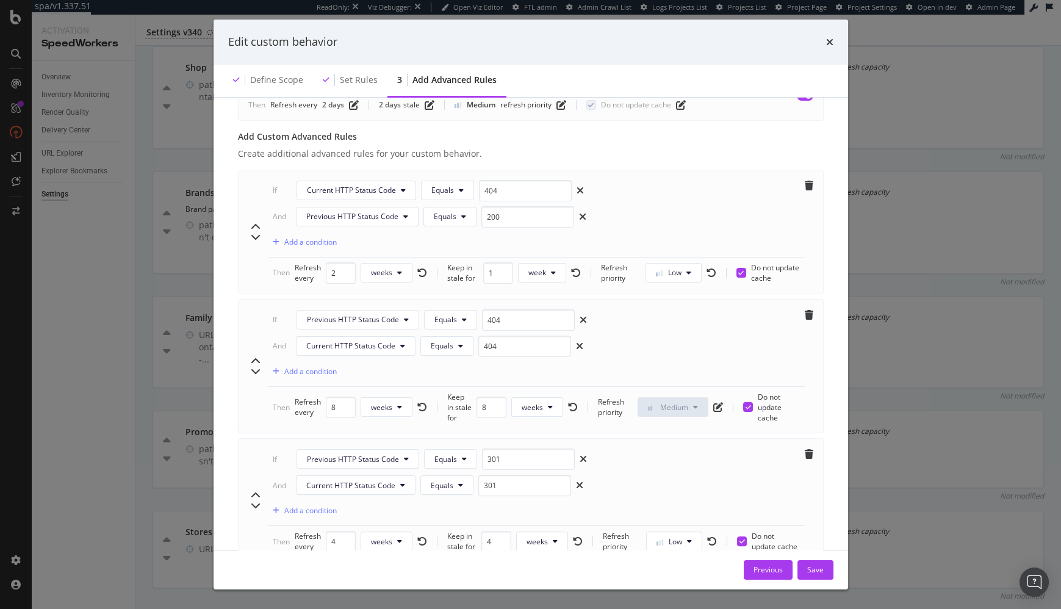
scroll to position [839, 0]
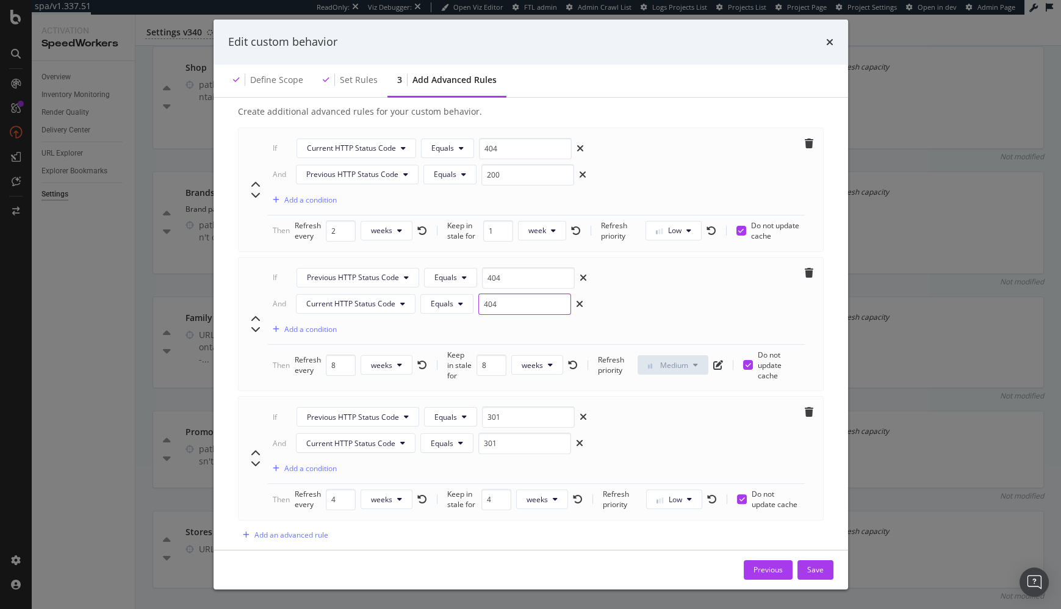
click at [548, 309] on div "If Previous HTTP Status Code Equals 404 And Current HTTP Status Code Equals 404…" at bounding box center [536, 306] width 537 height 78
click at [619, 307] on div "If Previous HTTP Status Code Equals 404 And Current HTTP Status Code Equals 404…" at bounding box center [536, 306] width 537 height 78
click at [618, 307] on div "If Previous HTTP Status Code Equals 404 And Current HTTP Status Code Equals 404…" at bounding box center [536, 306] width 537 height 78
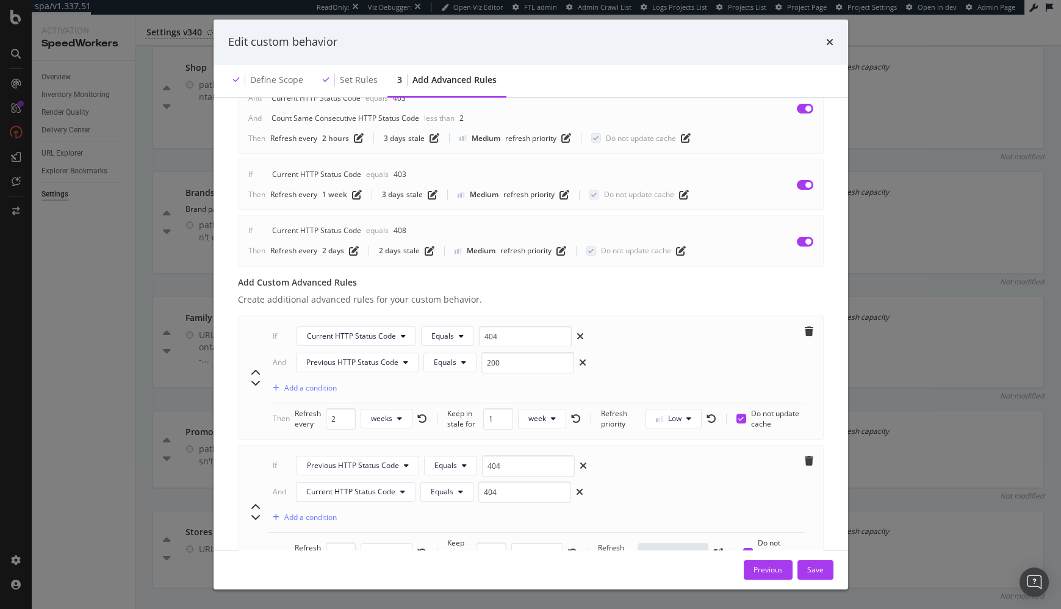
scroll to position [649, 0]
click at [552, 295] on div "Create additional advanced rules for your custom behavior." at bounding box center [531, 301] width 586 height 12
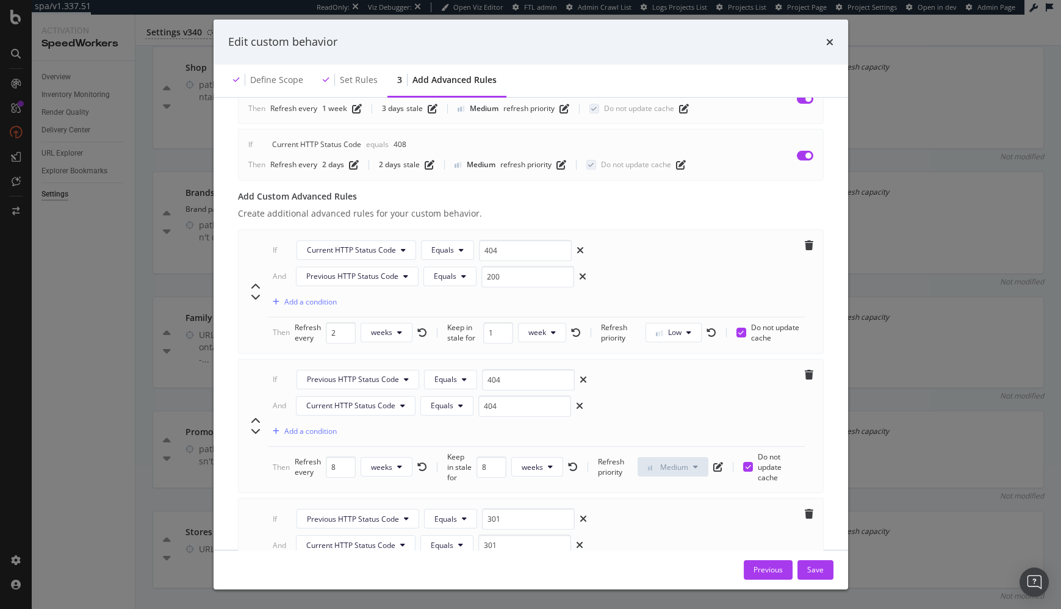
scroll to position [839, 0]
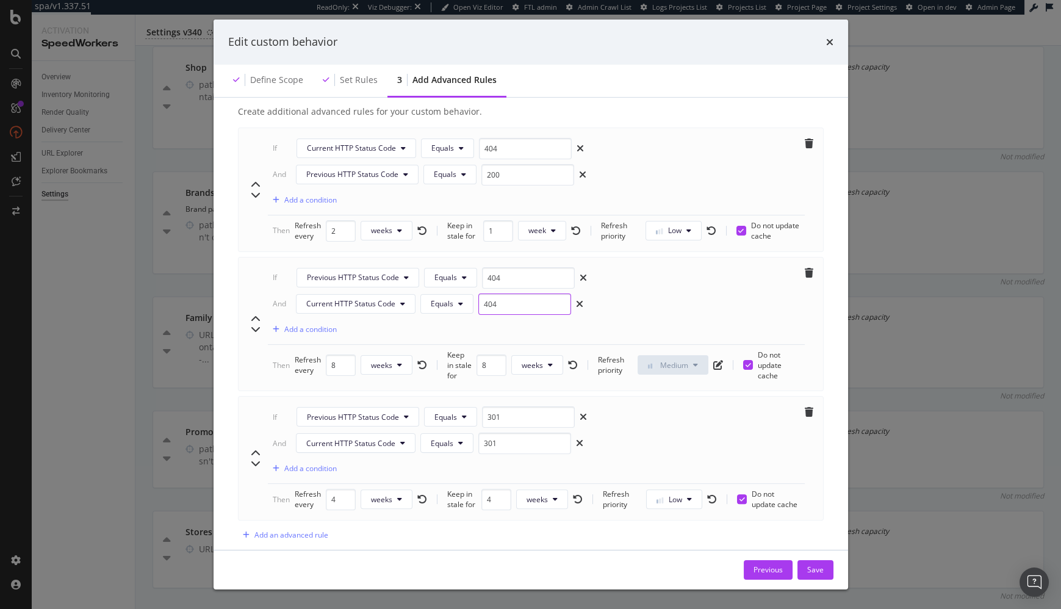
click at [552, 313] on div "If Previous HTTP Status Code Equals 404 And Current HTTP Status Code Equals 404…" at bounding box center [536, 306] width 537 height 78
click at [554, 313] on div "If Previous HTTP Status Code Equals 404 And Current HTTP Status Code Equals 404…" at bounding box center [536, 306] width 537 height 78
click at [634, 313] on div "If Previous HTTP Status Code Equals 404 And Current HTTP Status Code Equals 404…" at bounding box center [536, 306] width 537 height 78
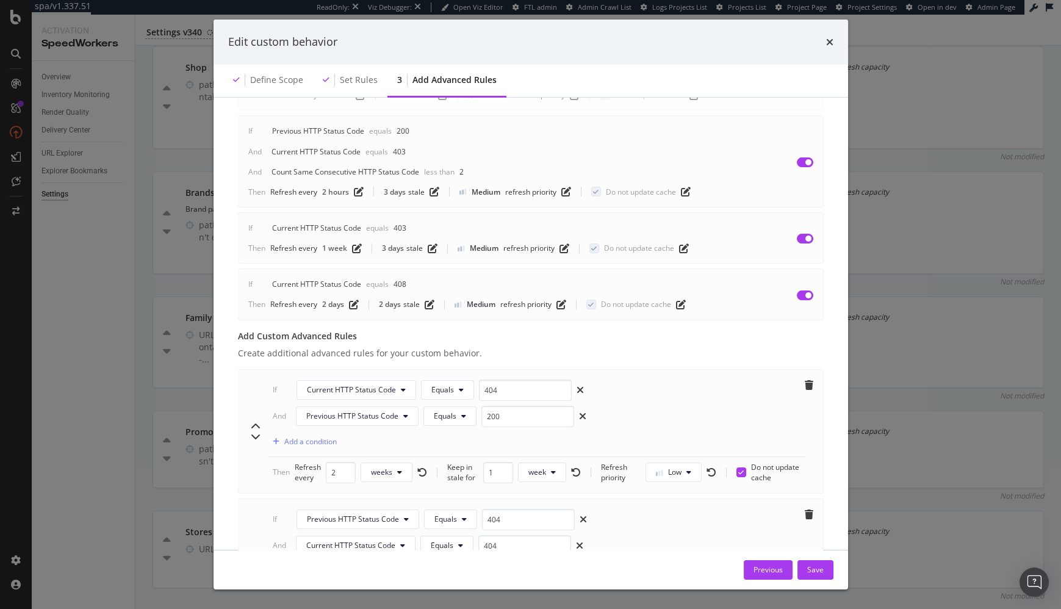
scroll to position [790, 0]
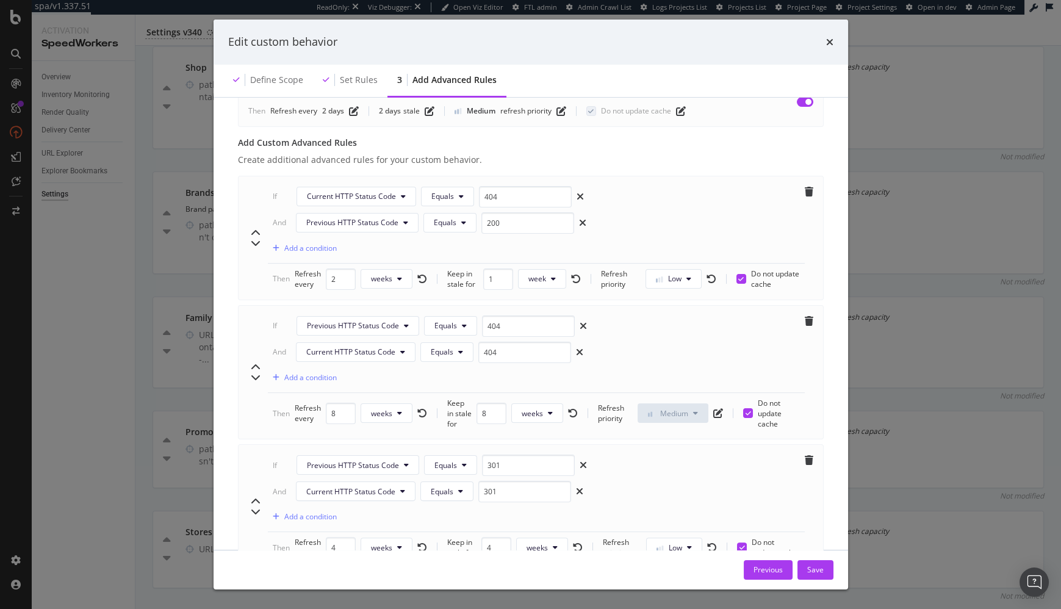
click at [638, 342] on div "If Previous HTTP Status Code Equals 404 And Current HTTP Status Code Equals 404…" at bounding box center [536, 355] width 537 height 78
click at [830, 43] on icon "times" at bounding box center [829, 42] width 7 height 10
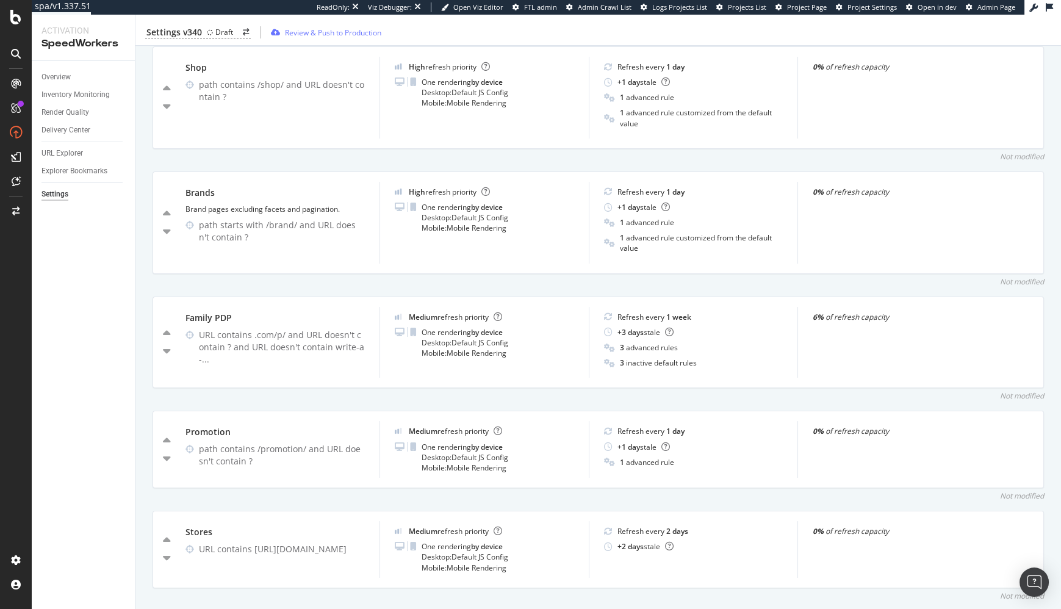
drag, startPoint x: 139, startPoint y: 254, endPoint x: 120, endPoint y: 179, distance: 77.6
click at [139, 254] on div "Inventory Cache behaviors Quality Controls Control Center Percentage of Refresh…" at bounding box center [599, 205] width 926 height 2497
click at [56, 79] on div "Overview" at bounding box center [56, 77] width 29 height 13
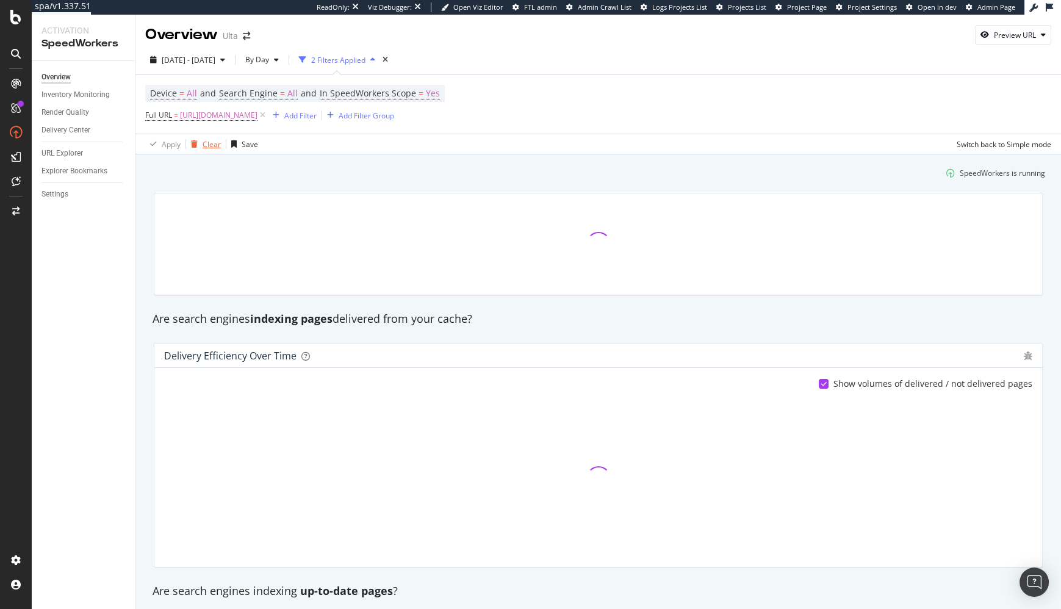
click at [213, 144] on div "Clear" at bounding box center [212, 144] width 18 height 10
click at [186, 111] on div "Add Filter" at bounding box center [178, 115] width 32 height 10
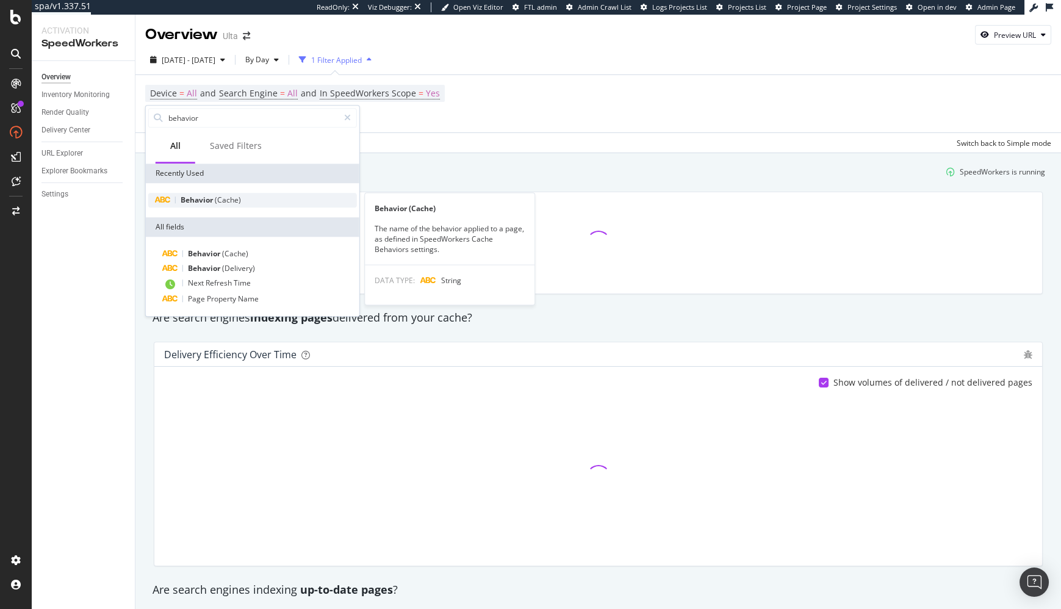
type input "behavior"
click at [221, 197] on span "(Cache)" at bounding box center [228, 200] width 26 height 10
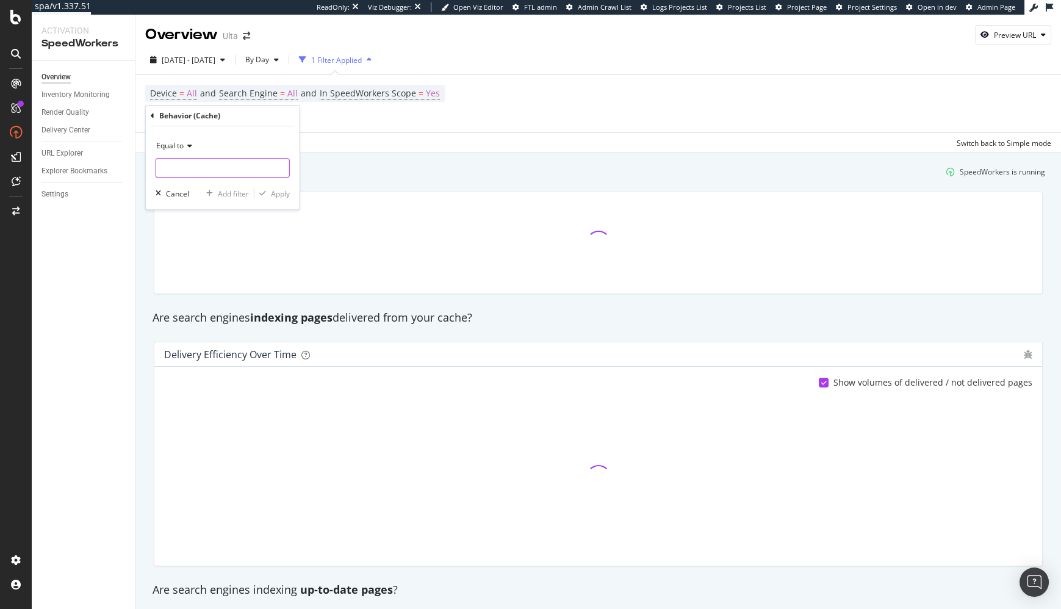
click at [224, 162] on input "text" at bounding box center [222, 168] width 133 height 20
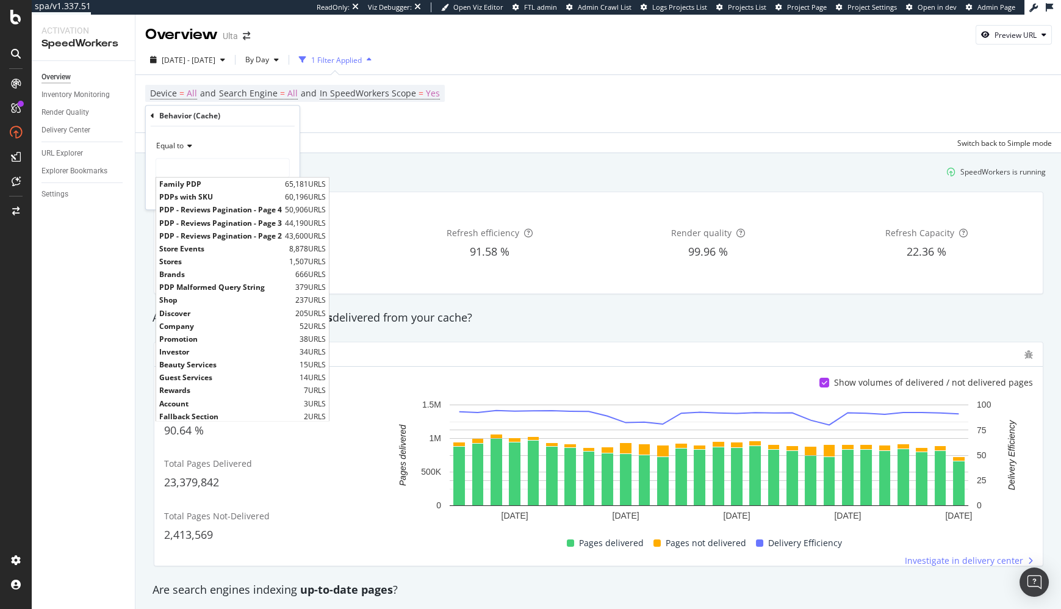
click at [285, 184] on span "65,181 URLS" at bounding box center [305, 184] width 41 height 10
type input "Family PDP"
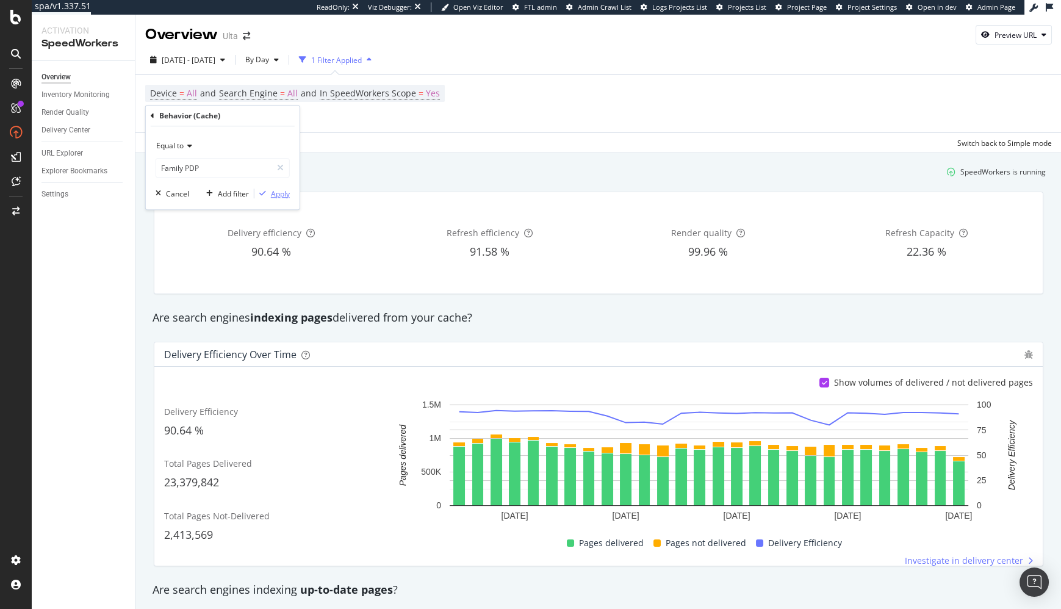
click at [274, 190] on div "Apply" at bounding box center [280, 194] width 19 height 10
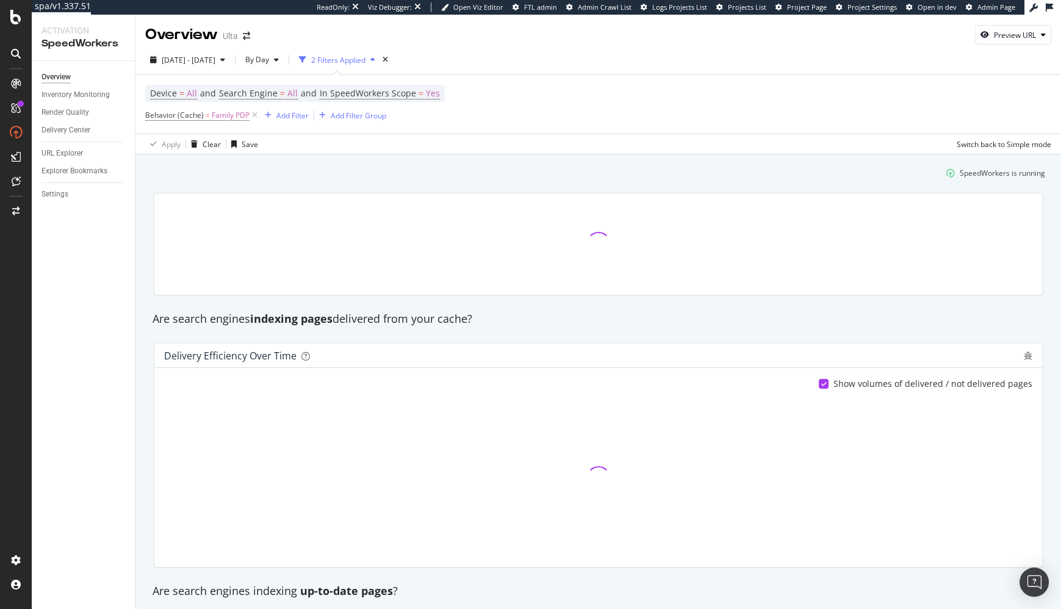
drag, startPoint x: 295, startPoint y: 178, endPoint x: 284, endPoint y: 134, distance: 44.7
click at [295, 177] on div "SpeedWorkers is running" at bounding box center [598, 173] width 904 height 20
click at [286, 111] on div "Add Filter" at bounding box center [293, 115] width 32 height 10
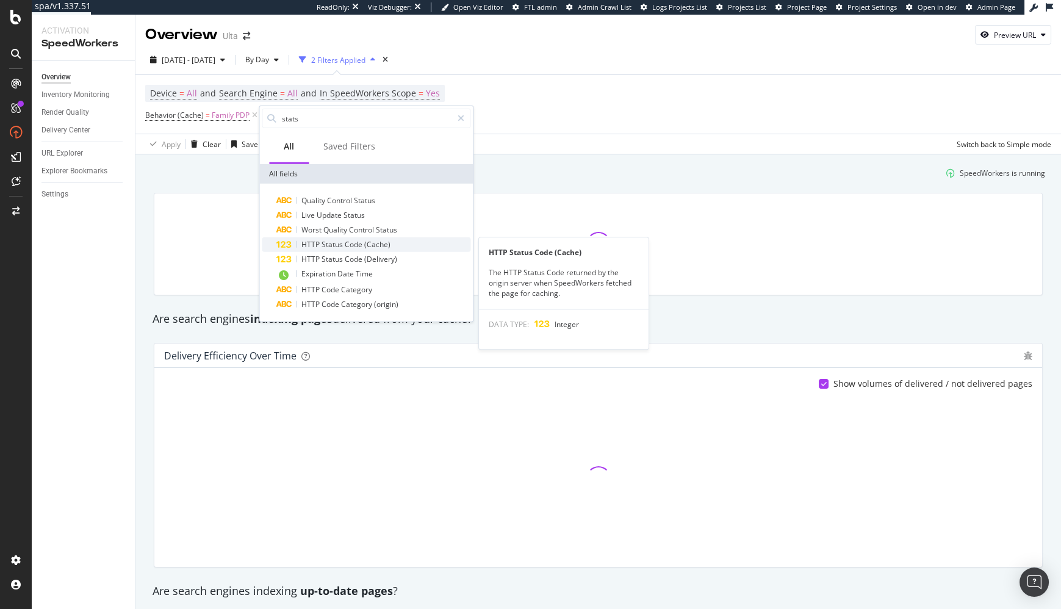
type input "stats"
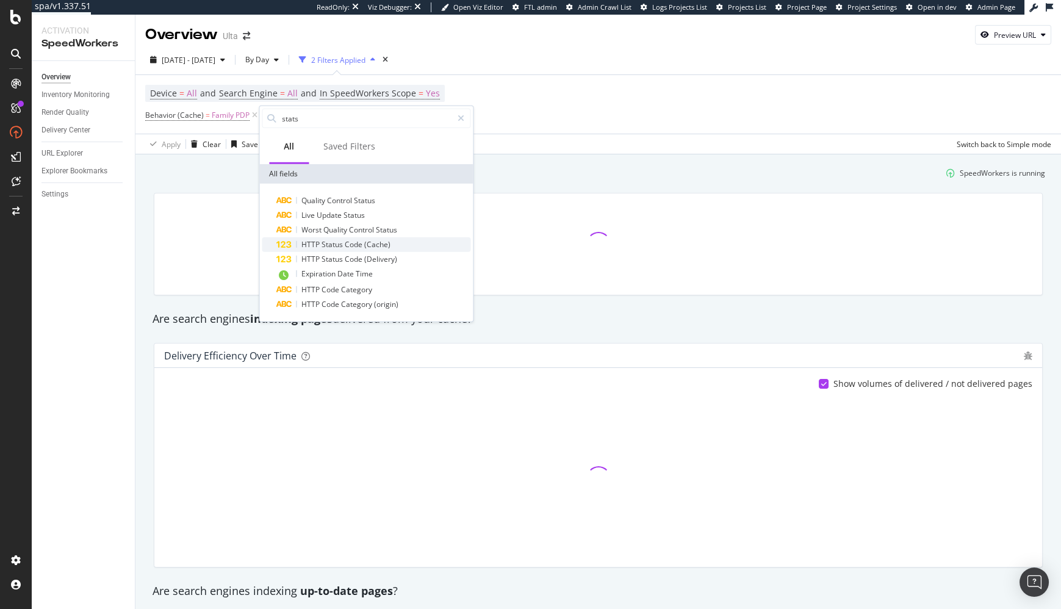
click at [364, 247] on span "(Cache)" at bounding box center [377, 244] width 26 height 10
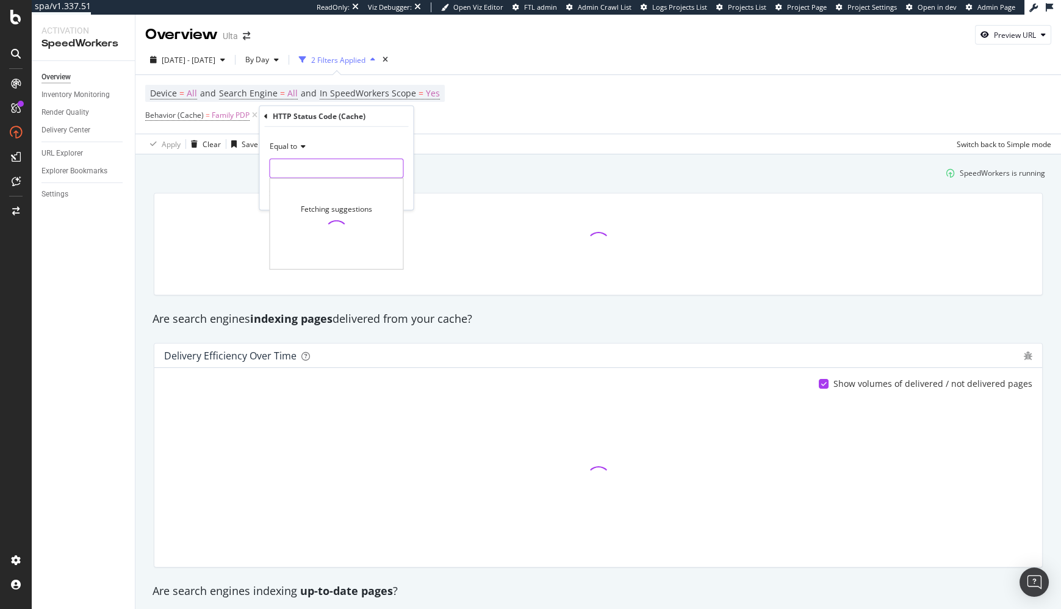
click at [327, 167] on input "number" at bounding box center [336, 169] width 134 height 20
drag, startPoint x: 345, startPoint y: 198, endPoint x: 382, endPoint y: 197, distance: 36.0
click at [345, 198] on span "404" at bounding box center [315, 197] width 85 height 10
type input "404"
click at [397, 192] on div "Apply" at bounding box center [394, 194] width 19 height 10
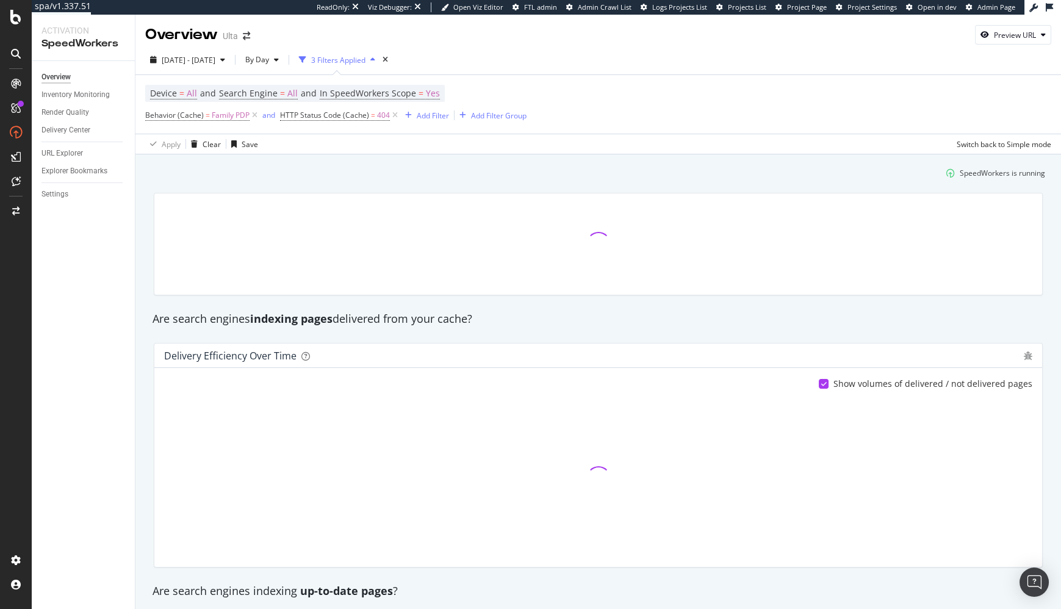
click at [147, 281] on div at bounding box center [598, 244] width 904 height 122
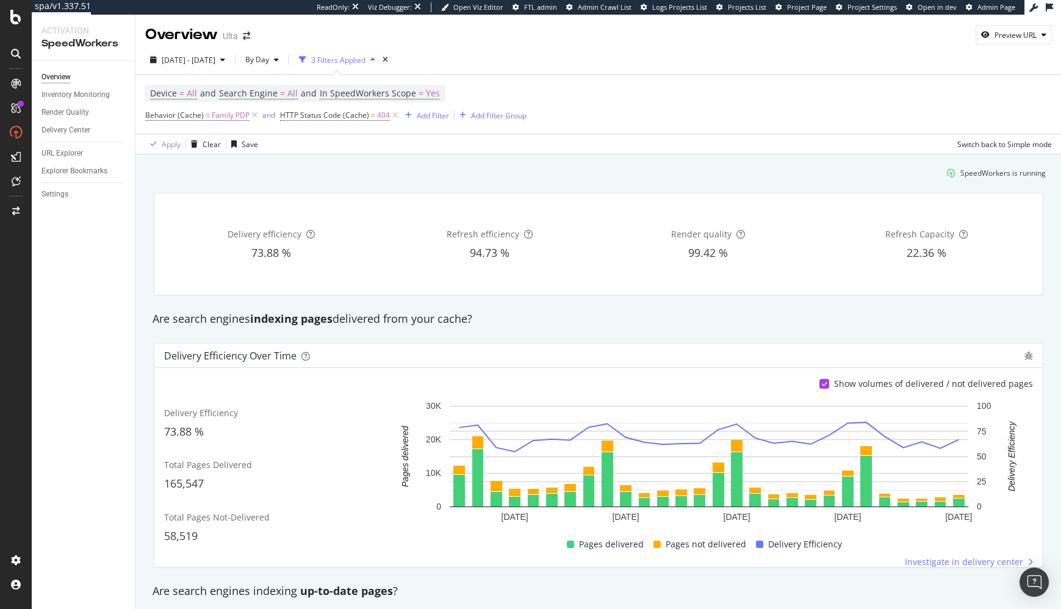
click at [864, 468] on rect "A chart." at bounding box center [866, 482] width 9 height 48
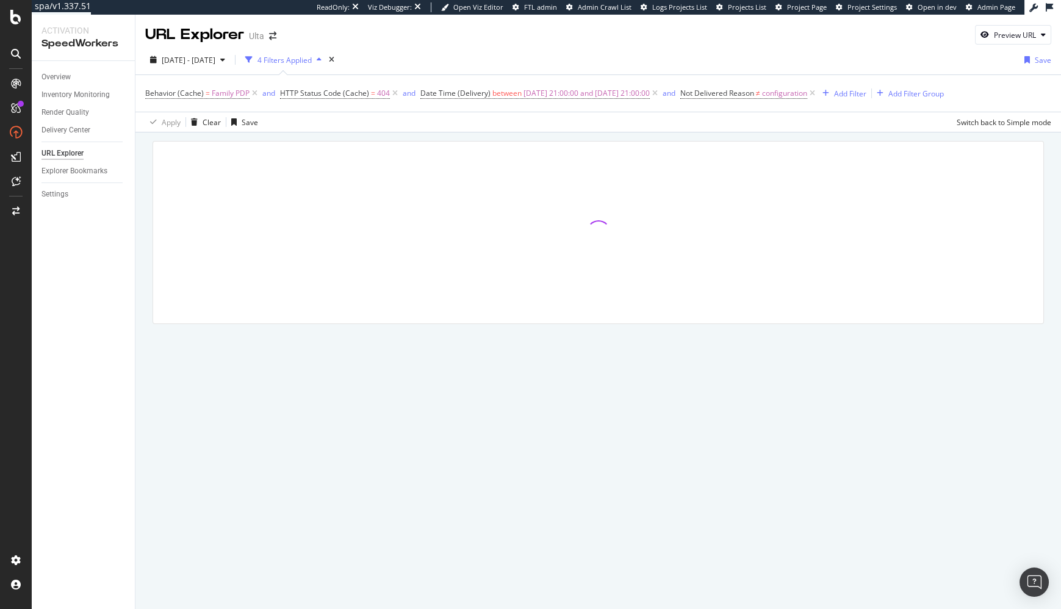
click at [491, 137] on div at bounding box center [599, 249] width 926 height 234
click at [531, 136] on div at bounding box center [599, 249] width 926 height 234
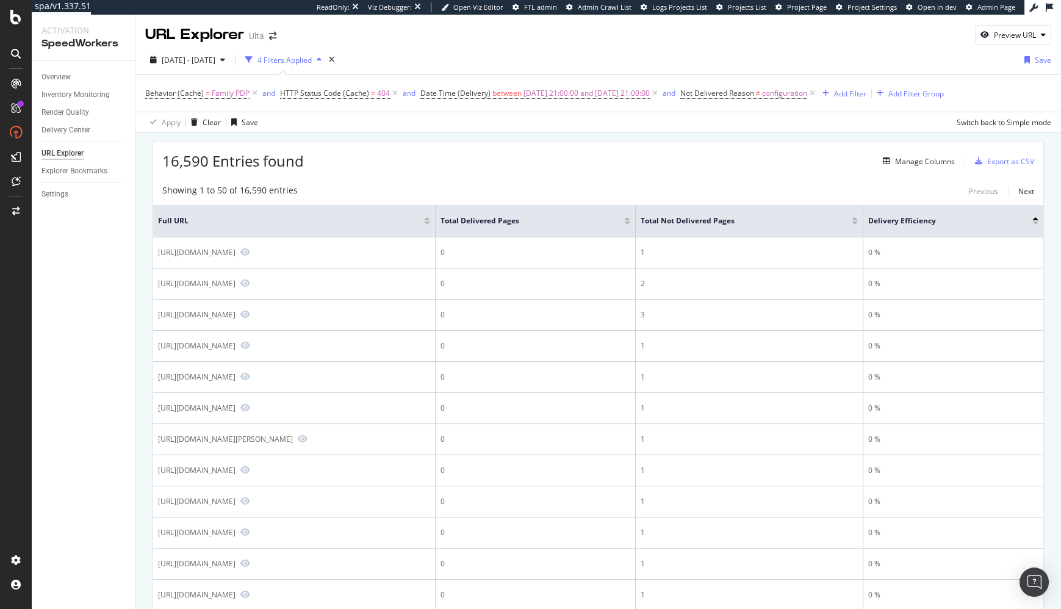
click at [512, 157] on div "16,590 Entries found Manage Columns Export as CSV" at bounding box center [598, 157] width 891 height 30
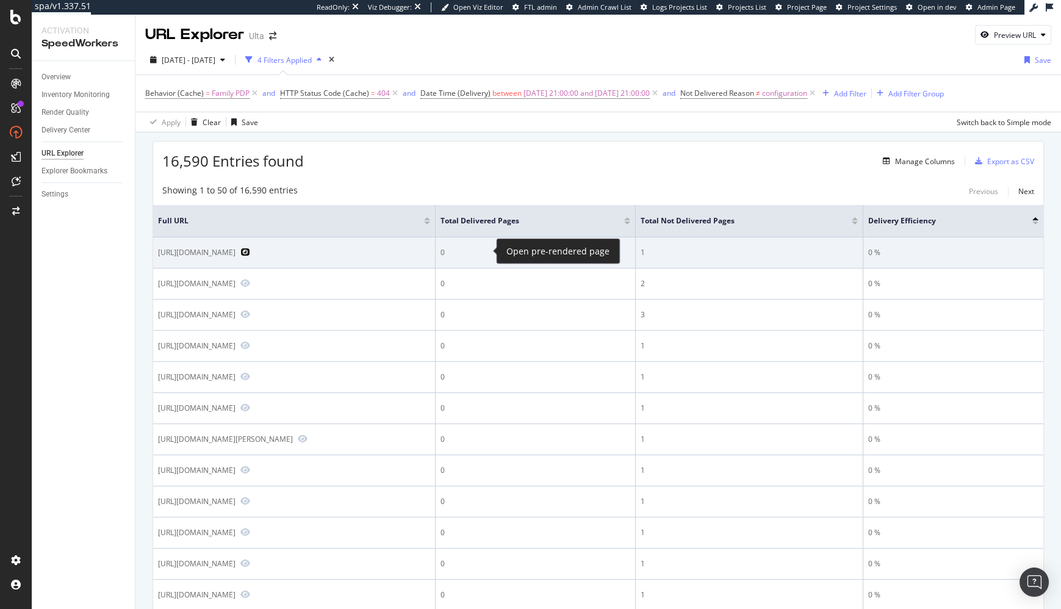
click at [250, 250] on icon "Preview https://www.ulta.com/p/fresh-fusions-sandalwood-apple-herbal-body-scrub…" at bounding box center [245, 252] width 10 height 9
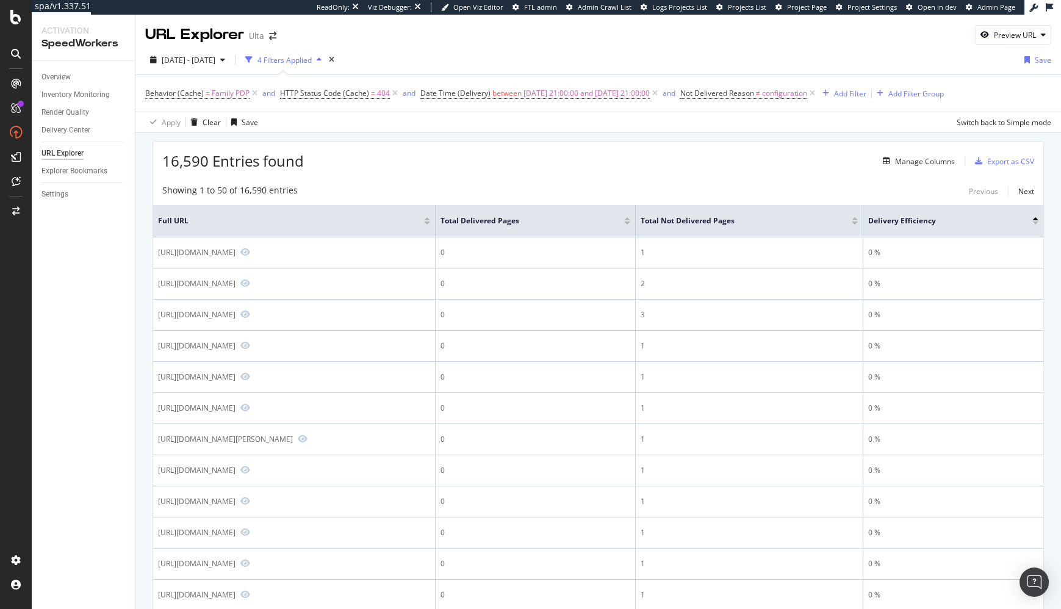
click at [433, 150] on div "16,590 Entries found Manage Columns Export as CSV" at bounding box center [598, 157] width 891 height 30
click at [688, 169] on div "16,590 Entries found Manage Columns Export as CSV" at bounding box center [598, 157] width 891 height 30
click at [701, 167] on div "16,590 Entries found Manage Columns Export as CSV" at bounding box center [598, 157] width 891 height 30
click at [703, 131] on div "Apply Clear Save Switch back to Simple mode" at bounding box center [599, 122] width 926 height 20
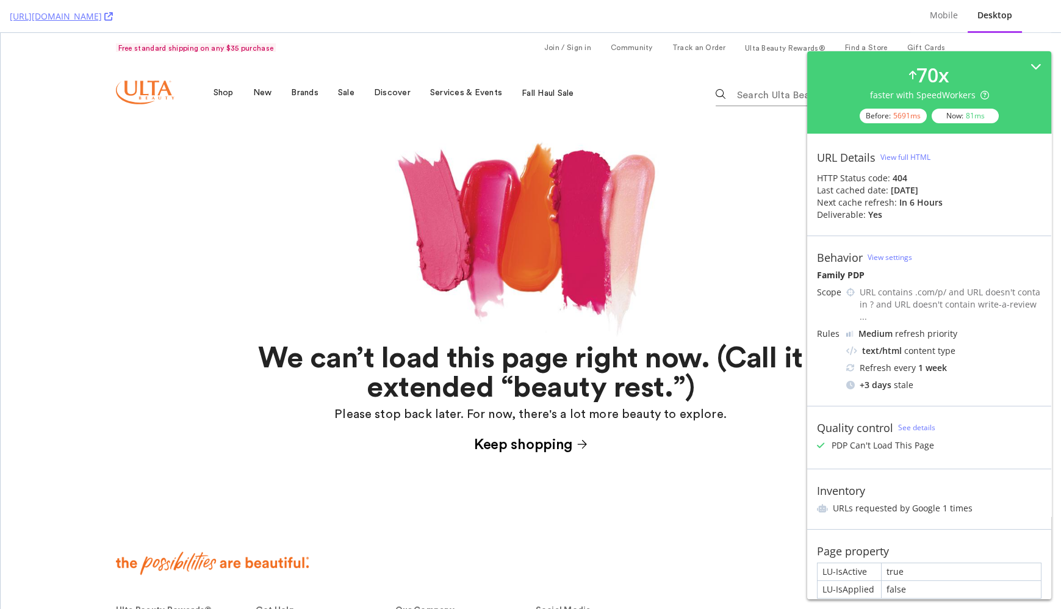
click at [290, 251] on div at bounding box center [531, 233] width 830 height 222
click at [579, 121] on div "Go to Ulta Beauty homepage Shop New Brands Sale Discover Services & Events Fall…" at bounding box center [531, 92] width 830 height 59
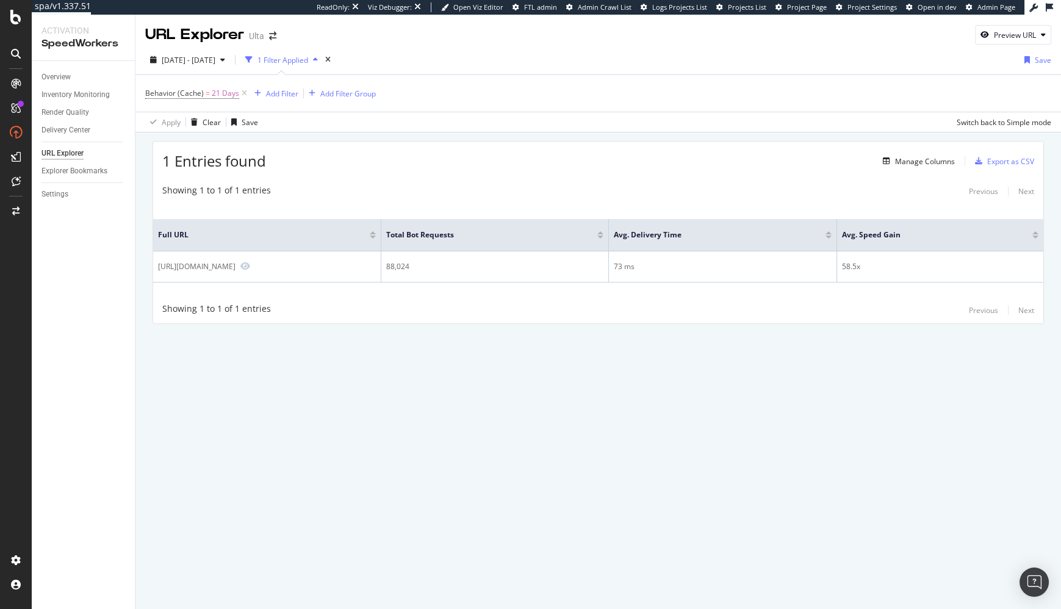
click at [329, 184] on div "Showing 1 to 1 of 1 entries Previous Next" at bounding box center [598, 191] width 891 height 15
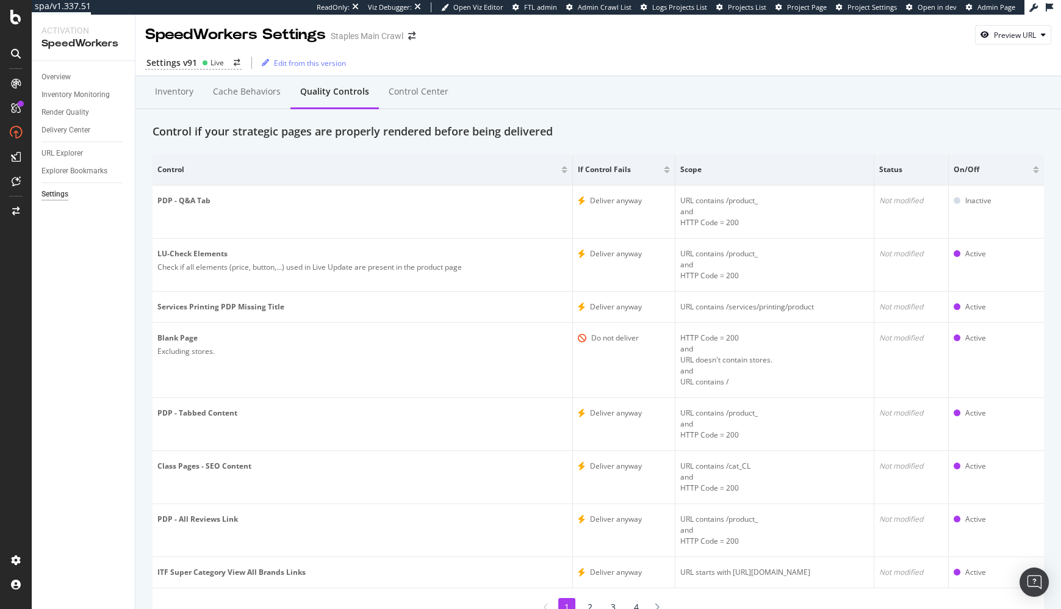
click at [834, 115] on div "Inventory Cache behaviors Quality Controls Control Center" at bounding box center [599, 104] width 892 height 39
click at [419, 128] on div "Control if your strategic pages are properly rendered before being delivered" at bounding box center [353, 132] width 400 height 16
click at [69, 81] on div "Overview" at bounding box center [56, 77] width 29 height 13
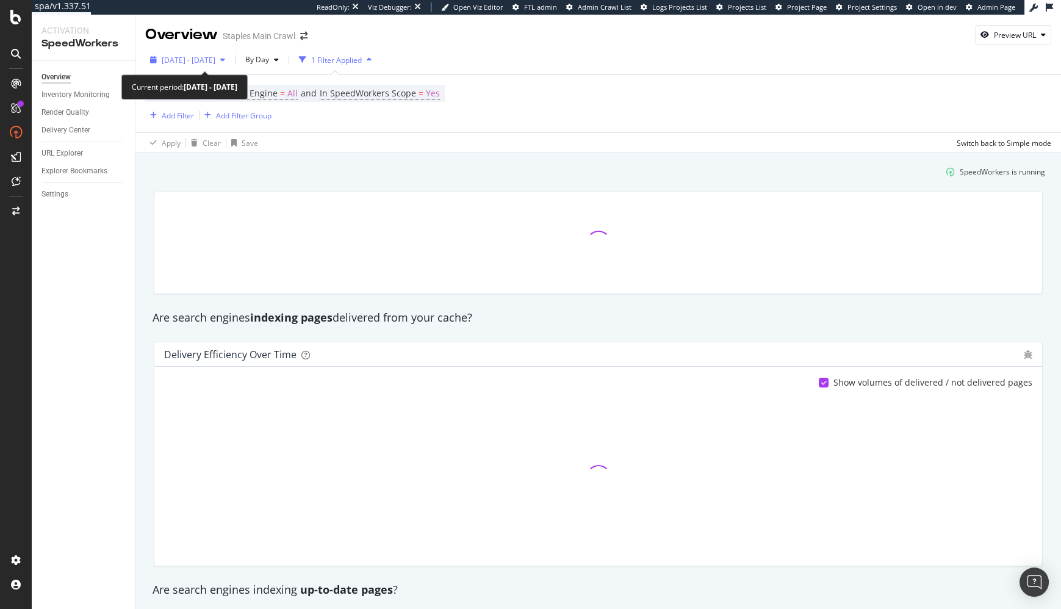
click at [215, 60] on span "[DATE] - [DATE]" at bounding box center [189, 60] width 54 height 10
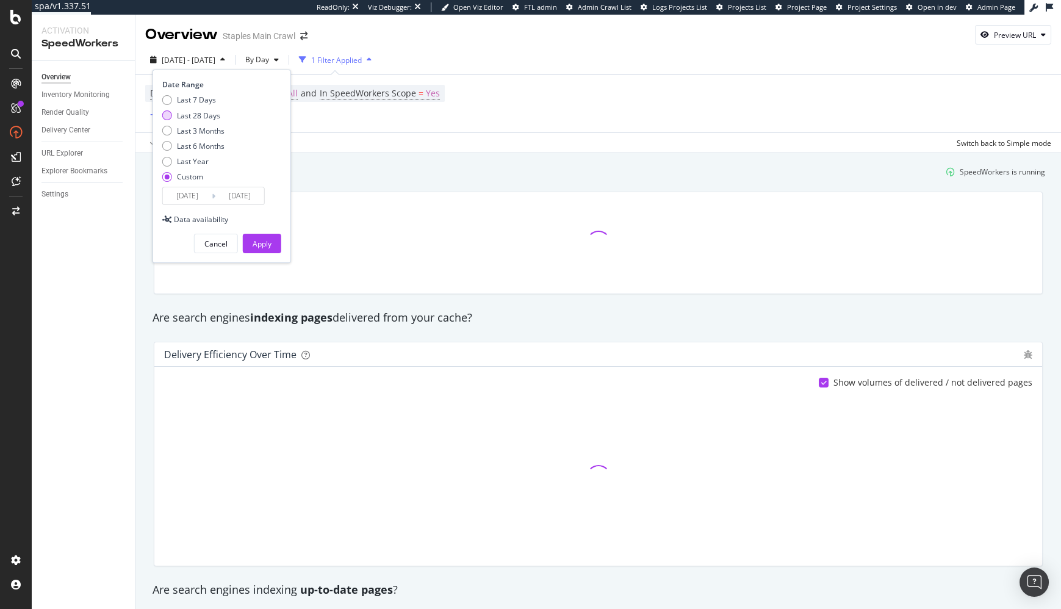
click at [202, 112] on div "Last 28 Days" at bounding box center [198, 115] width 43 height 10
type input "[DATE]"
click at [264, 249] on div "Apply" at bounding box center [262, 243] width 19 height 18
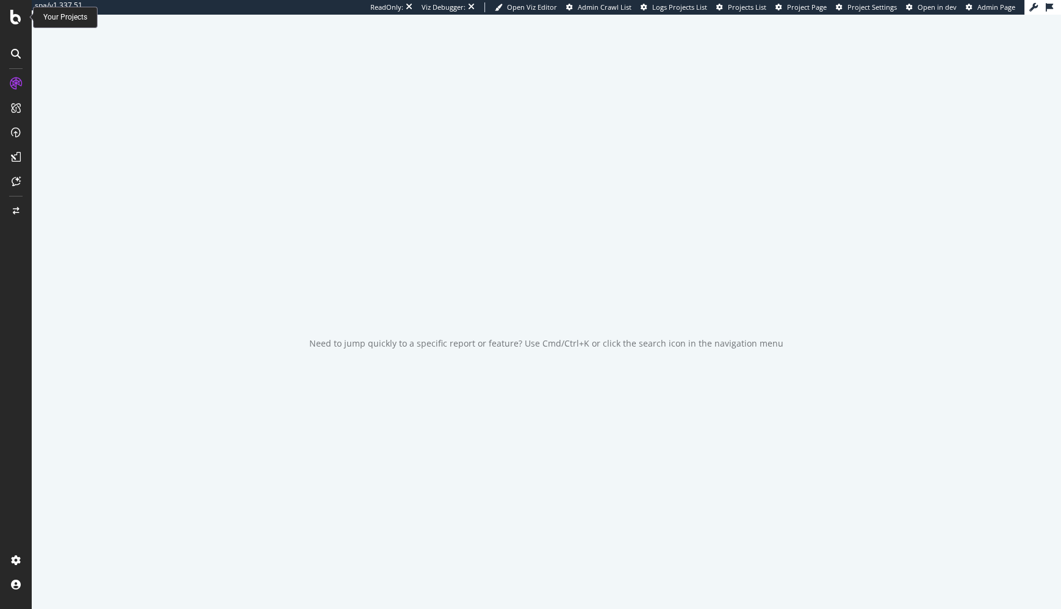
click at [15, 20] on icon at bounding box center [15, 17] width 11 height 15
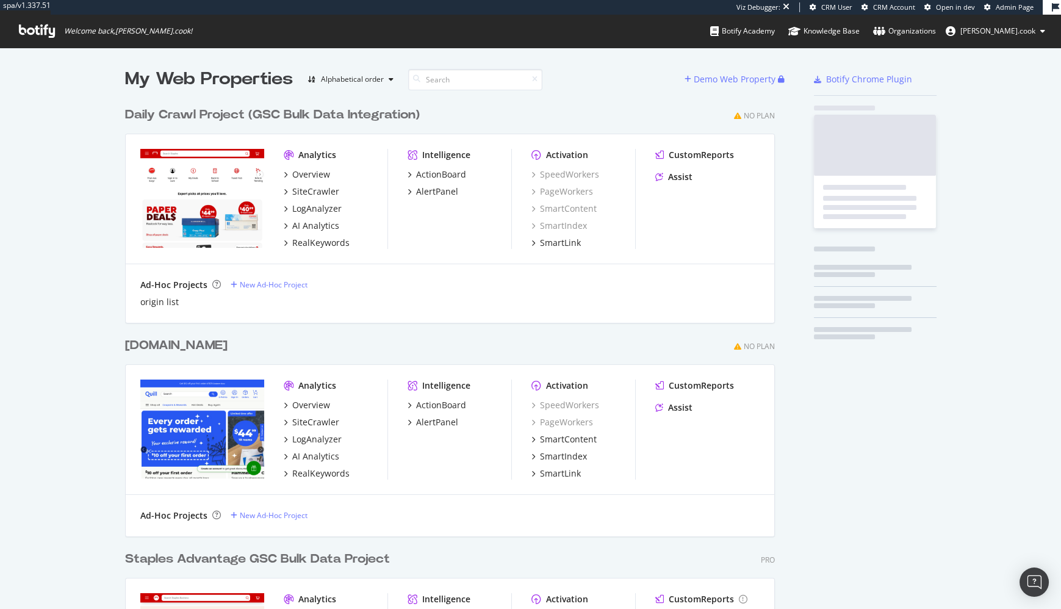
scroll to position [1176, 660]
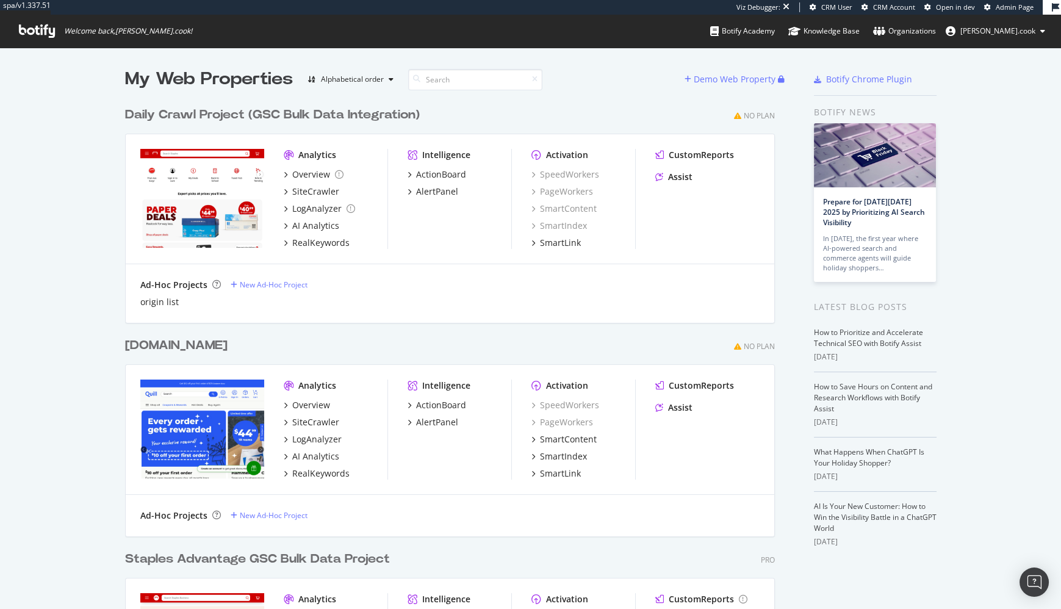
drag, startPoint x: 324, startPoint y: 345, endPoint x: 320, endPoint y: 265, distance: 80.7
click at [324, 345] on div "[DOMAIN_NAME] No Plan" at bounding box center [450, 346] width 650 height 18
click at [322, 243] on div "RealKeywords" at bounding box center [320, 243] width 57 height 12
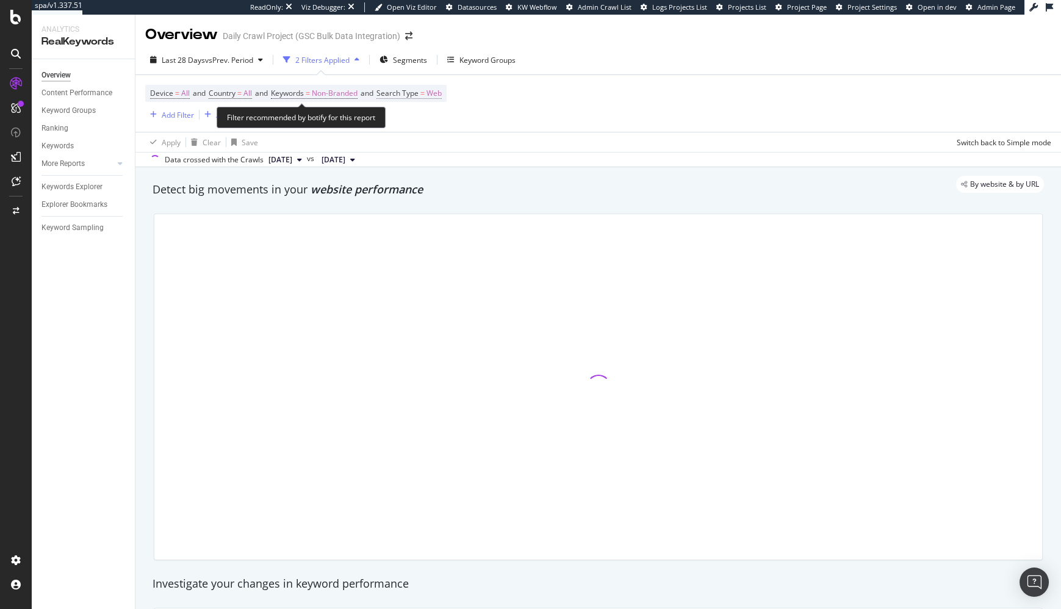
click at [442, 94] on span "Web" at bounding box center [434, 93] width 15 height 17
click at [412, 121] on span "Web" at bounding box center [407, 121] width 15 height 10
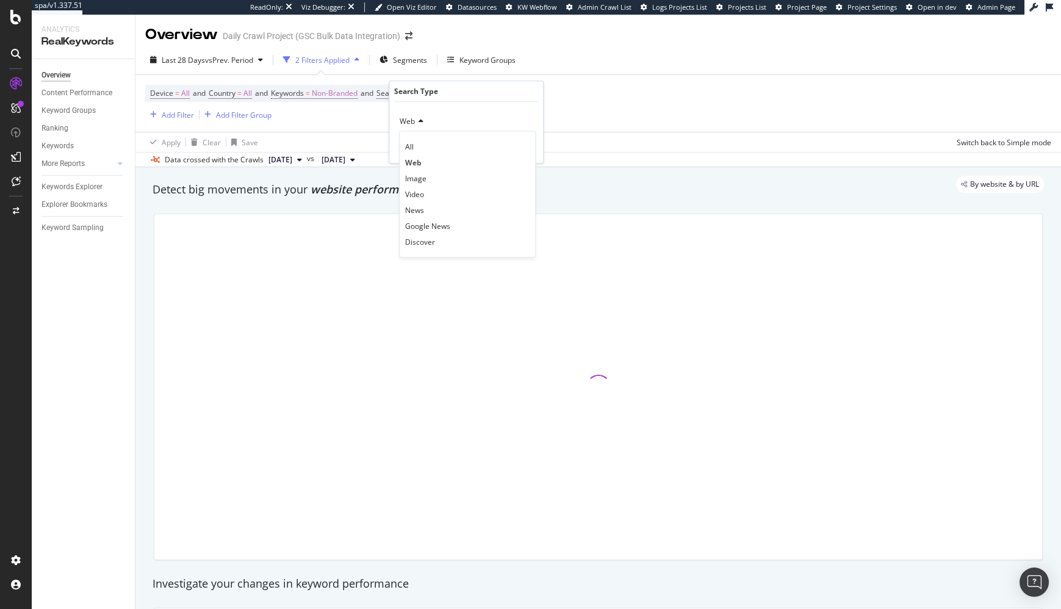
click at [353, 195] on span "website performance" at bounding box center [367, 189] width 112 height 15
click at [85, 188] on div "Keywords Explorer" at bounding box center [72, 187] width 61 height 13
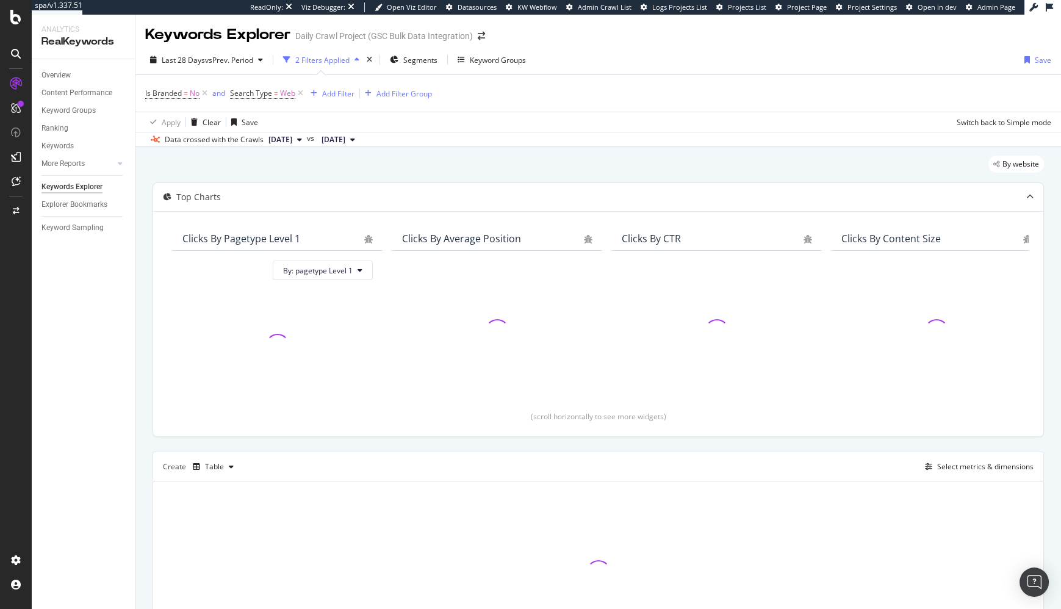
drag, startPoint x: 256, startPoint y: 173, endPoint x: 212, endPoint y: 105, distance: 80.8
click at [256, 173] on div "By website" at bounding box center [599, 169] width 892 height 27
click at [205, 92] on icon at bounding box center [205, 93] width 10 height 12
click at [950, 461] on div "Select metrics & dimensions" at bounding box center [986, 466] width 96 height 10
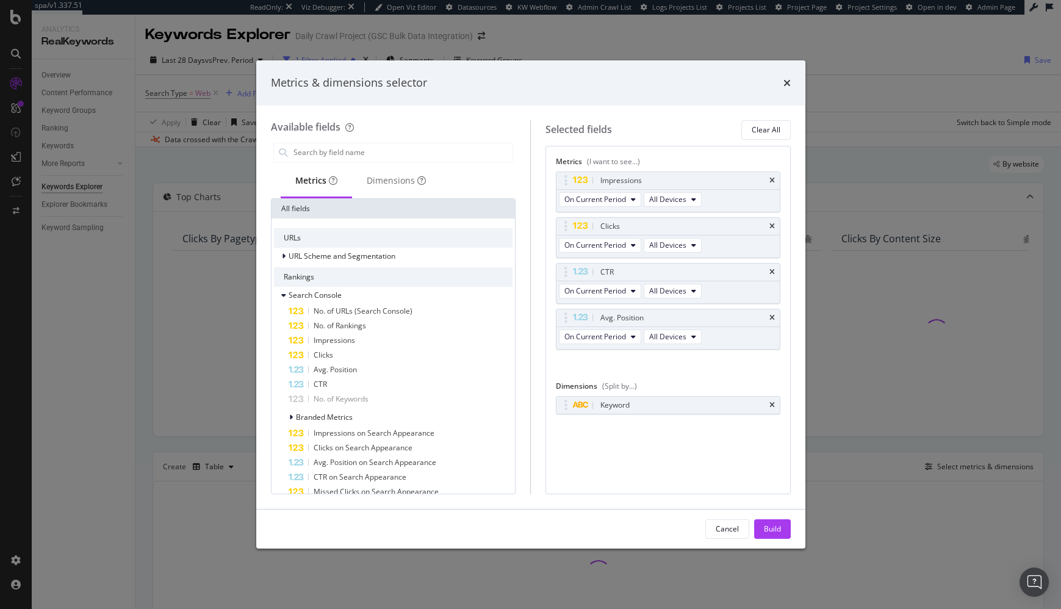
drag, startPoint x: 730, startPoint y: 447, endPoint x: 741, endPoint y: 432, distance: 18.8
click at [730, 447] on div "Metrics (I want to see...) Impressions On Current Period All Devices Clicks On …" at bounding box center [668, 320] width 245 height 349
drag, startPoint x: 773, startPoint y: 398, endPoint x: 573, endPoint y: 290, distance: 228.0
click at [773, 402] on icon "times" at bounding box center [772, 405] width 5 height 7
click at [351, 148] on input "modal" at bounding box center [402, 152] width 221 height 18
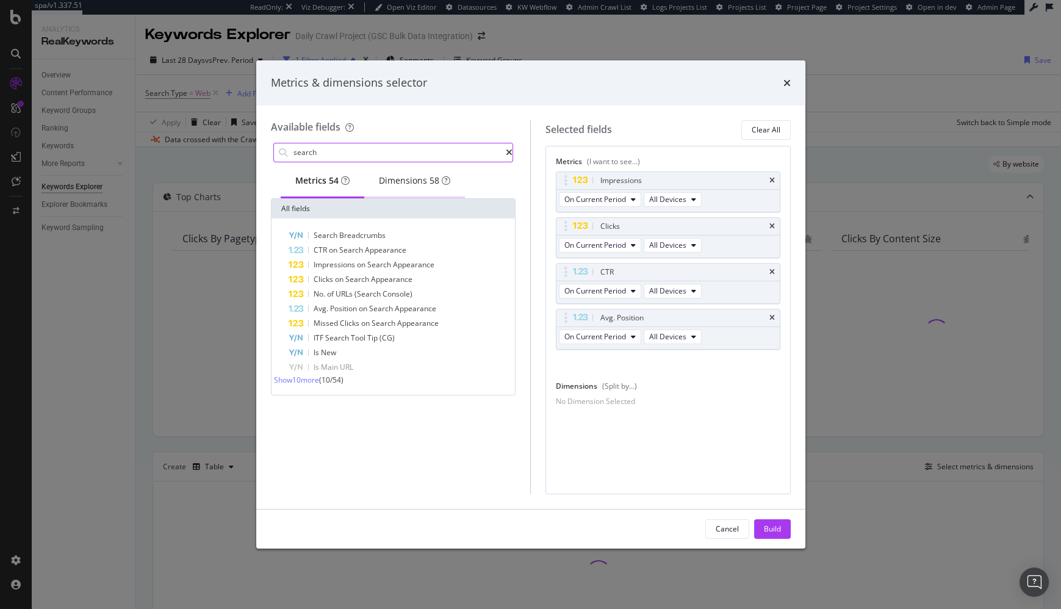
type input "search"
drag, startPoint x: 413, startPoint y: 186, endPoint x: 410, endPoint y: 193, distance: 8.5
click at [413, 186] on div "Dimensions 58" at bounding box center [414, 181] width 71 height 12
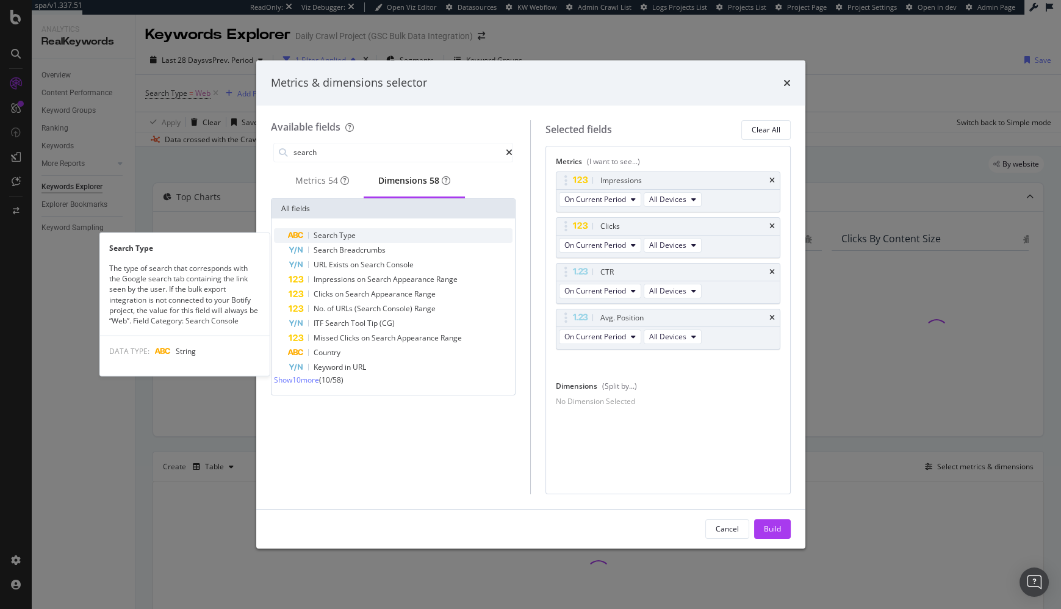
click at [385, 240] on div "Search Type" at bounding box center [401, 235] width 225 height 15
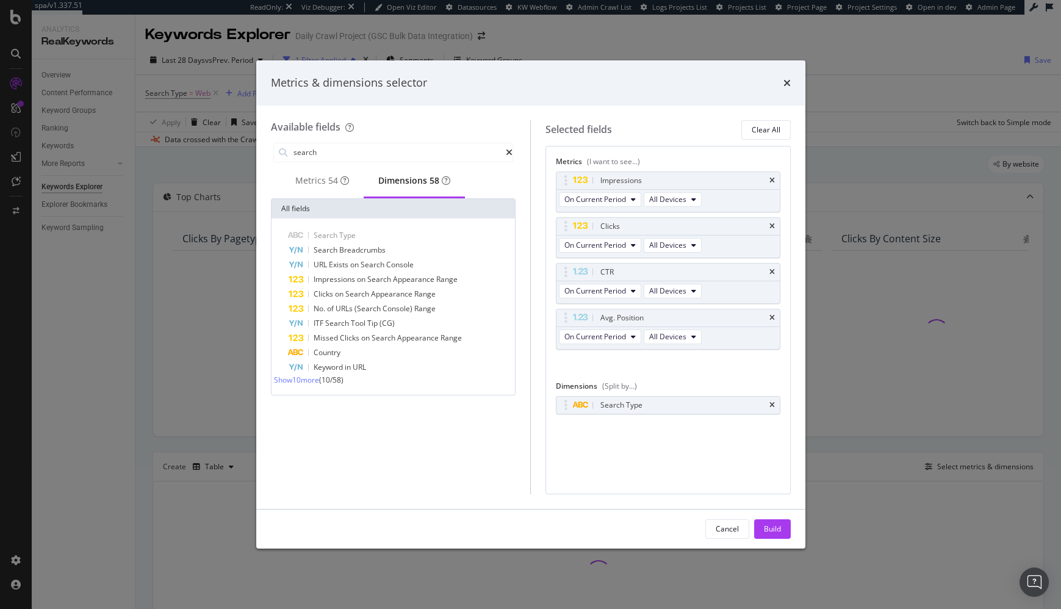
click at [771, 524] on div "Build" at bounding box center [772, 529] width 17 height 10
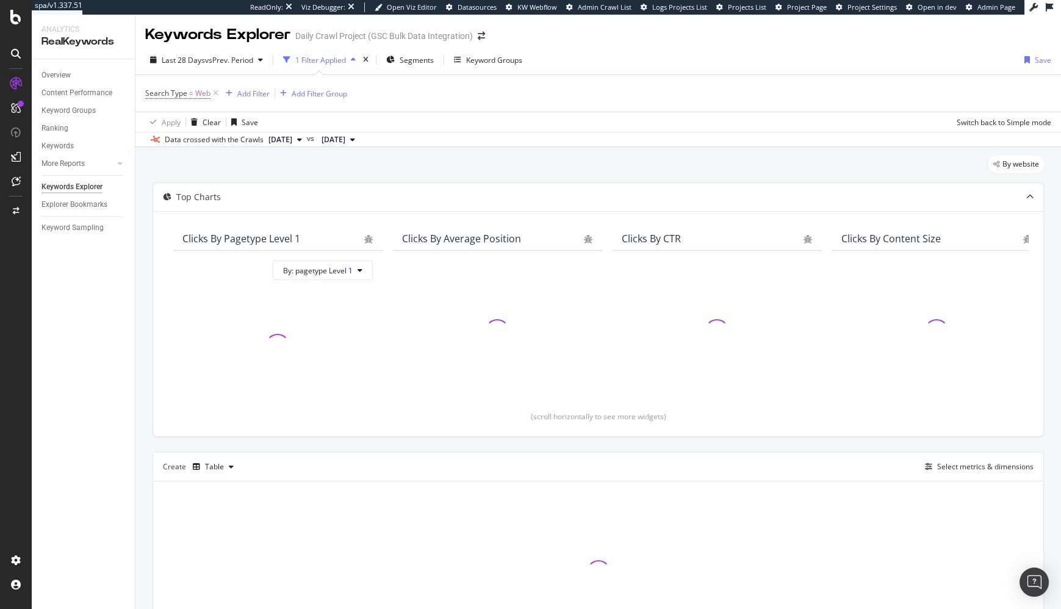
click at [574, 170] on div "By website" at bounding box center [599, 169] width 892 height 27
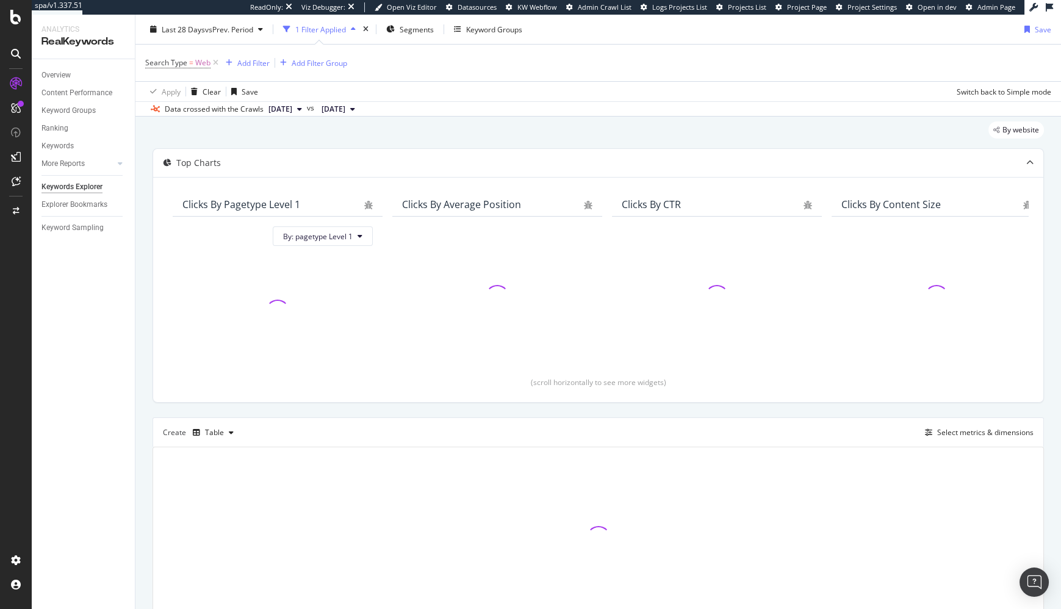
scroll to position [37, 0]
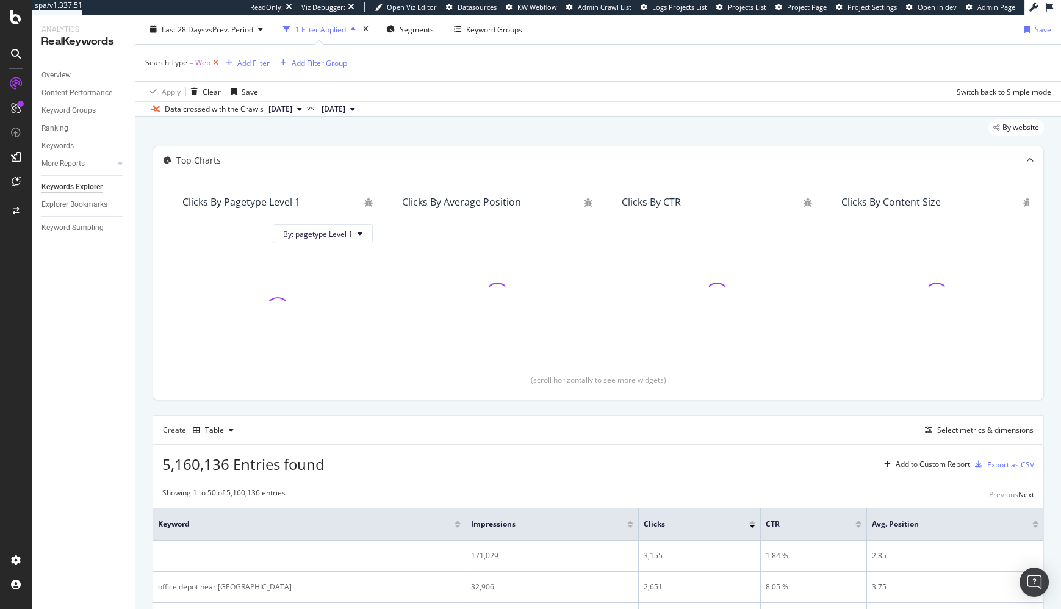
click at [214, 61] on icon at bounding box center [216, 63] width 10 height 12
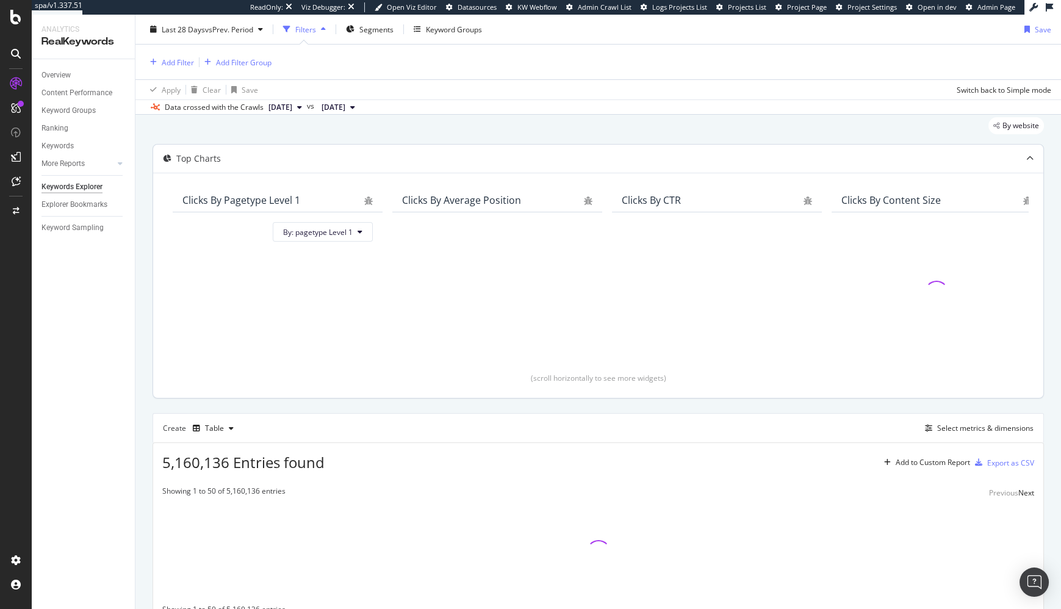
scroll to position [35, 0]
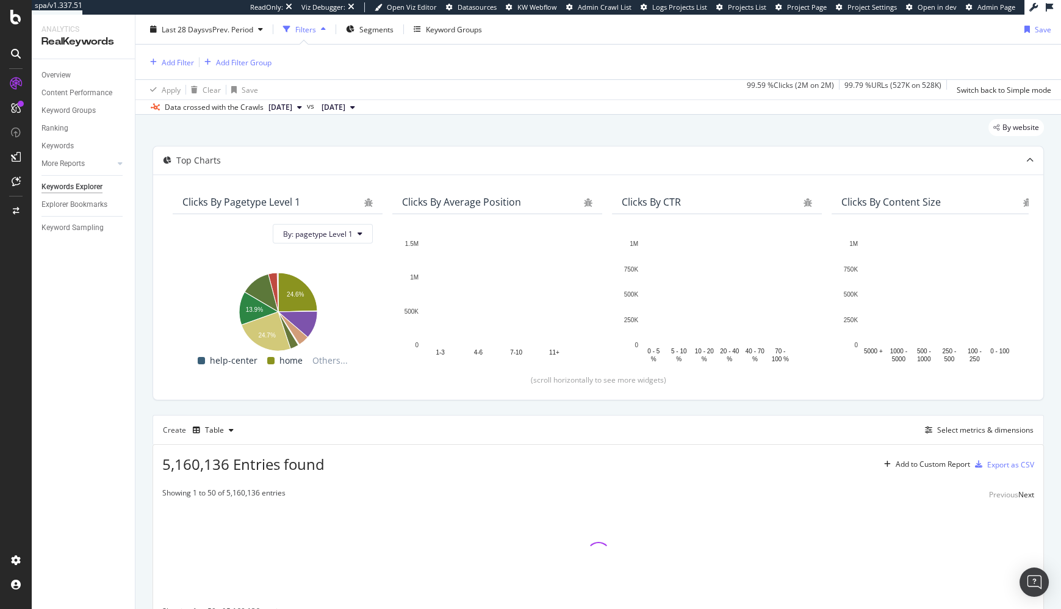
click at [139, 270] on div "By website Top Charts Clicks By pagetype Level 1 By: pagetype Level 1 Hold CMD …" at bounding box center [599, 390] width 926 height 560
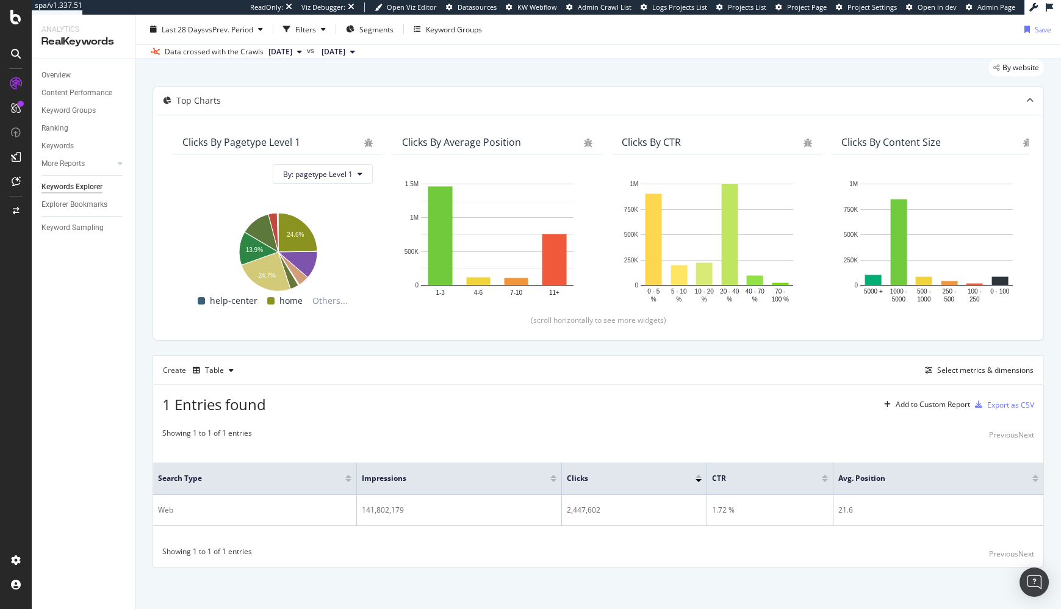
scroll to position [0, 0]
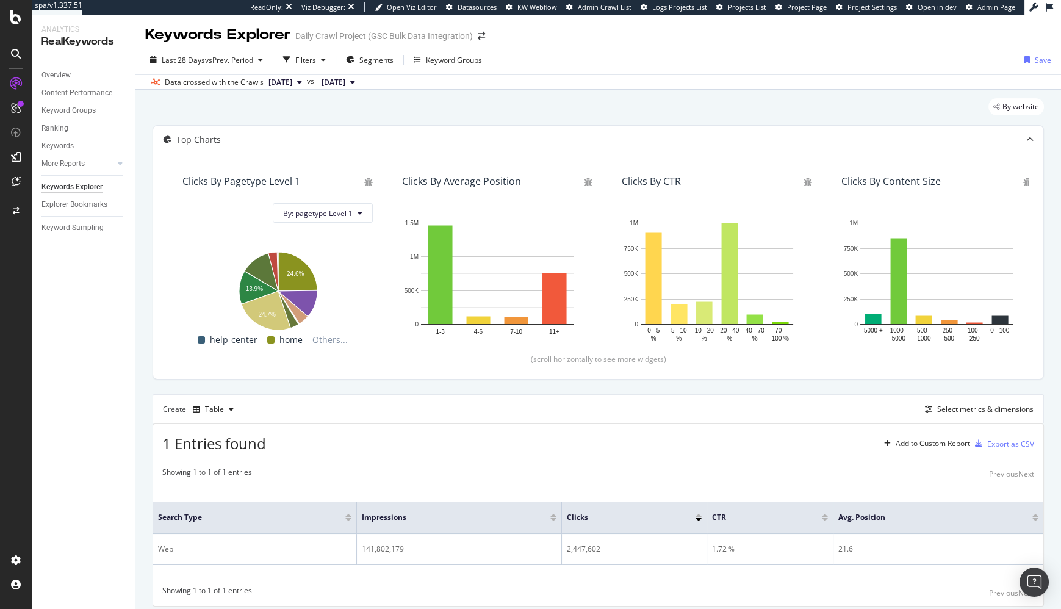
click at [342, 111] on div "By website" at bounding box center [599, 111] width 892 height 27
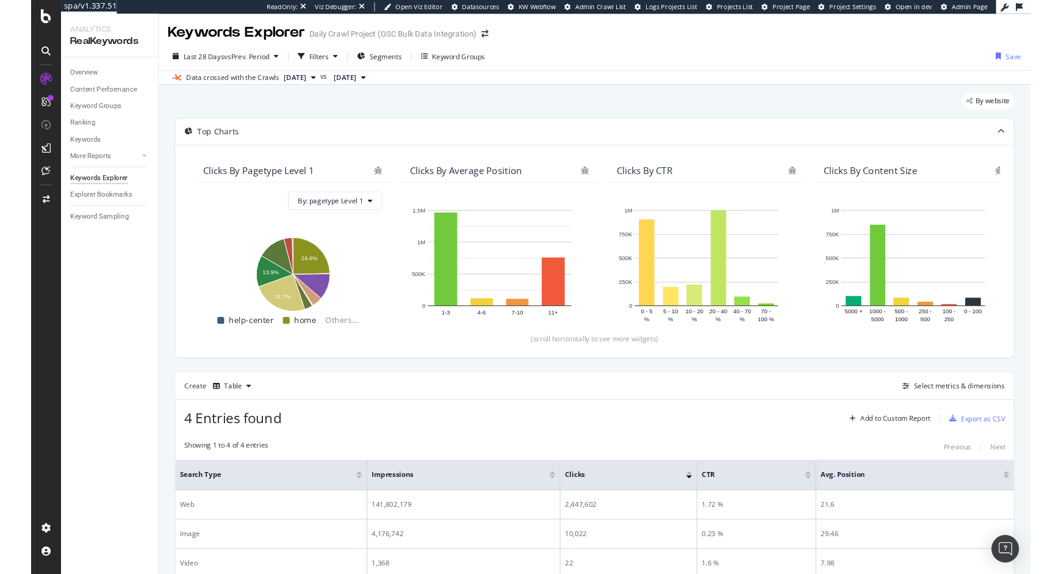
scroll to position [102, 0]
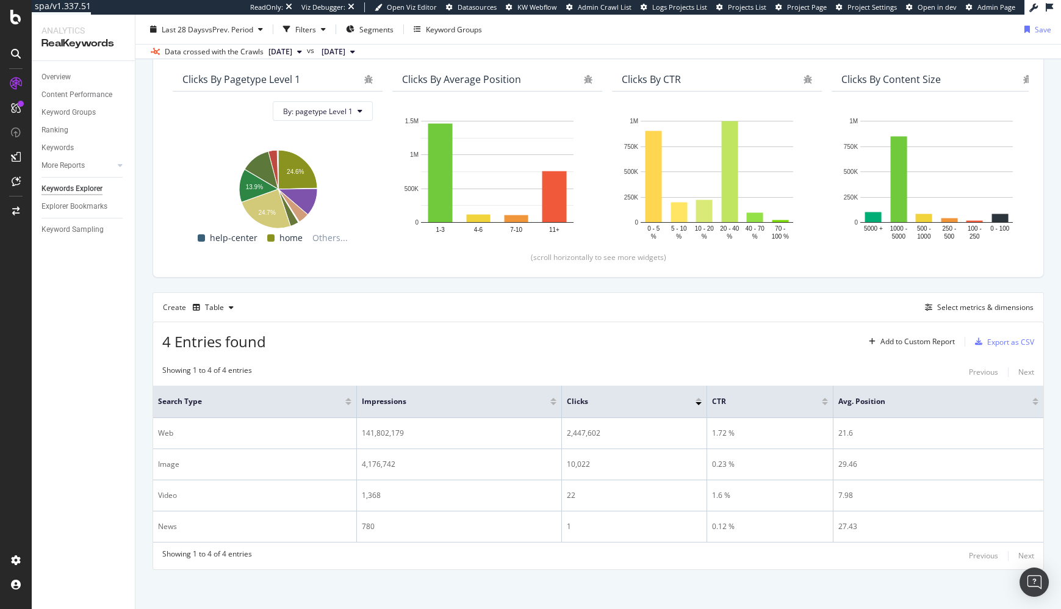
click at [139, 367] on div "By website Top Charts Clicks By pagetype Level 1 By: pagetype Level 1 Hold CMD …" at bounding box center [599, 300] width 926 height 624
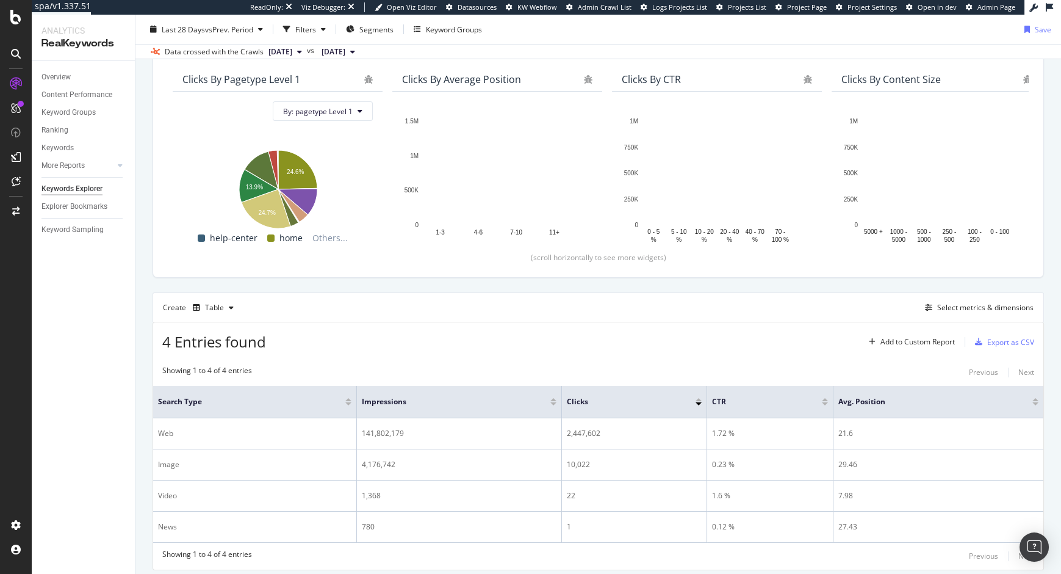
scroll to position [137, 0]
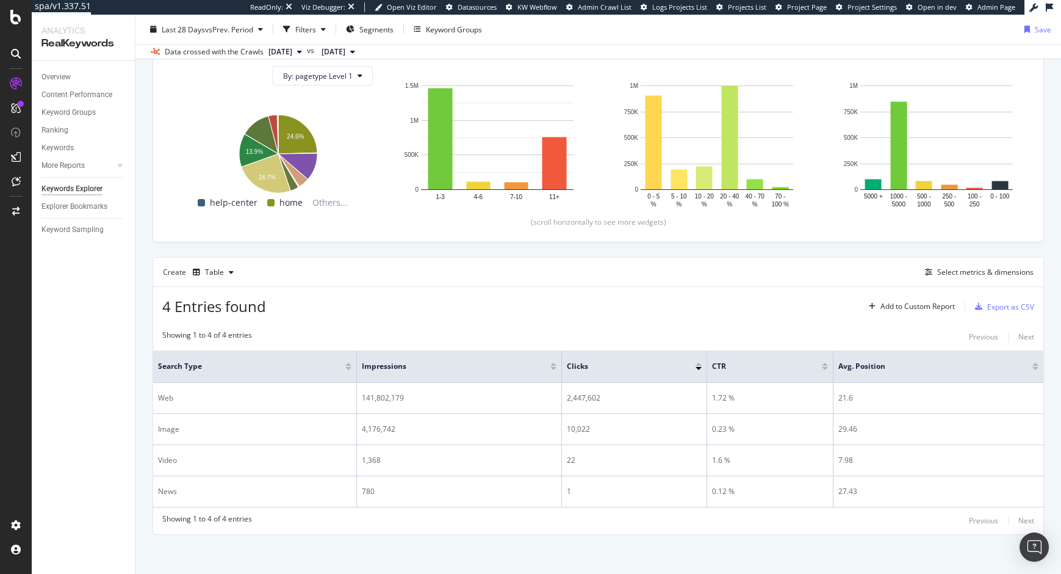
click at [143, 371] on div "By website Top Charts Clicks By pagetype Level 1 By: pagetype Level 1 Hold CMD …" at bounding box center [599, 264] width 926 height 624
click at [148, 431] on div "By website Top Charts Clicks By pagetype Level 1 By: pagetype Level 1 Hold CMD …" at bounding box center [599, 264] width 926 height 624
click at [59, 72] on div "Overview" at bounding box center [56, 77] width 29 height 13
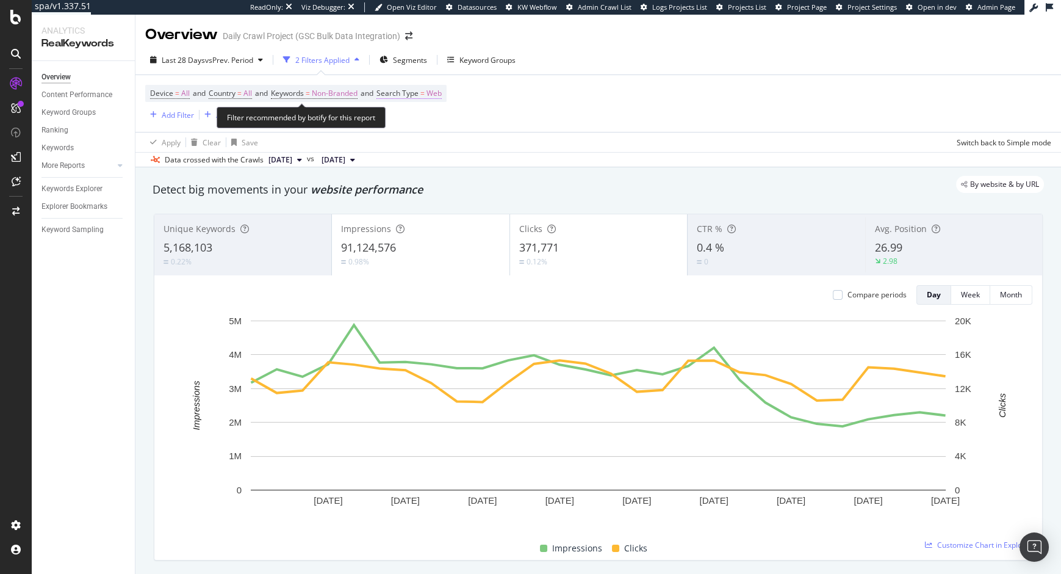
click at [425, 92] on span "=" at bounding box center [423, 93] width 4 height 10
click at [413, 123] on span "Web" at bounding box center [407, 121] width 15 height 10
click at [584, 191] on div "By website & by URL" at bounding box center [592, 184] width 904 height 17
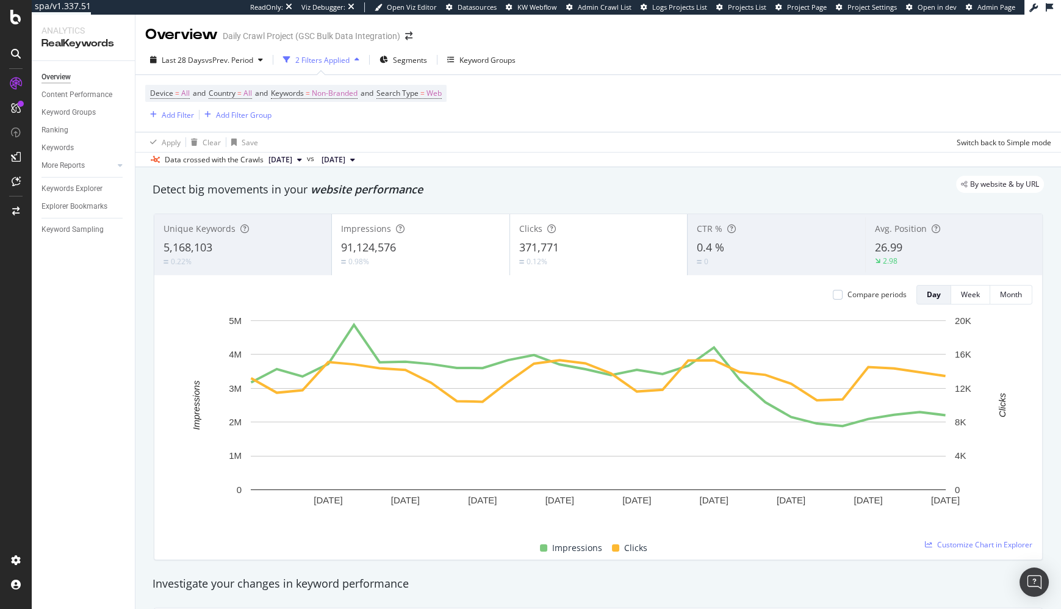
click at [528, 188] on div "By website & by URL" at bounding box center [592, 184] width 904 height 17
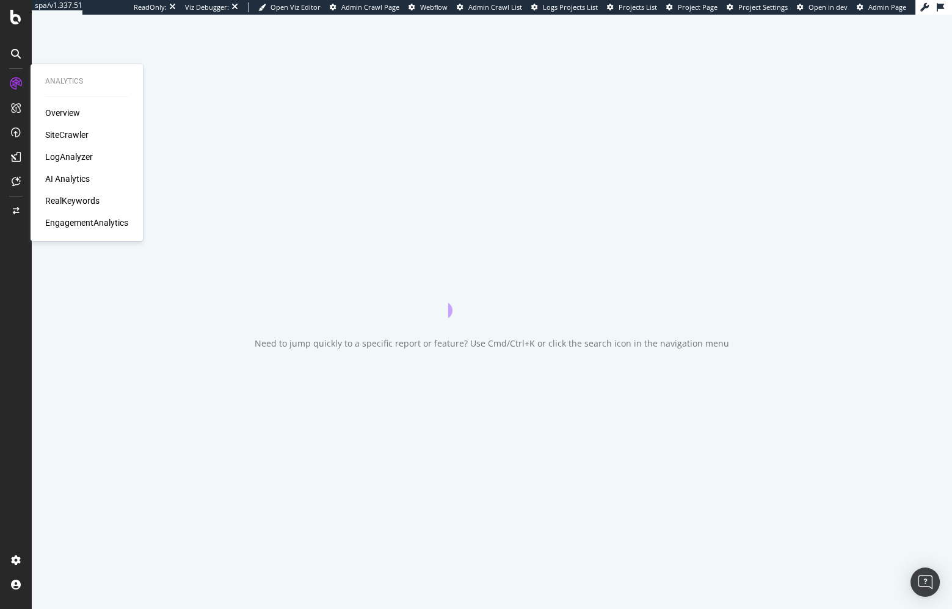
click at [90, 220] on div "EngagementAnalytics" at bounding box center [86, 223] width 83 height 12
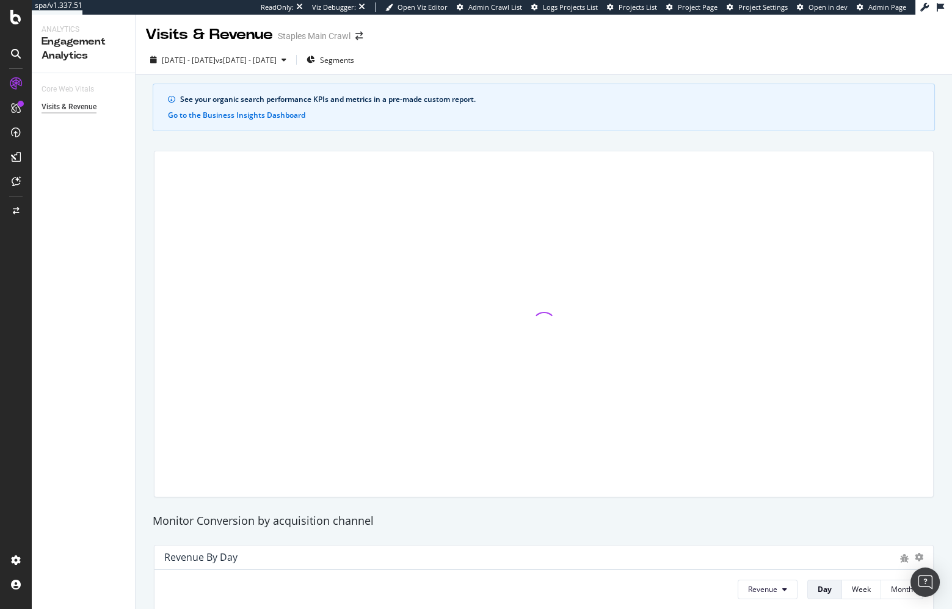
click at [148, 203] on div at bounding box center [543, 324] width 794 height 366
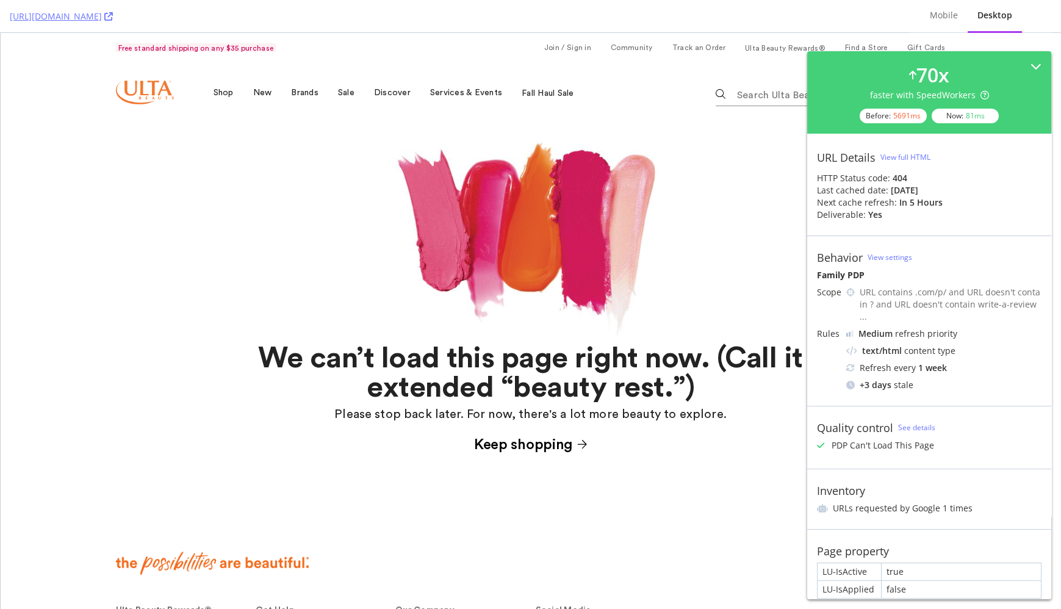
click at [411, 134] on img at bounding box center [531, 233] width 270 height 222
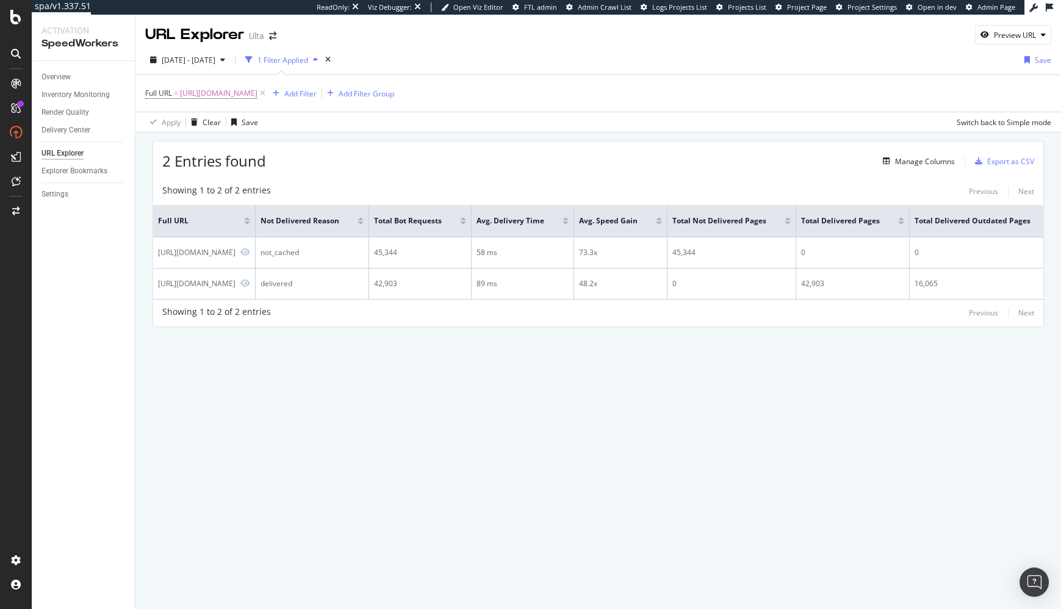
drag, startPoint x: 375, startPoint y: 175, endPoint x: 162, endPoint y: 9, distance: 270.9
click at [375, 175] on div "2 Entries found Manage Columns Export as CSV Showing 1 to 2 of 2 entries Previo…" at bounding box center [599, 234] width 892 height 186
